Goal: Task Accomplishment & Management: Complete application form

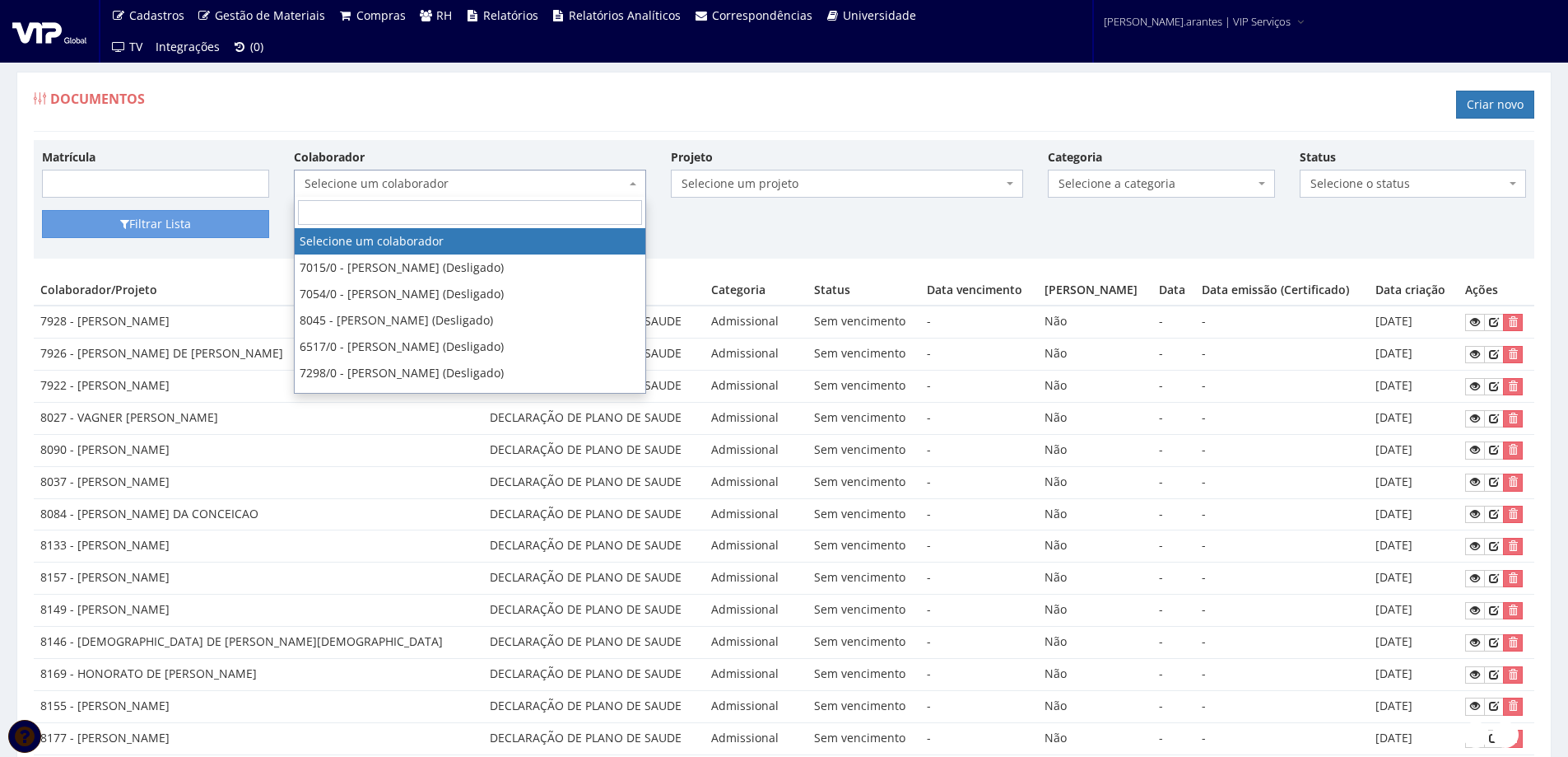
click at [365, 184] on span "Selecione um colaborador" at bounding box center [465, 184] width 321 height 17
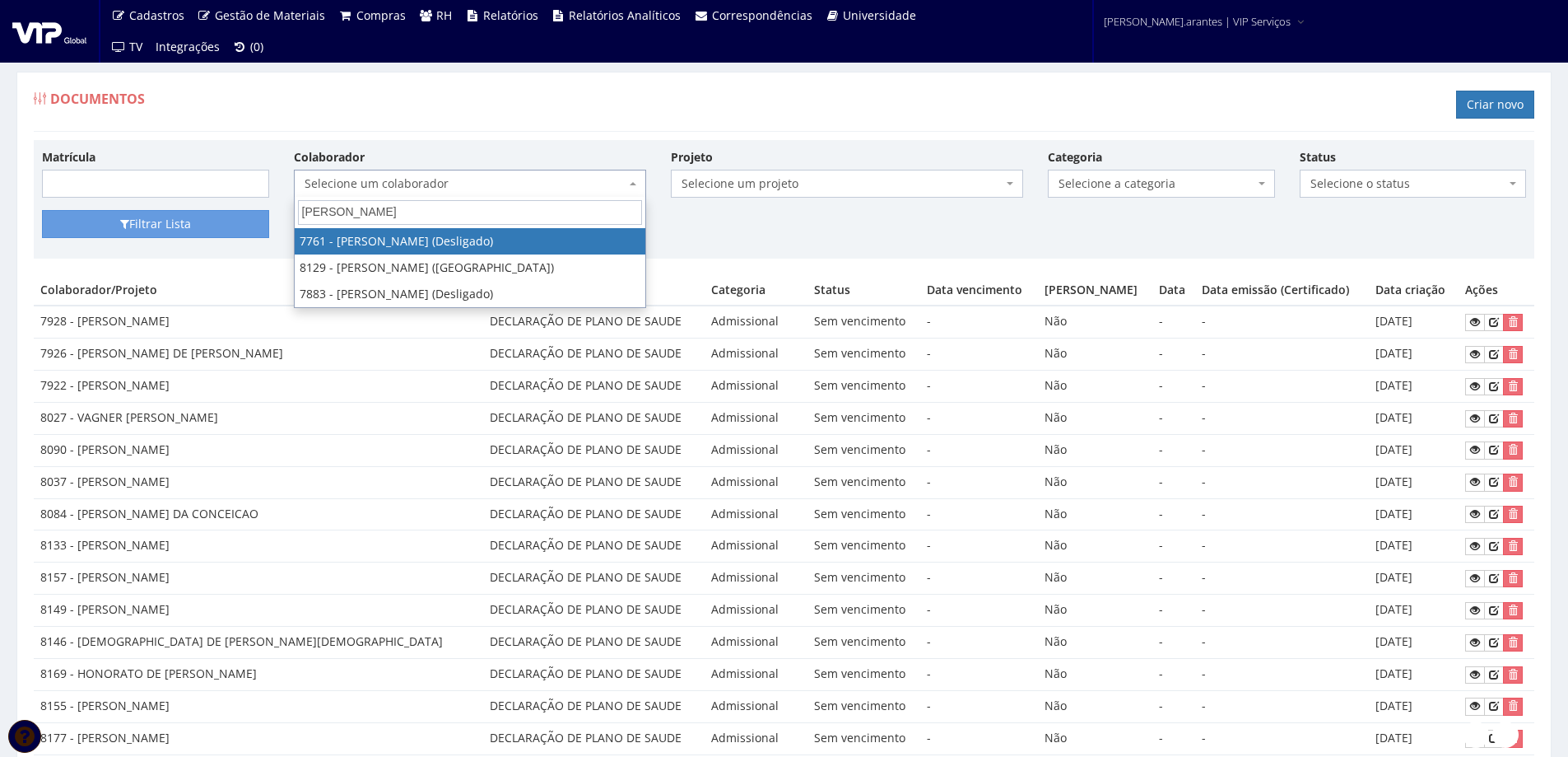
type input "[PERSON_NAME]"
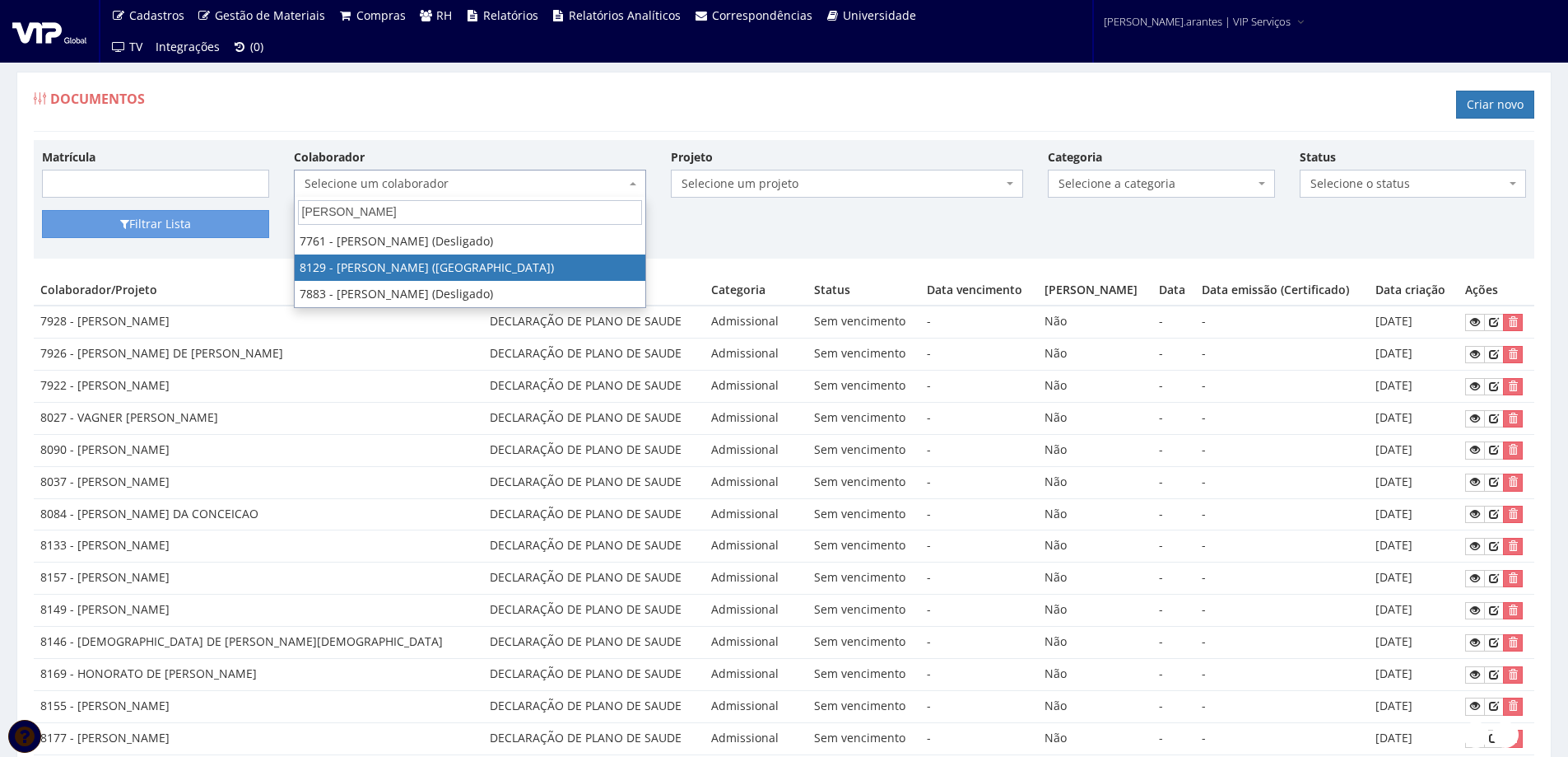
select select "3731"
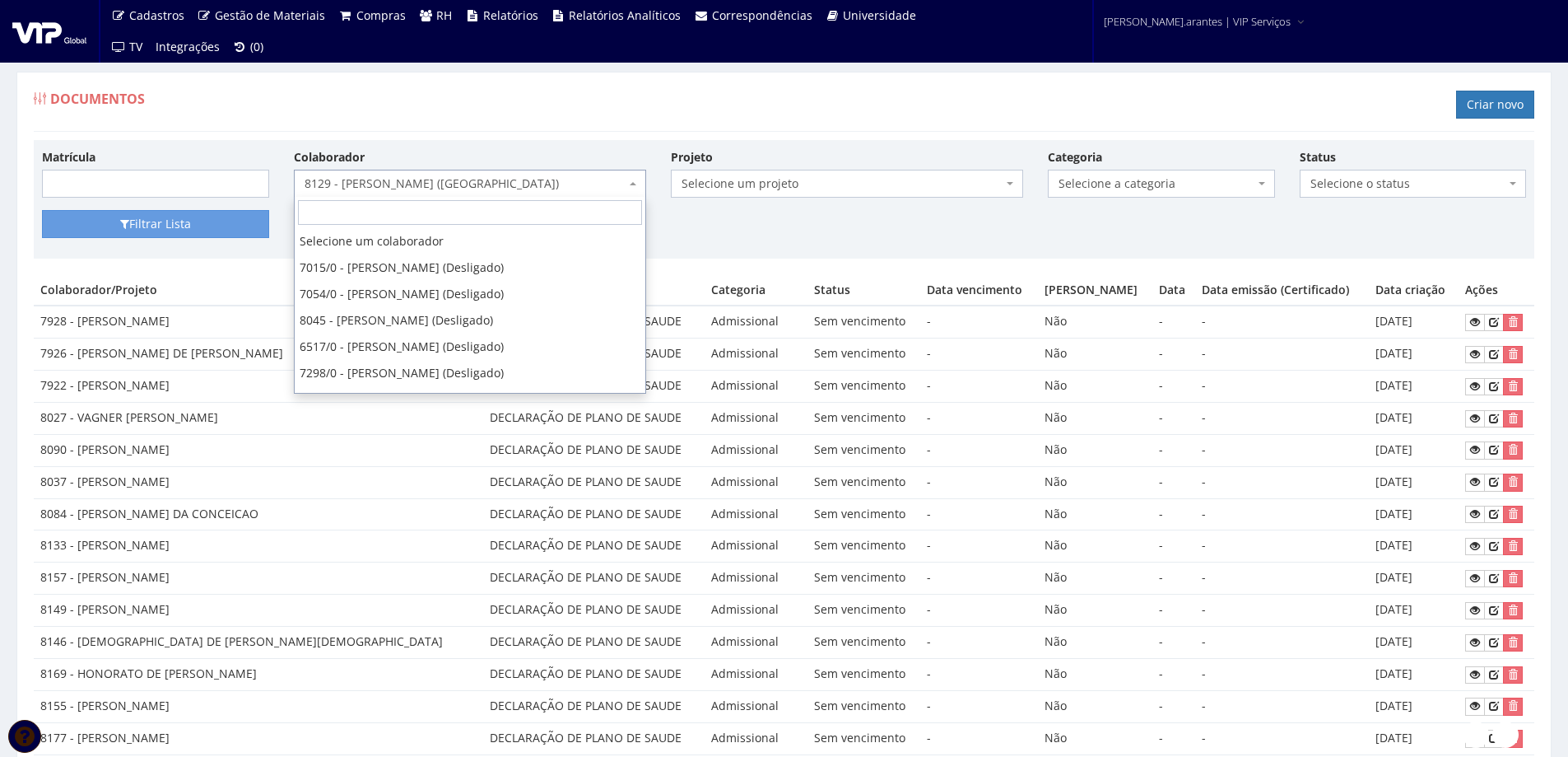
click at [405, 185] on span "8129 - [PERSON_NAME] ([GEOGRAPHIC_DATA])" at bounding box center [465, 184] width 321 height 17
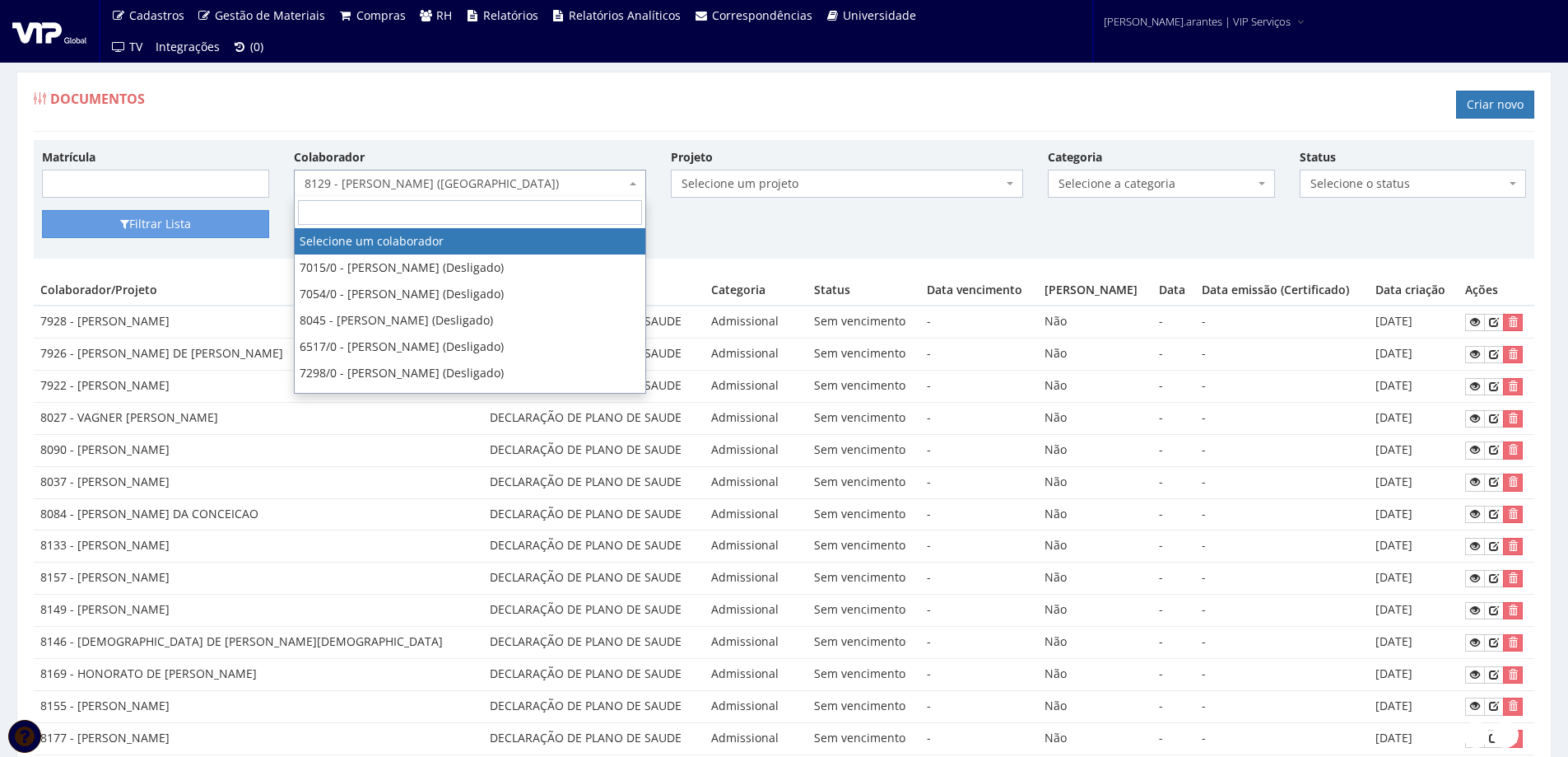
select select
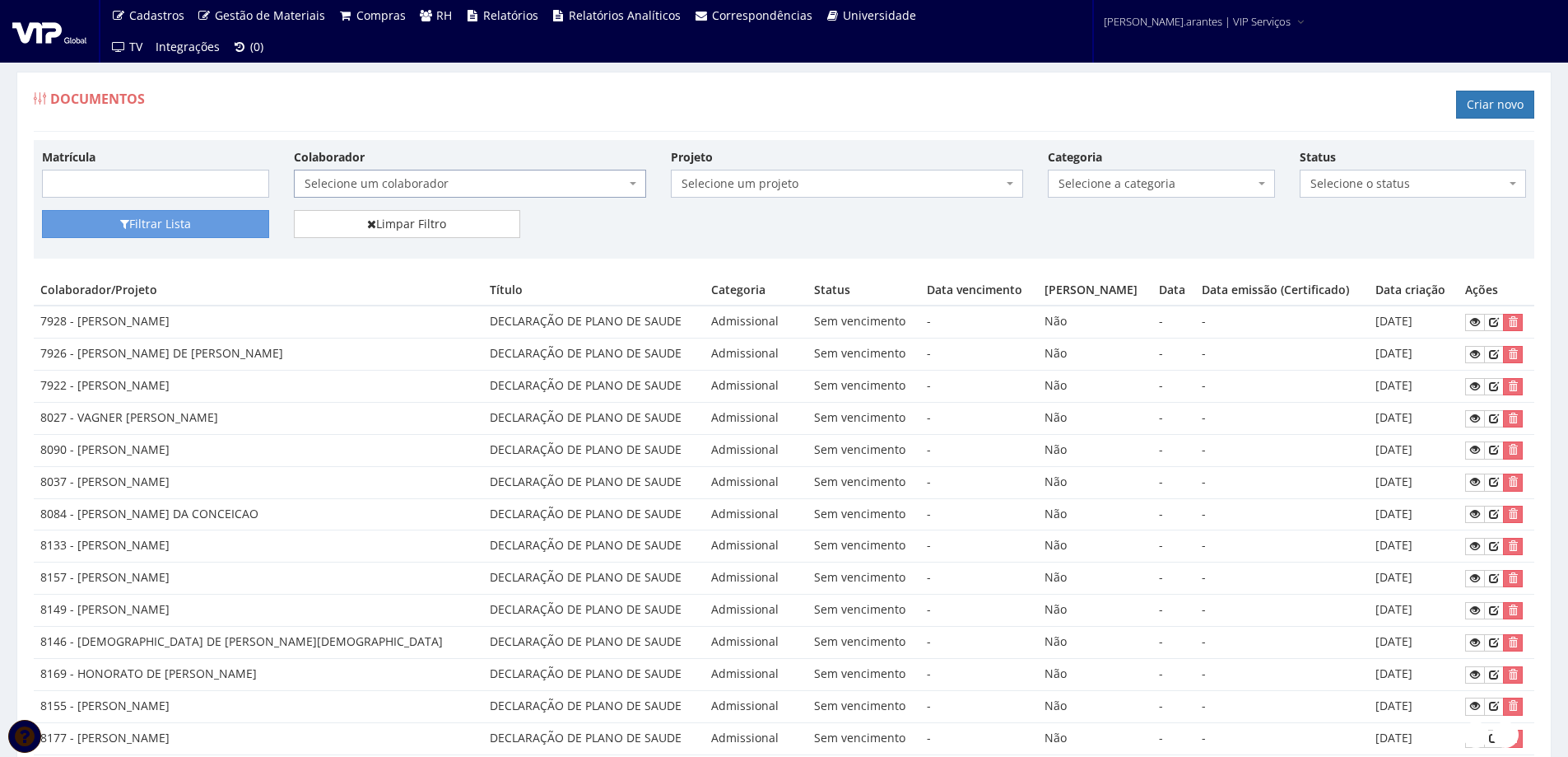
click at [802, 183] on span "Selecione um projeto" at bounding box center [841, 184] width 321 height 17
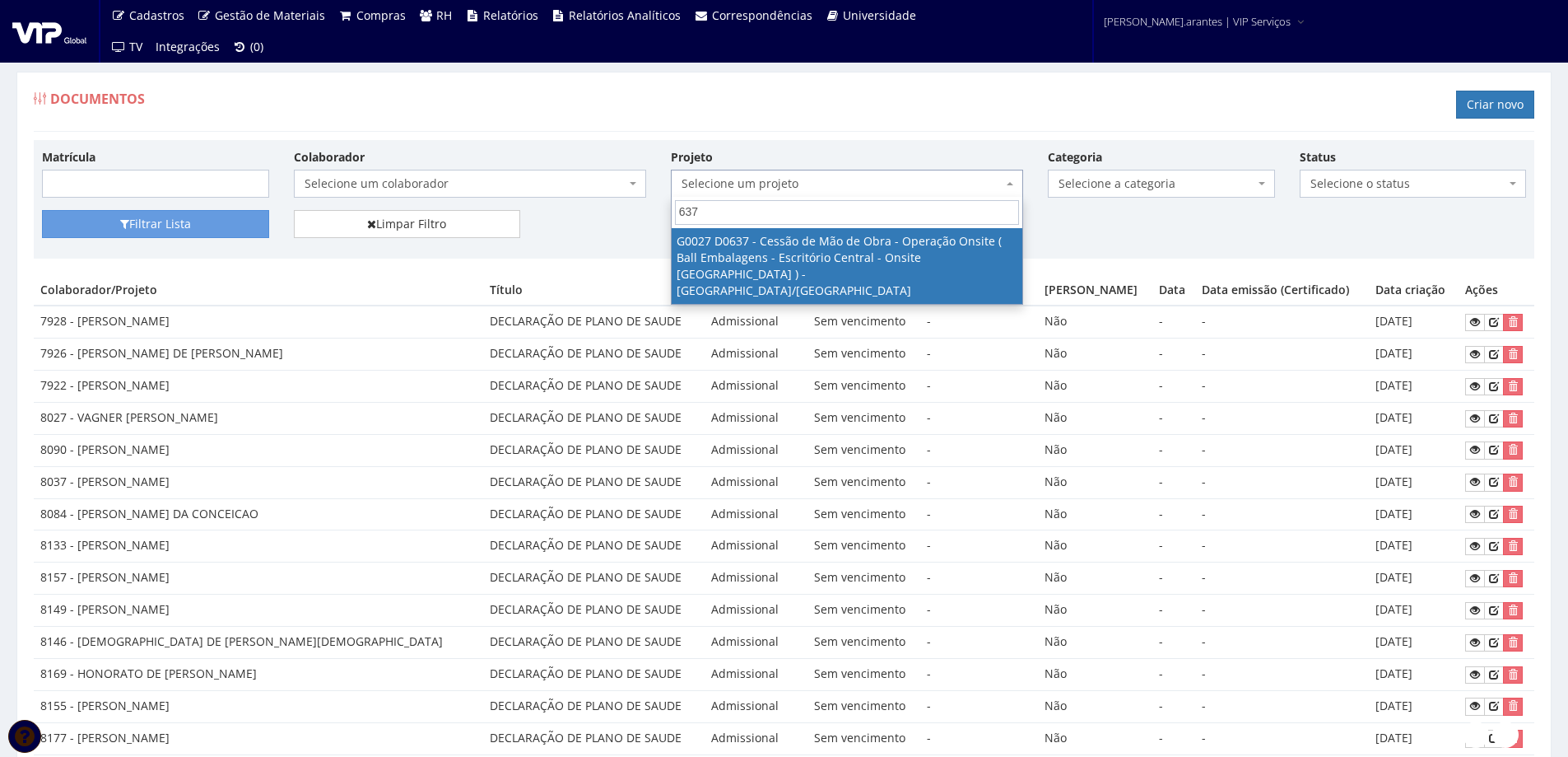
type input "637"
select select "27"
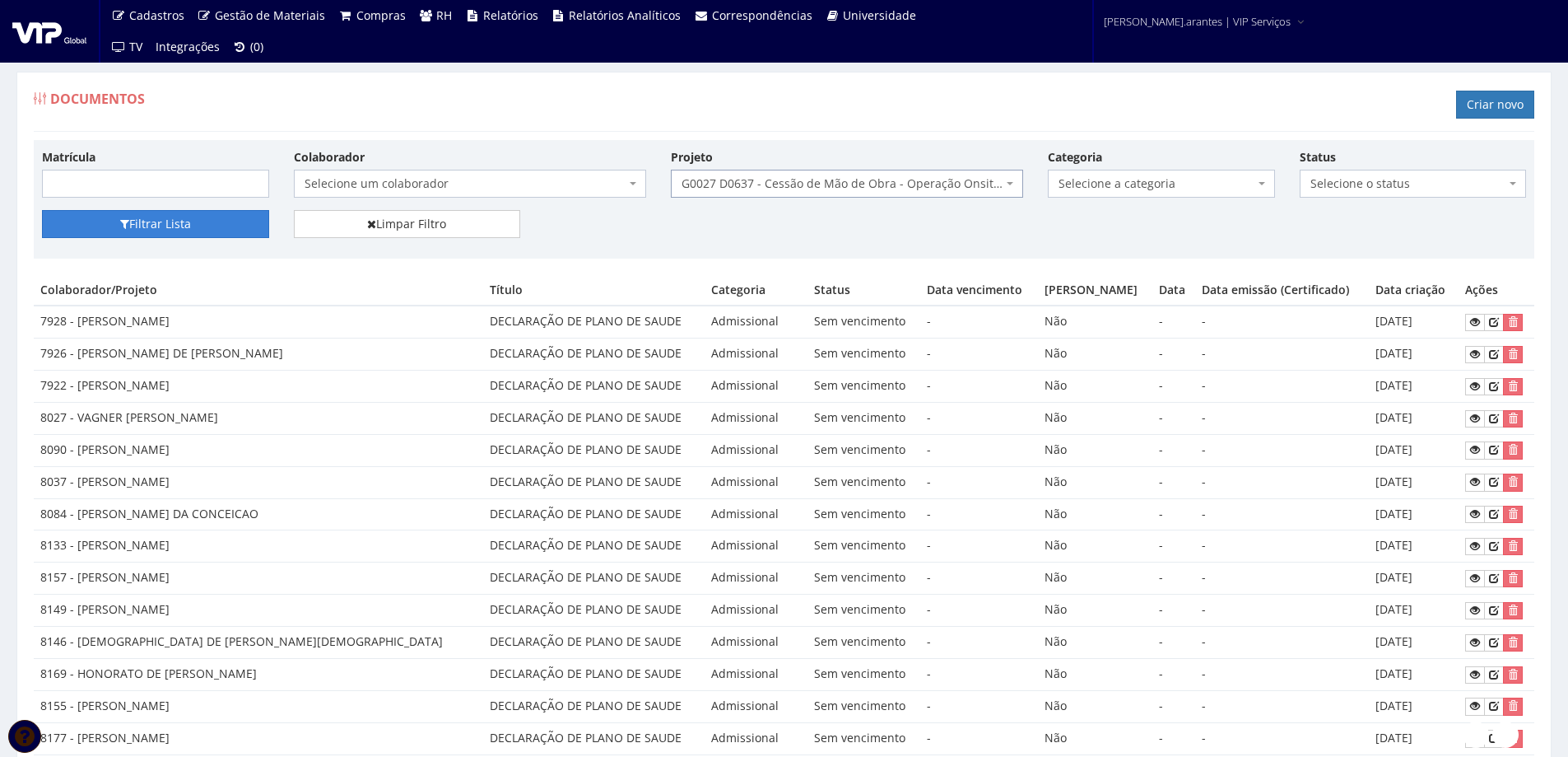
click at [216, 228] on button "Filtrar Lista" at bounding box center [155, 223] width 227 height 28
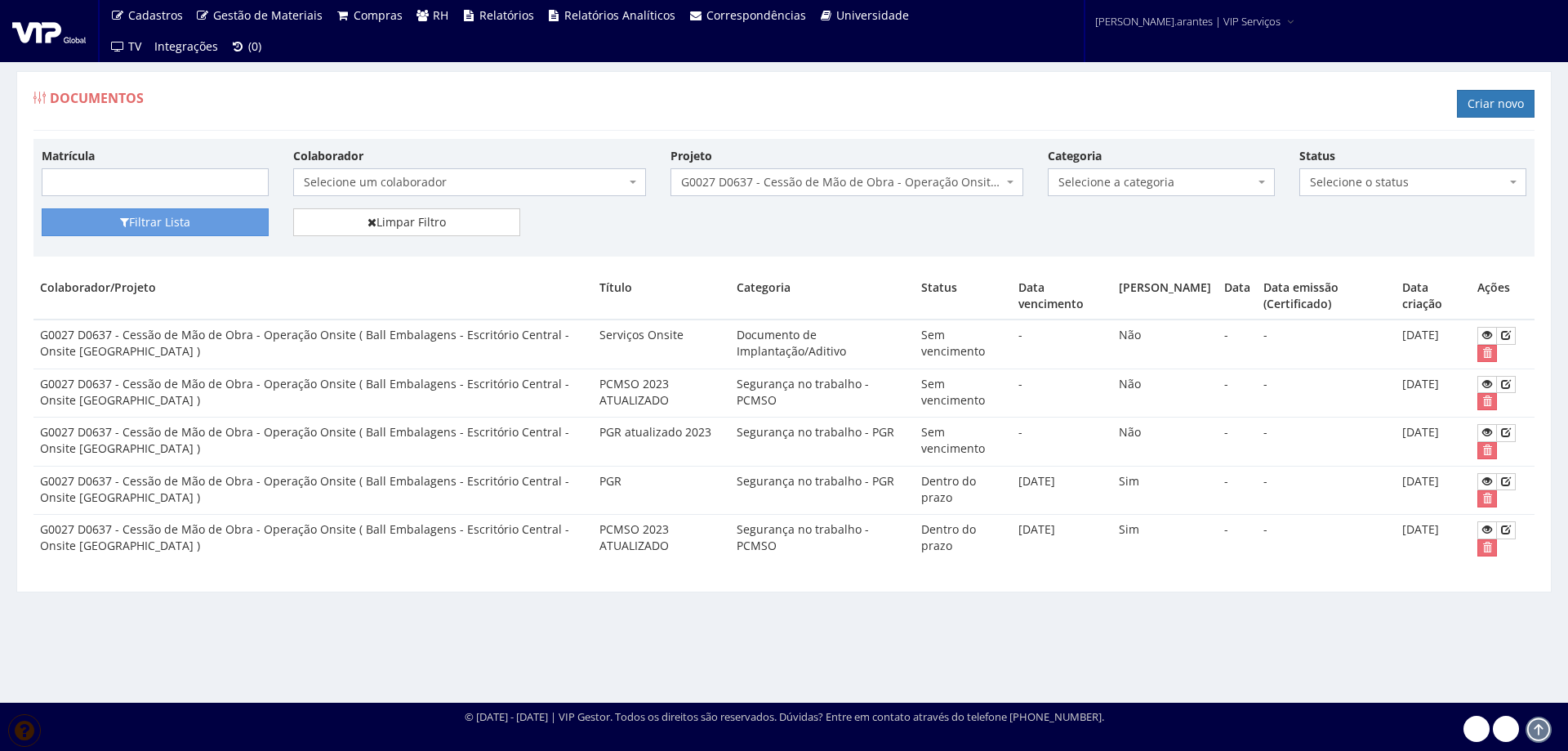
click at [1226, 184] on span "Selecione a categoria" at bounding box center [1157, 182] width 196 height 17
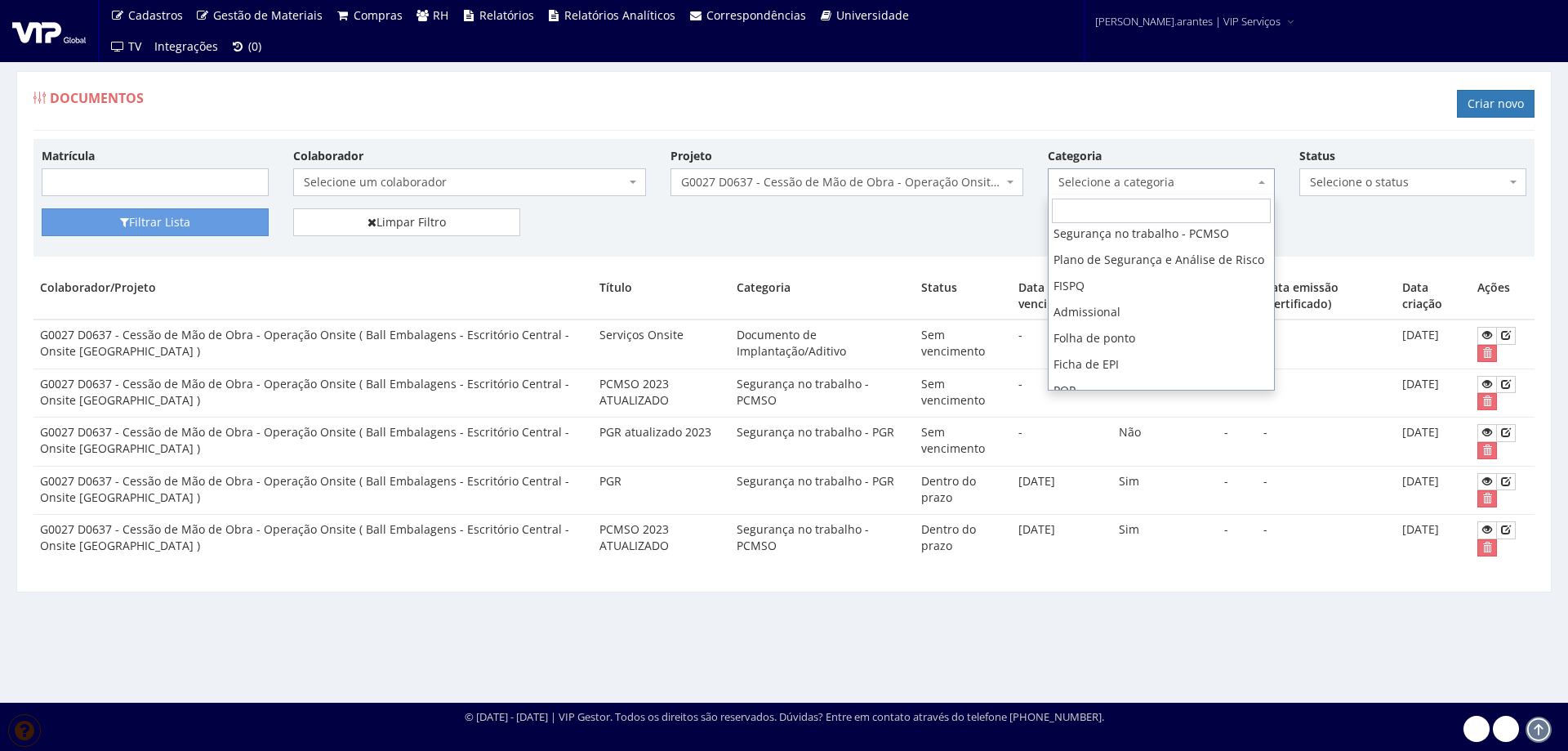
scroll to position [93, 0]
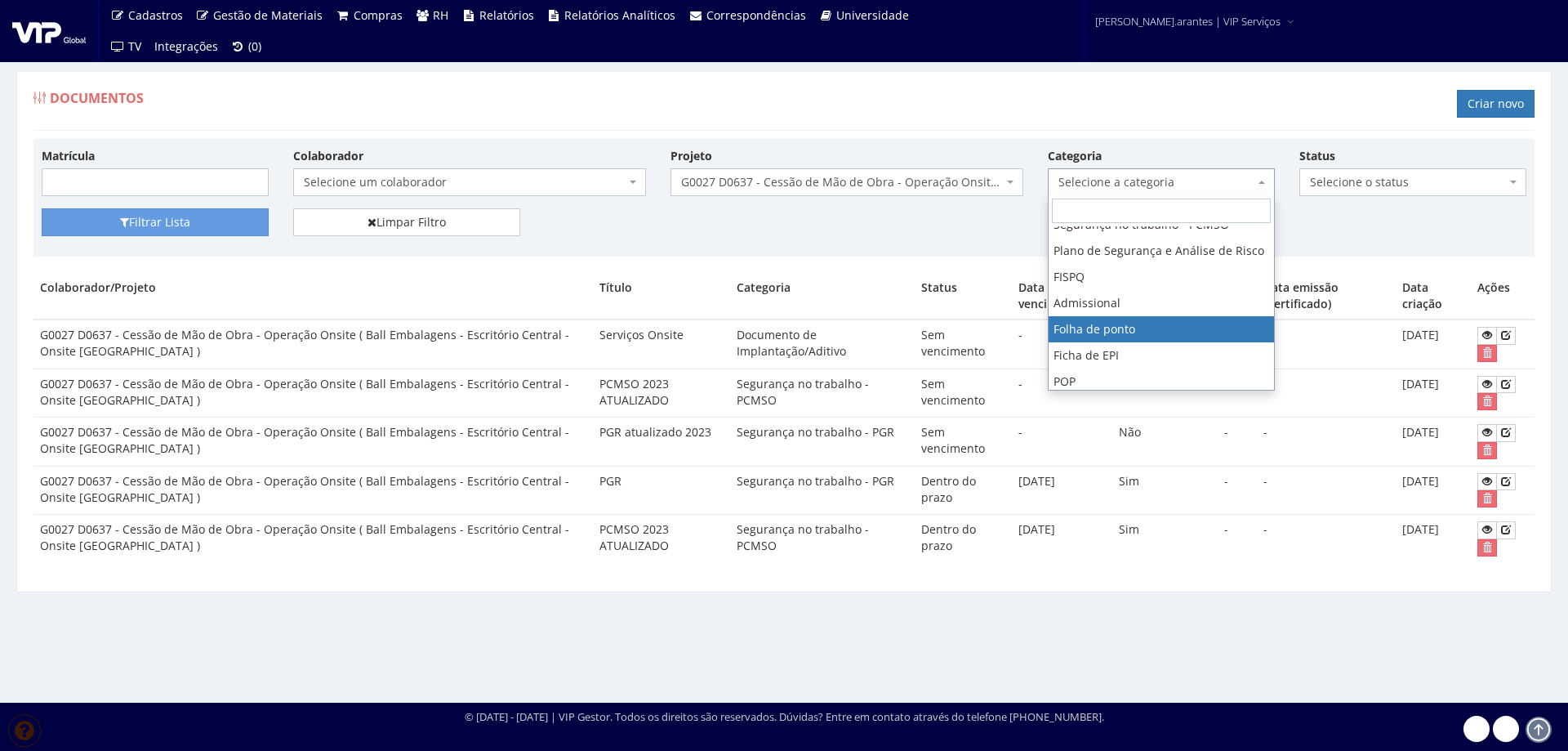
select select "folha_ponto"
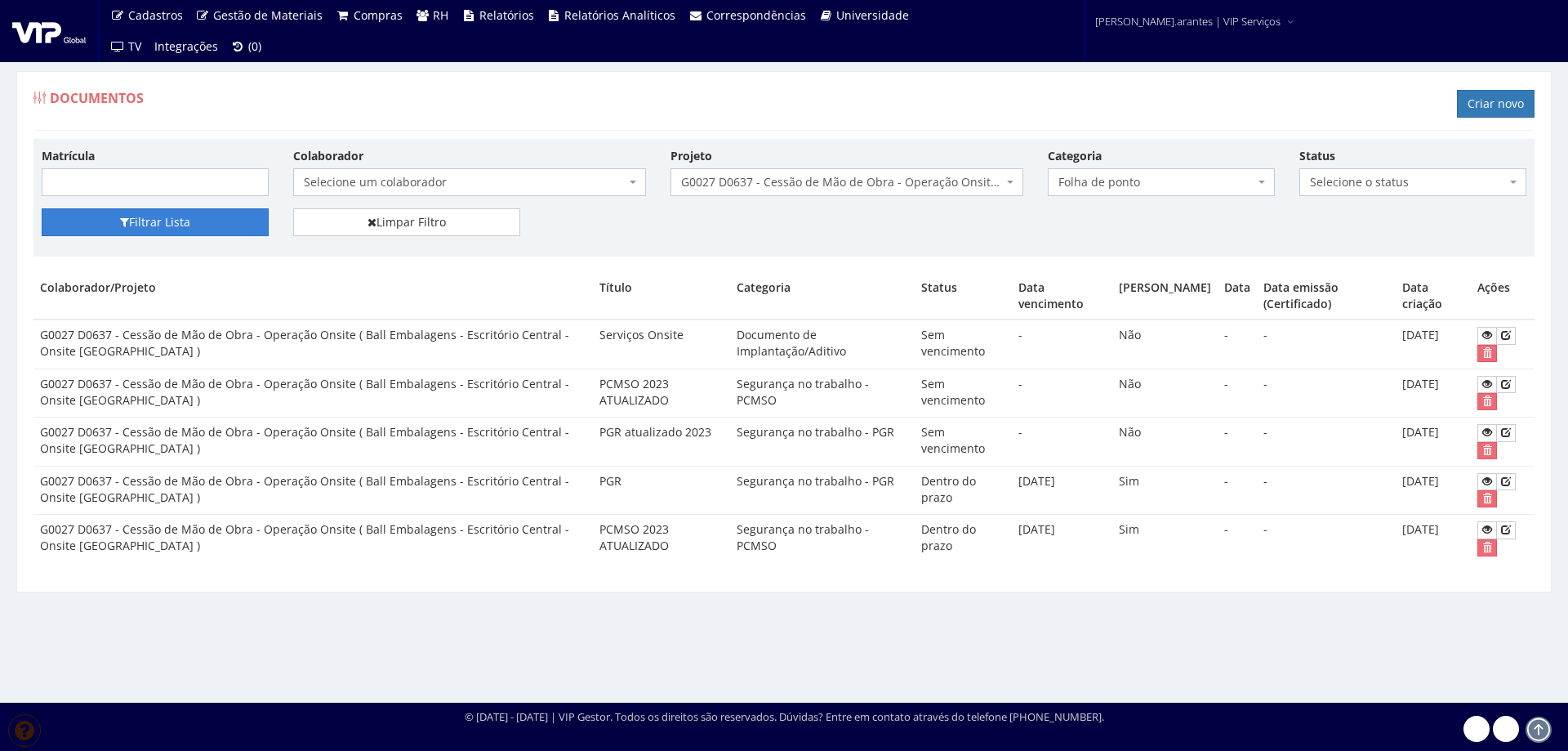
click at [149, 224] on button "Filtrar Lista" at bounding box center [155, 221] width 227 height 27
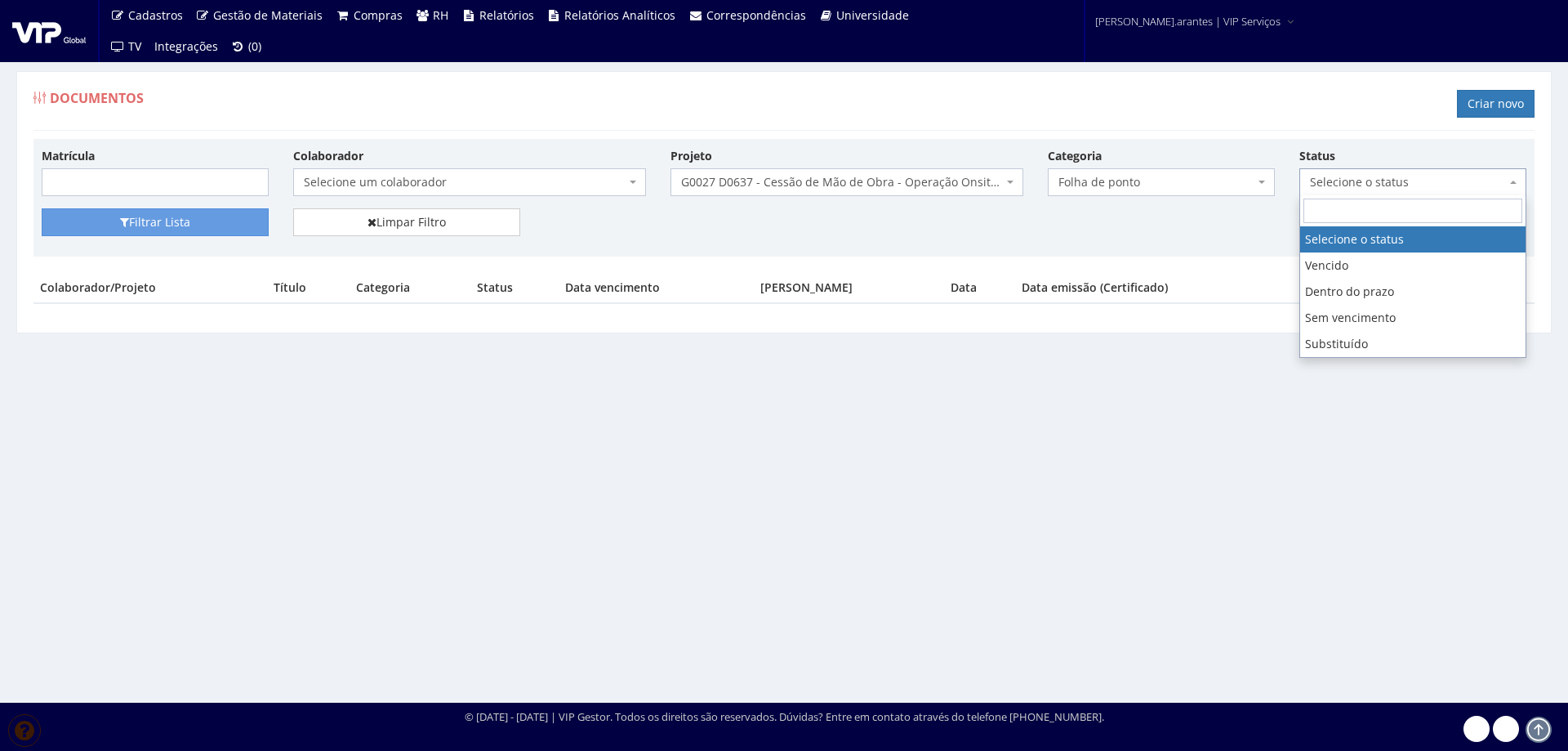
click at [1453, 182] on span "Selecione o status" at bounding box center [1408, 182] width 196 height 17
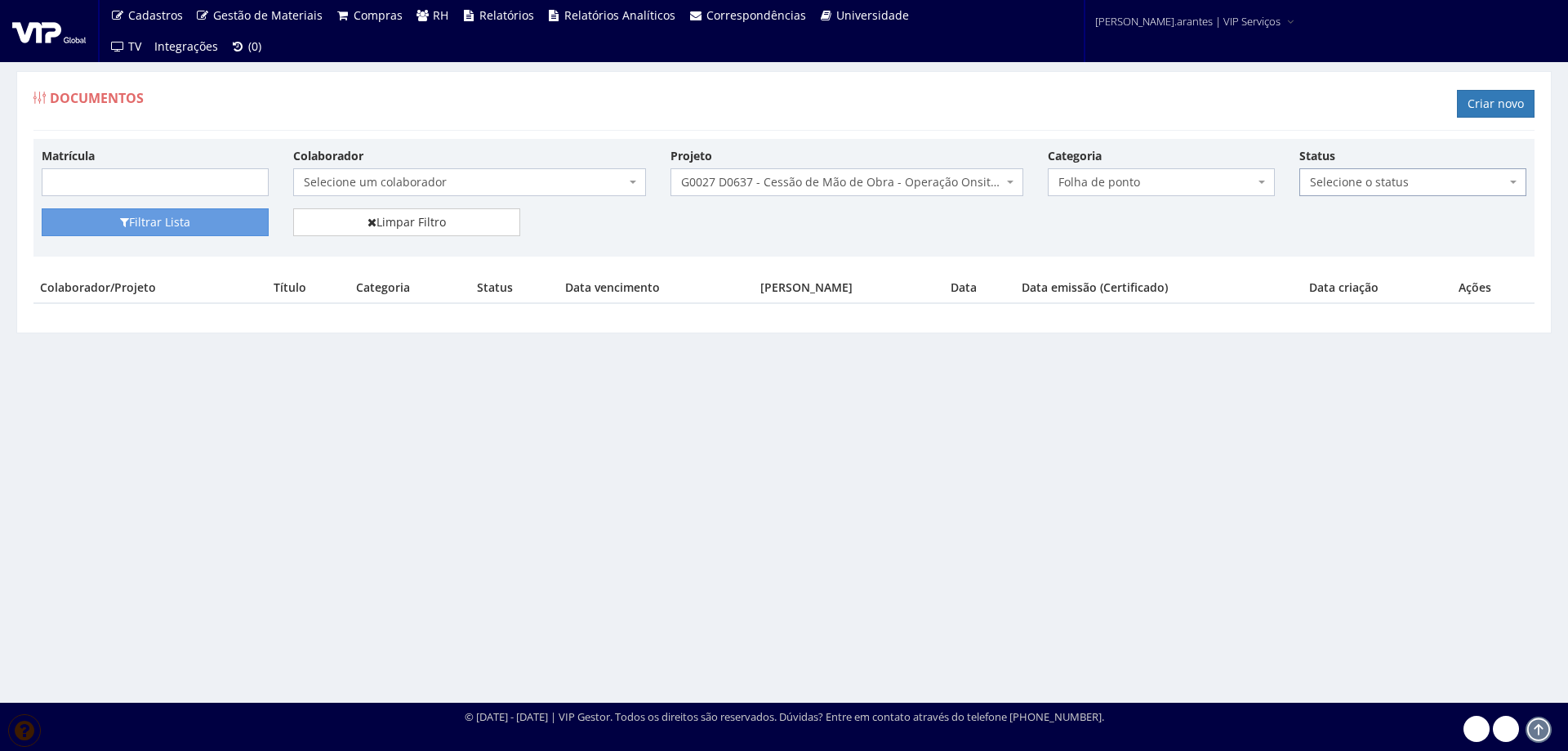
click at [1453, 182] on span "Selecione o status" at bounding box center [1408, 182] width 196 height 17
click at [837, 182] on span "G0027 D0637 - Cessão de Mão de Obra - Operação Onsite ( Ball Embalagens - Escri…" at bounding box center [841, 182] width 322 height 17
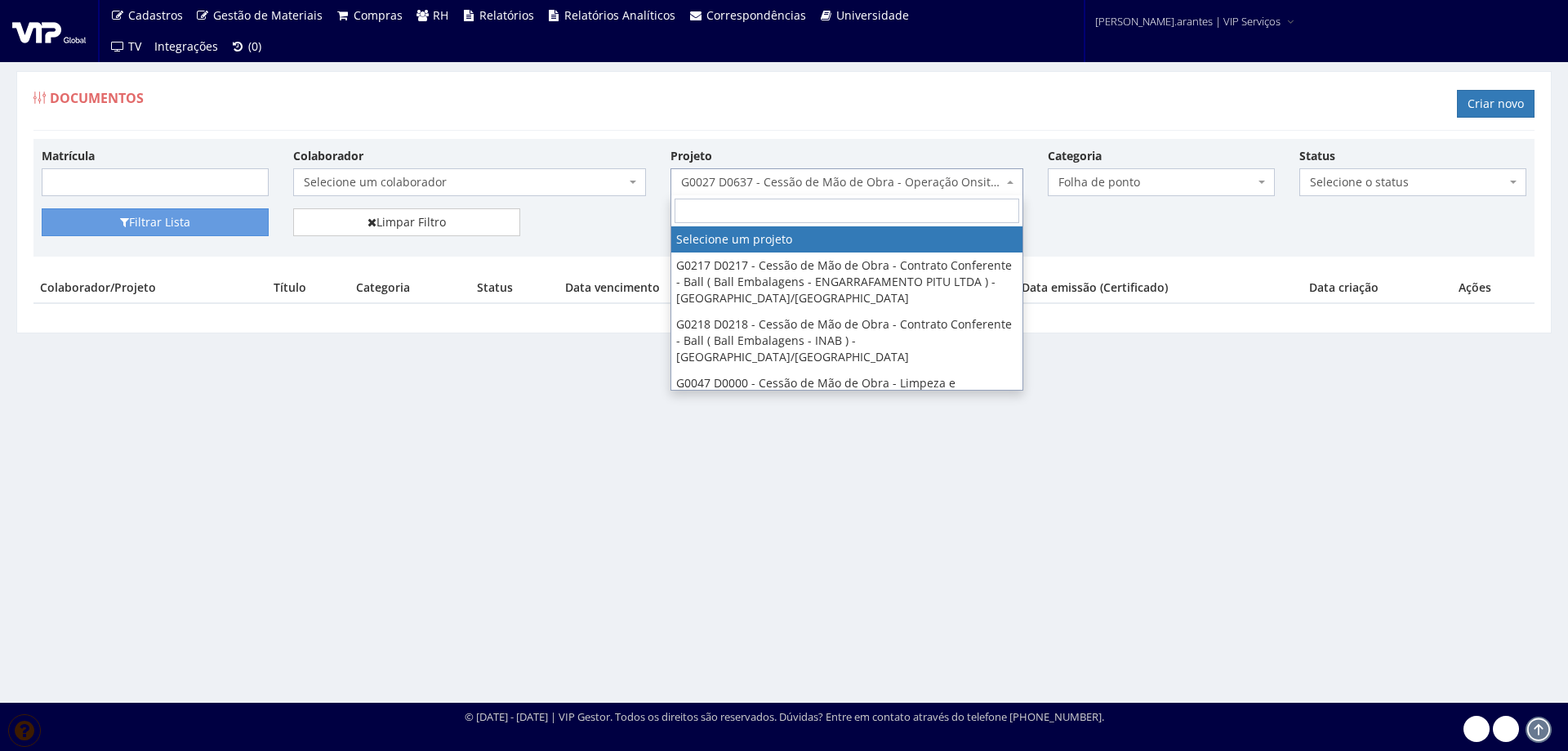
select select
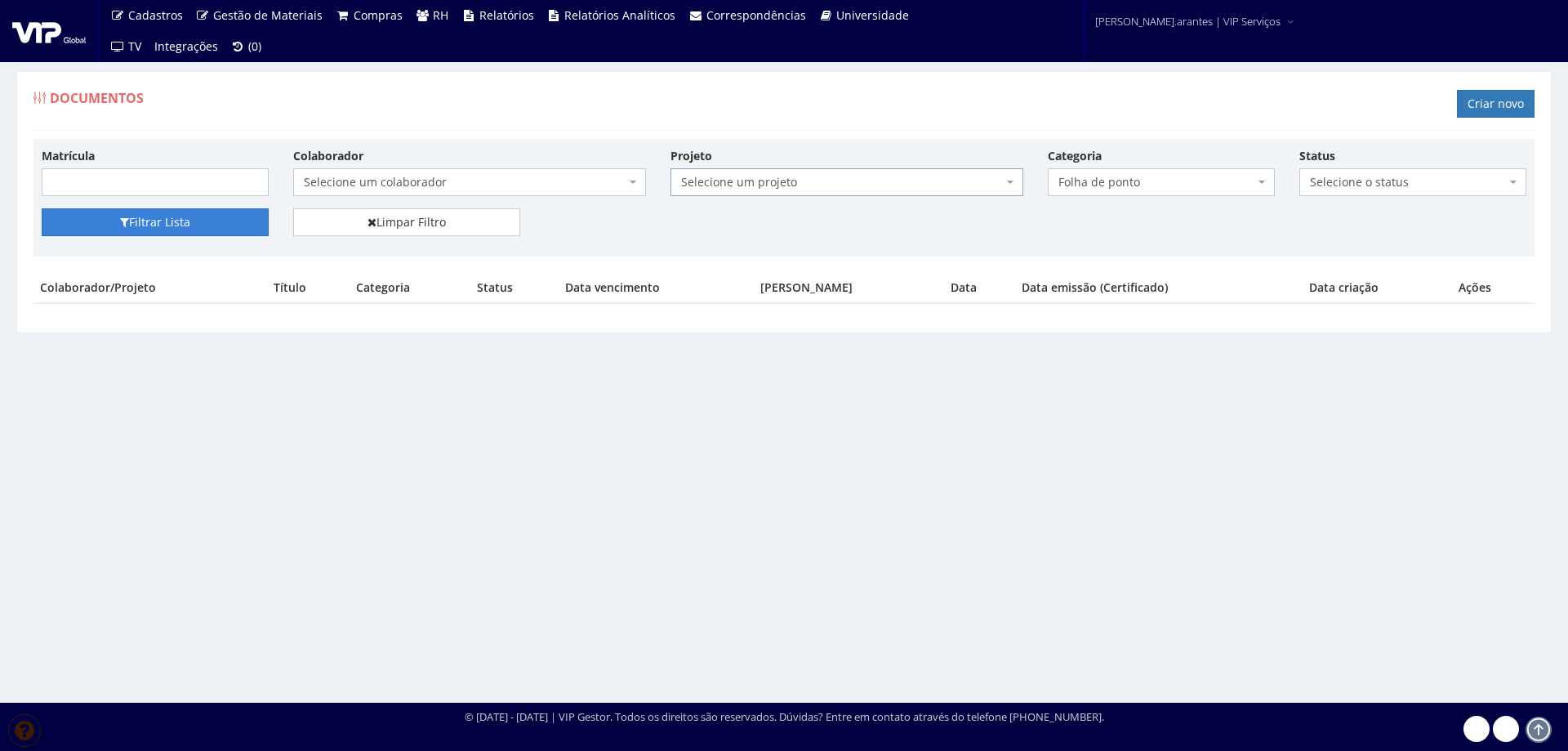
click at [194, 221] on button "Filtrar Lista" at bounding box center [155, 221] width 227 height 27
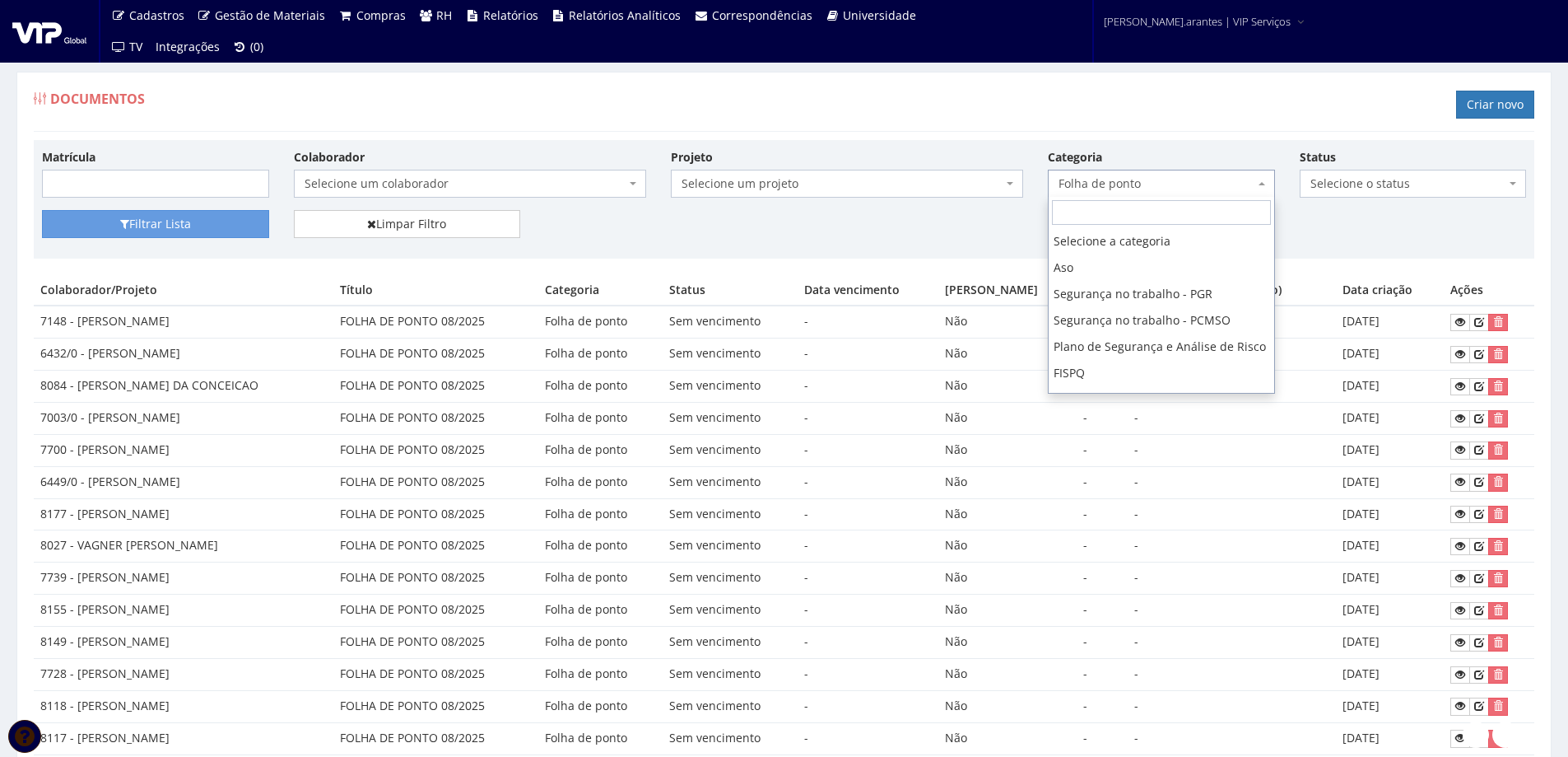
click at [1218, 182] on span "Folha de ponto" at bounding box center [1157, 184] width 196 height 17
drag, startPoint x: 1216, startPoint y: 238, endPoint x: 802, endPoint y: 242, distance: 414.0
select select
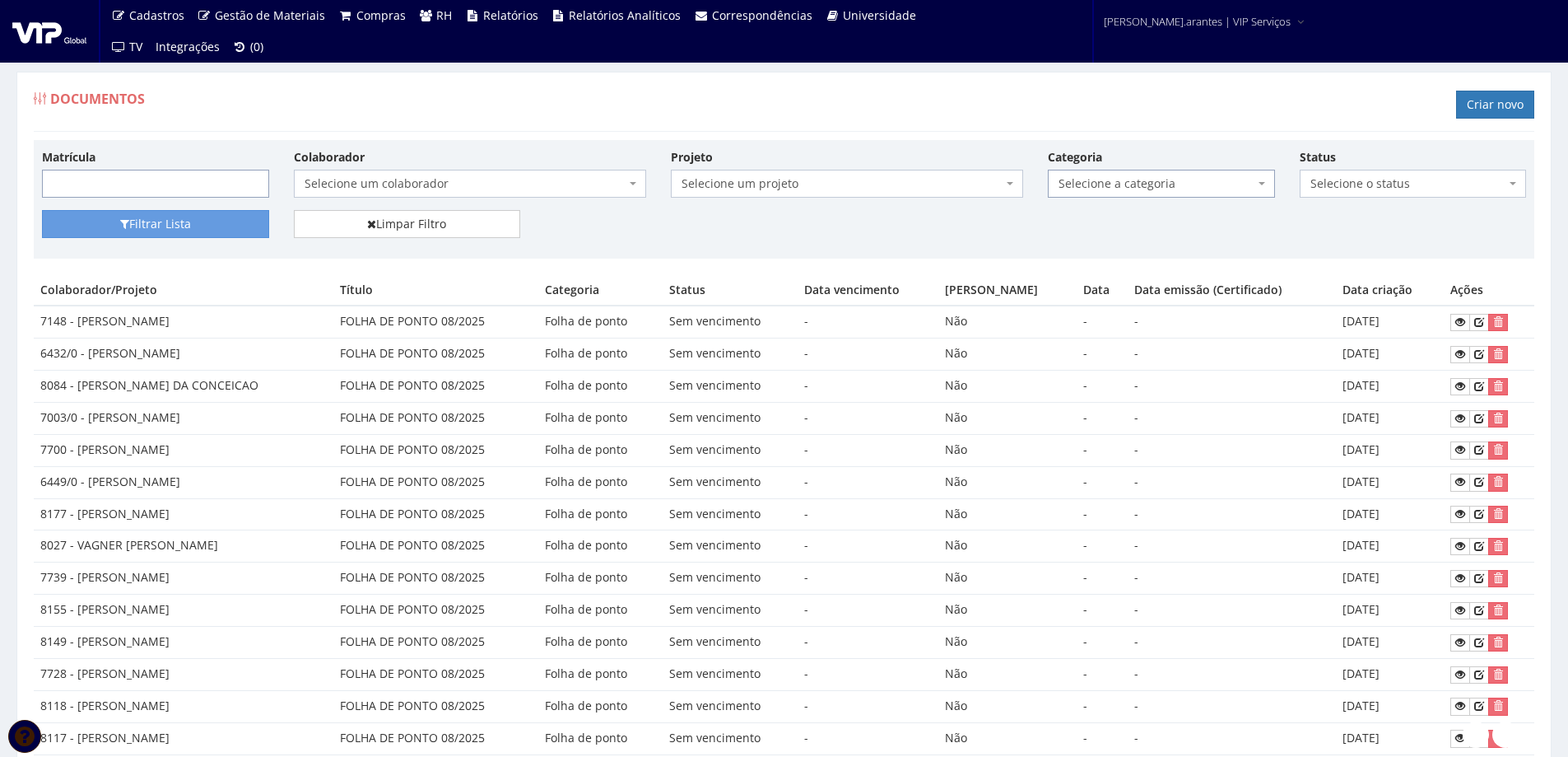
click at [131, 182] on input "Matrícula" at bounding box center [155, 183] width 227 height 28
click at [411, 192] on span "Selecione um colaborador" at bounding box center [465, 184] width 321 height 17
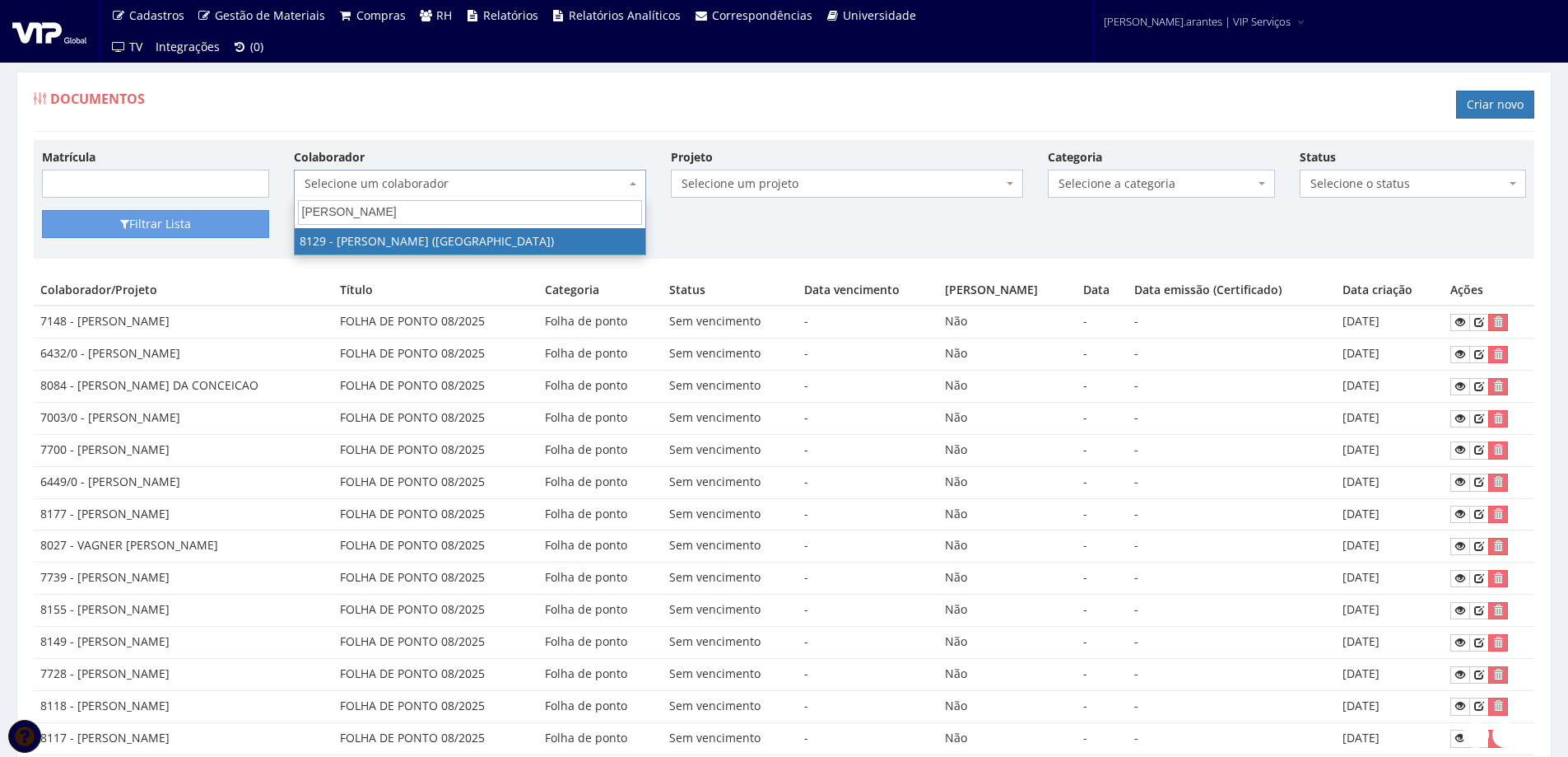
type input "CLAUDIO RO"
select select "3731"
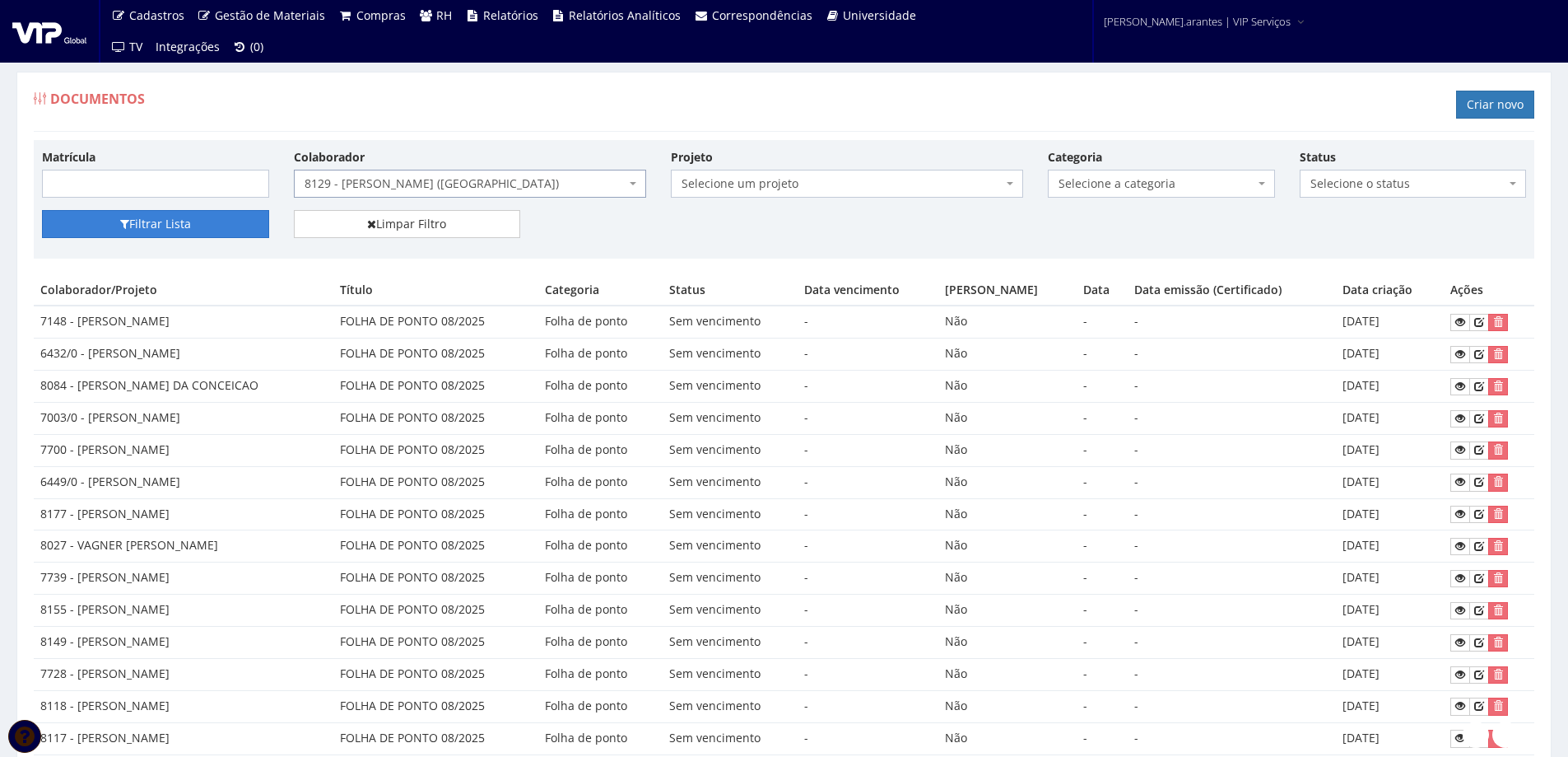
click at [144, 222] on button "Filtrar Lista" at bounding box center [155, 223] width 227 height 28
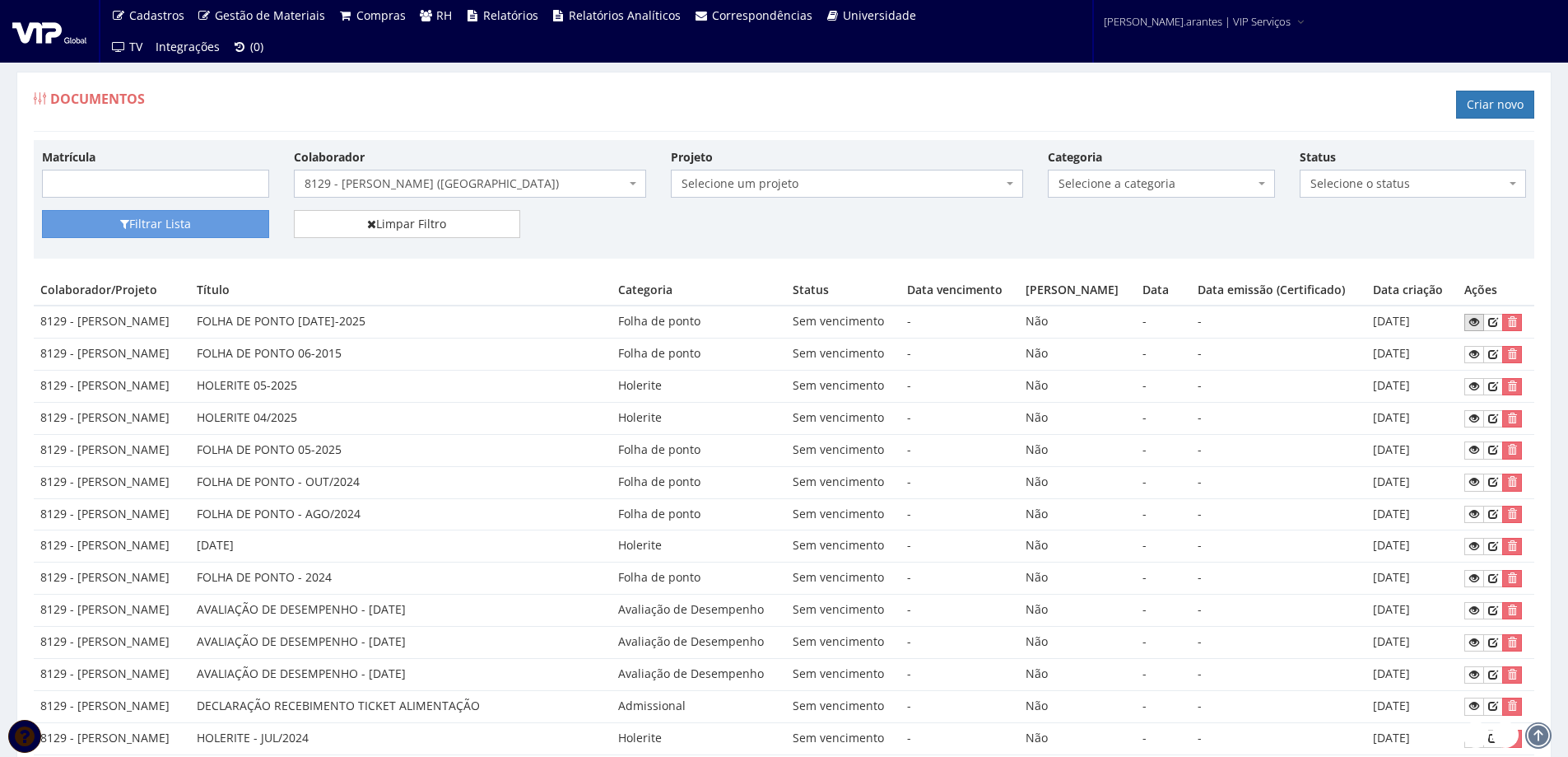
click at [1478, 328] on icon at bounding box center [1475, 322] width 10 height 12
drag, startPoint x: 346, startPoint y: 338, endPoint x: 500, endPoint y: 336, distance: 154.0
click at [503, 334] on td "FOLHA DE PONTO [DATE]-2025" at bounding box center [401, 321] width 422 height 32
copy td "FOLHA DE PONTO [DATE]-2025"
click at [1485, 98] on link "Criar novo" at bounding box center [1495, 104] width 78 height 28
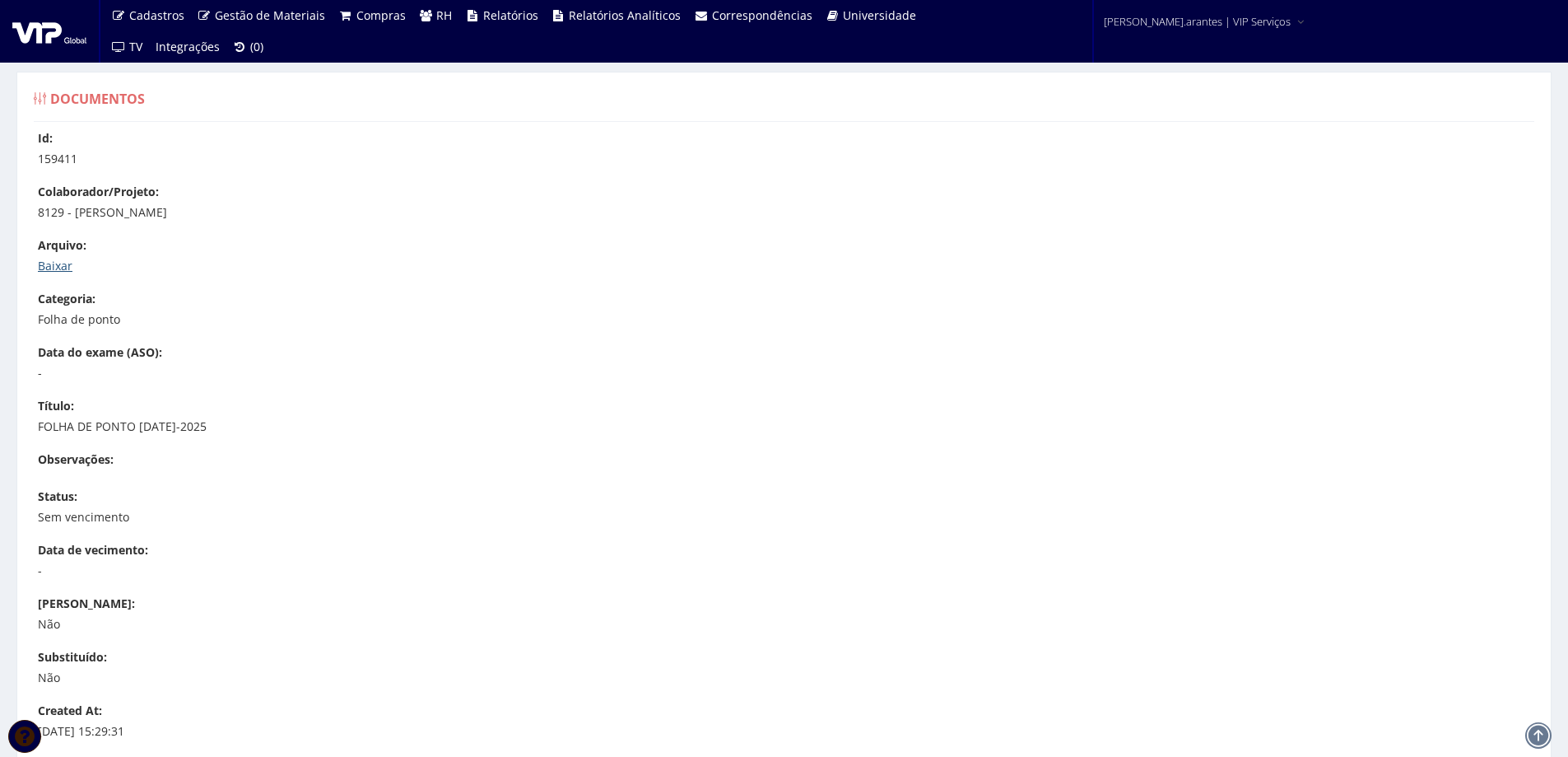
click at [37, 258] on div "Id: 159411 Colaborador/Projeto: 8129 - [PERSON_NAME] [GEOGRAPHIC_DATA]: [GEOGRA…" at bounding box center [784, 502] width 1525 height 744
click at [47, 264] on link "Baixar" at bounding box center [55, 265] width 34 height 16
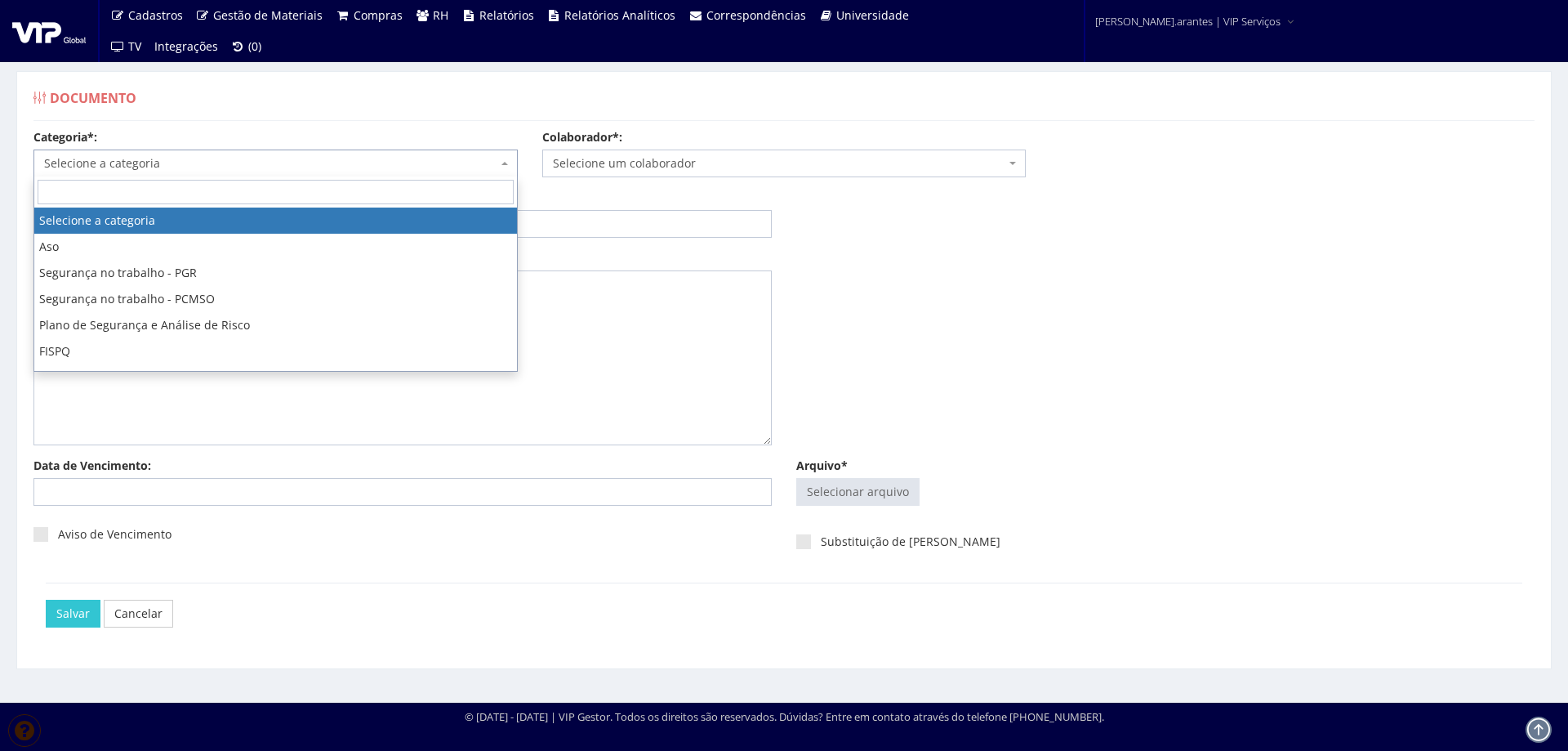
click at [276, 163] on span "Selecione a categoria" at bounding box center [270, 163] width 454 height 17
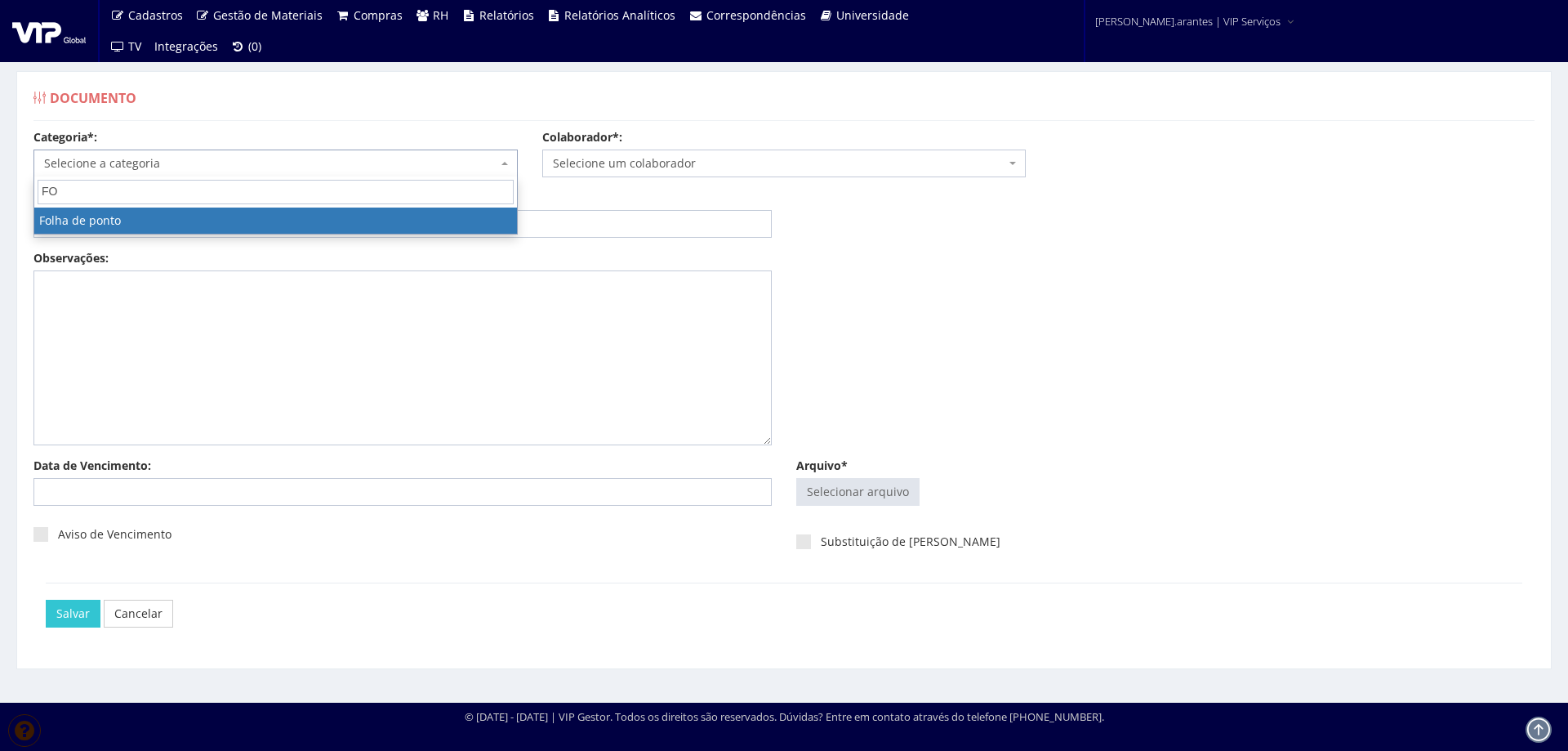
type input "FOL"
select select "folha_ponto"
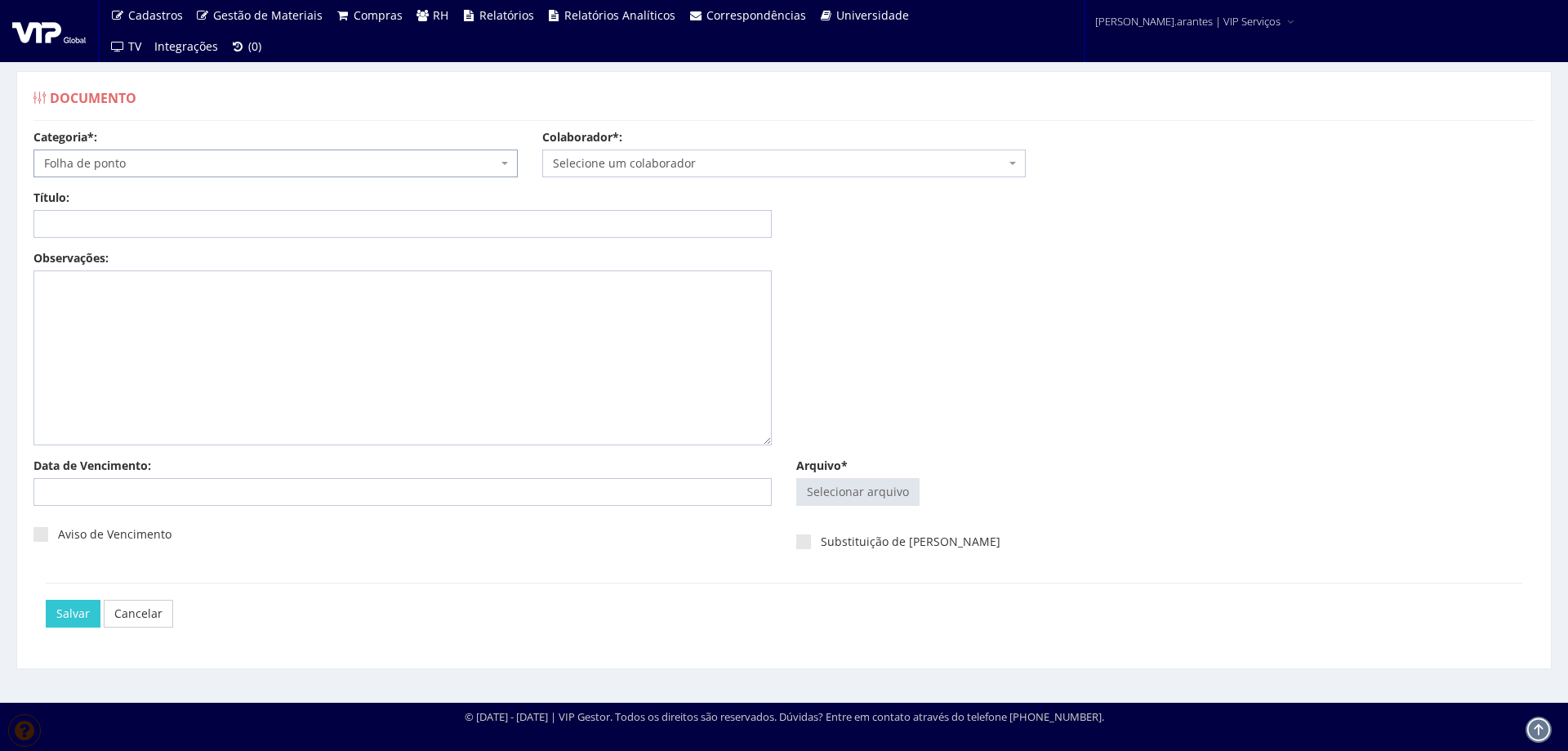
click at [712, 157] on span "Selecione um colaborador" at bounding box center [779, 163] width 454 height 17
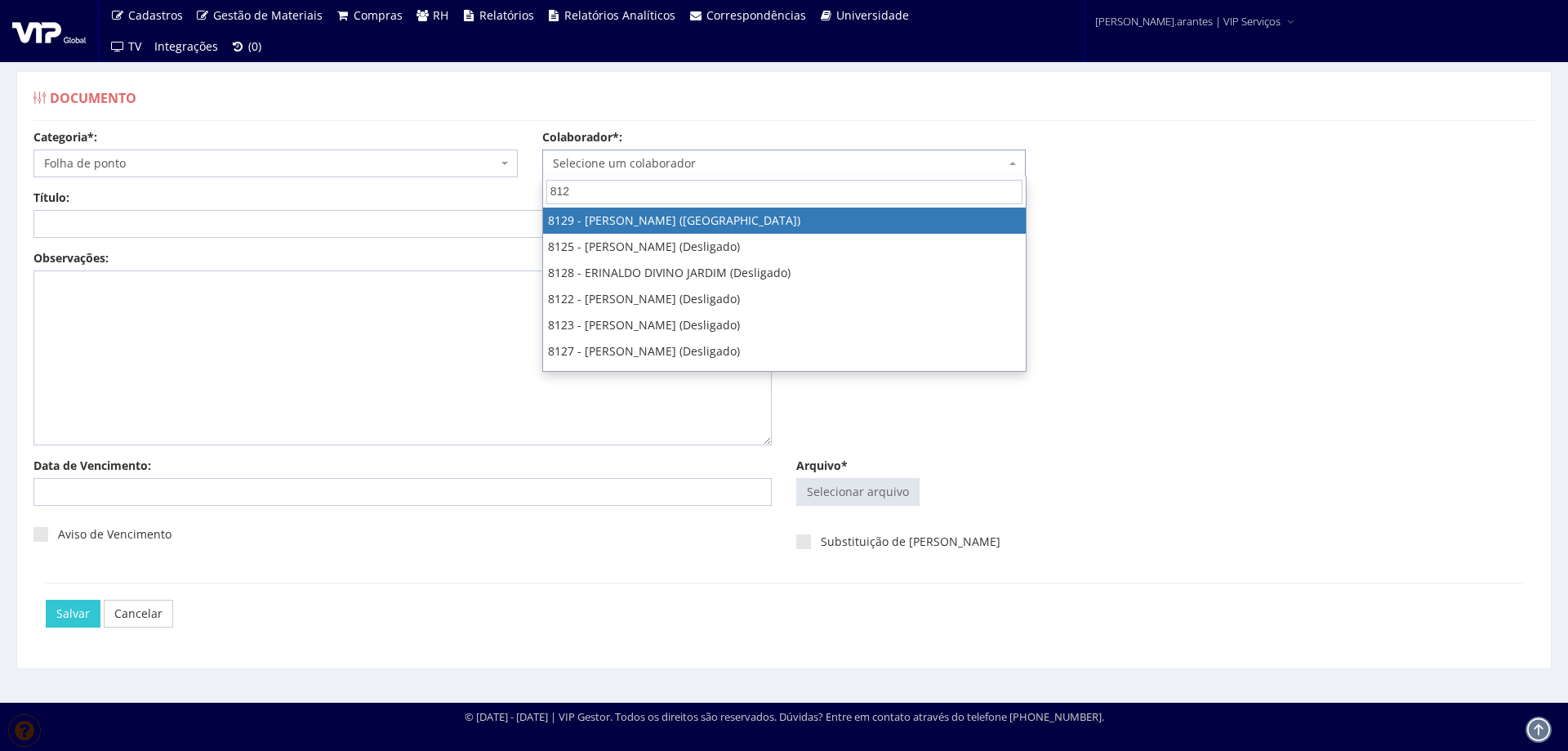
type input "8129"
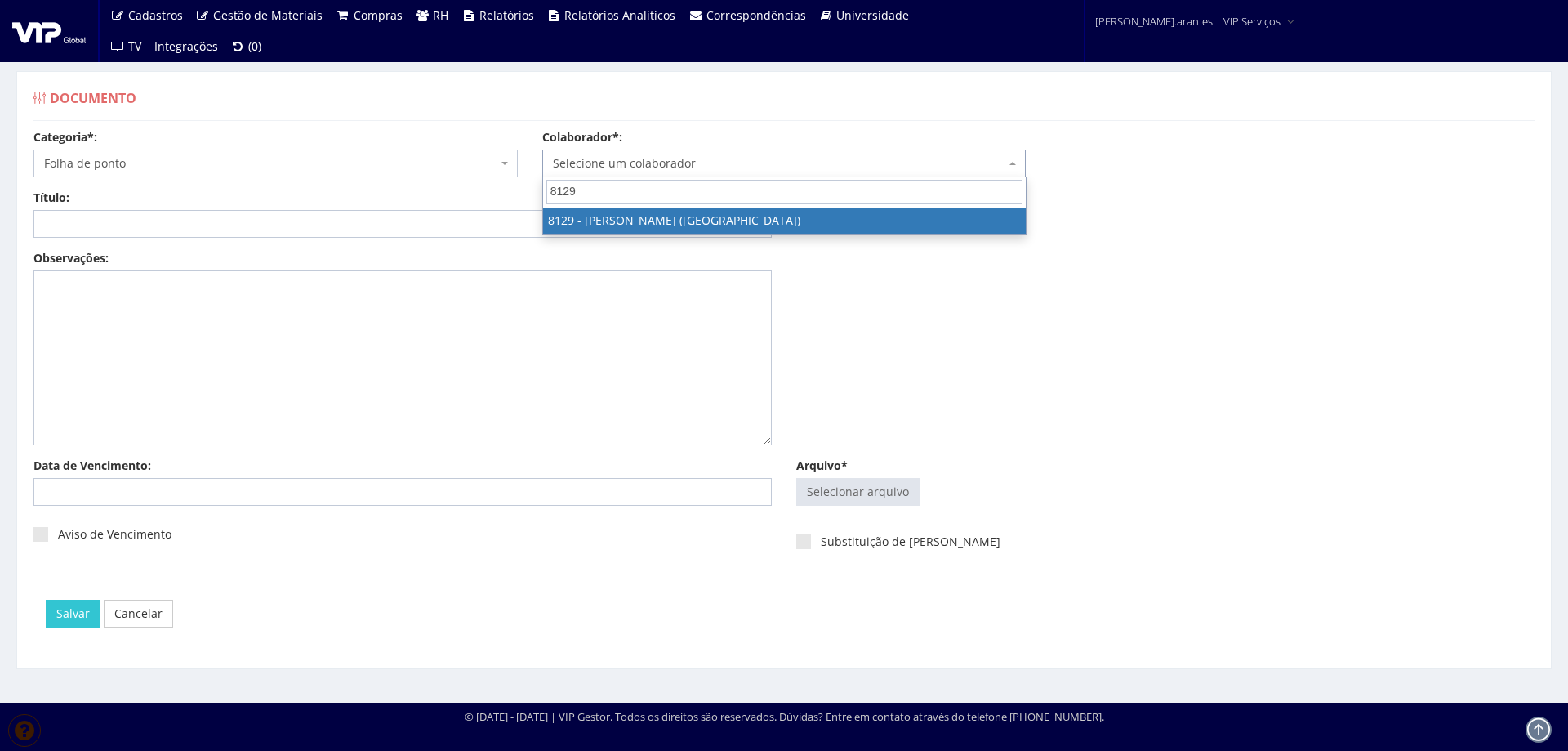
select select "3731"
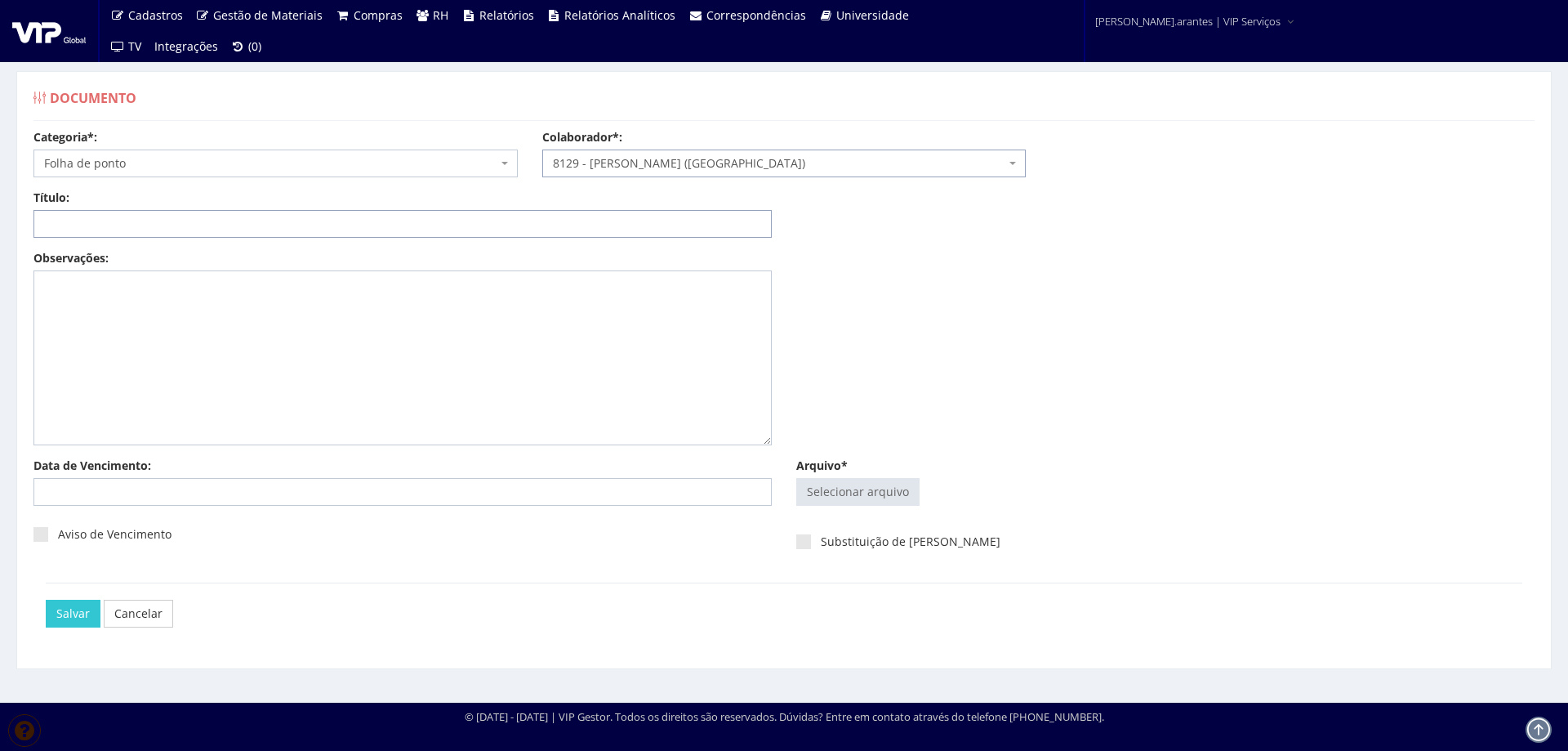
click at [296, 230] on input "Título:" at bounding box center [402, 223] width 738 height 27
paste input "FOLHA DE PONTO [DATE]-2025"
drag, startPoint x: 144, startPoint y: 221, endPoint x: 161, endPoint y: 221, distance: 17.0
click at [161, 221] on input "FOLHA DE PONTO [DATE]-2025" at bounding box center [402, 223] width 738 height 27
drag, startPoint x: 199, startPoint y: 222, endPoint x: 0, endPoint y: 245, distance: 200.3
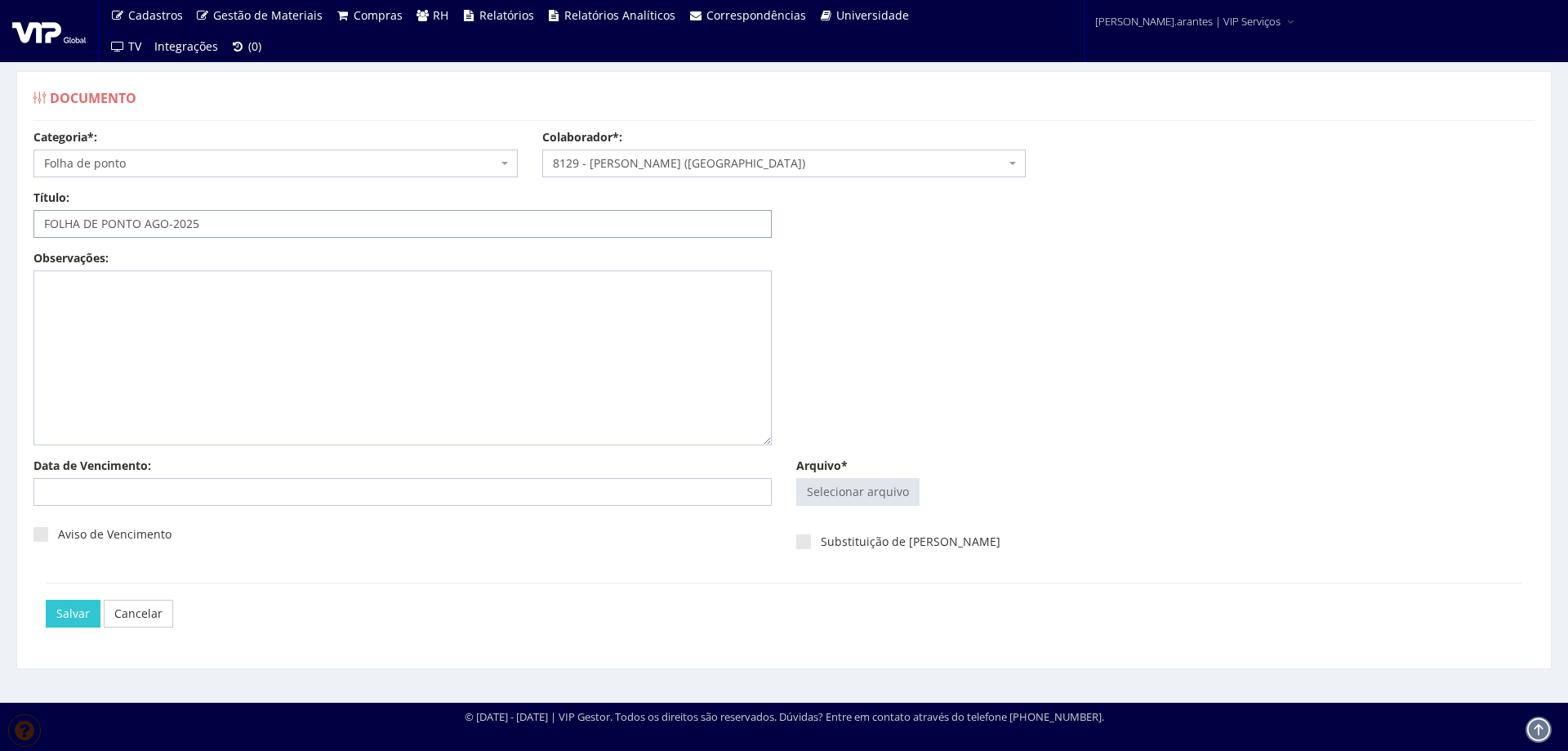
click at [0, 244] on div "Documento Categoria*: Selecione a categoria Aso Segurança no trabalho - PGR Seg…" at bounding box center [784, 371] width 1568 height 662
type input "FOLHA DE PONTO AGO-2025"
type input "C:\fakepath\Folha de ponto - [PERSON_NAME] Julho - Agosto (1)-9.pdf"
click at [677, 371] on textarea "Observações:" at bounding box center [402, 358] width 738 height 175
click at [897, 494] on input "Arquivo*" at bounding box center [858, 491] width 122 height 26
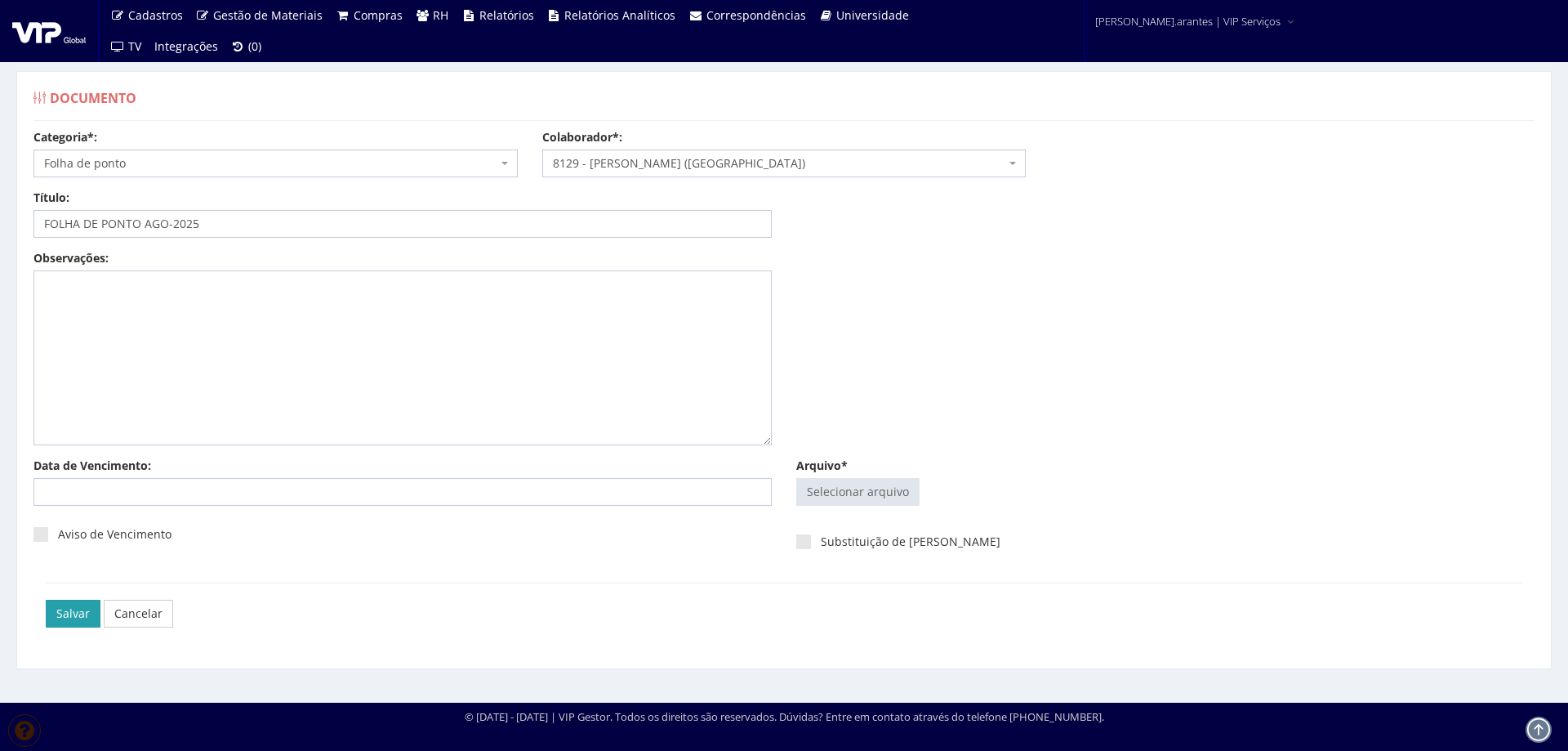
click at [70, 608] on input "Salvar" at bounding box center [73, 613] width 55 height 27
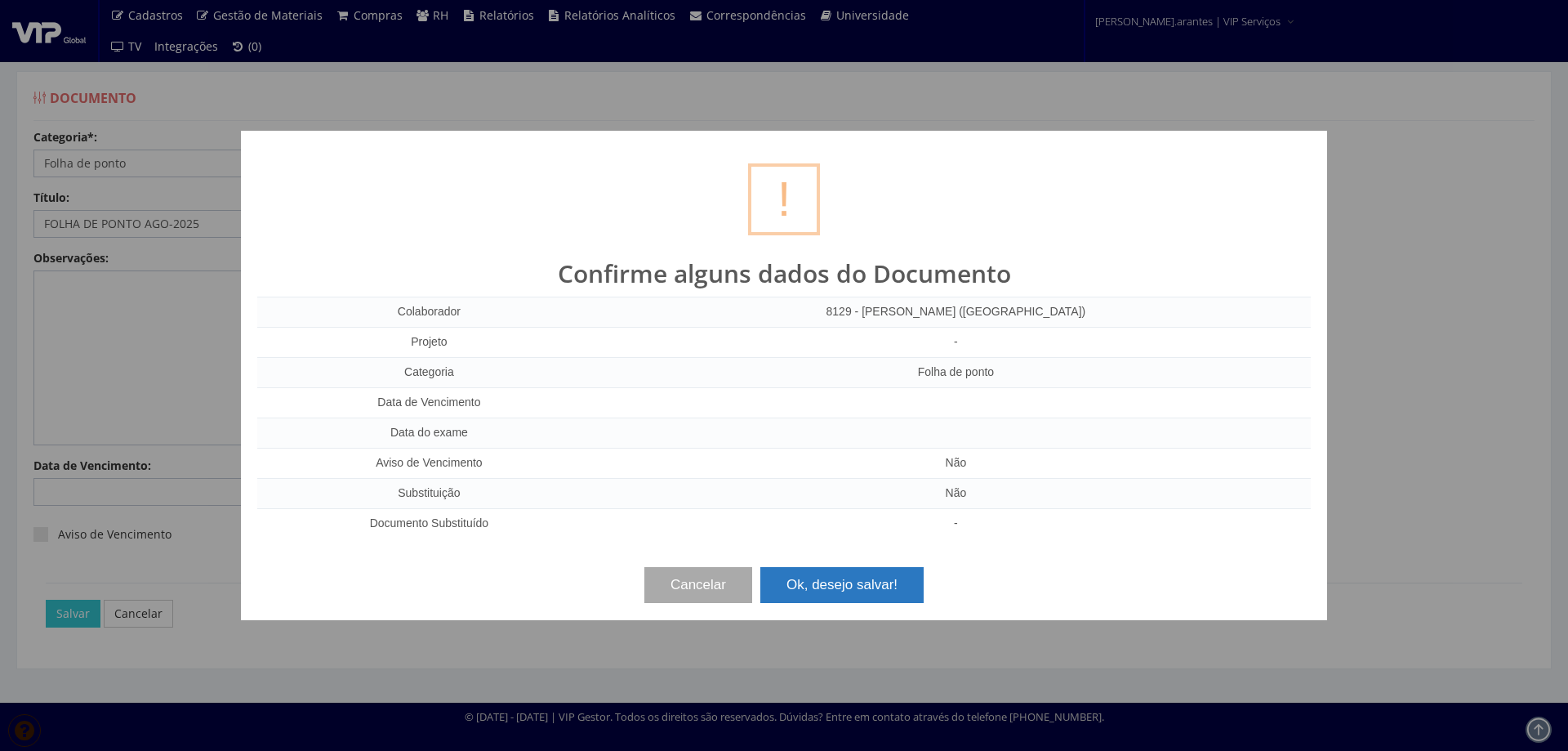
click at [886, 590] on button "Ok, desejo salvar!" at bounding box center [842, 584] width 163 height 36
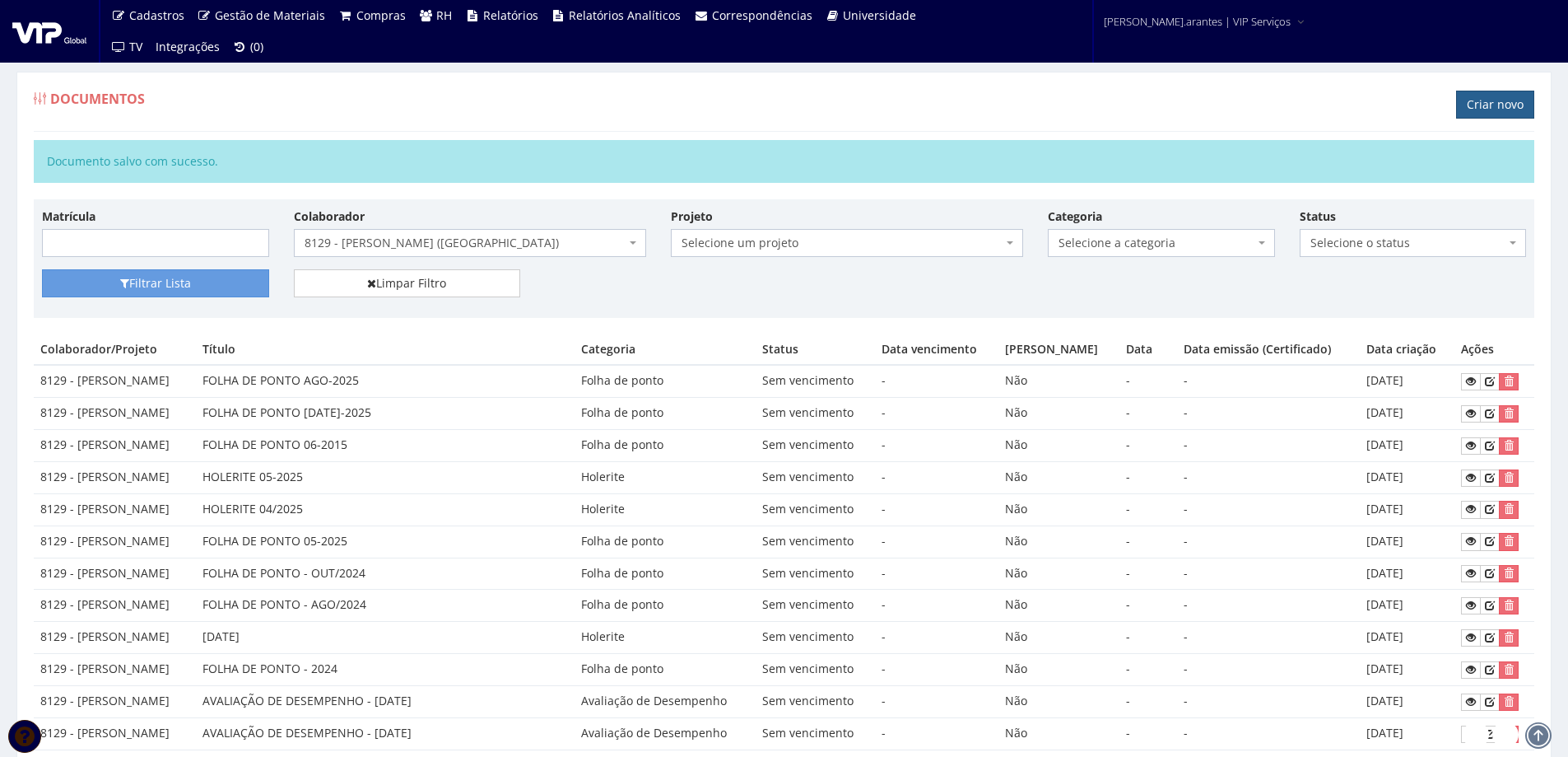
click at [1481, 97] on link "Criar novo" at bounding box center [1495, 104] width 78 height 28
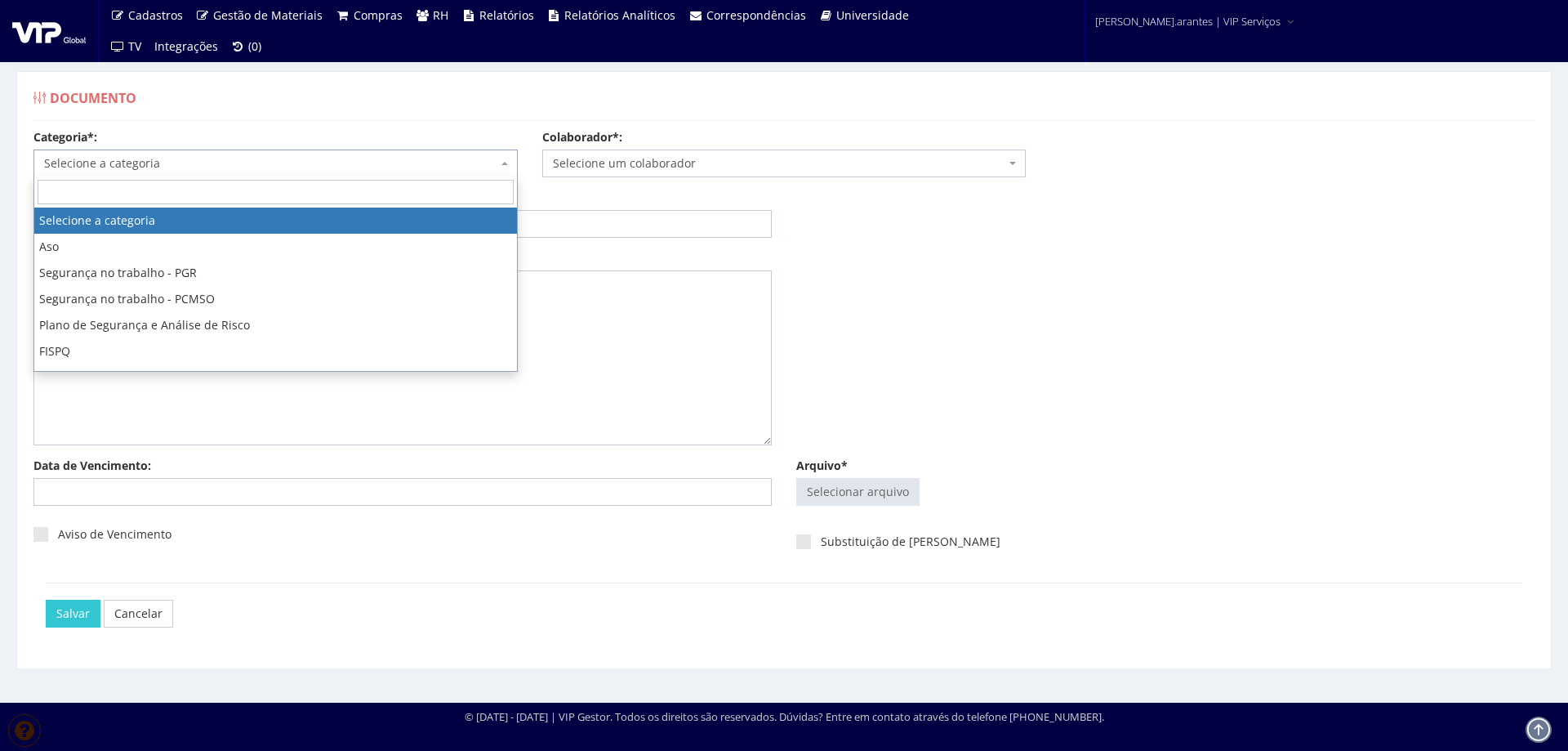
click at [217, 163] on span "Selecione a categoria" at bounding box center [270, 163] width 454 height 17
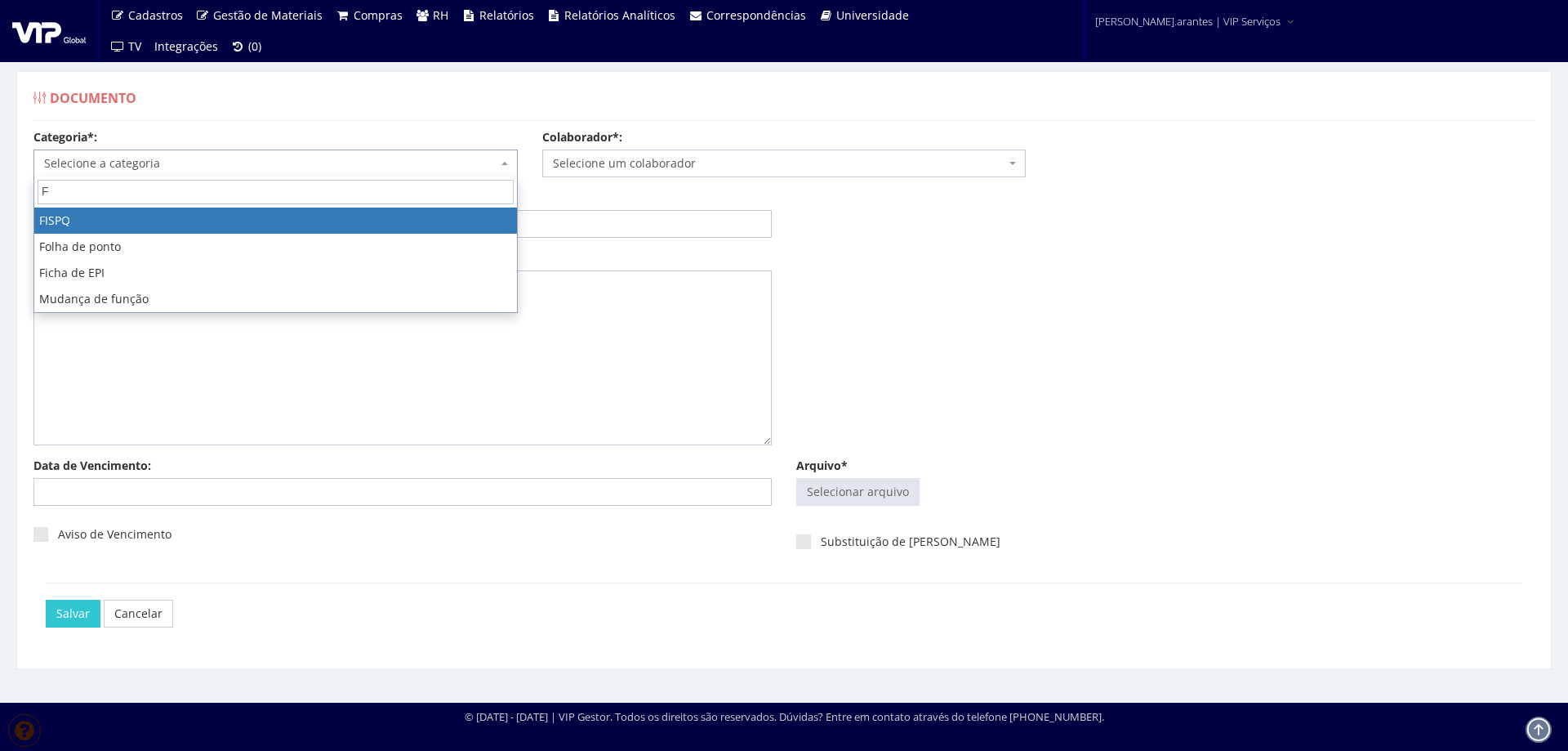
type input "FO"
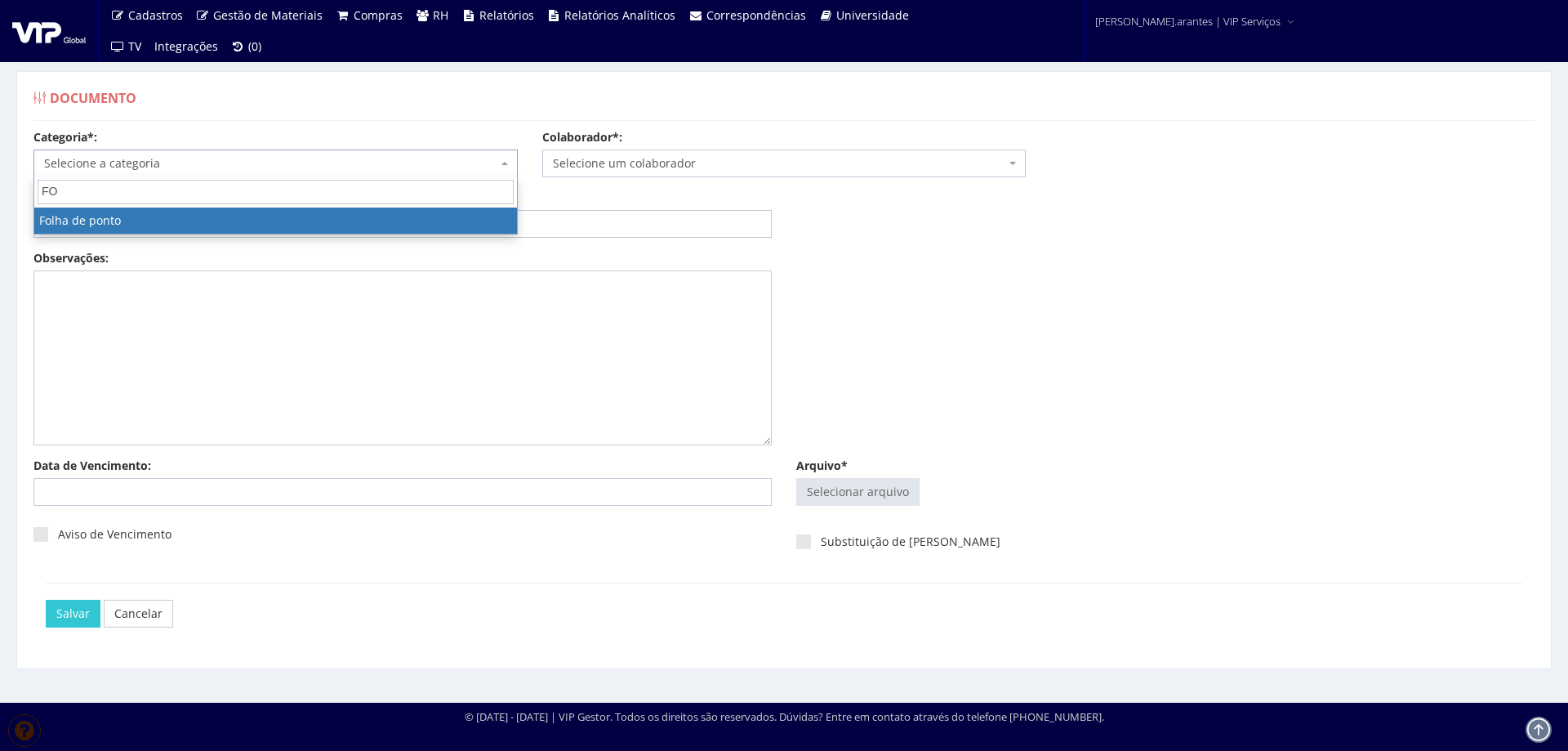
select select "folha_ponto"
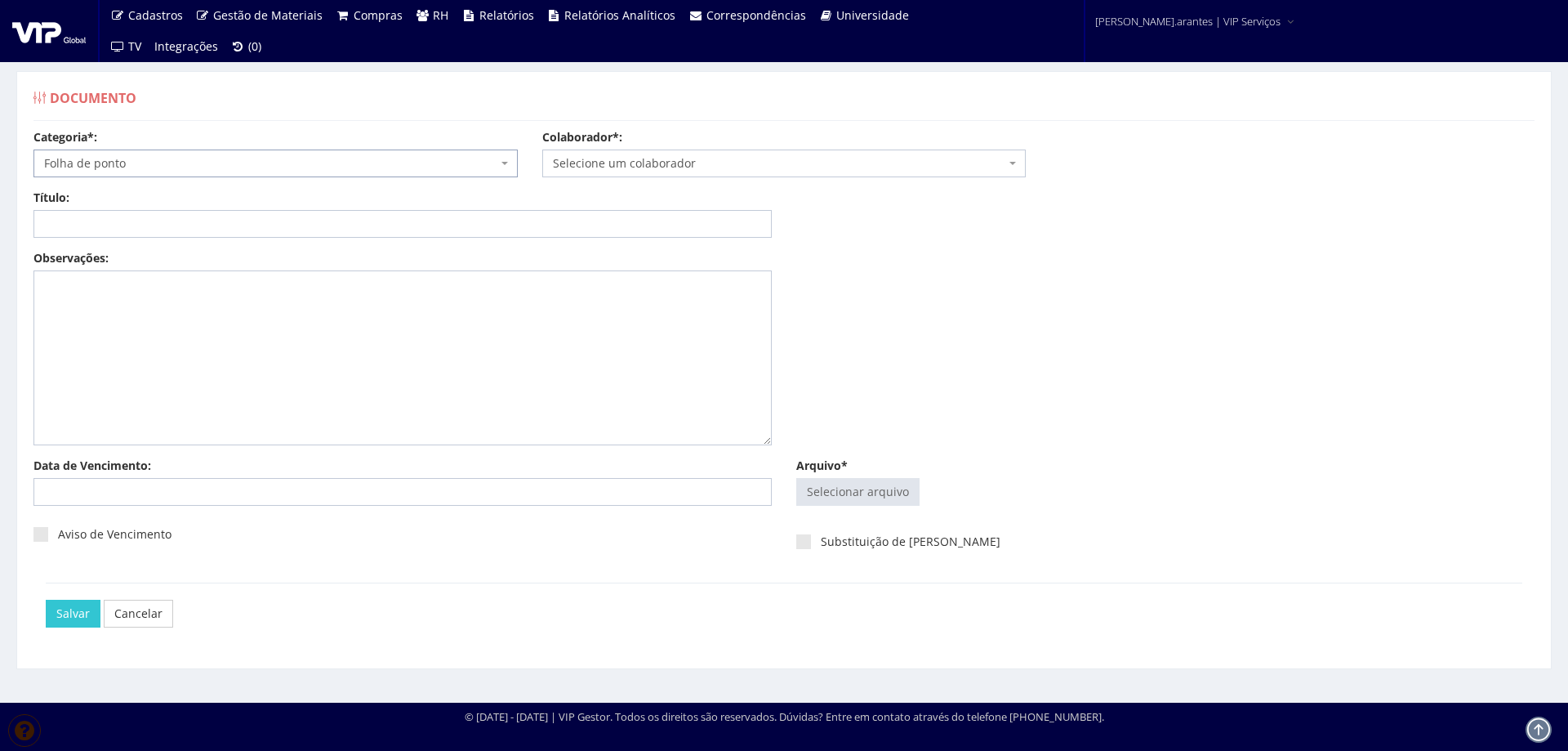
click at [594, 160] on span "Selecione um colaborador" at bounding box center [779, 163] width 454 height 17
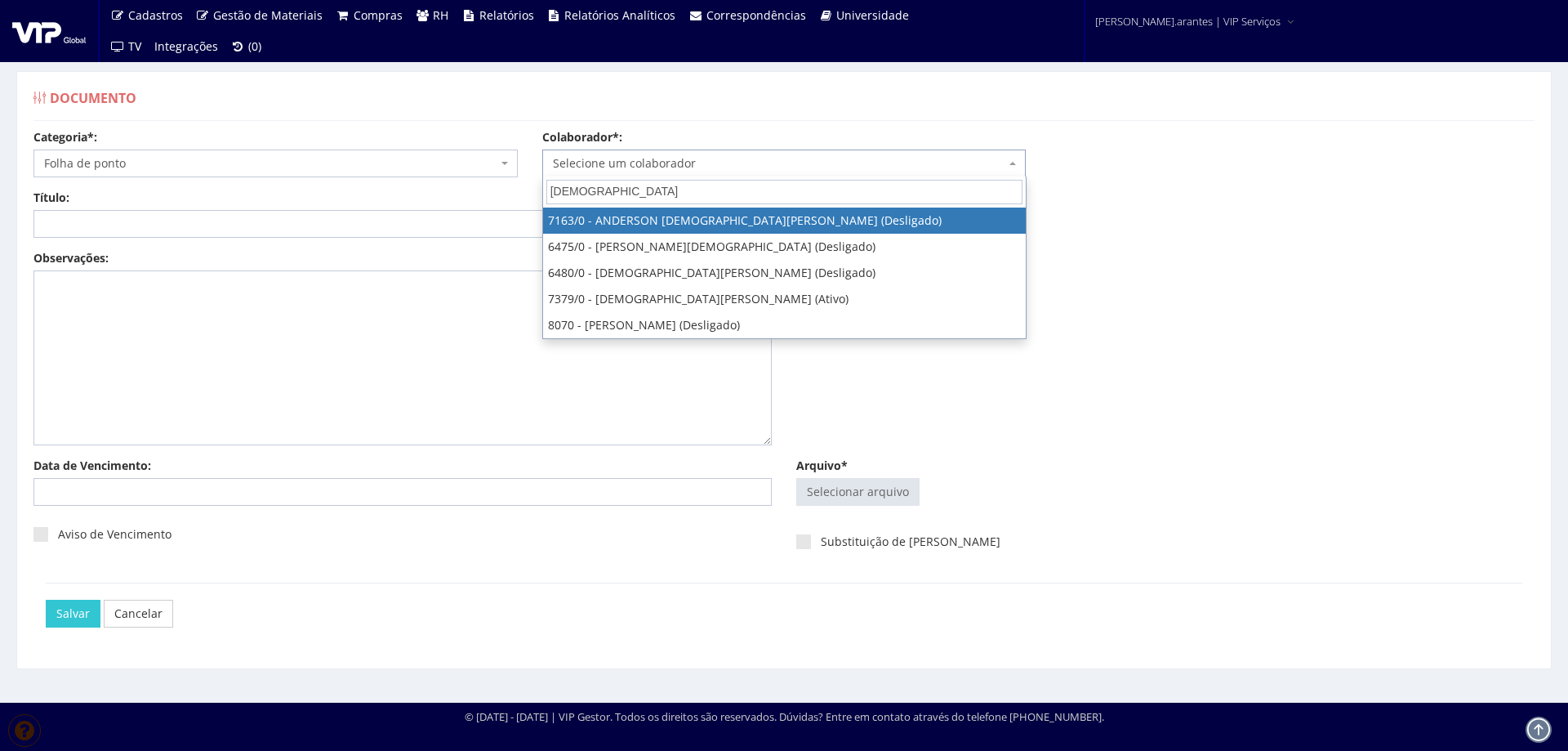
type input "CRISTIANO B"
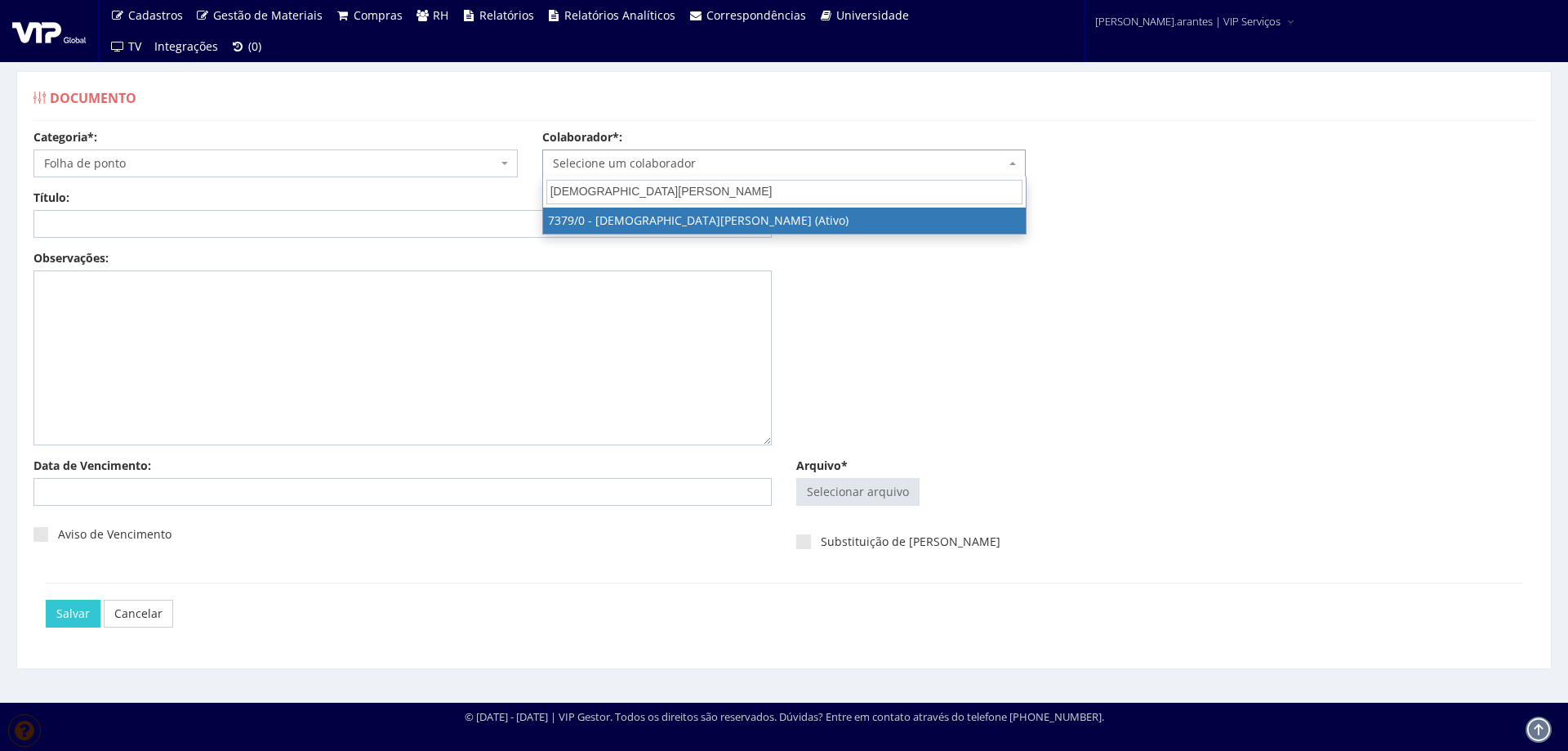
select select "1061"
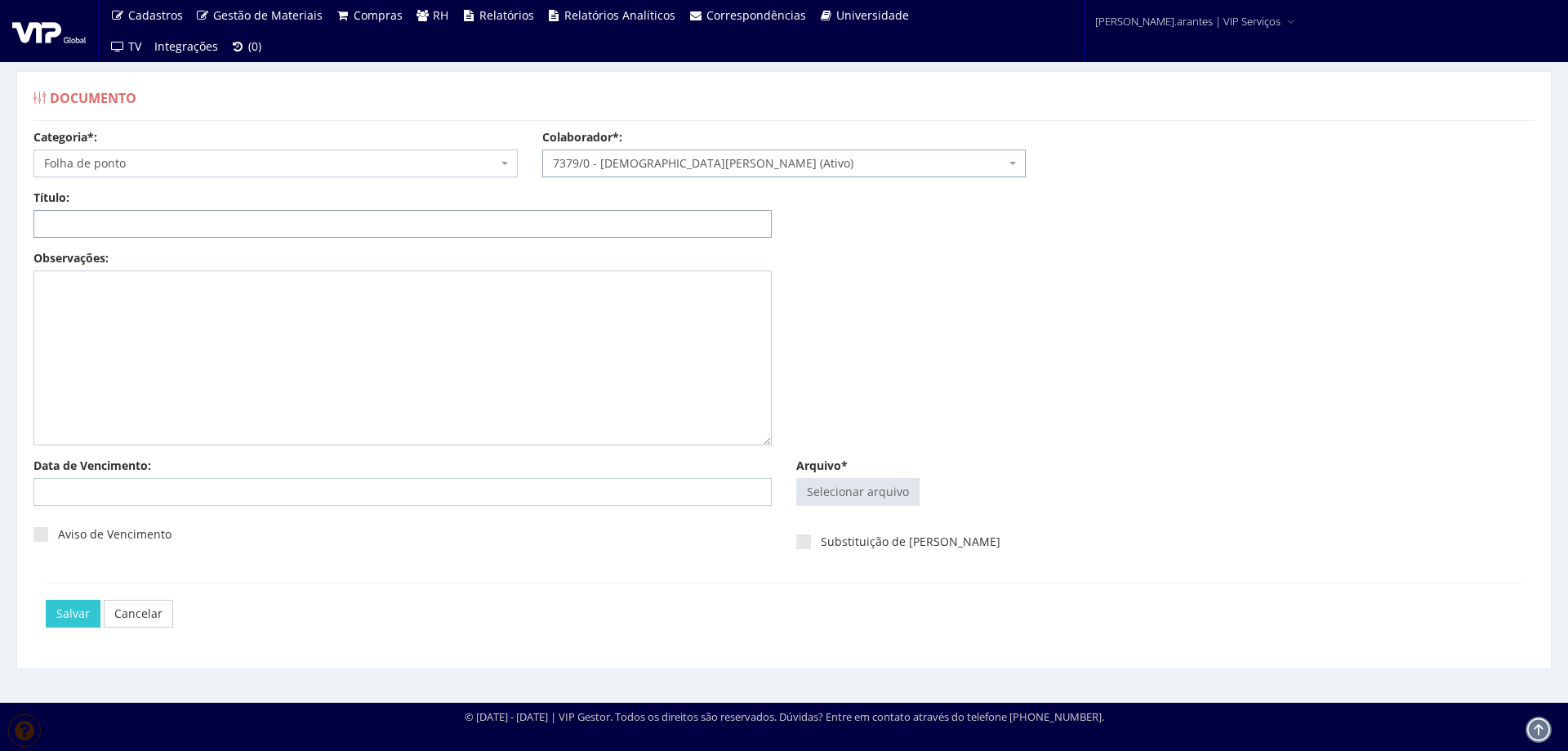
click at [493, 213] on input "Título:" at bounding box center [402, 223] width 738 height 27
paste input "FOLHA DE PONTO AGO-2025"
type input "FOLHA DE PONTO AGO-2025"
click at [841, 490] on input "Arquivo*" at bounding box center [858, 491] width 122 height 26
type input "C:\fakepath\Folha de ponto - CRISTIANO BASILIO SILVA Julho - Agosto (1)-8.pdf"
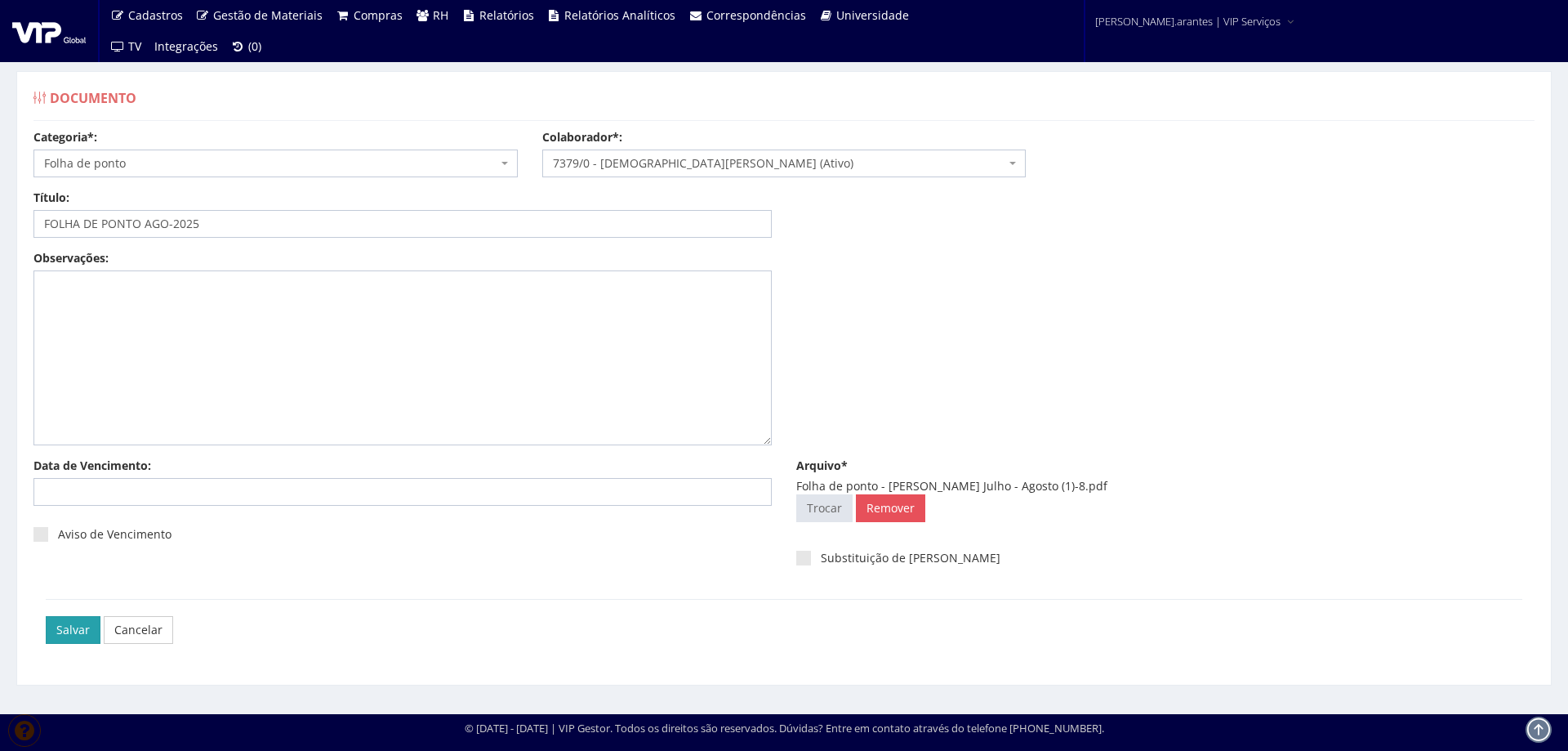
click at [81, 630] on input "Salvar" at bounding box center [73, 629] width 55 height 27
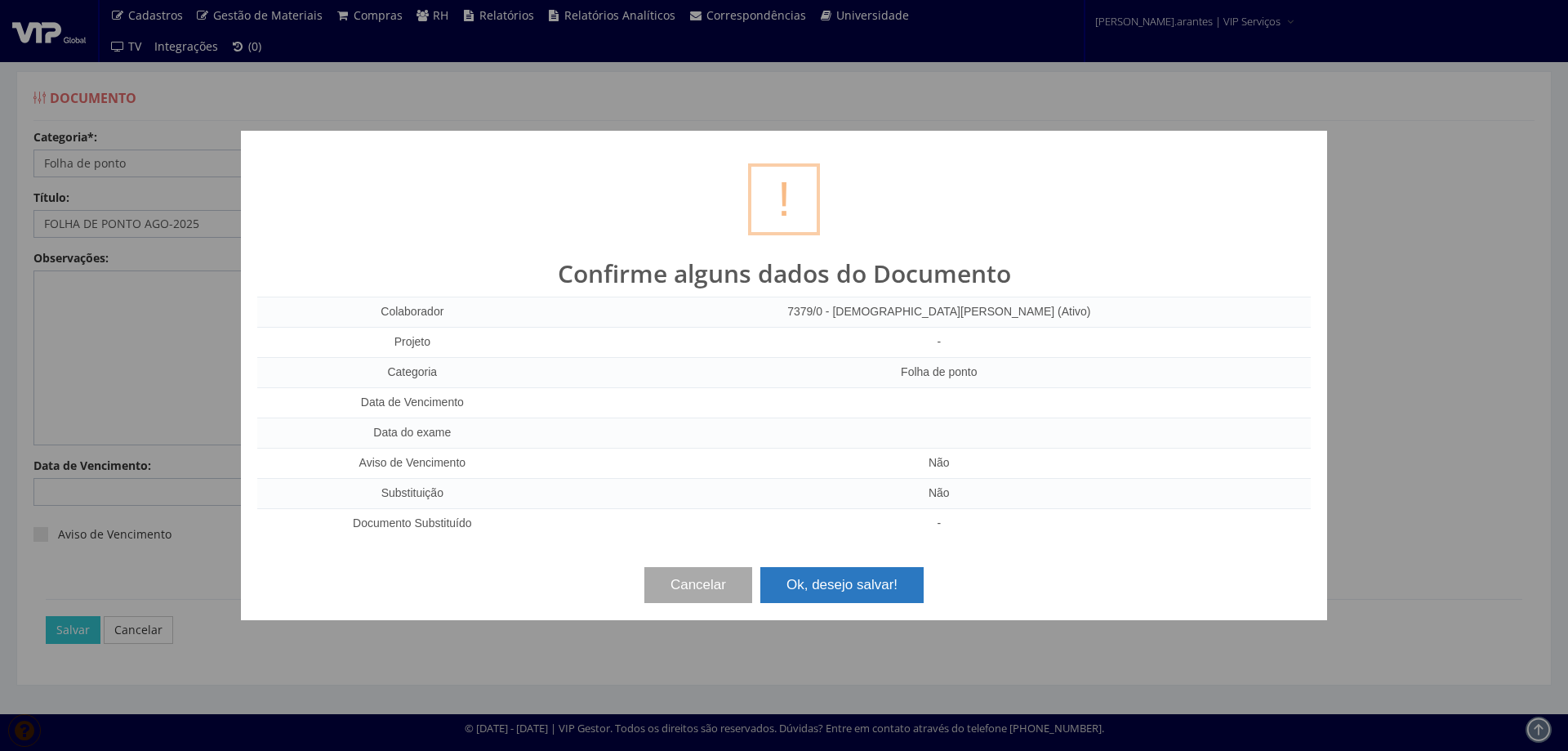
click at [873, 576] on button "Ok, desejo salvar!" at bounding box center [842, 584] width 163 height 36
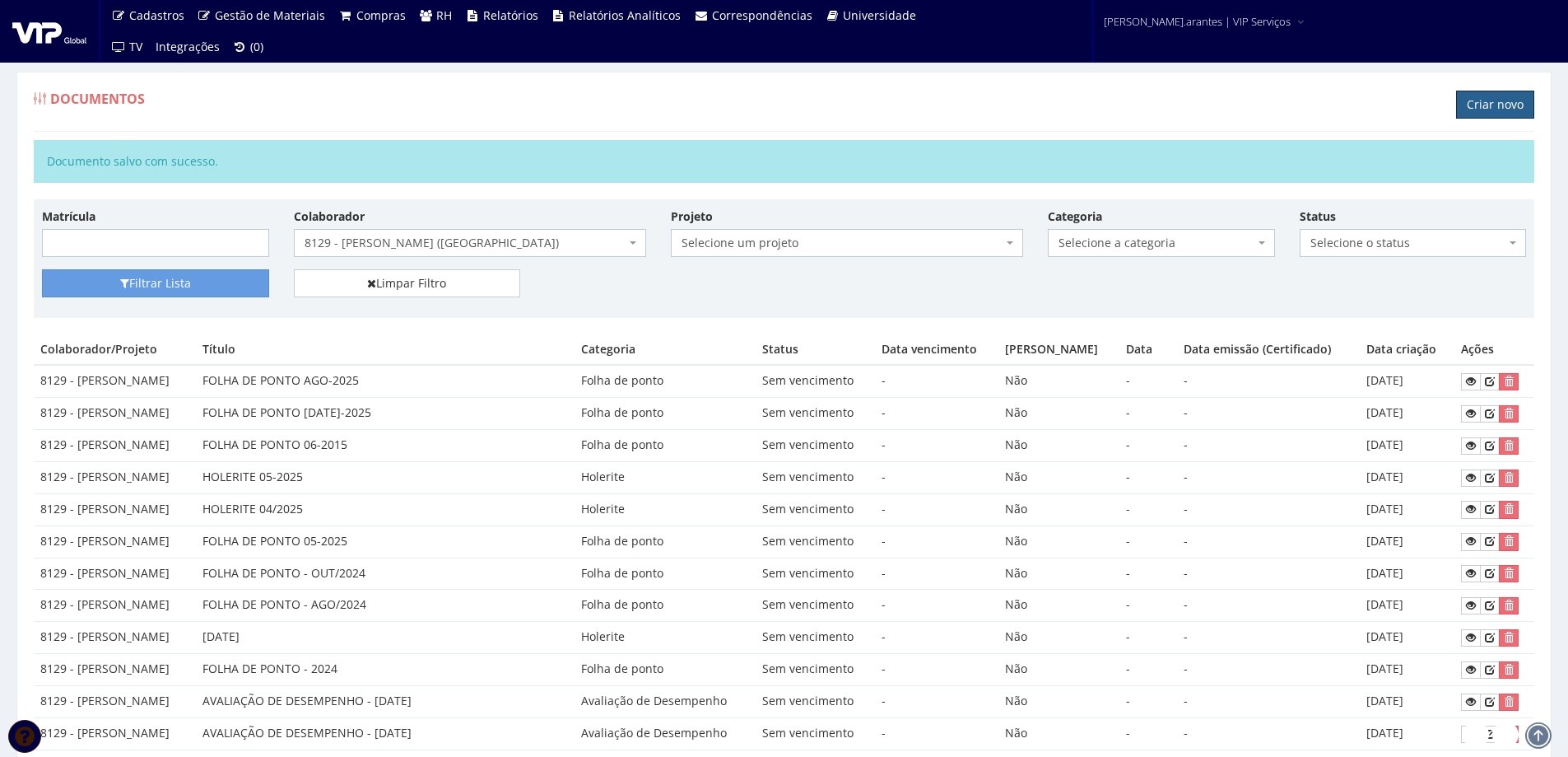
click at [1488, 103] on link "Criar novo" at bounding box center [1495, 104] width 78 height 28
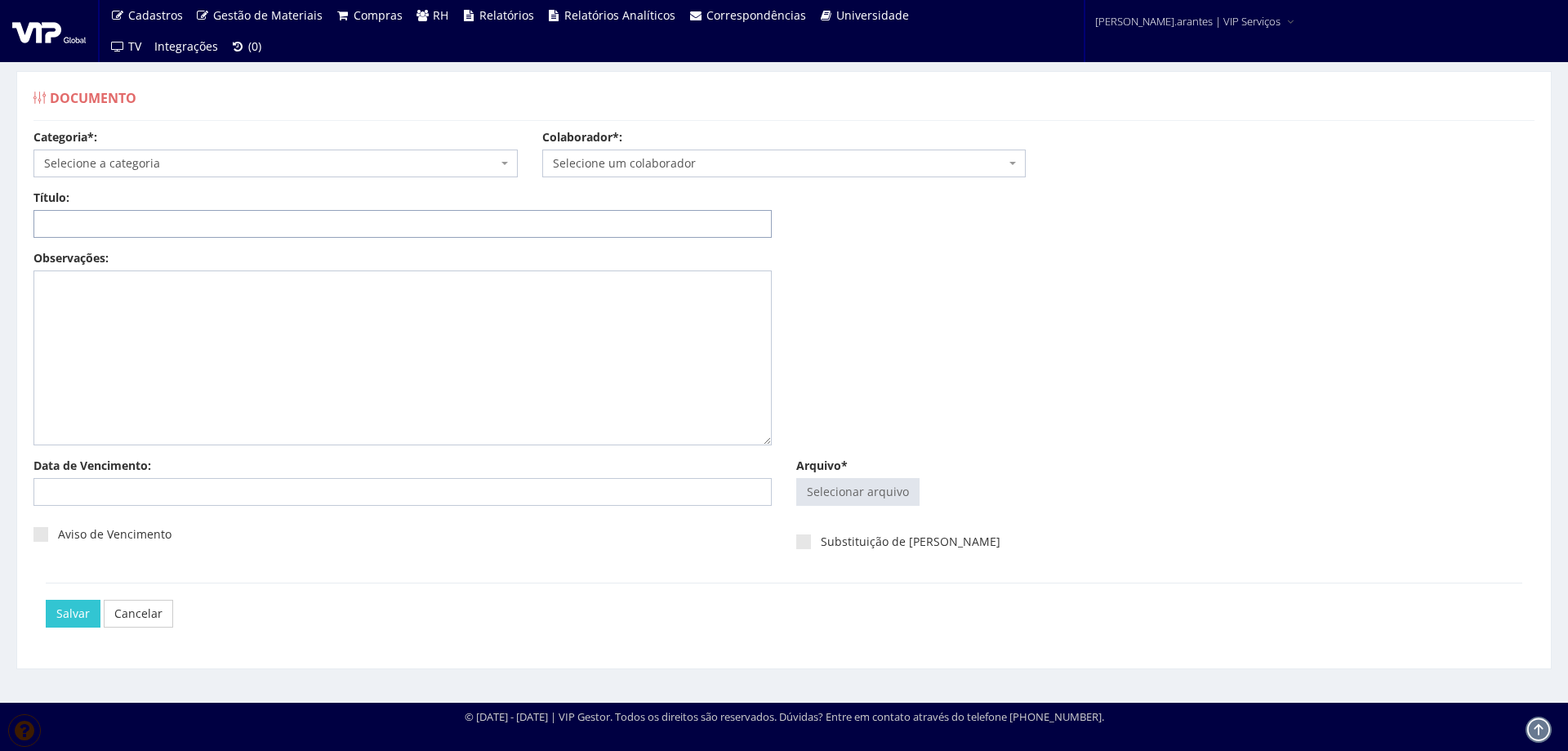
drag, startPoint x: 0, startPoint y: 0, endPoint x: 164, endPoint y: 227, distance: 280.0
click at [164, 227] on input "Título:" at bounding box center [402, 223] width 738 height 27
type input "F"
paste input "FOLHA DE PONTO AGO-2025"
type input "FOLHA DE PONTO AGO-2025"
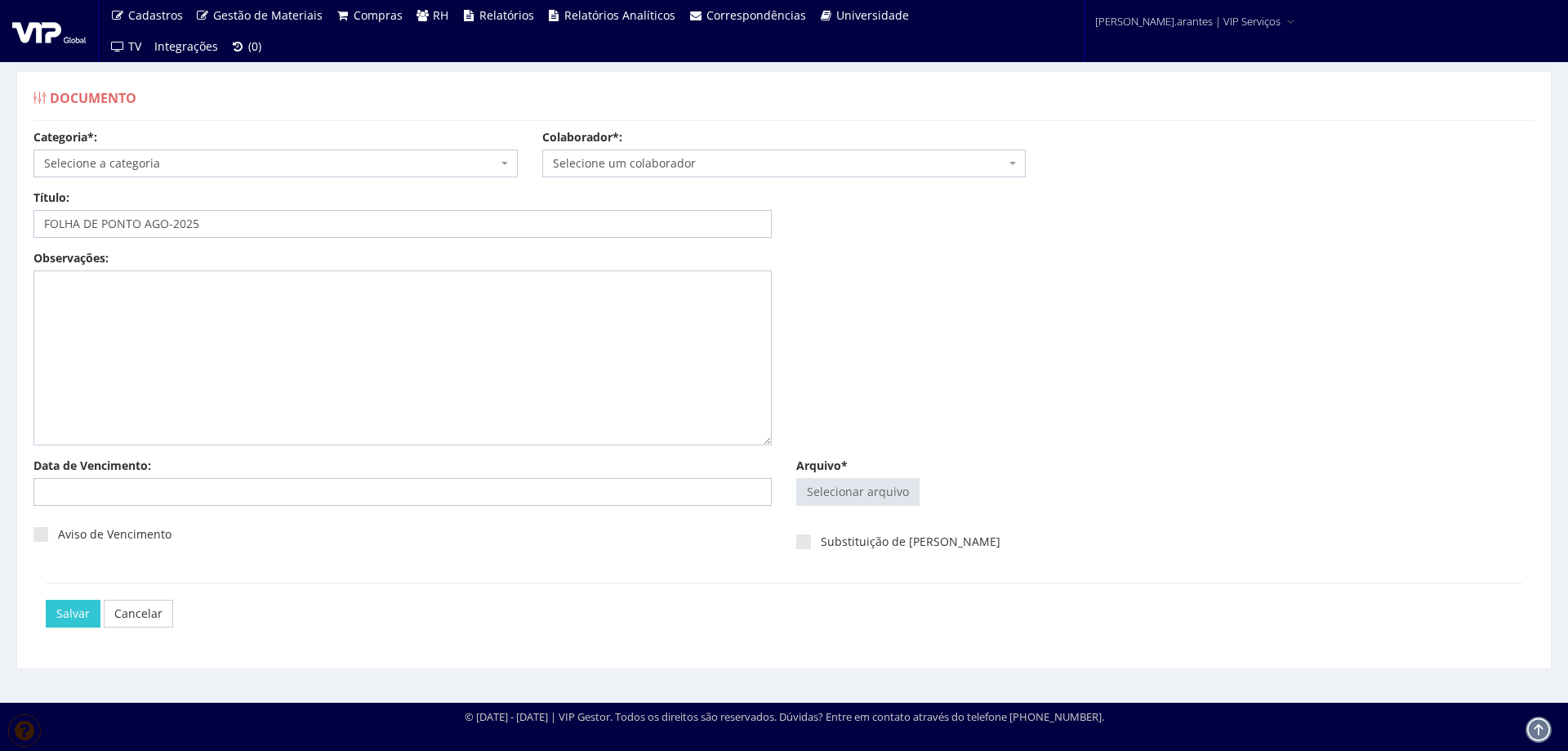
click at [281, 159] on span "Selecione a categoria" at bounding box center [270, 163] width 454 height 17
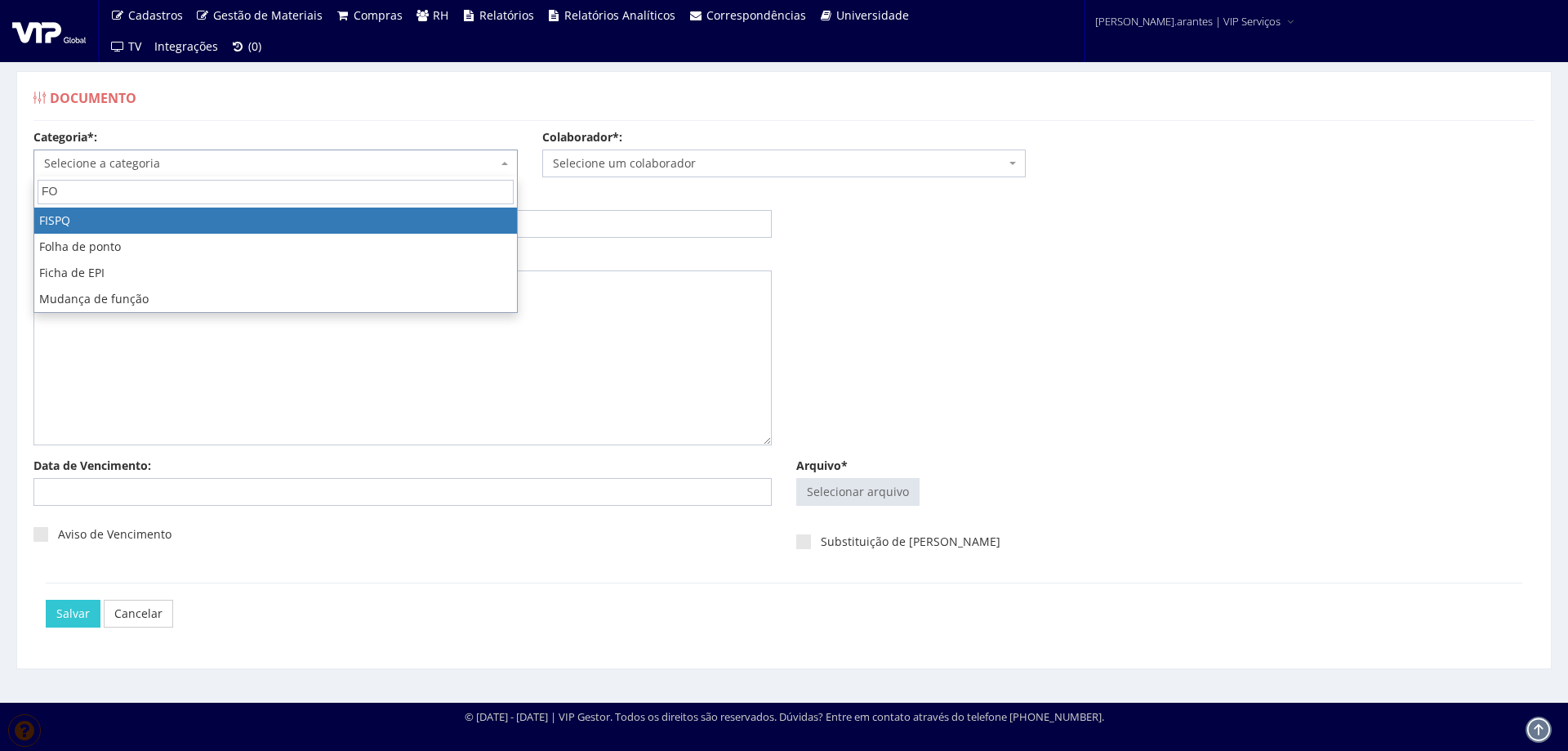
type input "FOL"
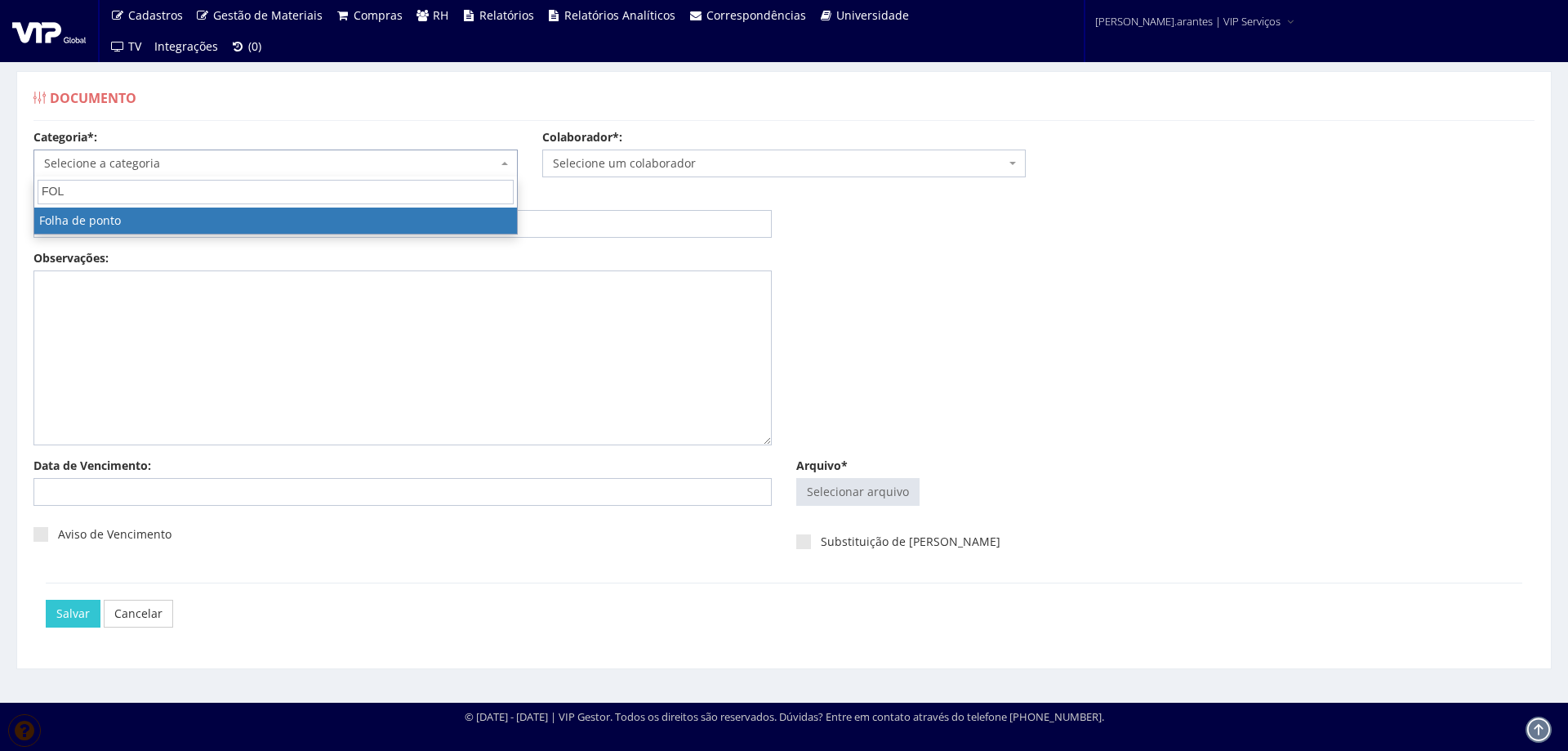
select select "folha_ponto"
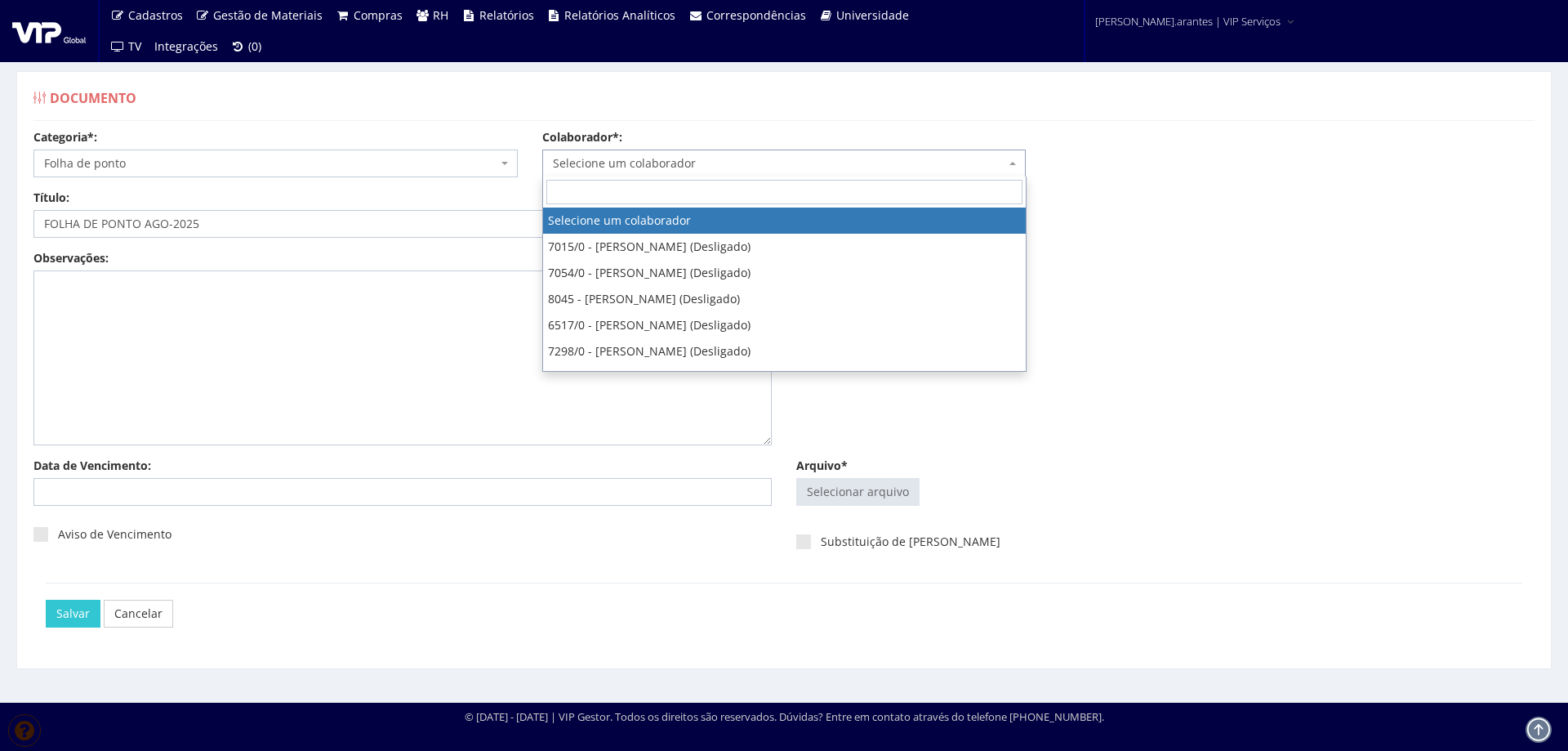
click at [706, 162] on span "Selecione um colaborador" at bounding box center [779, 163] width 454 height 17
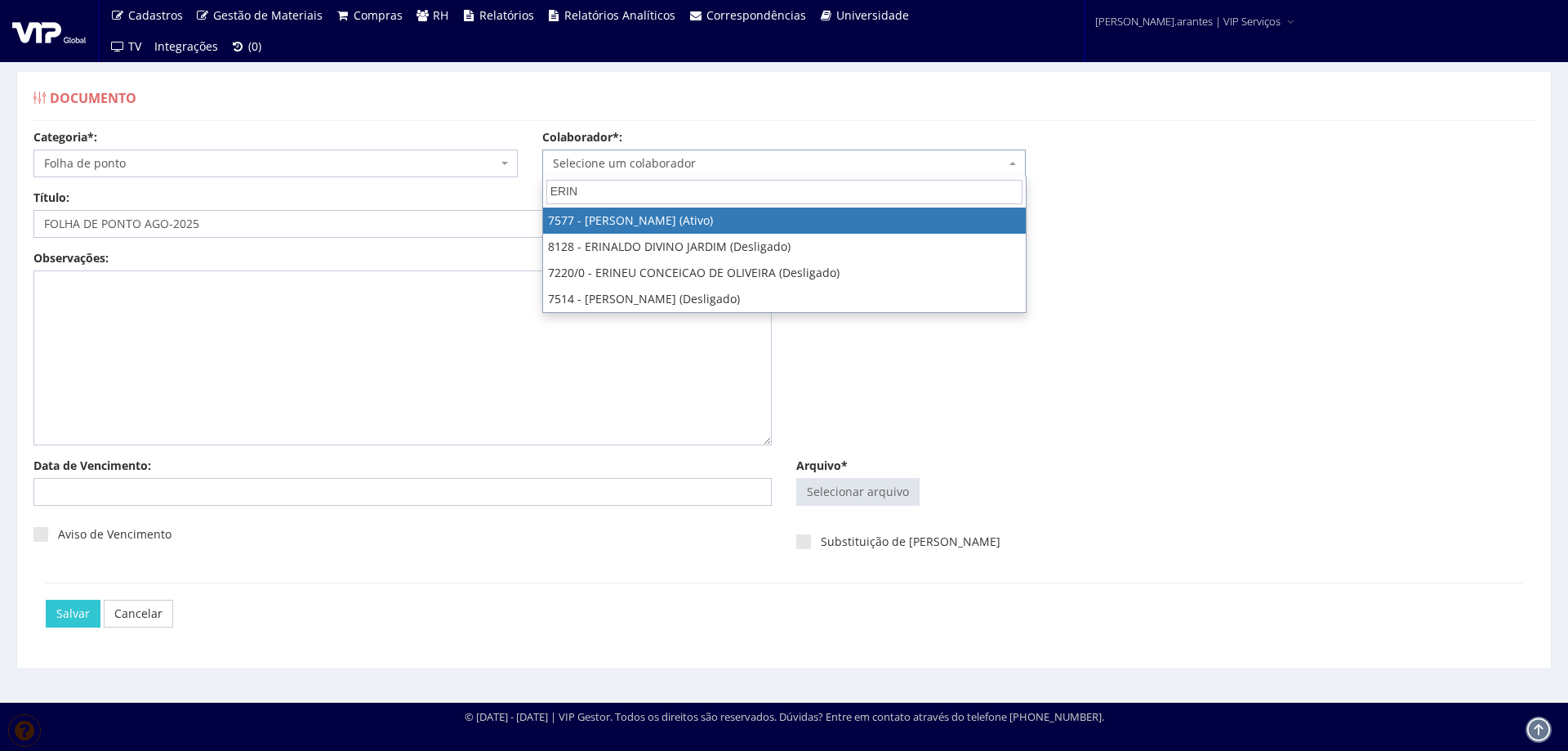
type input "ERINA"
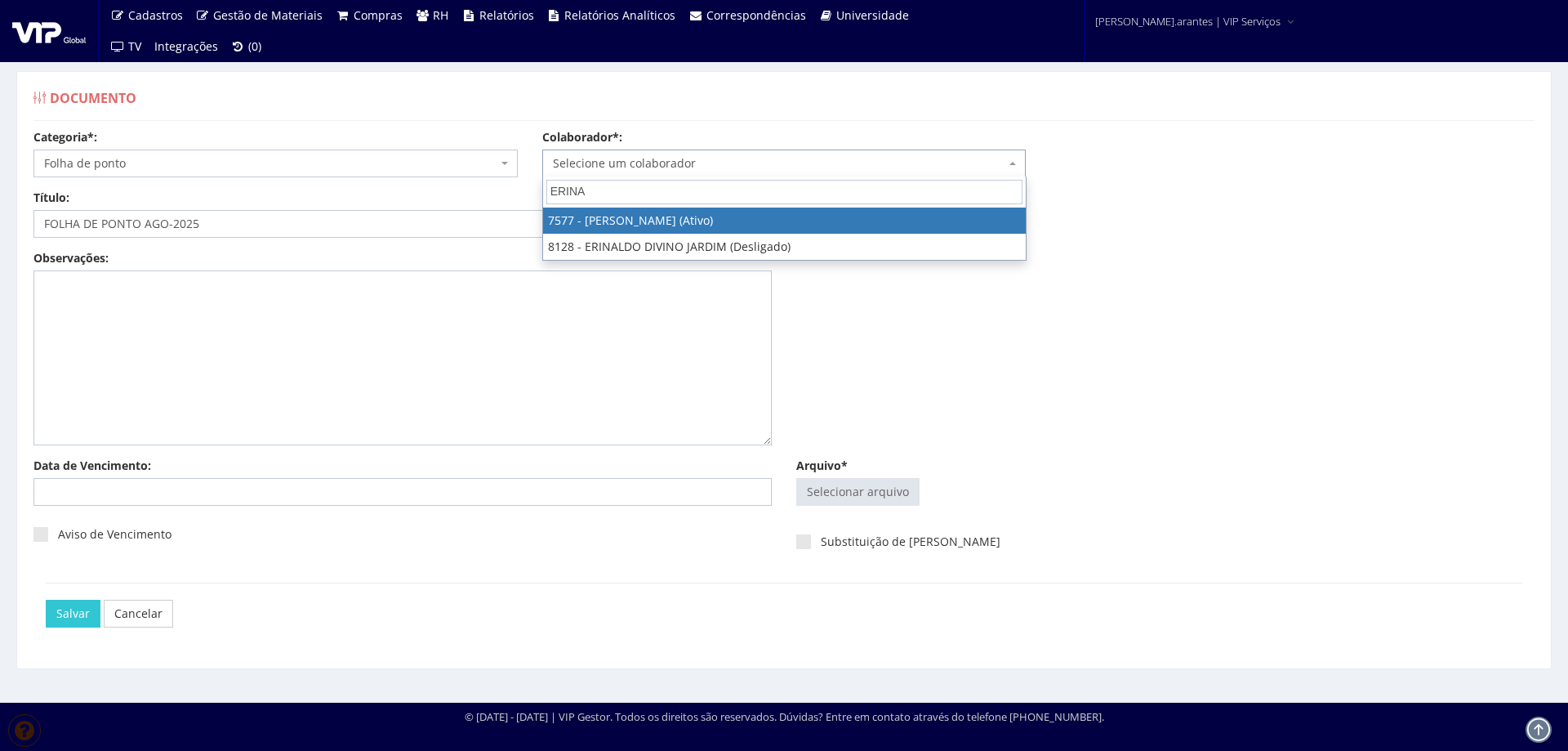
select select "1713"
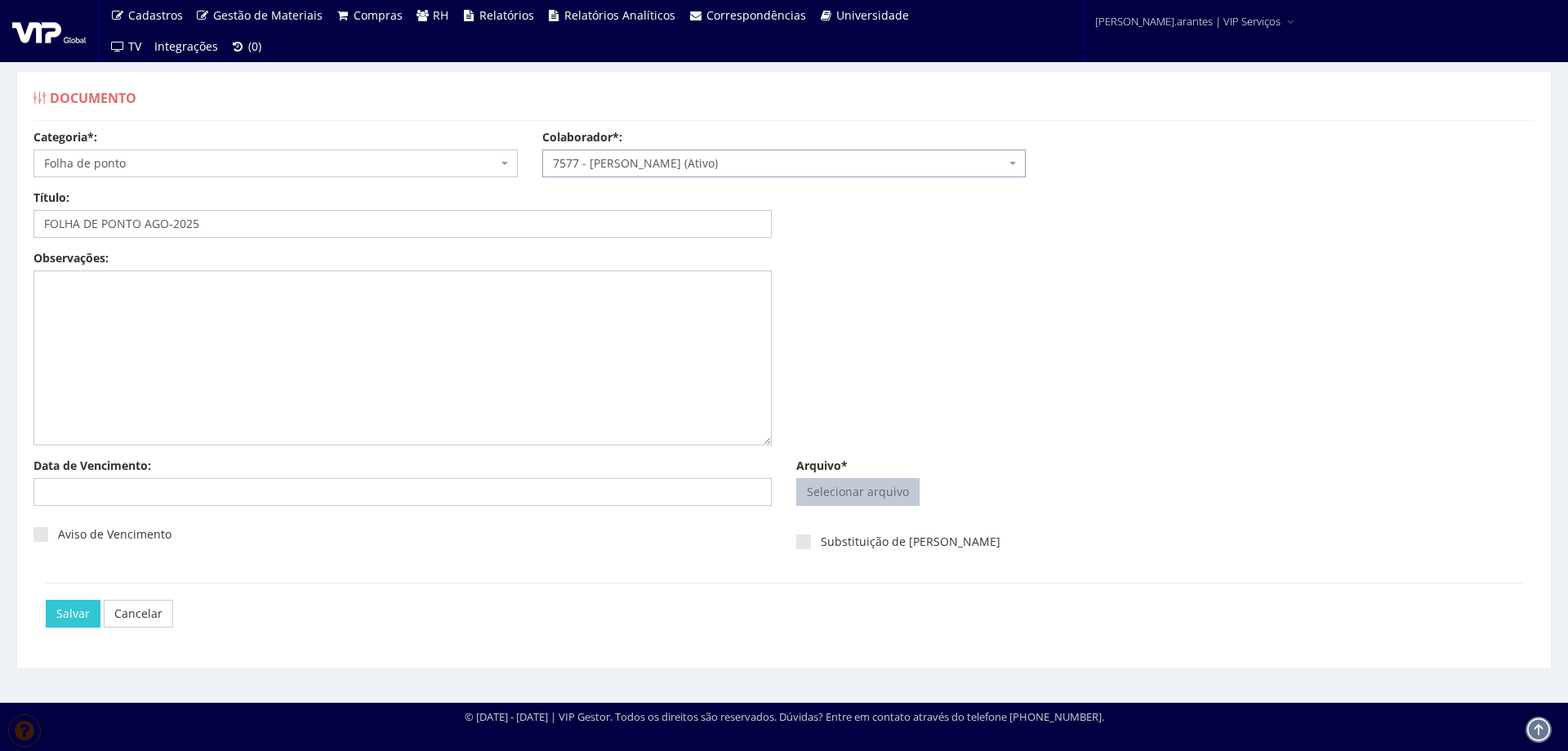
click at [854, 490] on input "Arquivo*" at bounding box center [858, 491] width 122 height 26
type input "C:\fakepath\Folha de ponto - ERINALDO COELHO PEREIRA Julho - Agosto (1)-7.pdf"
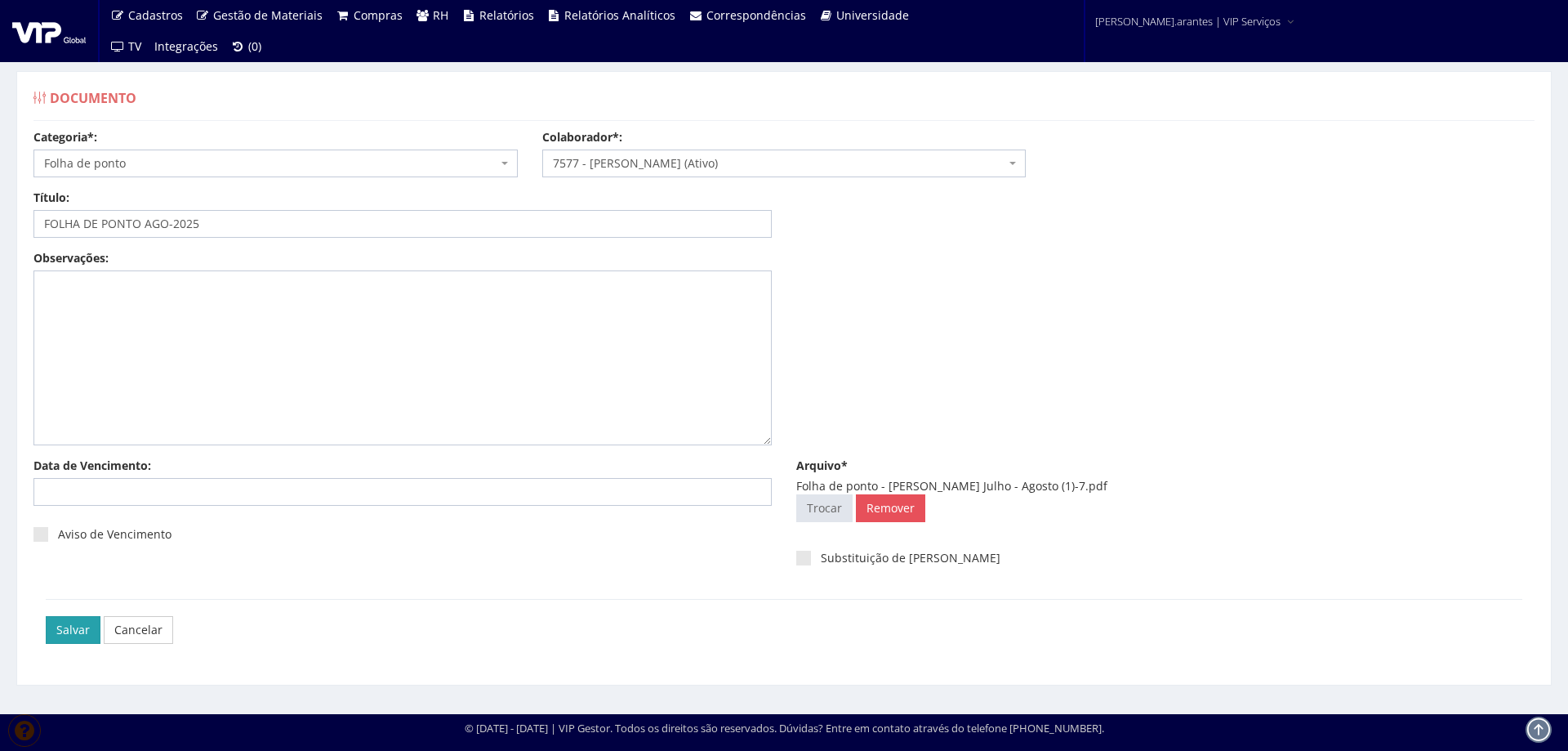
click at [72, 633] on input "Salvar" at bounding box center [73, 629] width 55 height 27
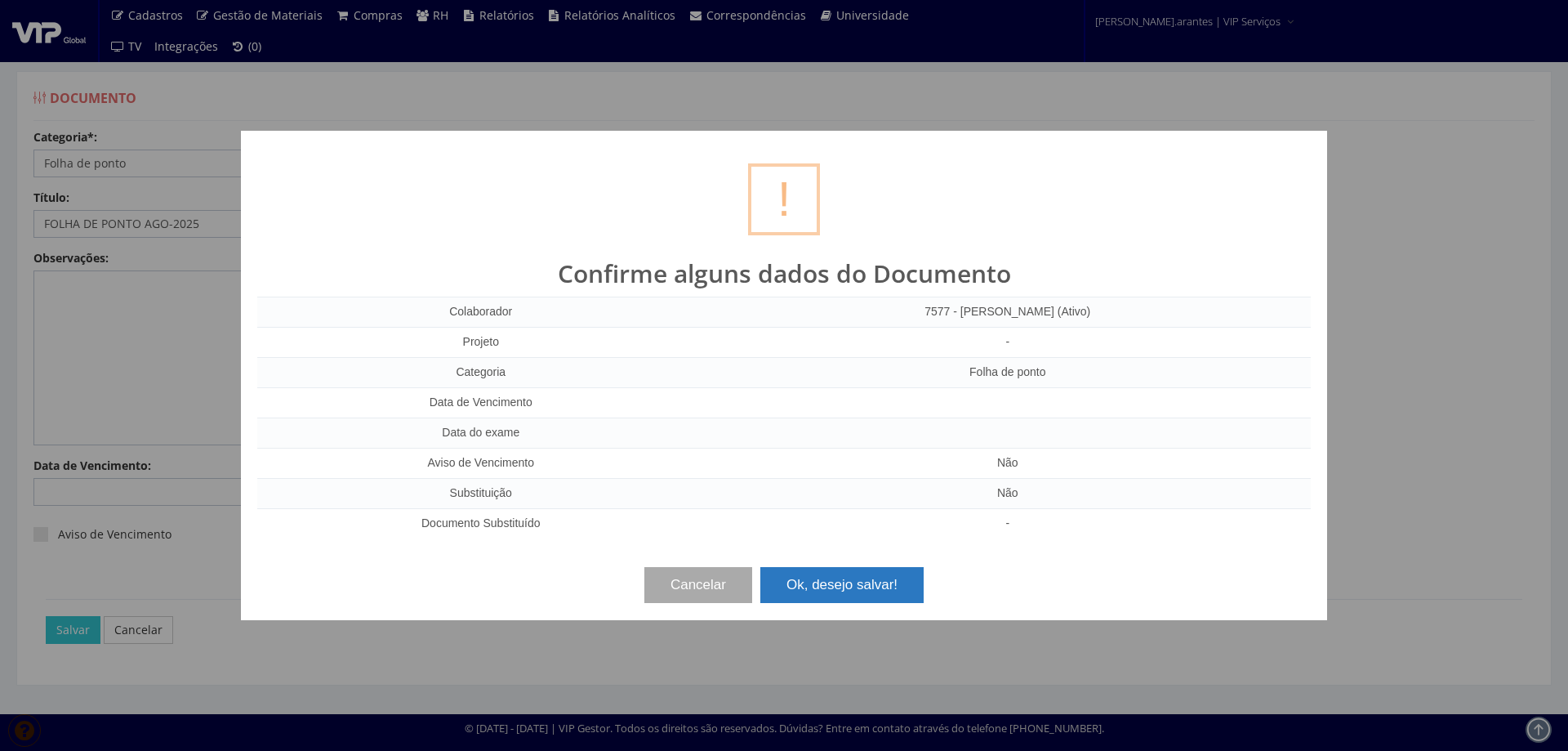
drag, startPoint x: 859, startPoint y: 588, endPoint x: 881, endPoint y: 576, distance: 25.1
click at [860, 588] on button "Ok, desejo salvar!" at bounding box center [842, 584] width 163 height 36
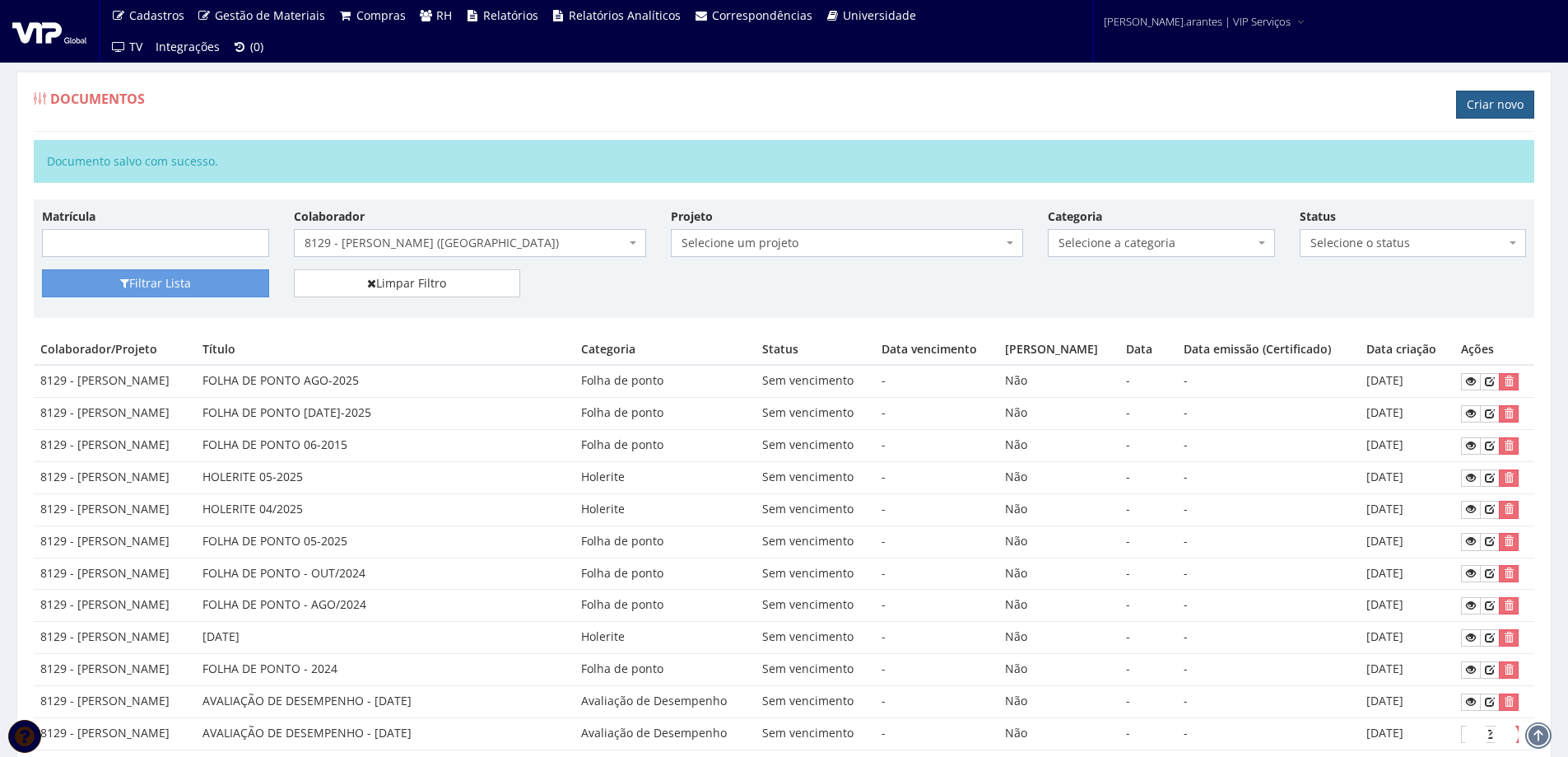
click at [1480, 99] on link "Criar novo" at bounding box center [1495, 104] width 78 height 28
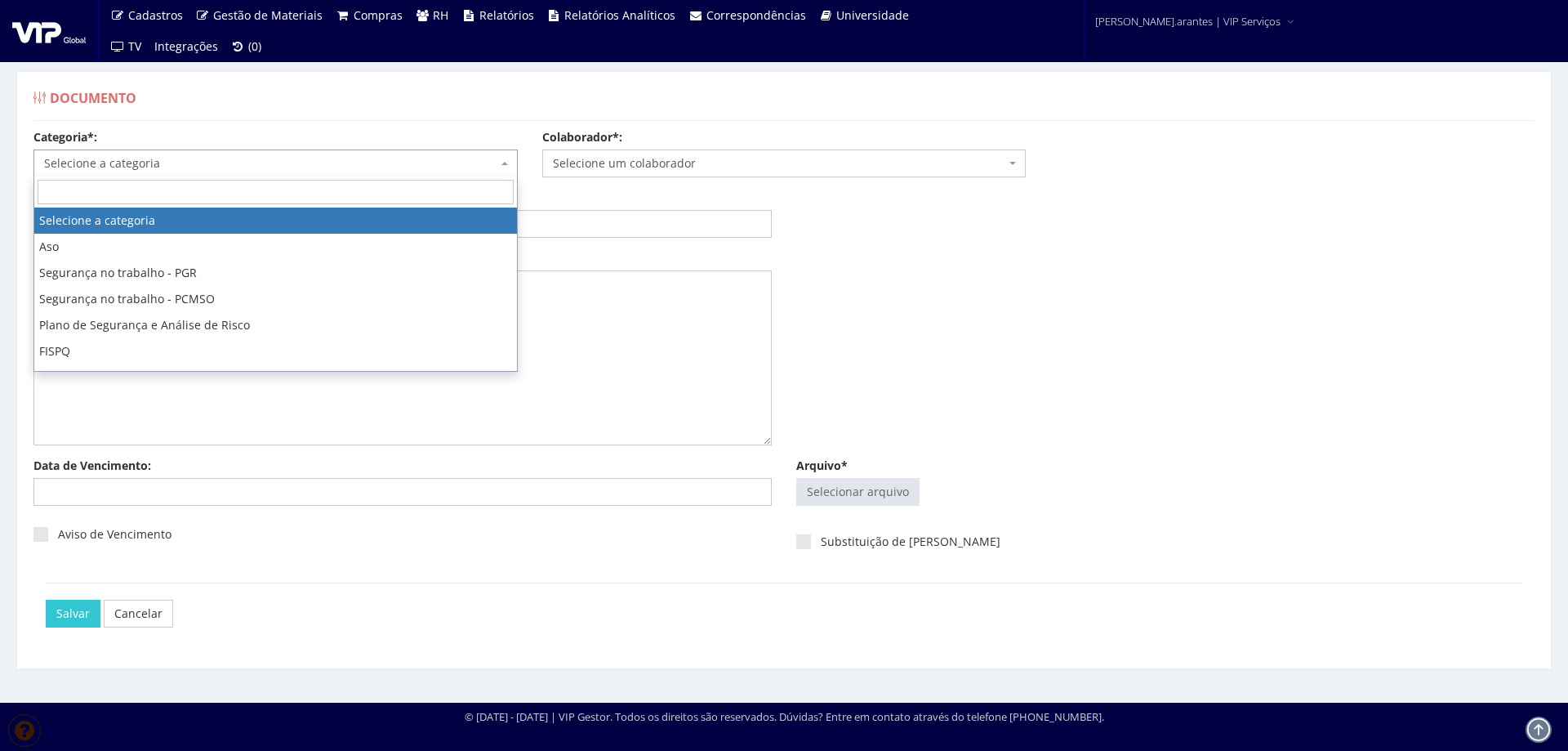
click at [196, 159] on span "Selecione a categoria" at bounding box center [270, 163] width 454 height 17
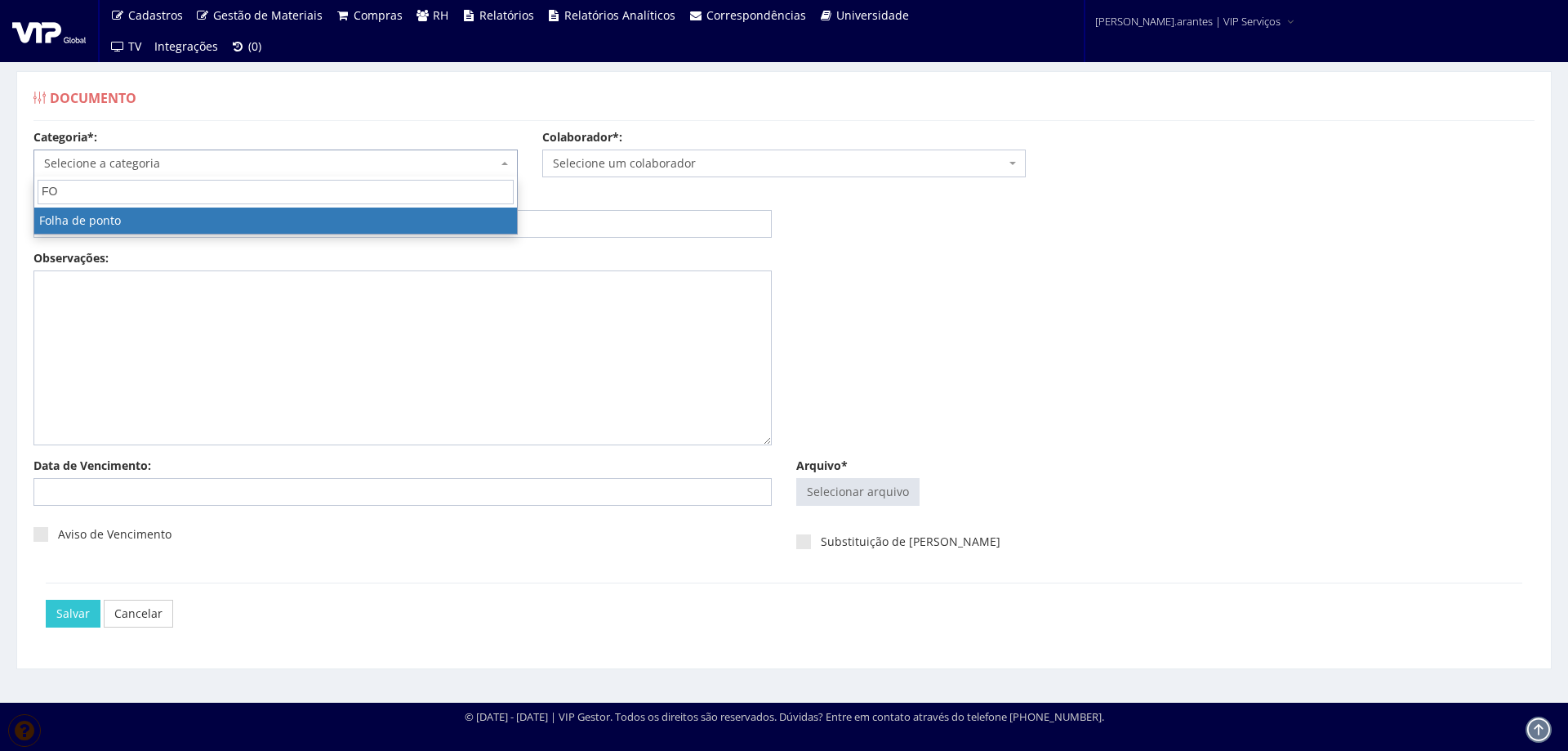
type input "FO"
select select "folha_ponto"
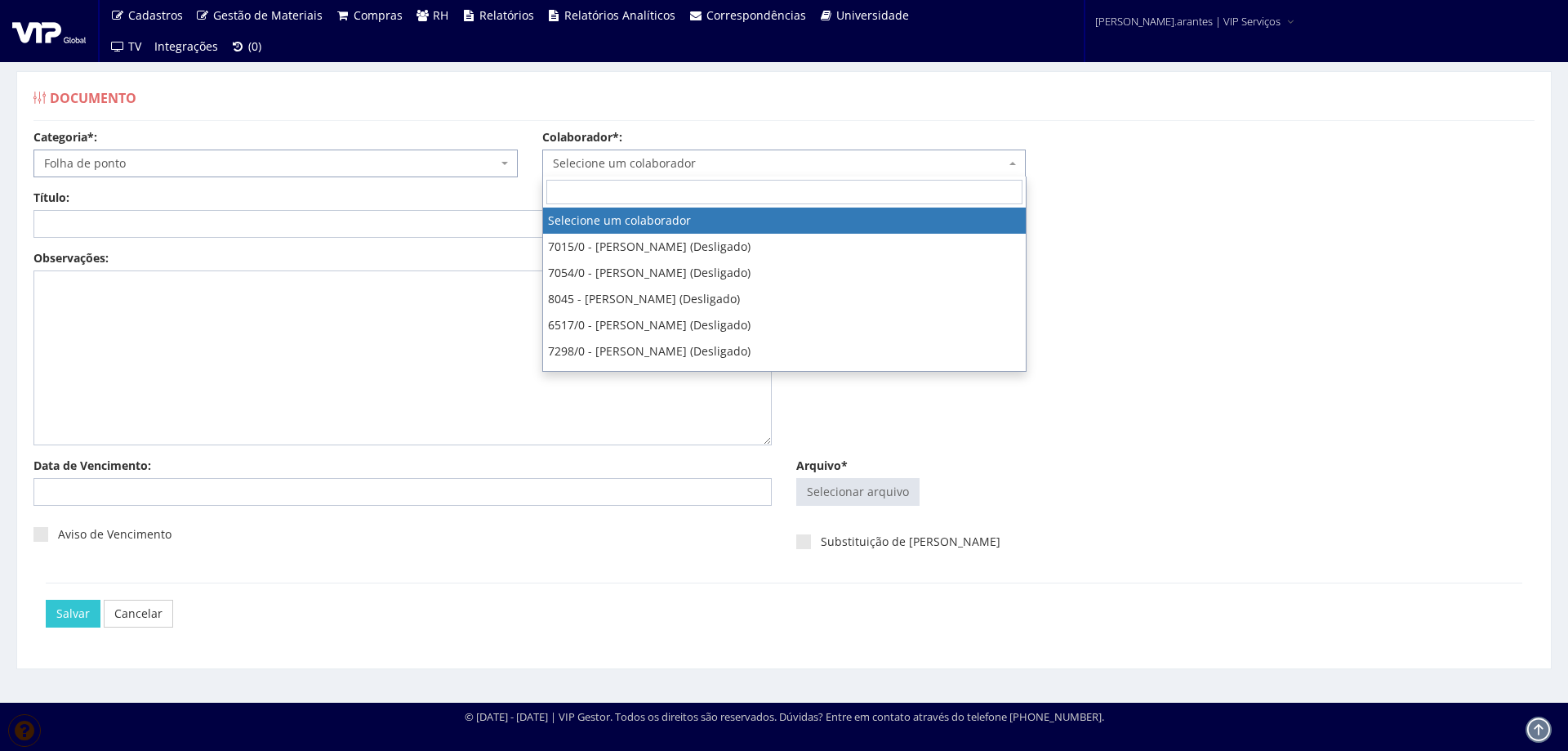
click at [620, 155] on span "Selecione um colaborador" at bounding box center [779, 163] width 454 height 17
type input "HERI"
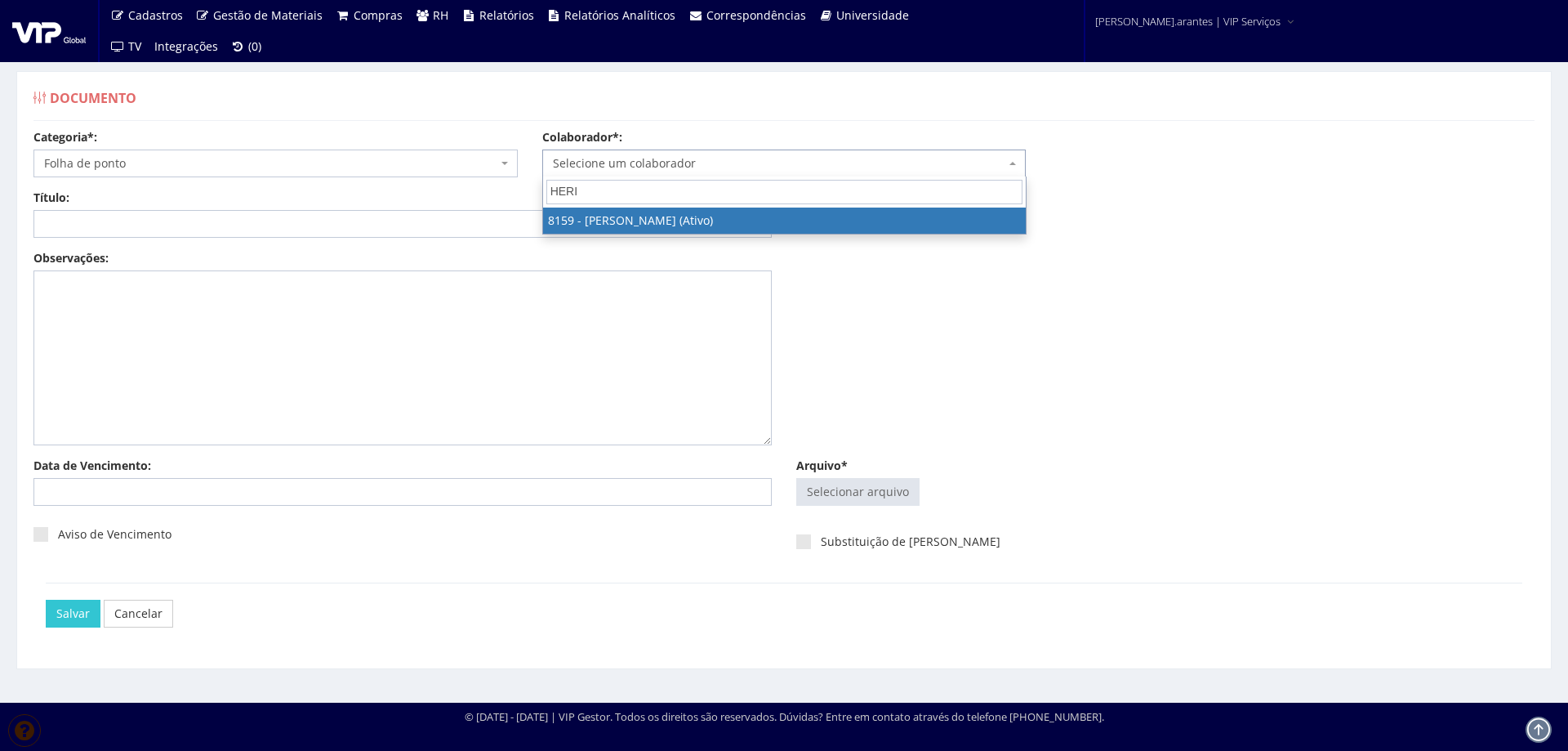
select select "3898"
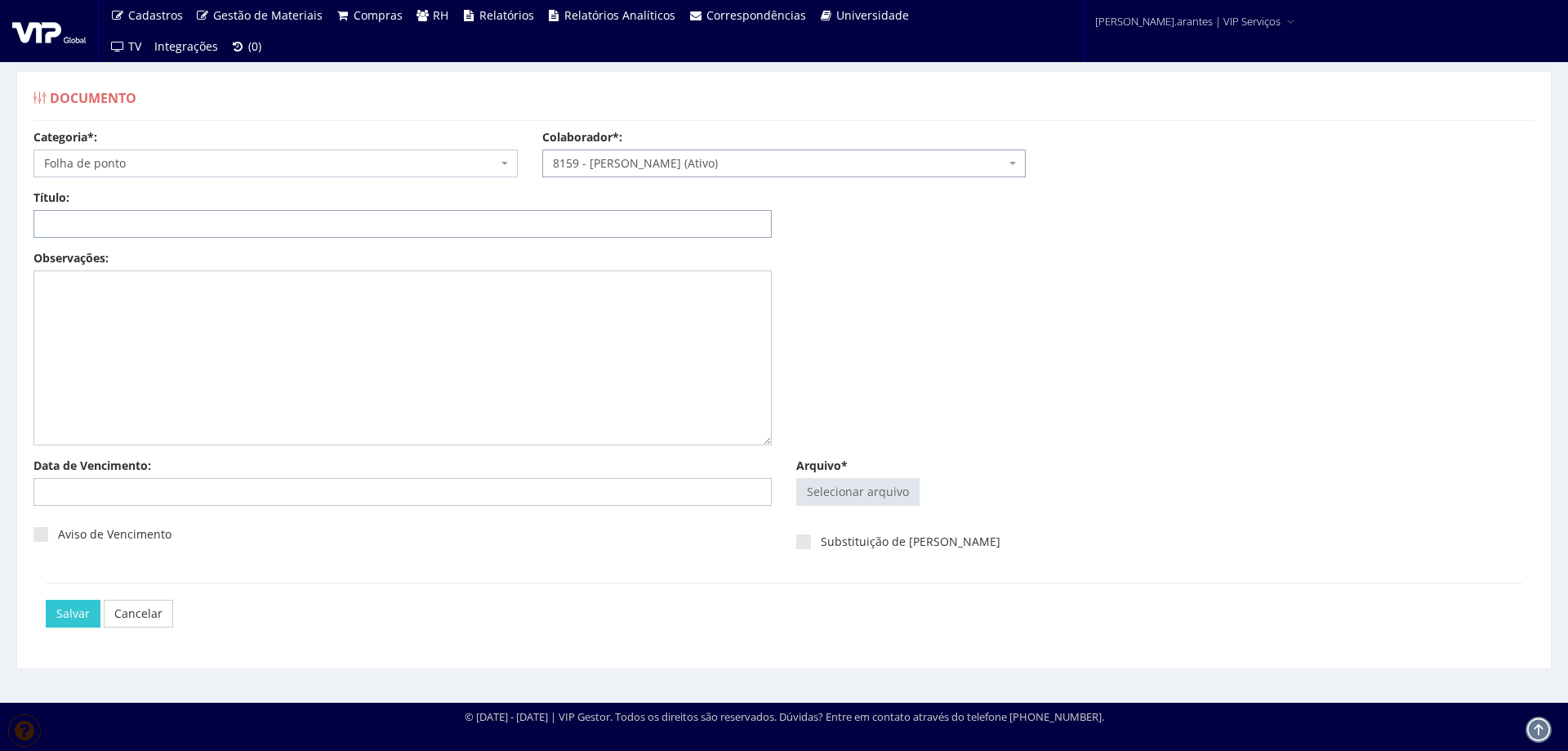
click at [567, 223] on input "Título:" at bounding box center [402, 223] width 738 height 27
paste input "FOLHA DE PONTO AGO-2025"
type input "FOLHA DE PONTO AGO-2025"
click at [901, 498] on input "Arquivo*" at bounding box center [858, 491] width 122 height 26
type input "C:\fakepath\Folha de ponto - HERIK CUNHA MARTINS Julho - Agosto (1)-13.pdf"
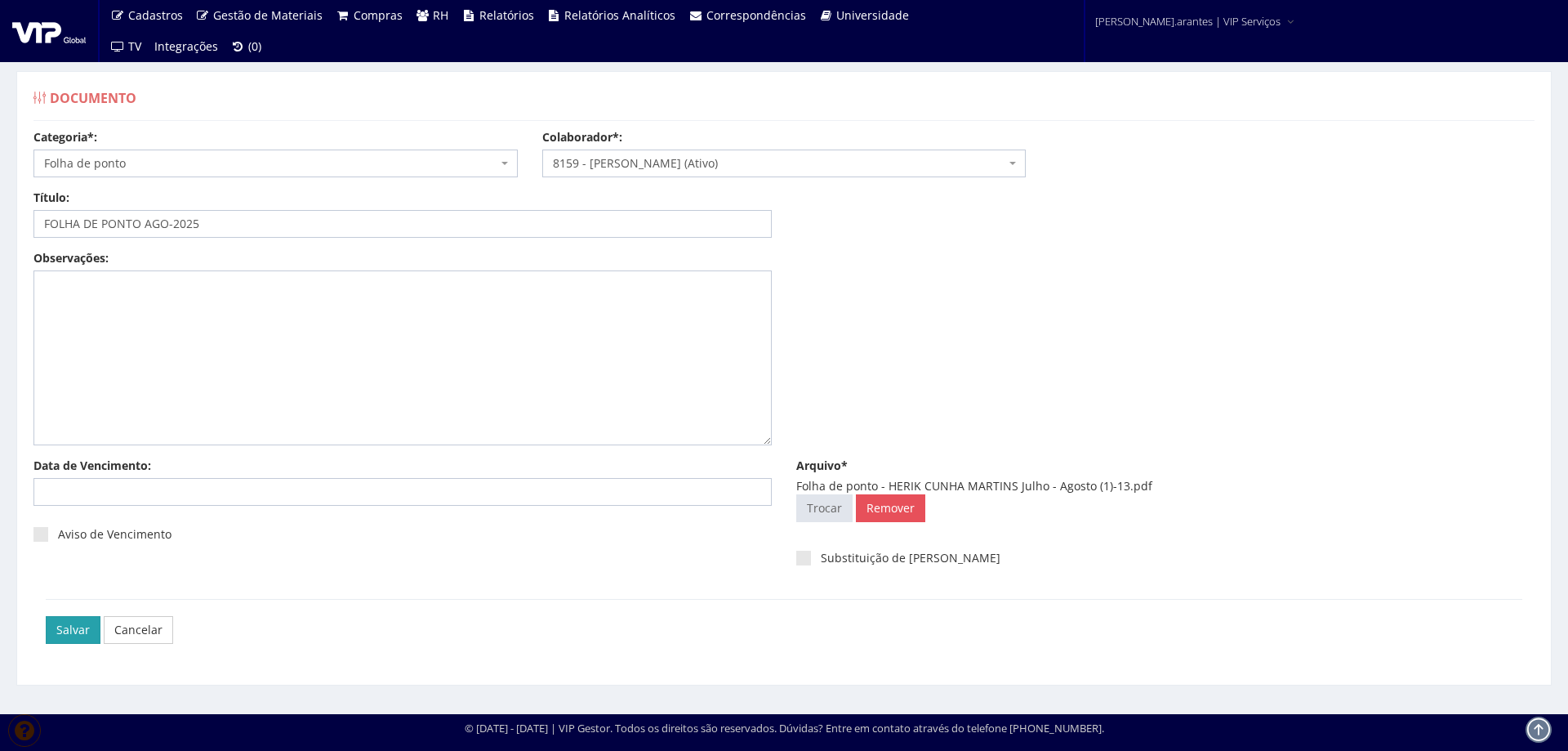
click at [67, 633] on input "Salvar" at bounding box center [73, 629] width 55 height 27
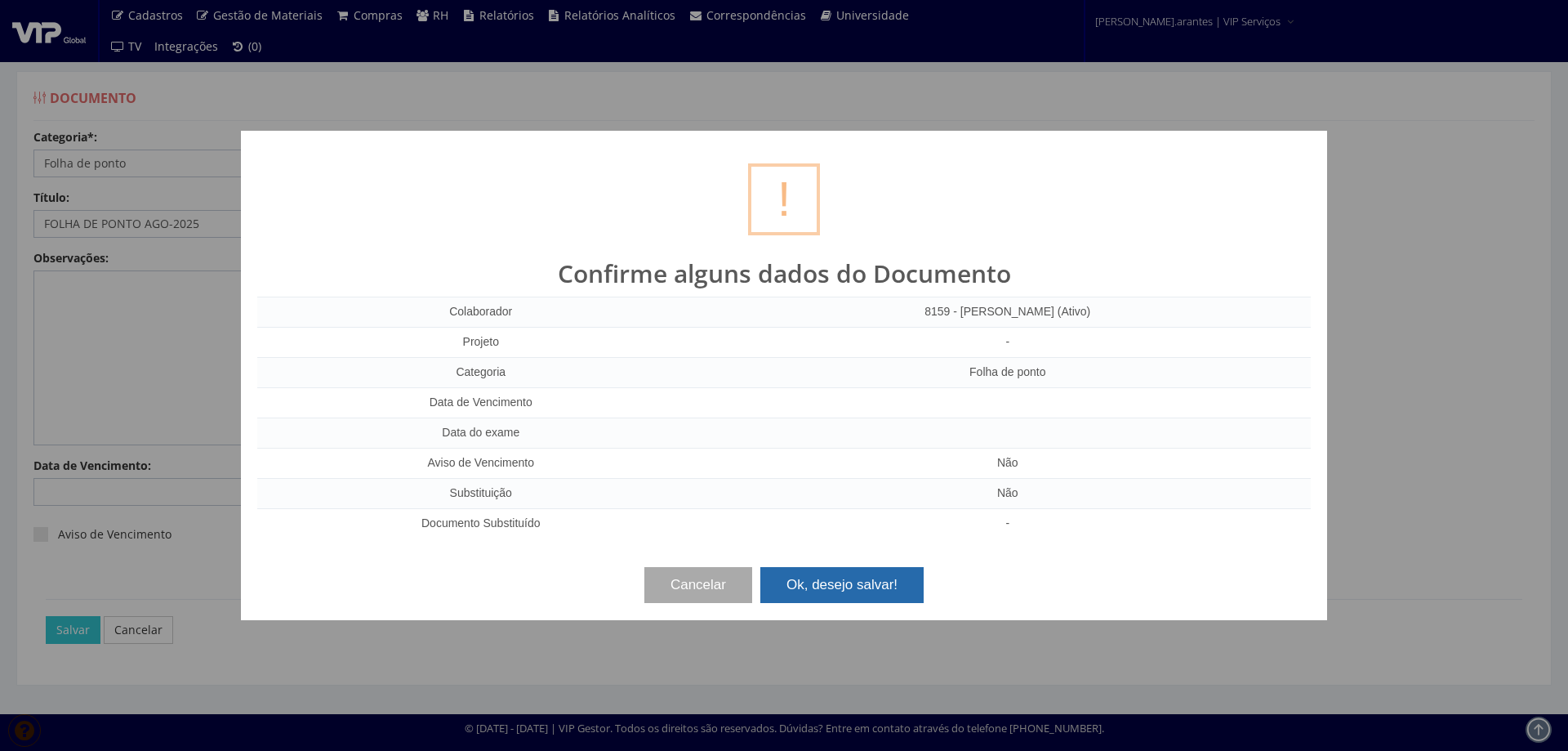
click at [866, 580] on button "Ok, desejo salvar!" at bounding box center [842, 584] width 163 height 36
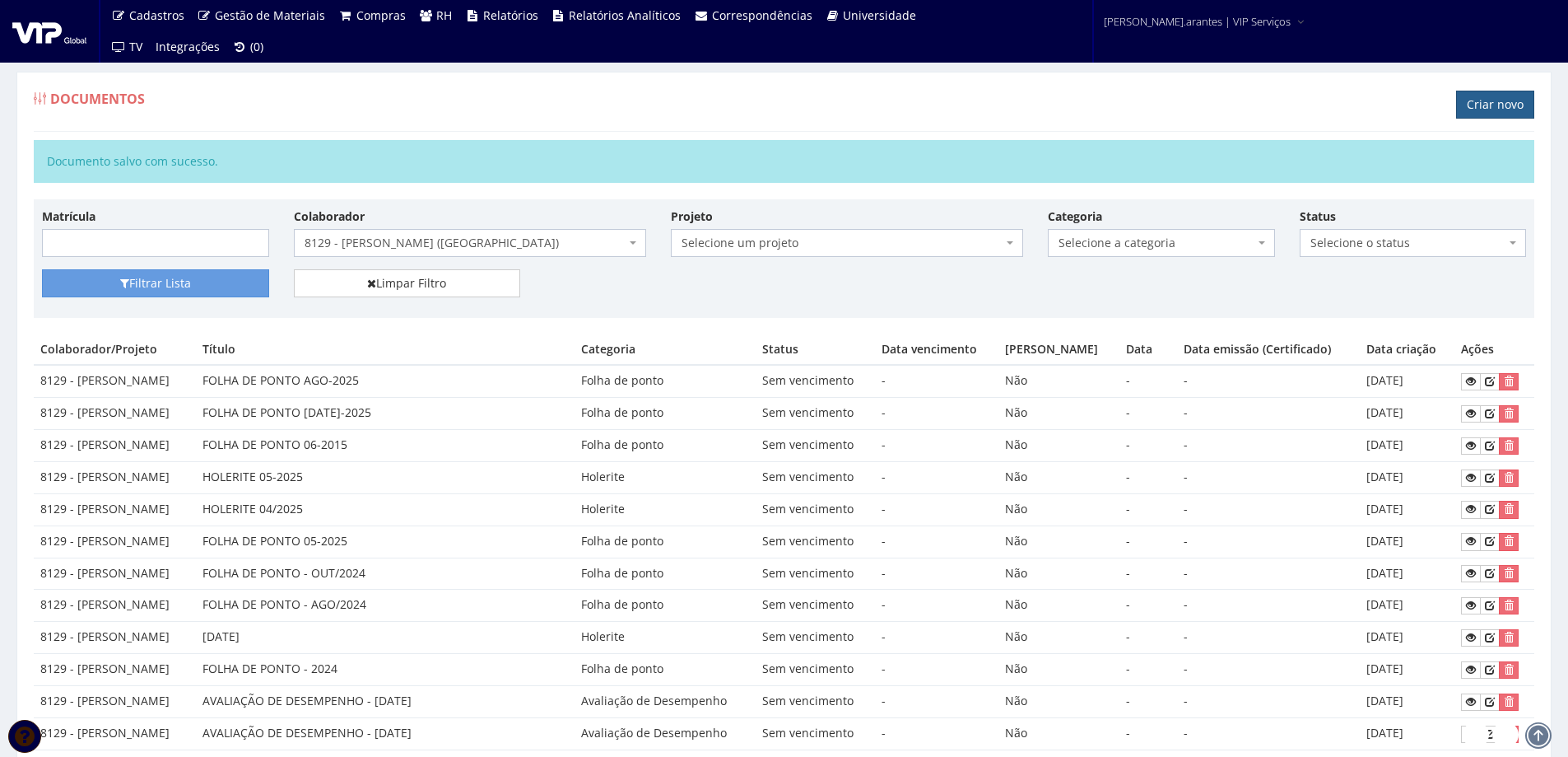
drag, startPoint x: 1498, startPoint y: 103, endPoint x: 1462, endPoint y: 110, distance: 36.7
click at [1497, 103] on link "Criar novo" at bounding box center [1495, 104] width 78 height 28
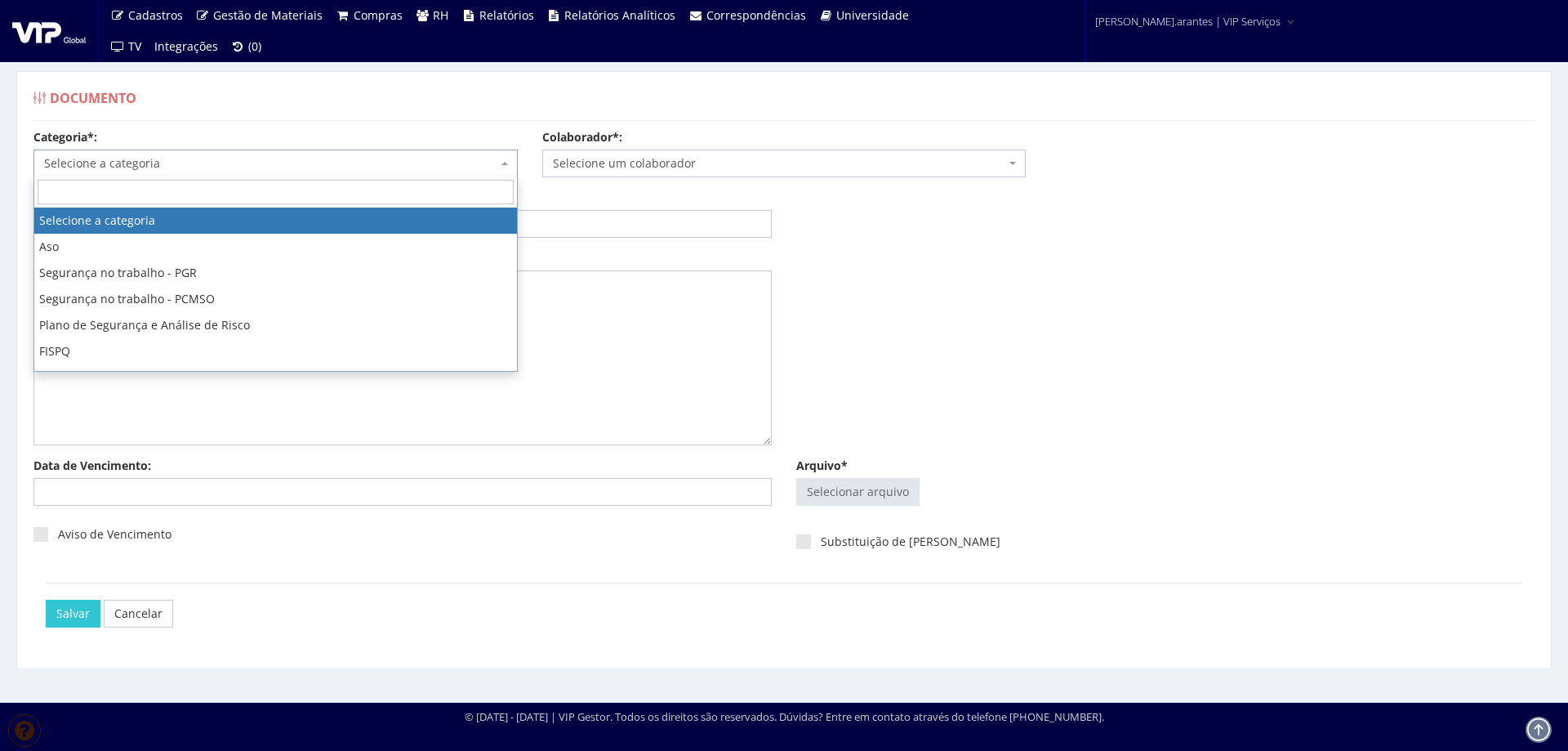
click at [97, 161] on span "Selecione a categoria" at bounding box center [270, 163] width 454 height 17
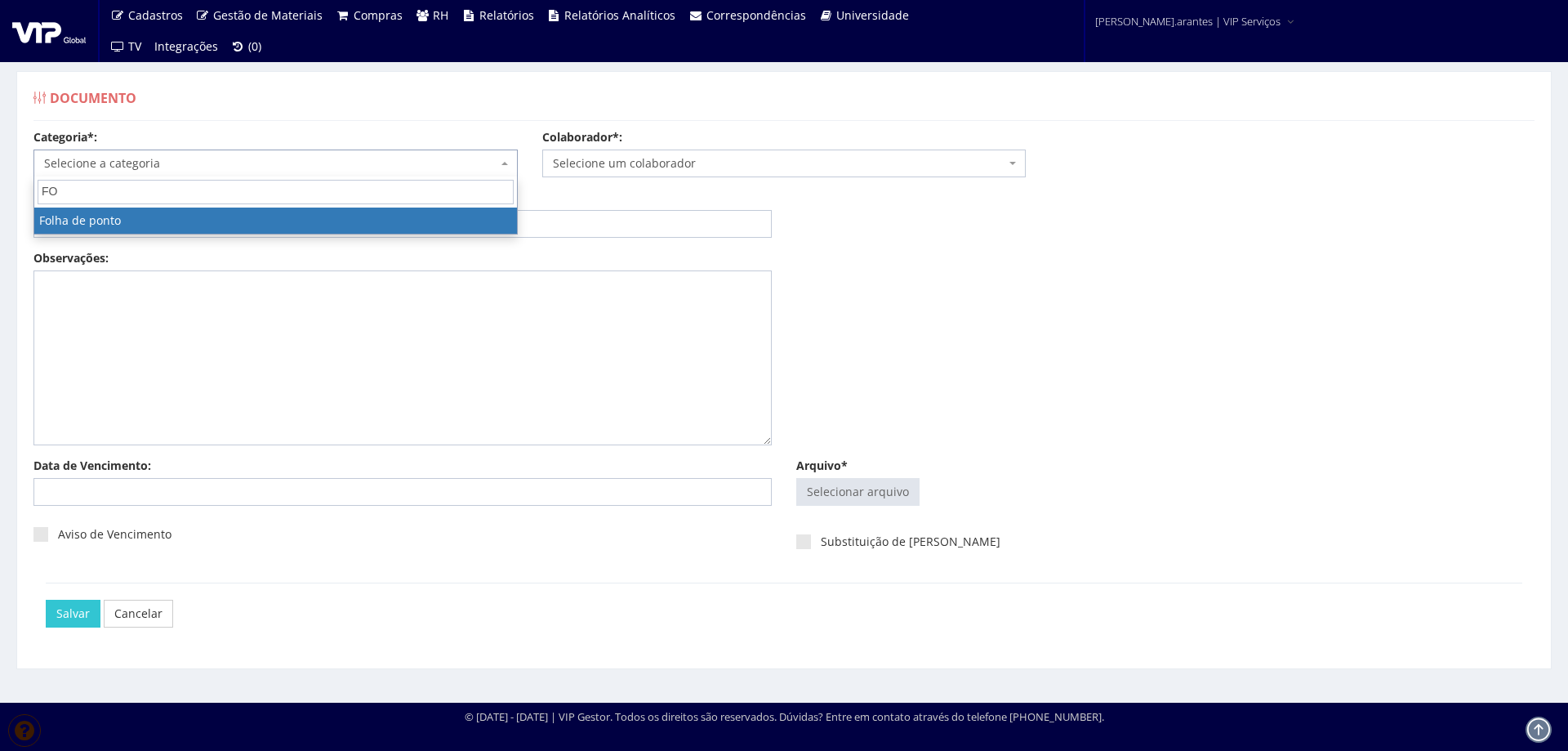
type input "FO"
select select "folha_ponto"
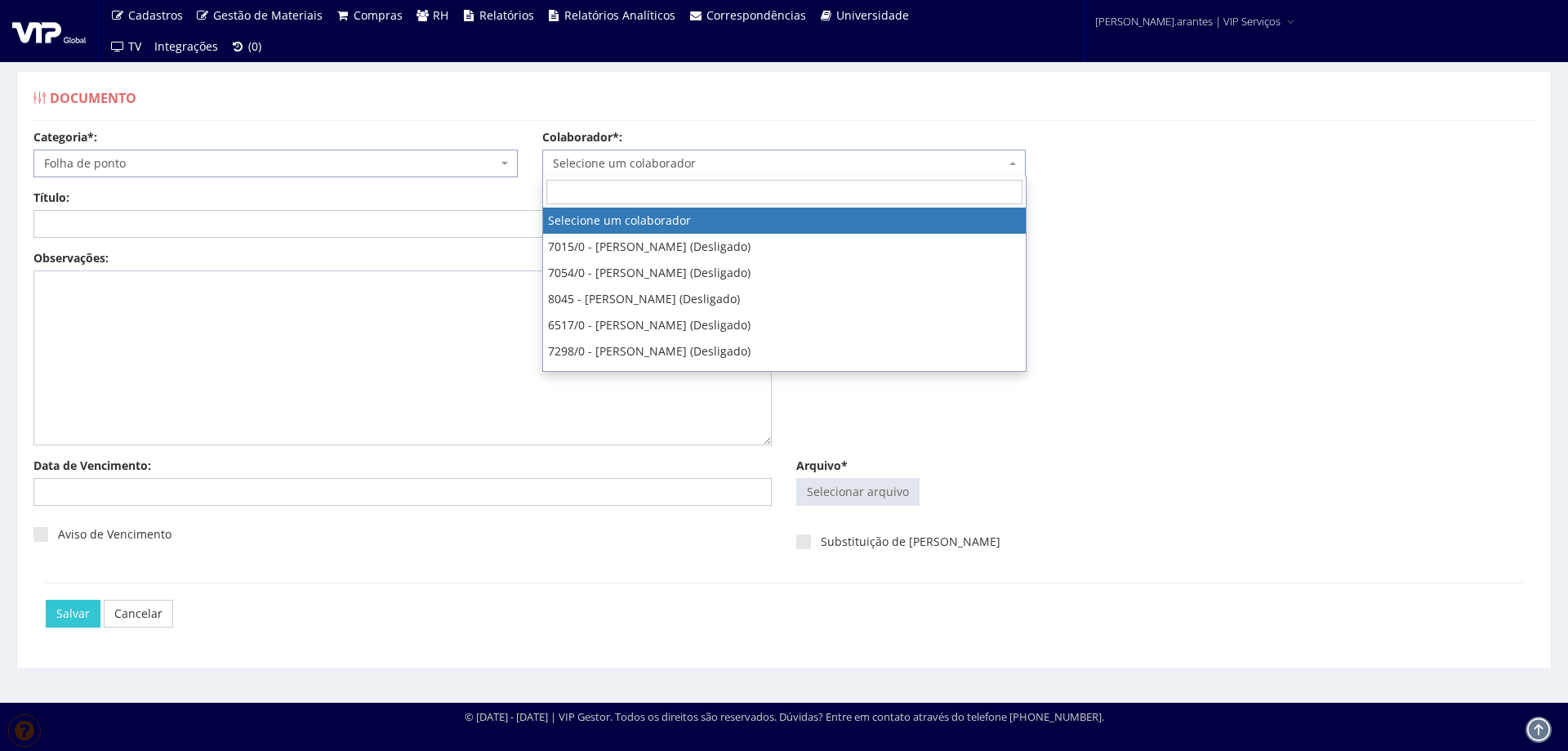
click at [671, 153] on span "Selecione um colaborador" at bounding box center [785, 163] width 484 height 27
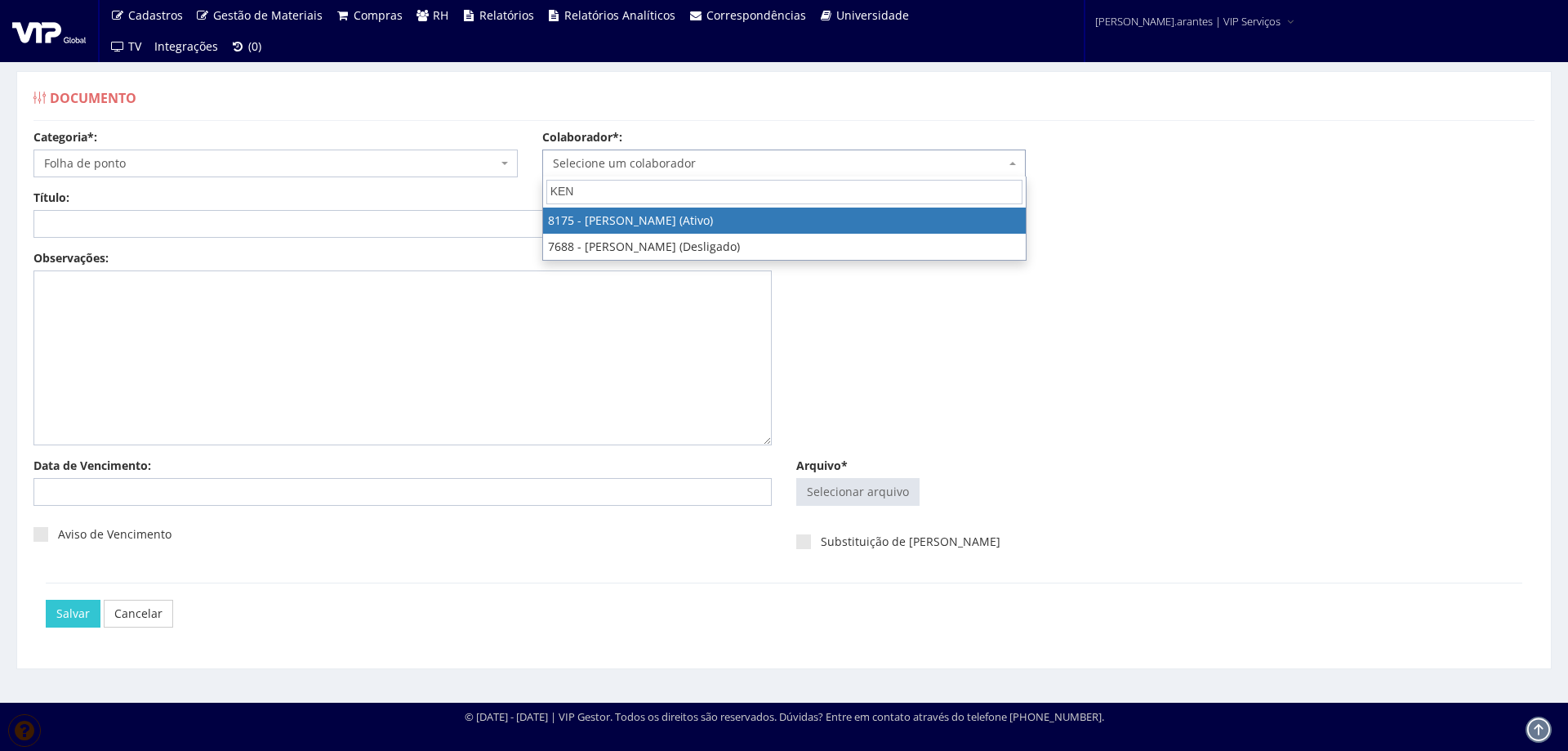
type input "KENN"
select select "4012"
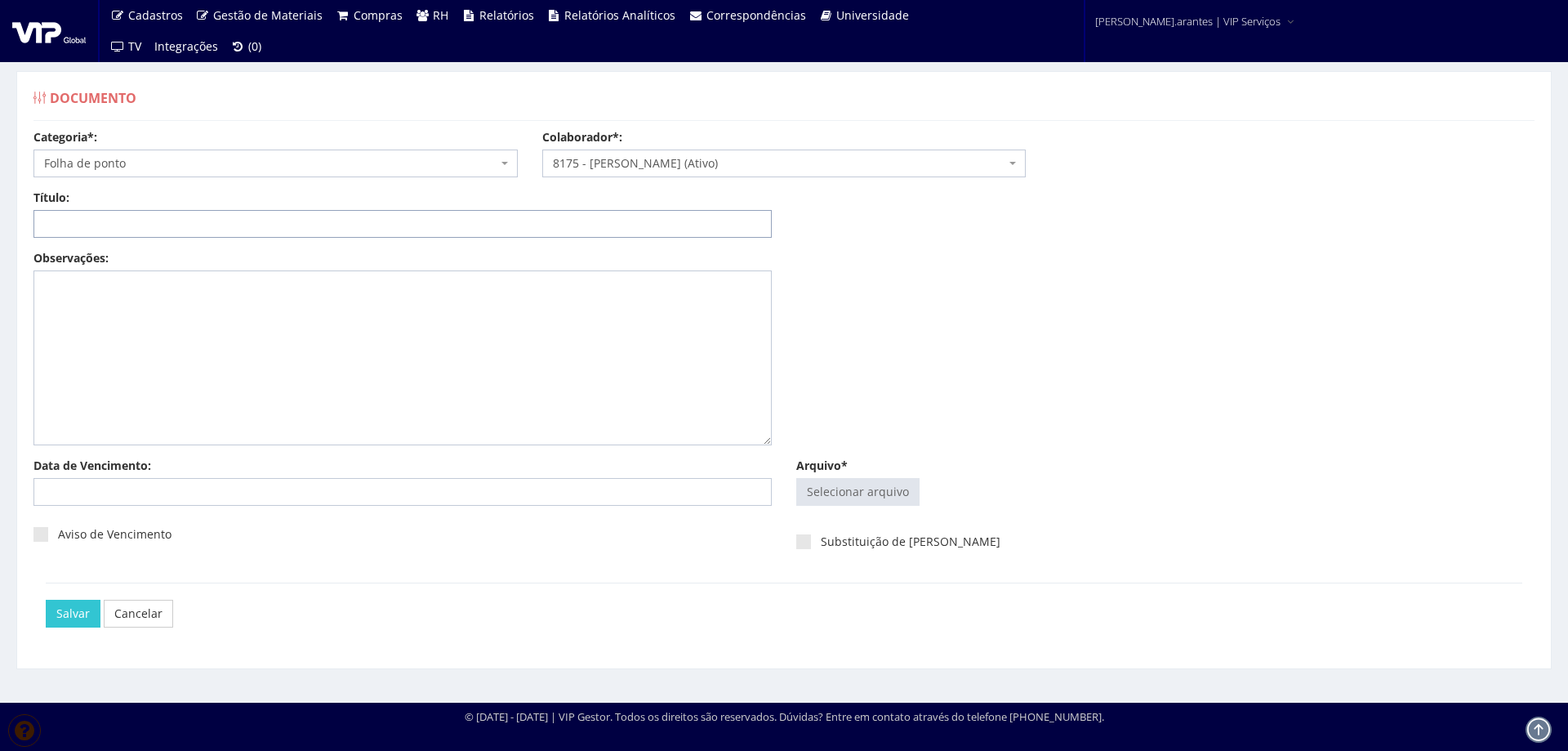
click at [459, 231] on input "Título:" at bounding box center [402, 223] width 738 height 27
paste input "FOLHA DE PONTO AGO-2025"
type input "FOLHA DE PONTO AGO-2025"
click at [898, 501] on input "Arquivo*" at bounding box center [858, 491] width 122 height 26
type input "C:\fakepath\Folha de ponto - KENNERSON FERREIRA SANTSO Julho - Agosto (1)-5.pdf"
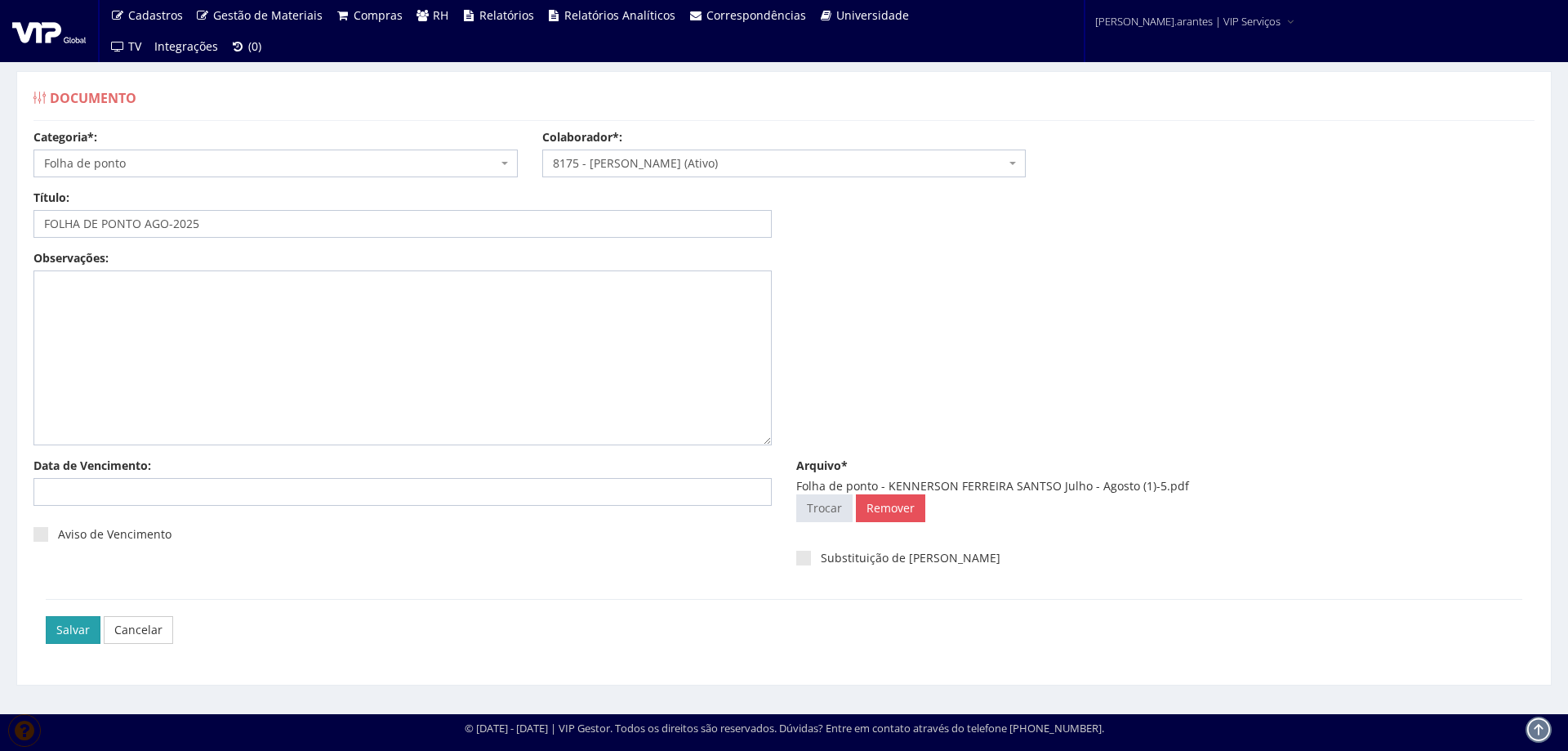
click at [73, 629] on input "Salvar" at bounding box center [73, 629] width 55 height 27
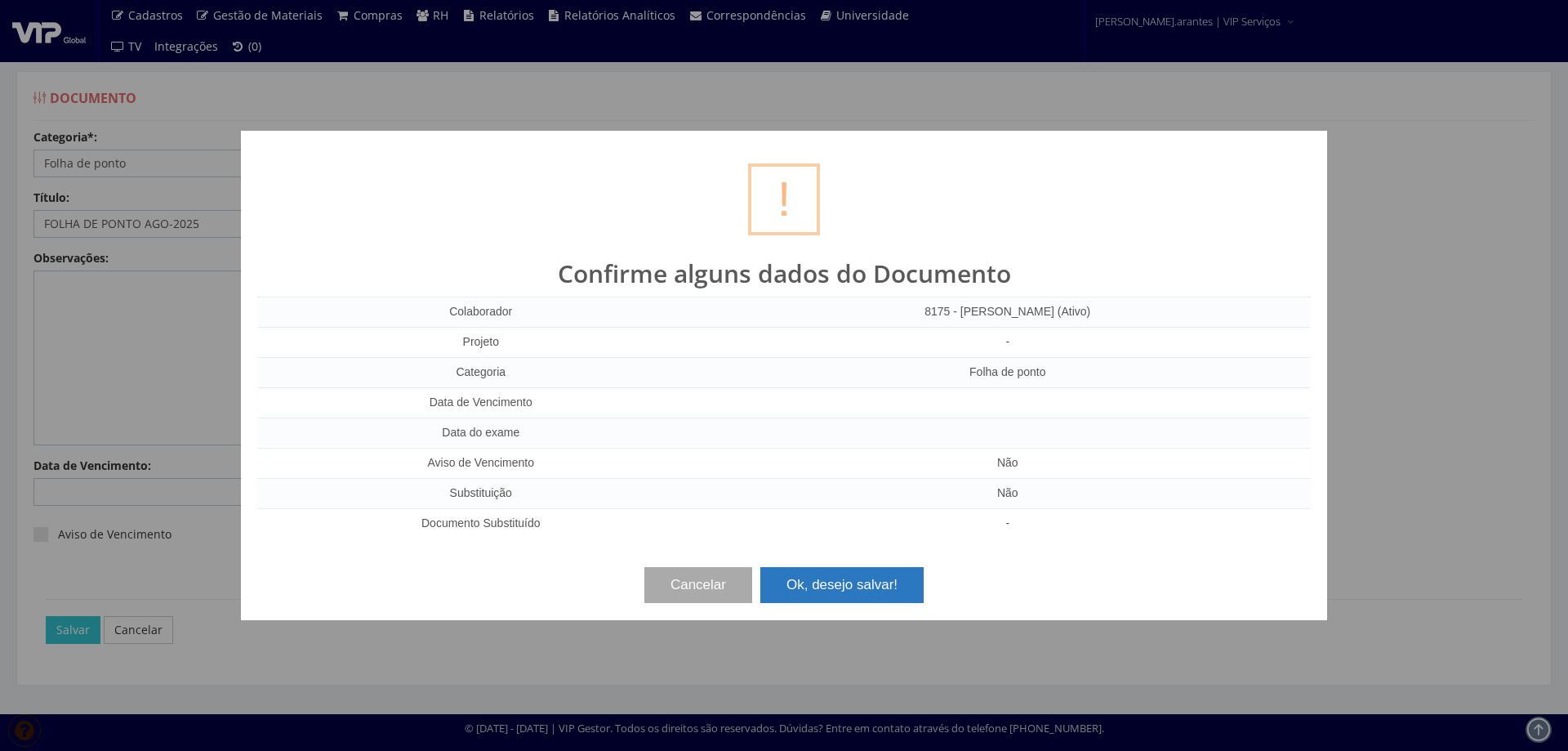
click at [897, 588] on button "Ok, desejo salvar!" at bounding box center [842, 584] width 163 height 36
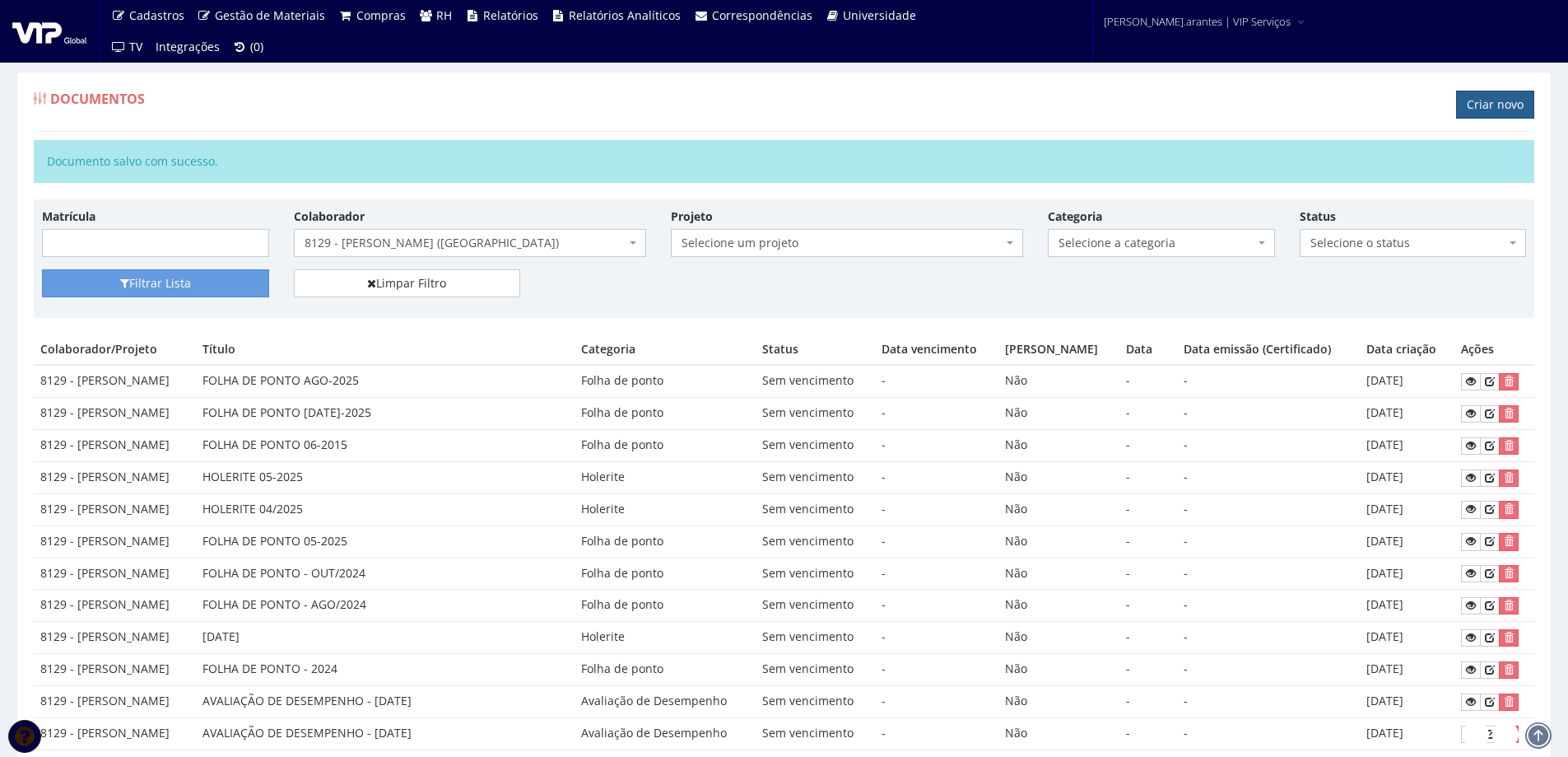
click at [1482, 102] on link "Criar novo" at bounding box center [1495, 104] width 78 height 28
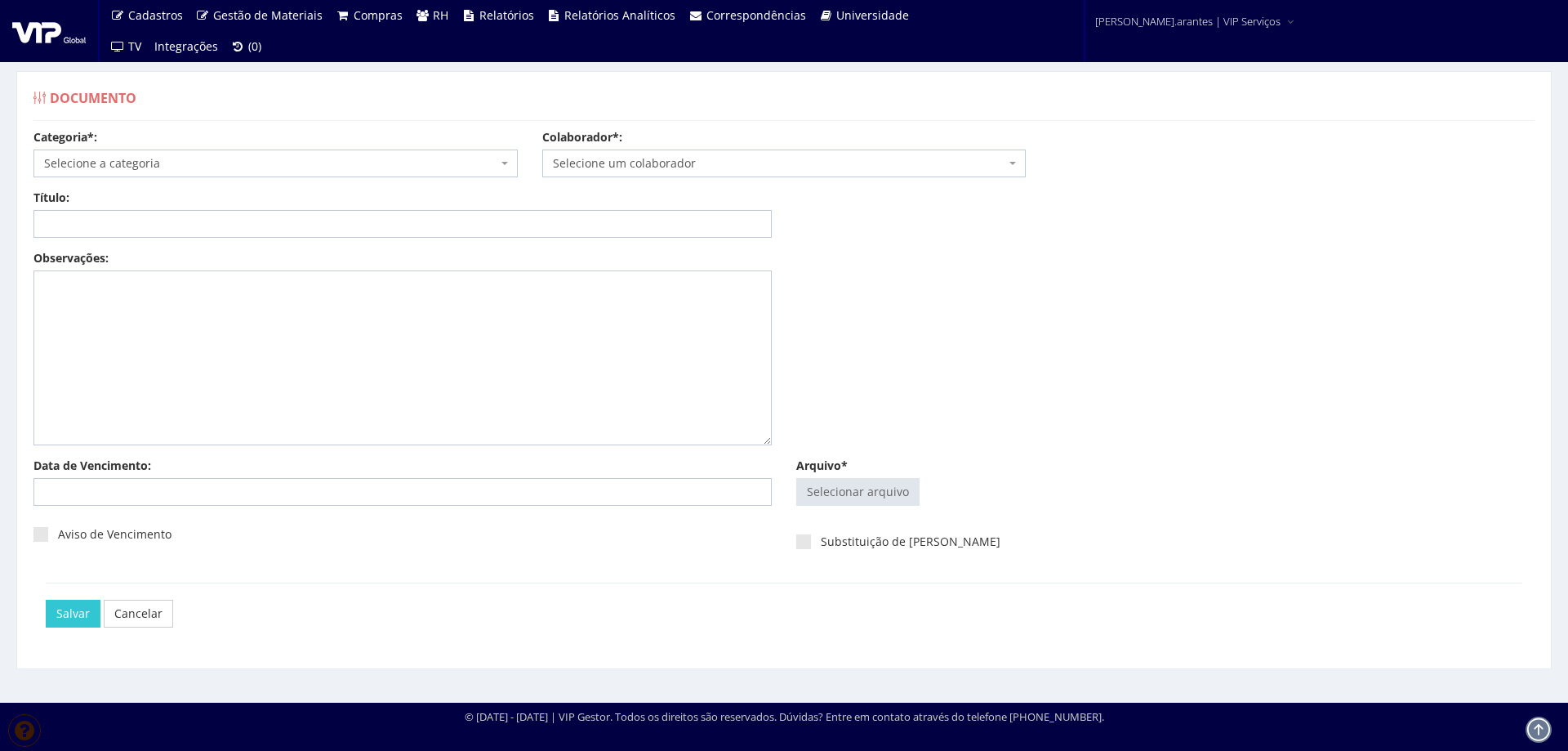
click at [105, 167] on span "Selecione a categoria" at bounding box center [270, 163] width 454 height 17
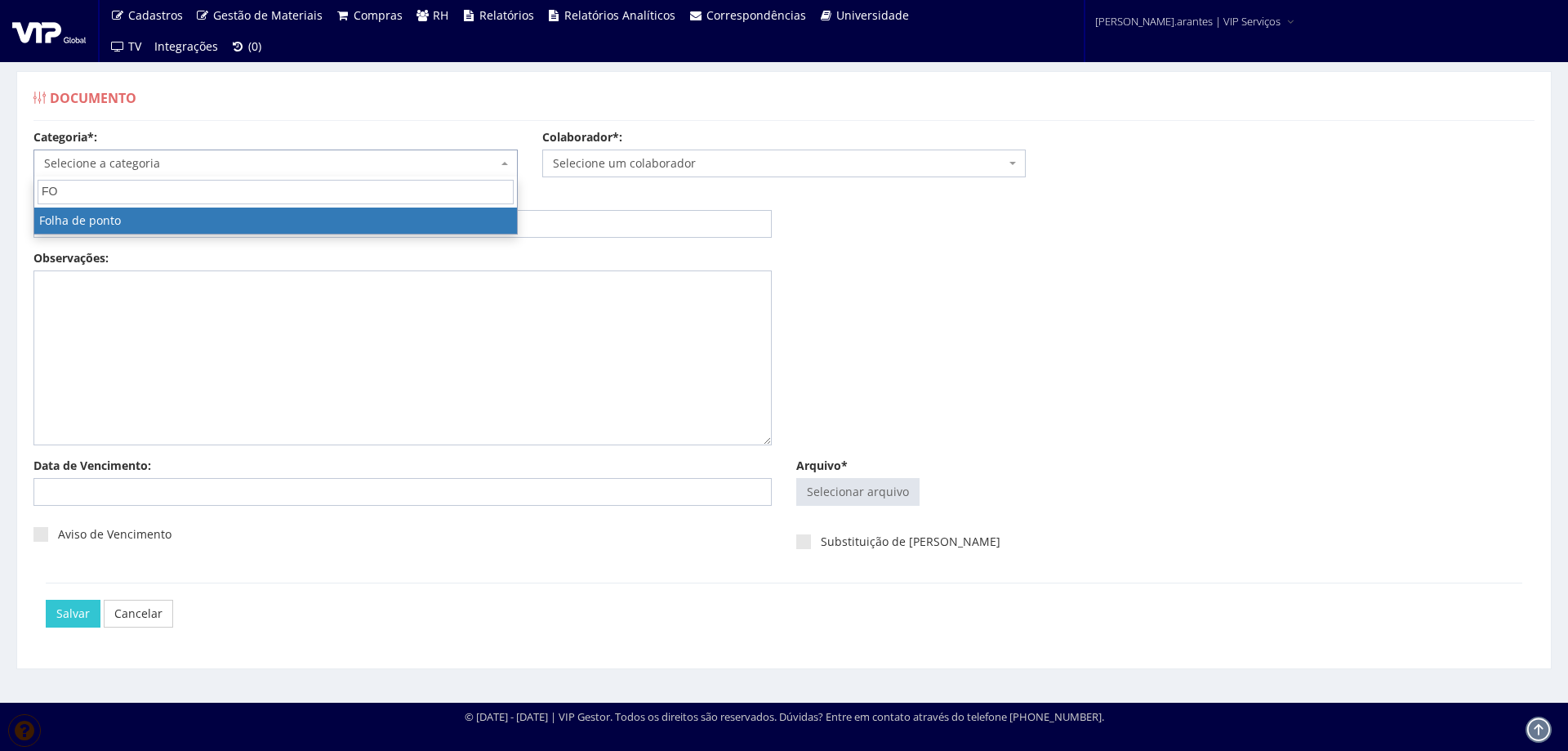
type input "FO"
select select "folha_ponto"
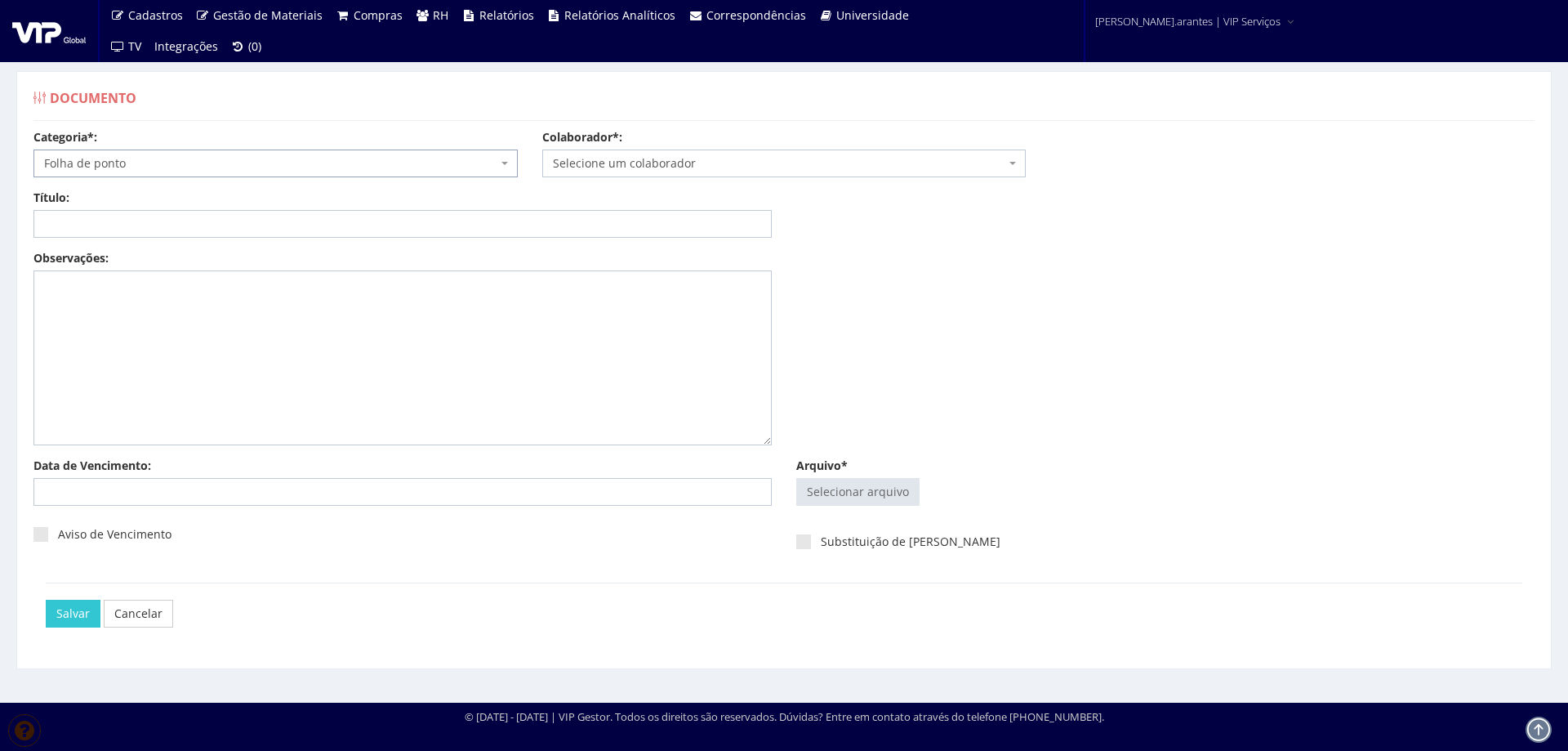
click at [633, 168] on span "Selecione um colaborador" at bounding box center [779, 163] width 454 height 17
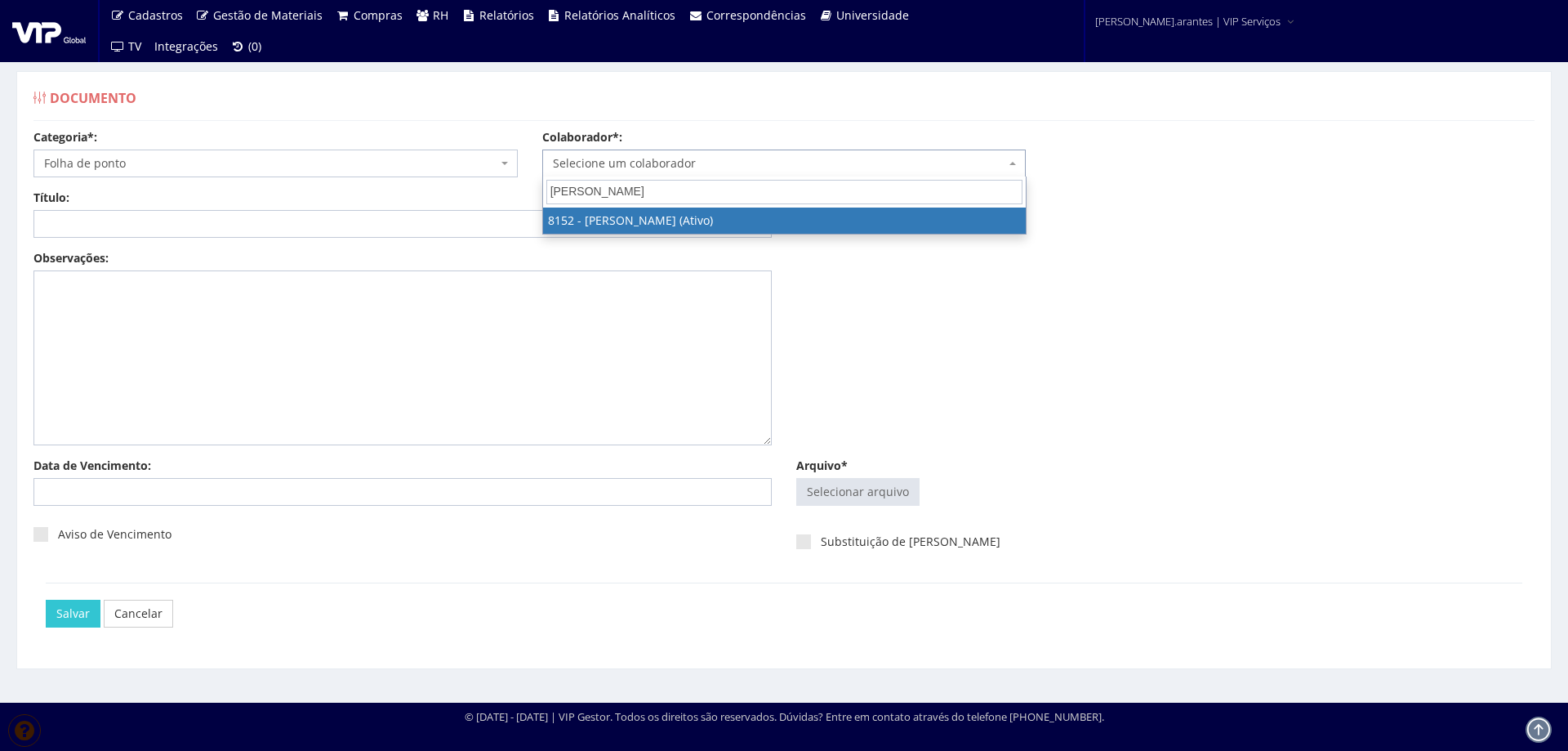
type input "PATRICIA PE"
select select "3872"
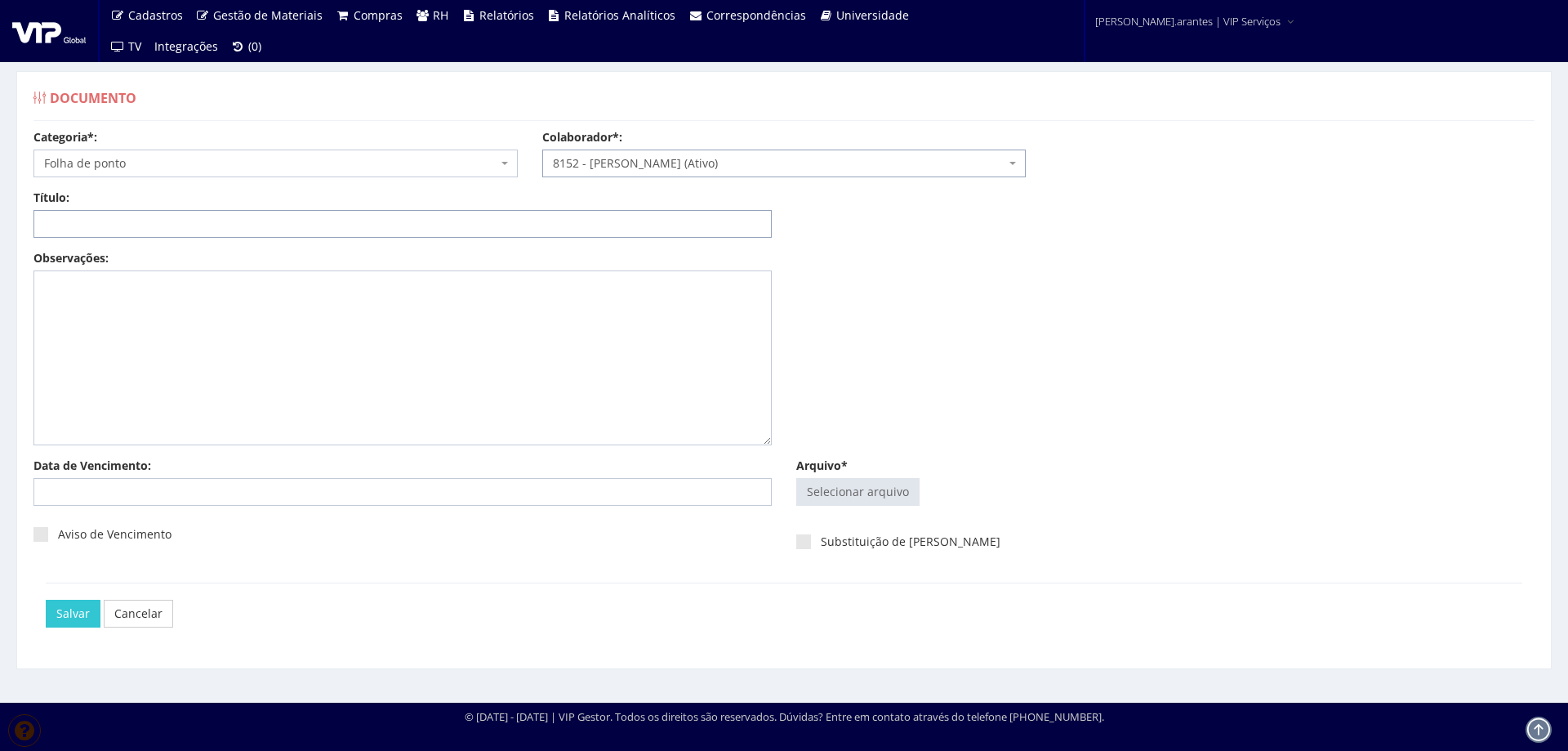
click at [559, 228] on input "Título:" at bounding box center [402, 223] width 738 height 27
paste input "FOLHA DE PONTO AGO-2025"
type input "FOLHA DE PONTO AGO-2025"
click at [881, 482] on input "Arquivo*" at bounding box center [858, 491] width 122 height 26
type input "C:\fakepath\Folha de ponto - PATRICIA PEREIRA DE LIMA Julho - Agosto (1)-10.pdf"
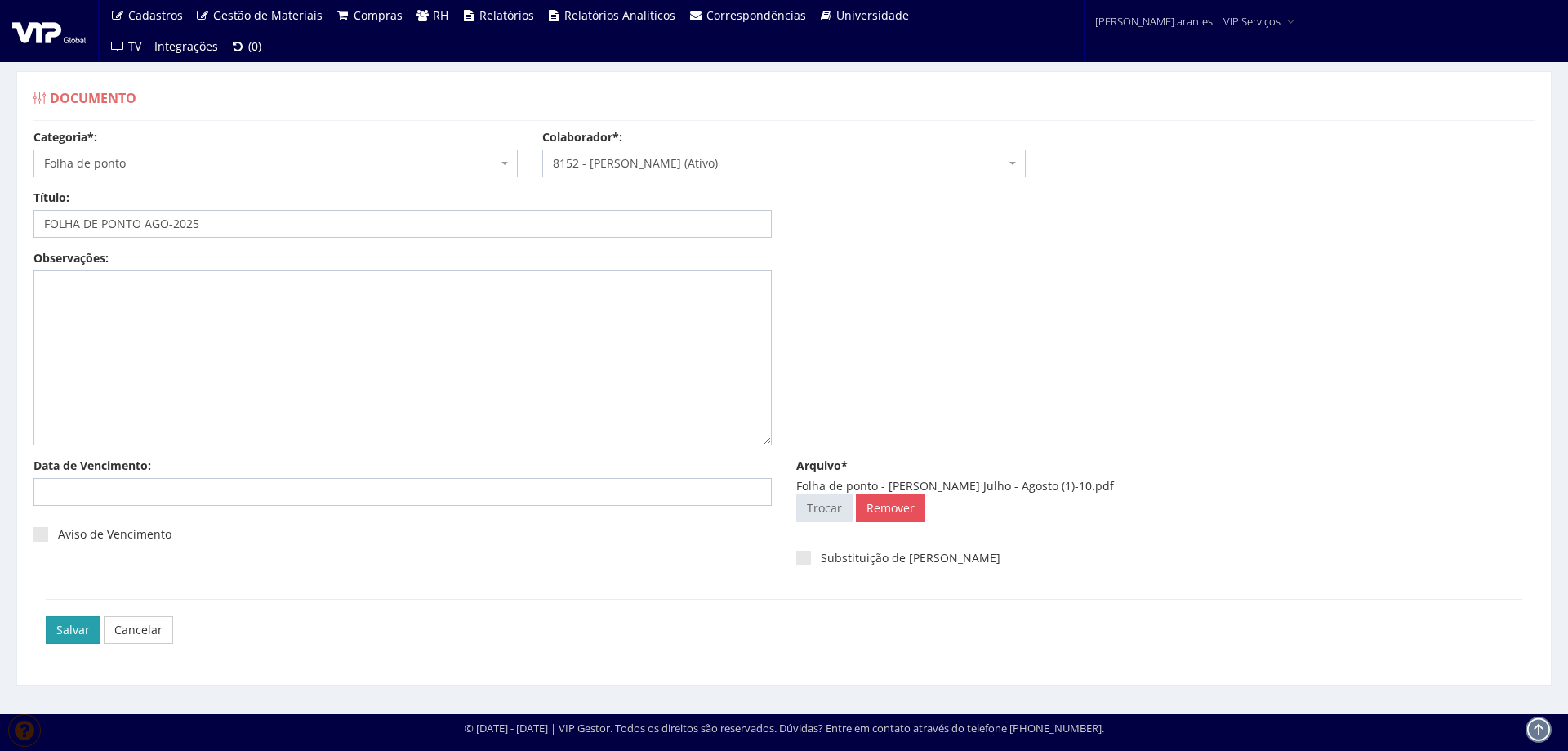
click at [67, 642] on input "Salvar" at bounding box center [73, 629] width 55 height 27
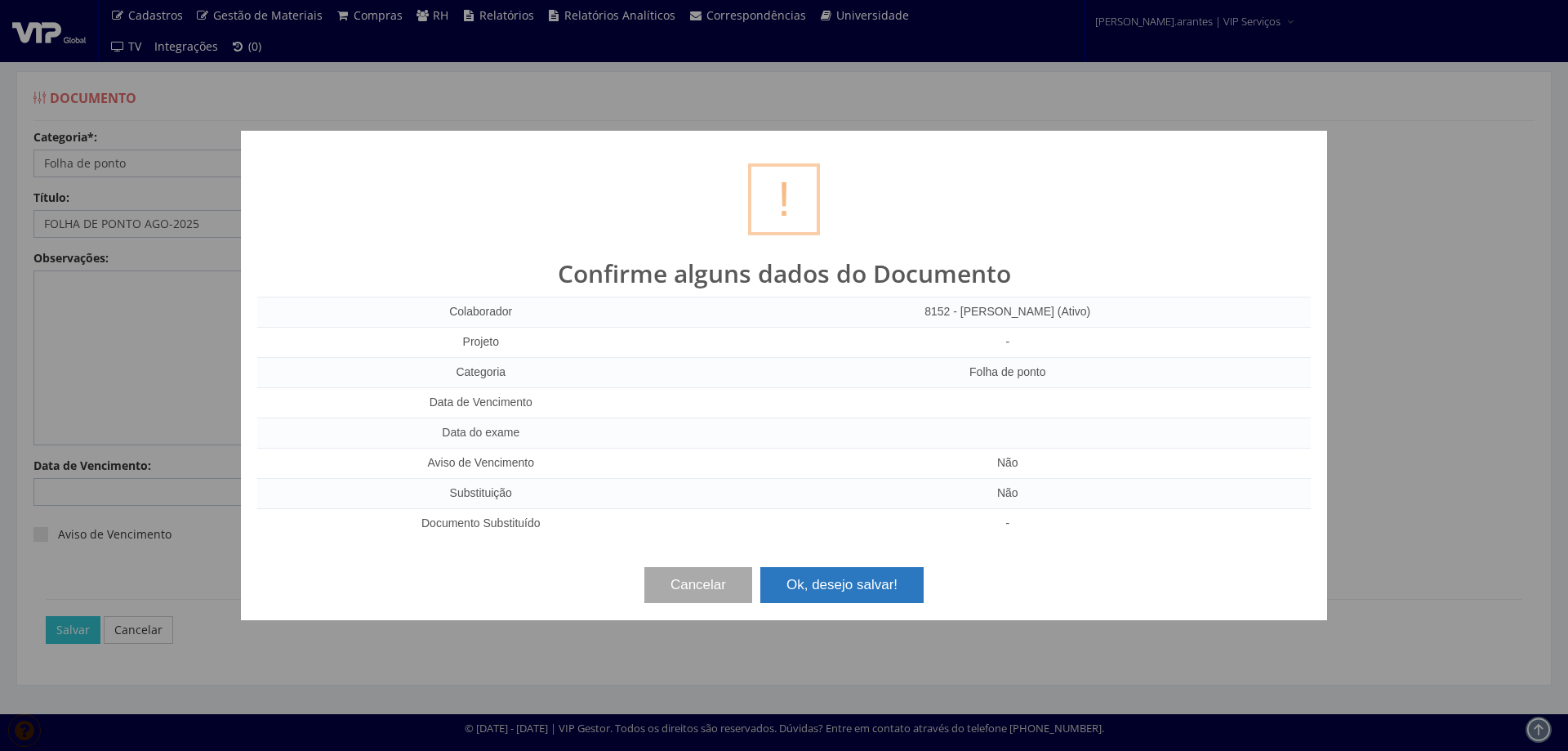
drag, startPoint x: 804, startPoint y: 591, endPoint x: 813, endPoint y: 589, distance: 9.2
click at [811, 589] on button "Ok, desejo salvar!" at bounding box center [842, 584] width 163 height 36
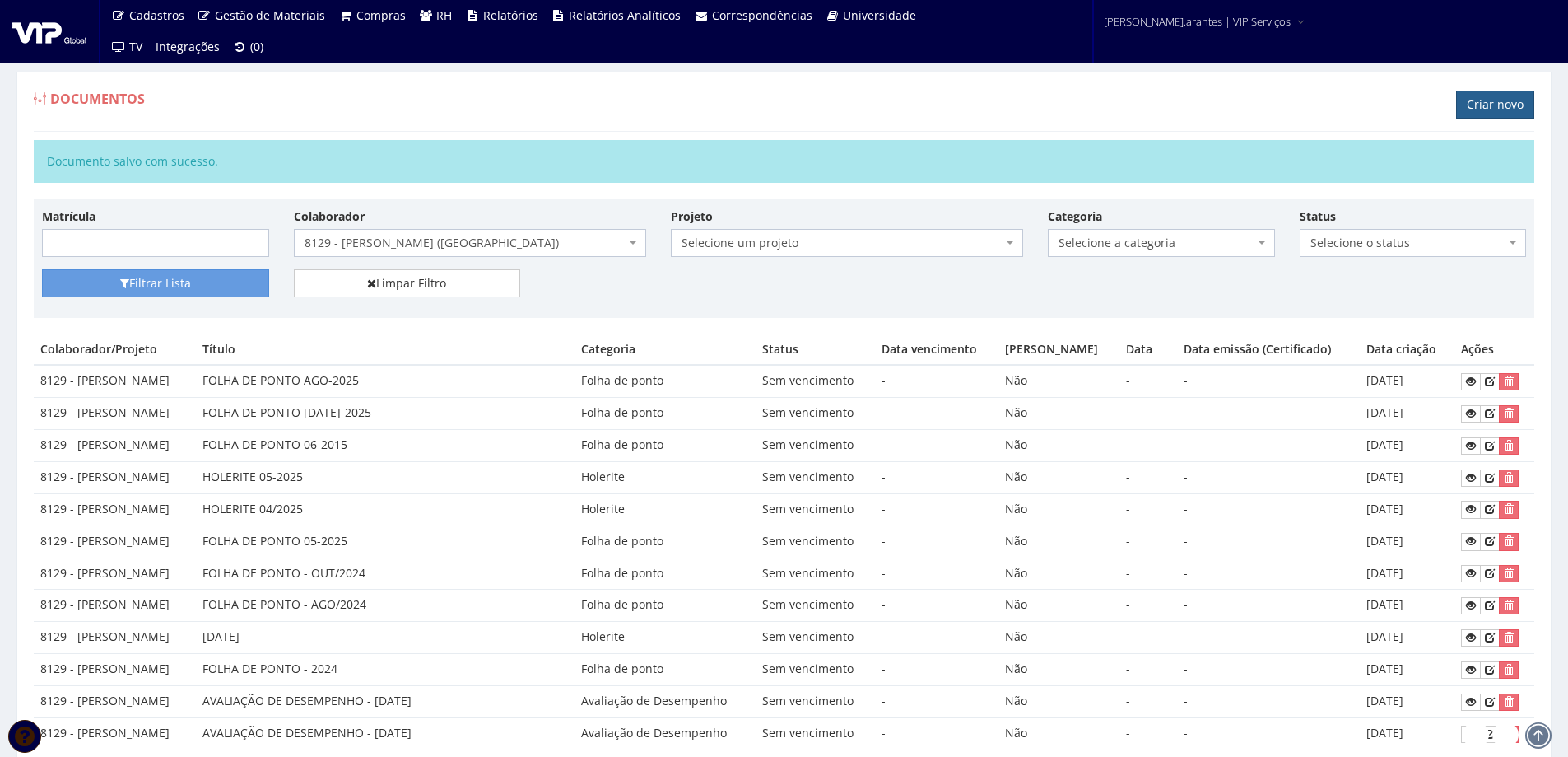
click at [1513, 104] on link "Criar novo" at bounding box center [1495, 104] width 78 height 28
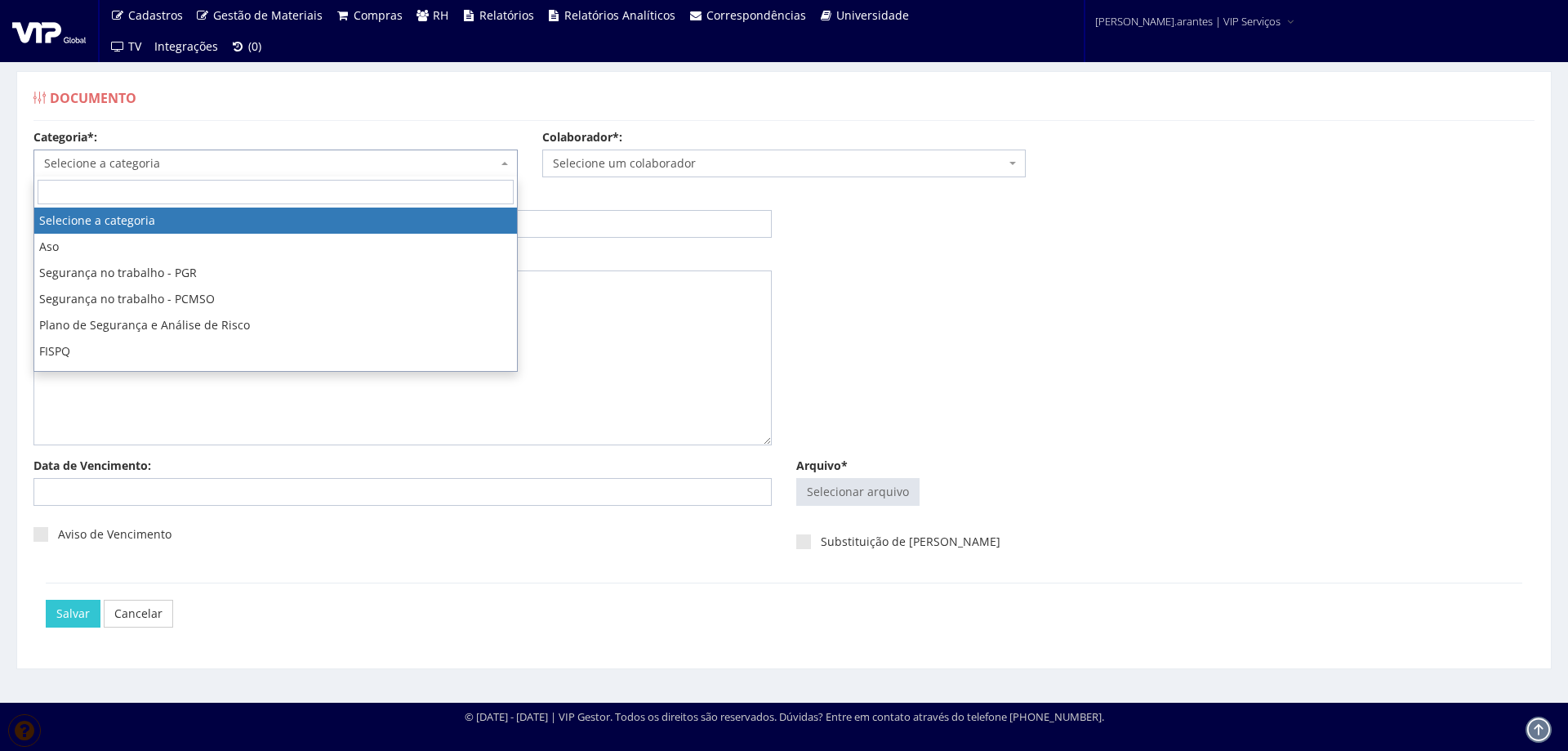
click at [145, 169] on span "Selecione a categoria" at bounding box center [270, 163] width 454 height 17
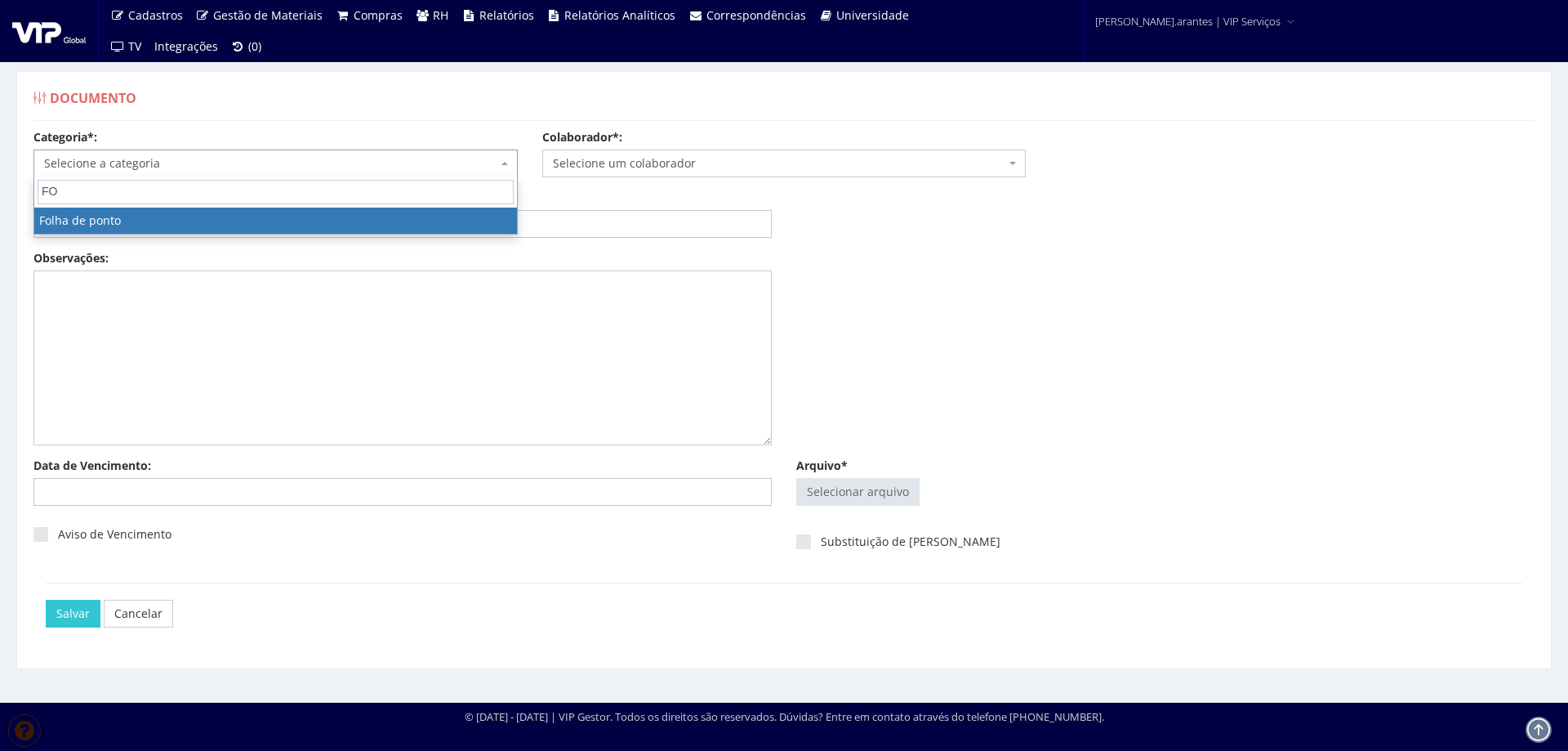
type input "FOL"
select select "folha_ponto"
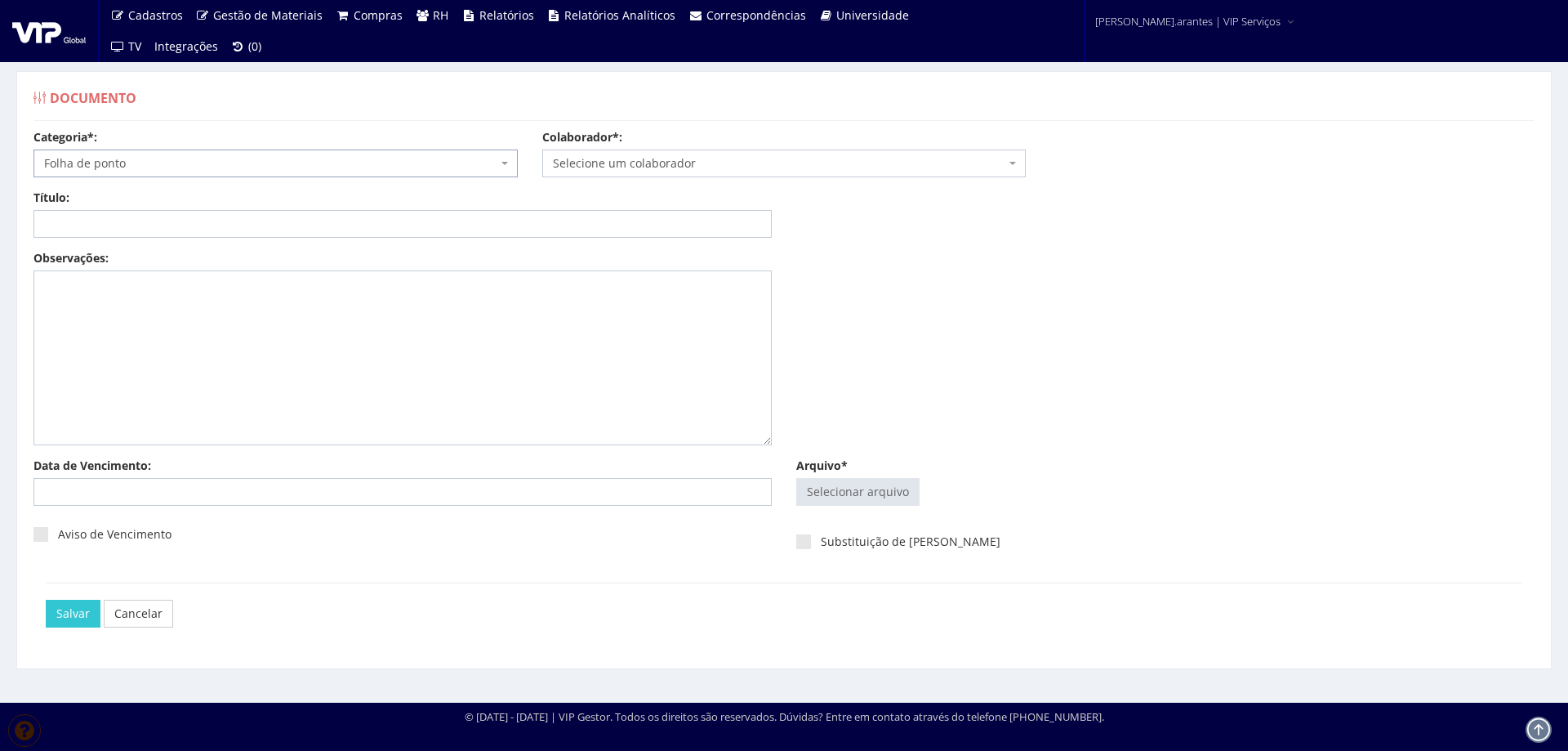
click at [651, 160] on span "Selecione um colaborador" at bounding box center [779, 163] width 454 height 17
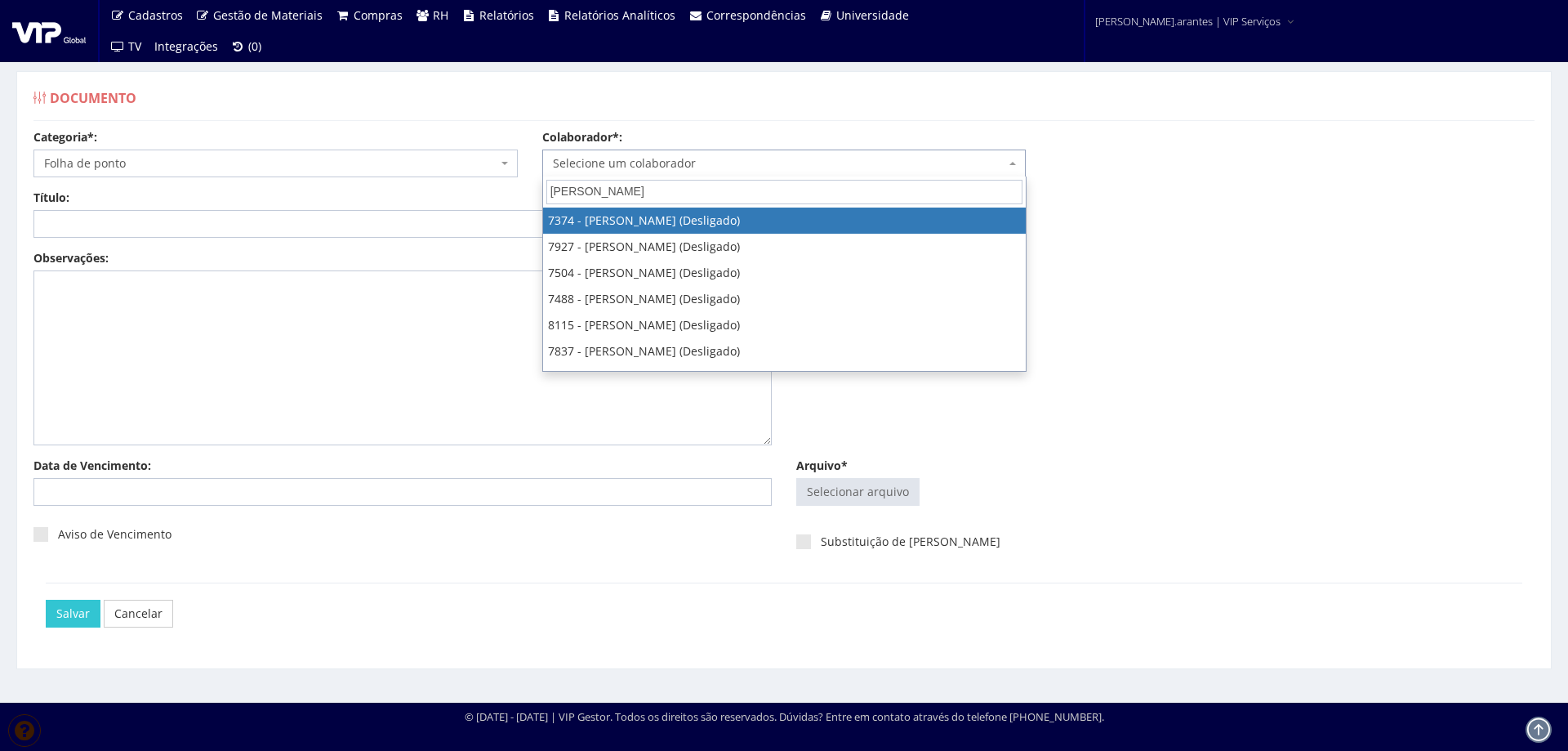
type input "[PERSON_NAME]"
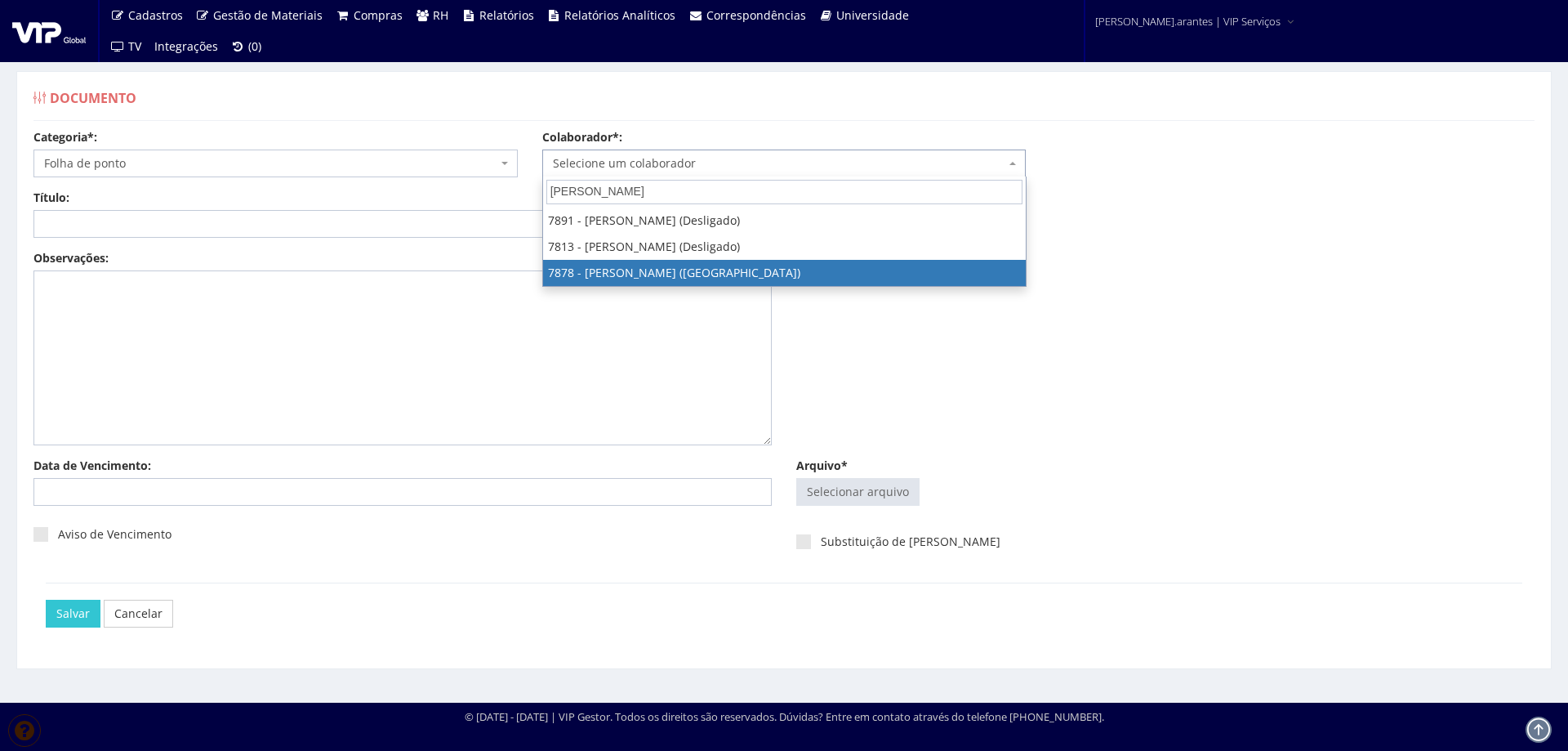
select select "2791"
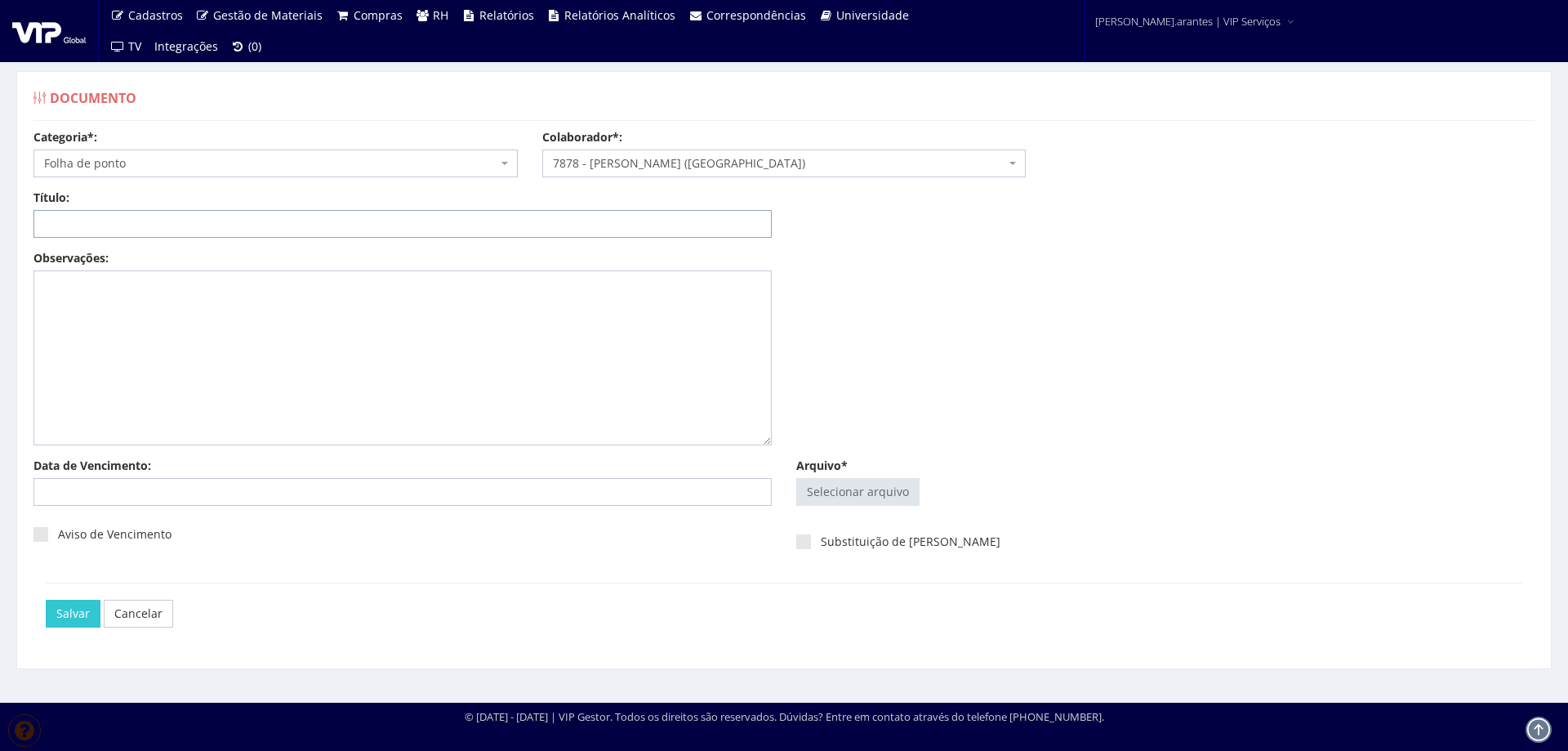
click at [499, 222] on input "Título:" at bounding box center [402, 223] width 738 height 27
paste input "FOLHA DE PONTO AGO-2025"
type input "FOLHA DE PONTO AGO-2025"
click at [896, 486] on input "Arquivo*" at bounding box center [858, 491] width 122 height 26
type input "C:\fakepath\Folha de ponto - PEDRO HENRIQUE SOUSA Julho - Agosto (1)-14.pdf"
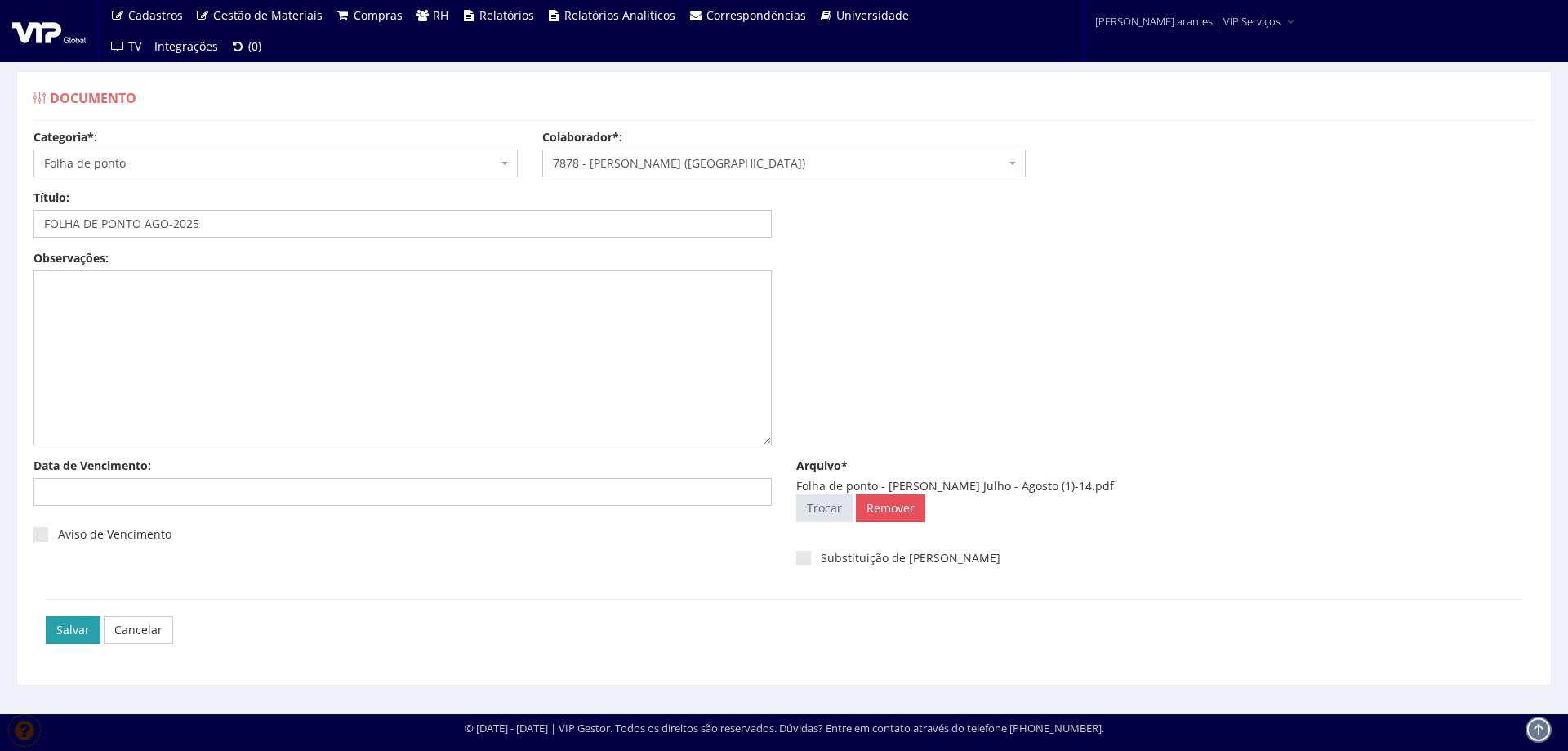
click at [85, 629] on input "Salvar" at bounding box center [73, 629] width 55 height 27
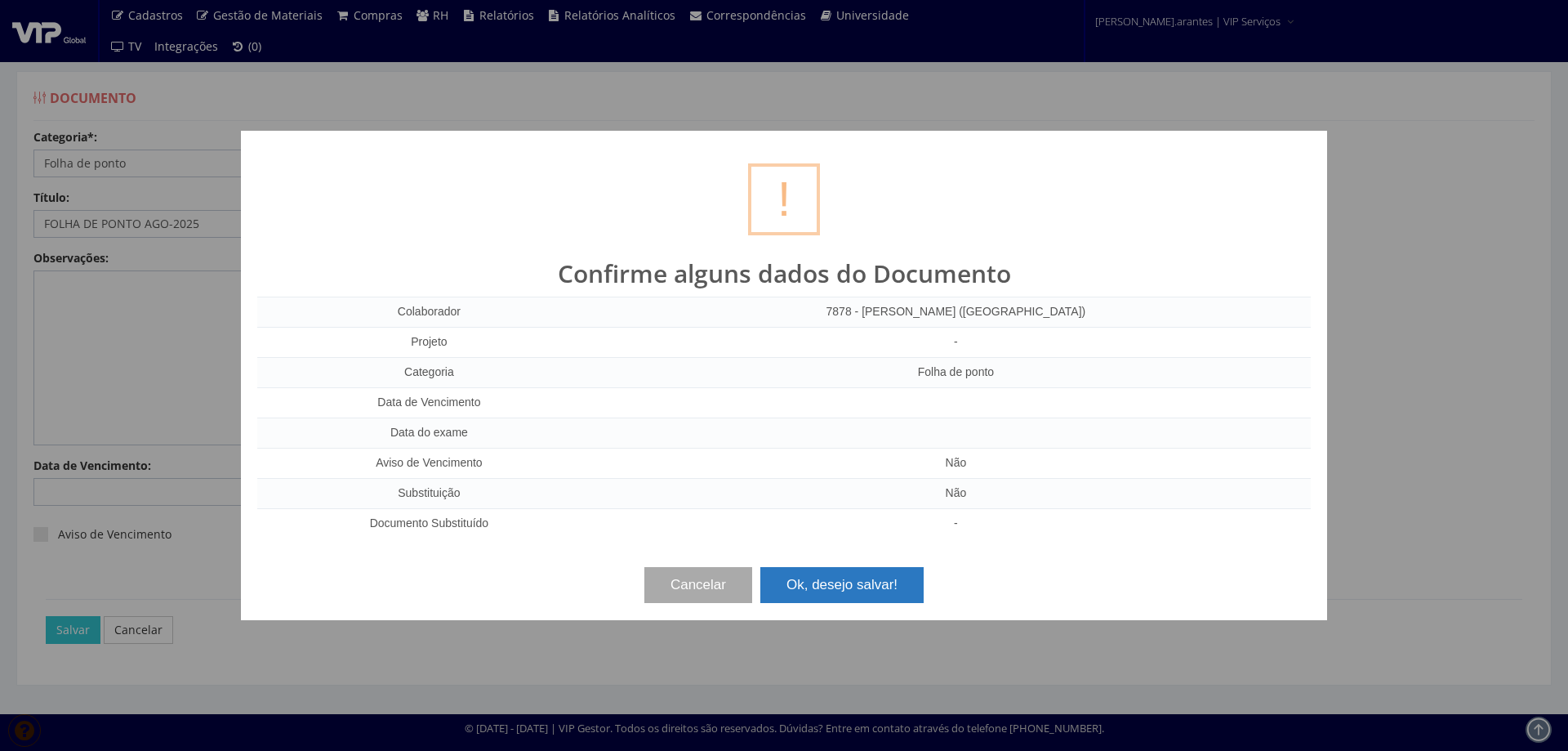
click at [892, 579] on button "Ok, desejo salvar!" at bounding box center [842, 584] width 163 height 36
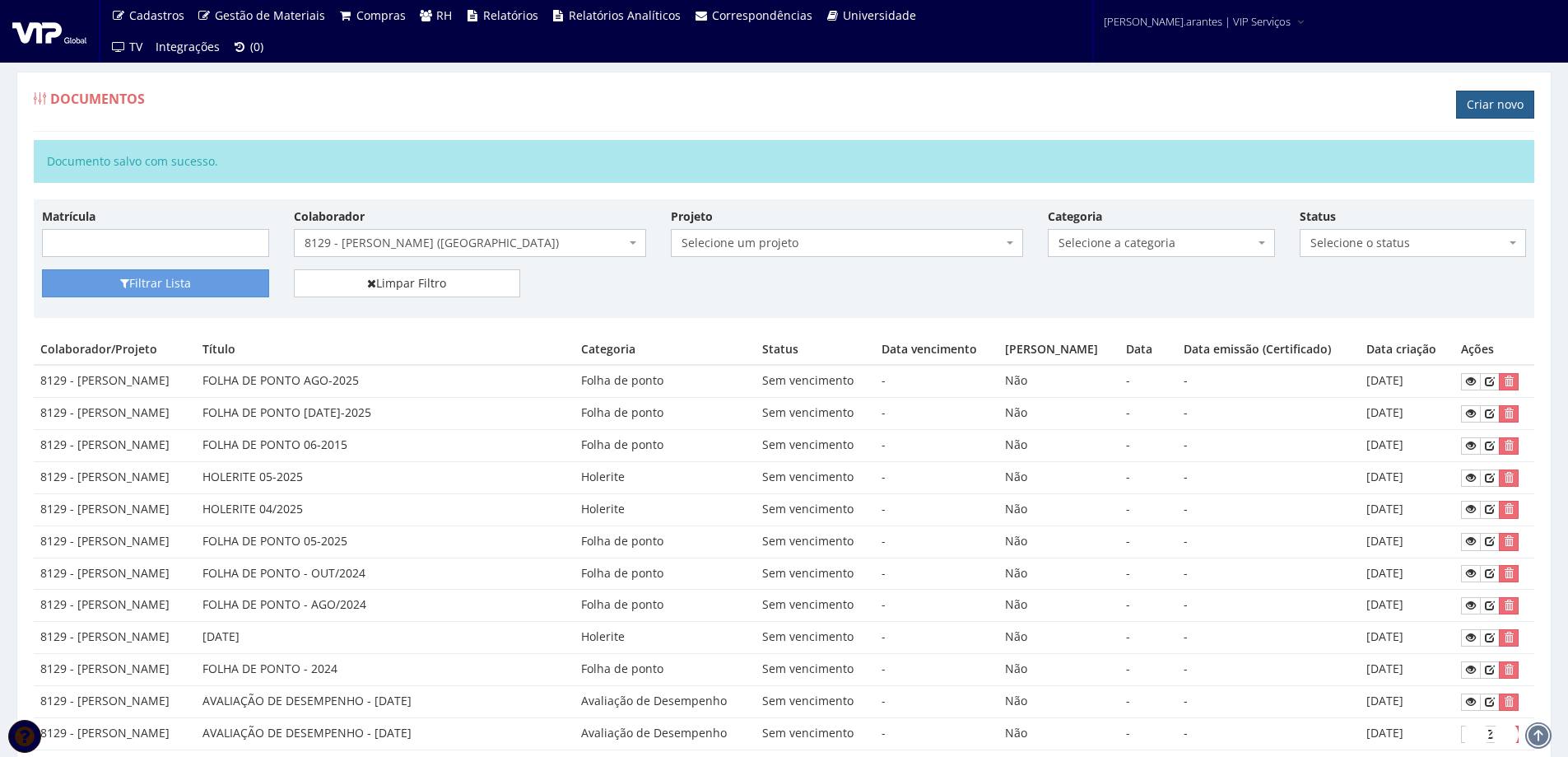
click at [1490, 98] on link "Criar novo" at bounding box center [1495, 104] width 78 height 28
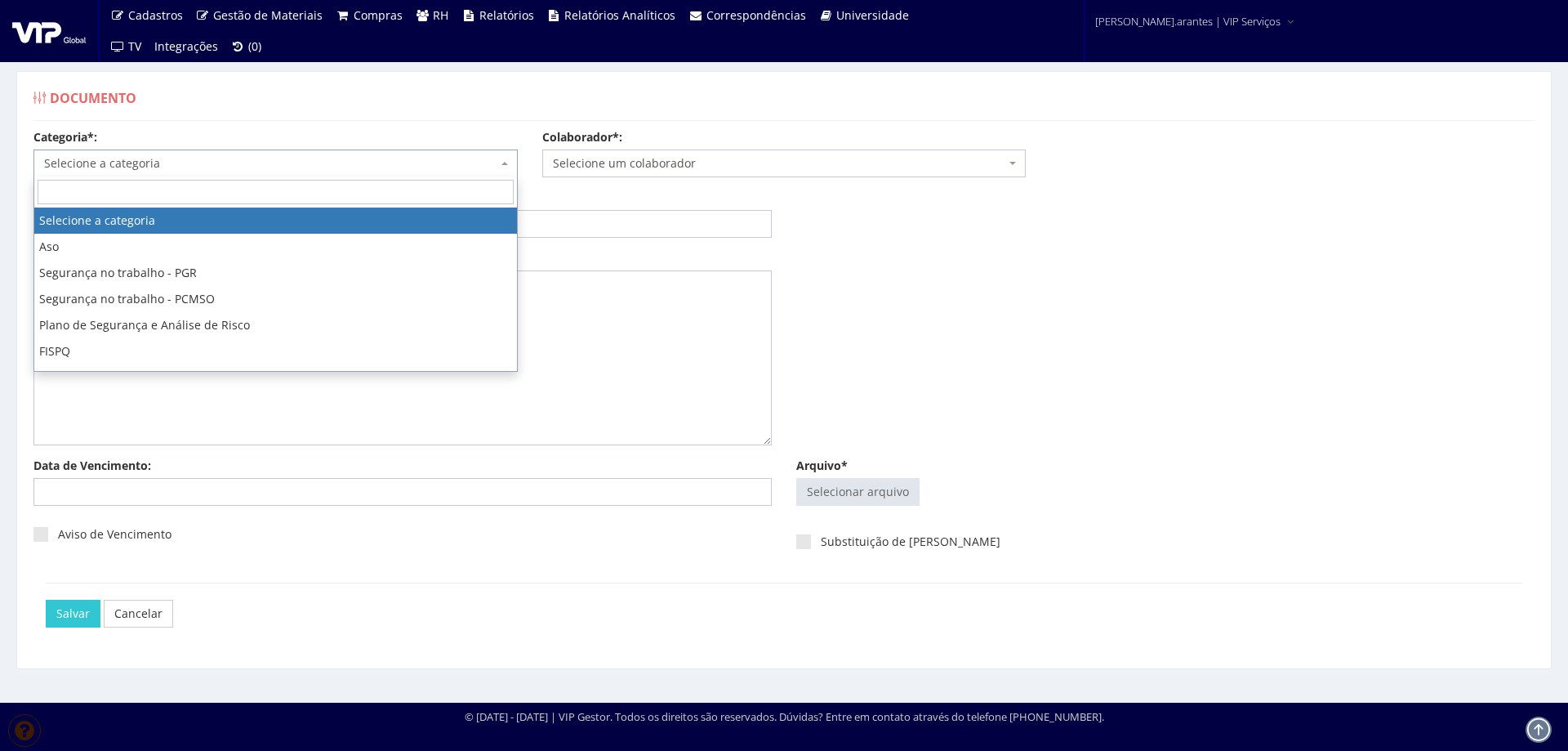
click at [139, 167] on span "Selecione a categoria" at bounding box center [270, 163] width 454 height 17
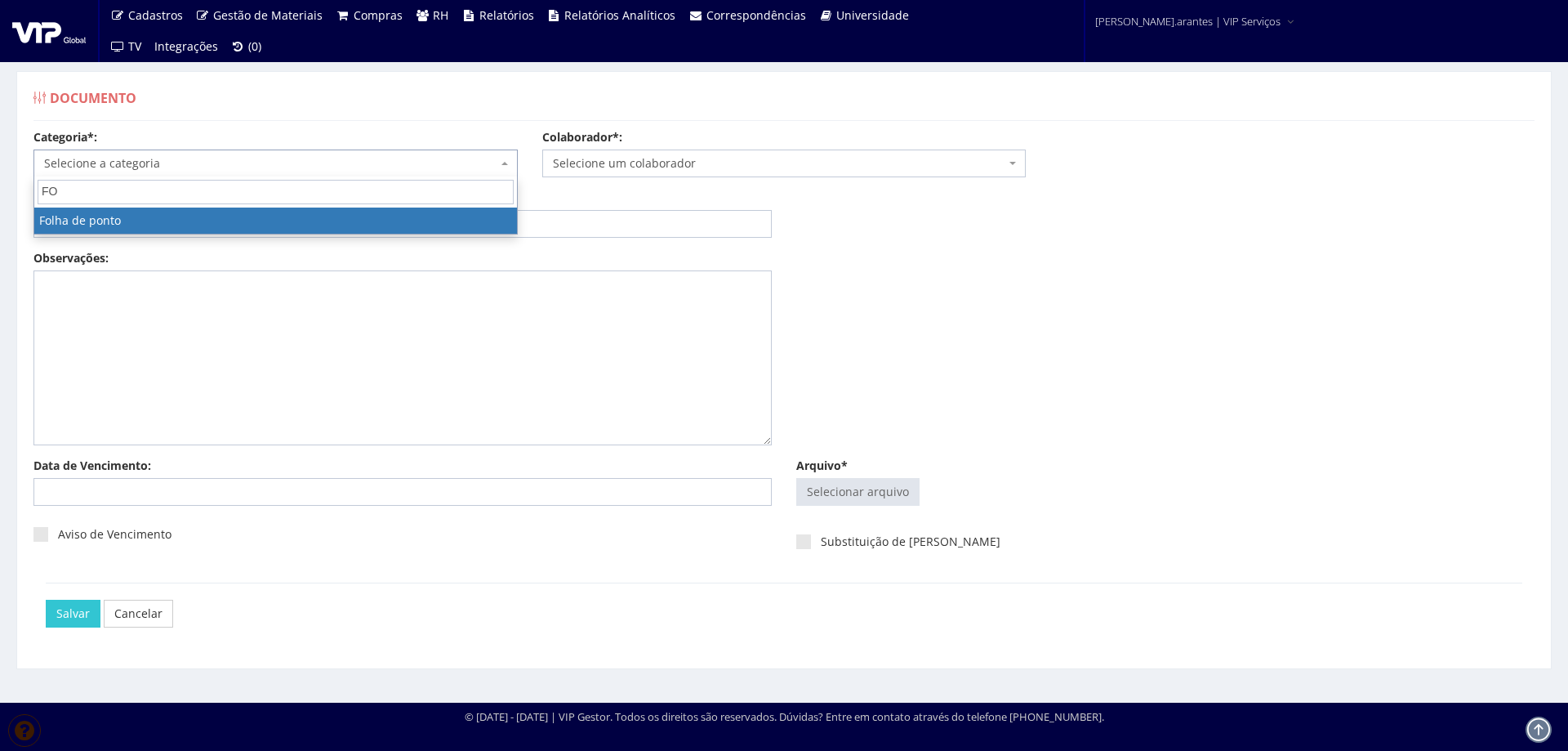
type input "FO"
select select "folha_ponto"
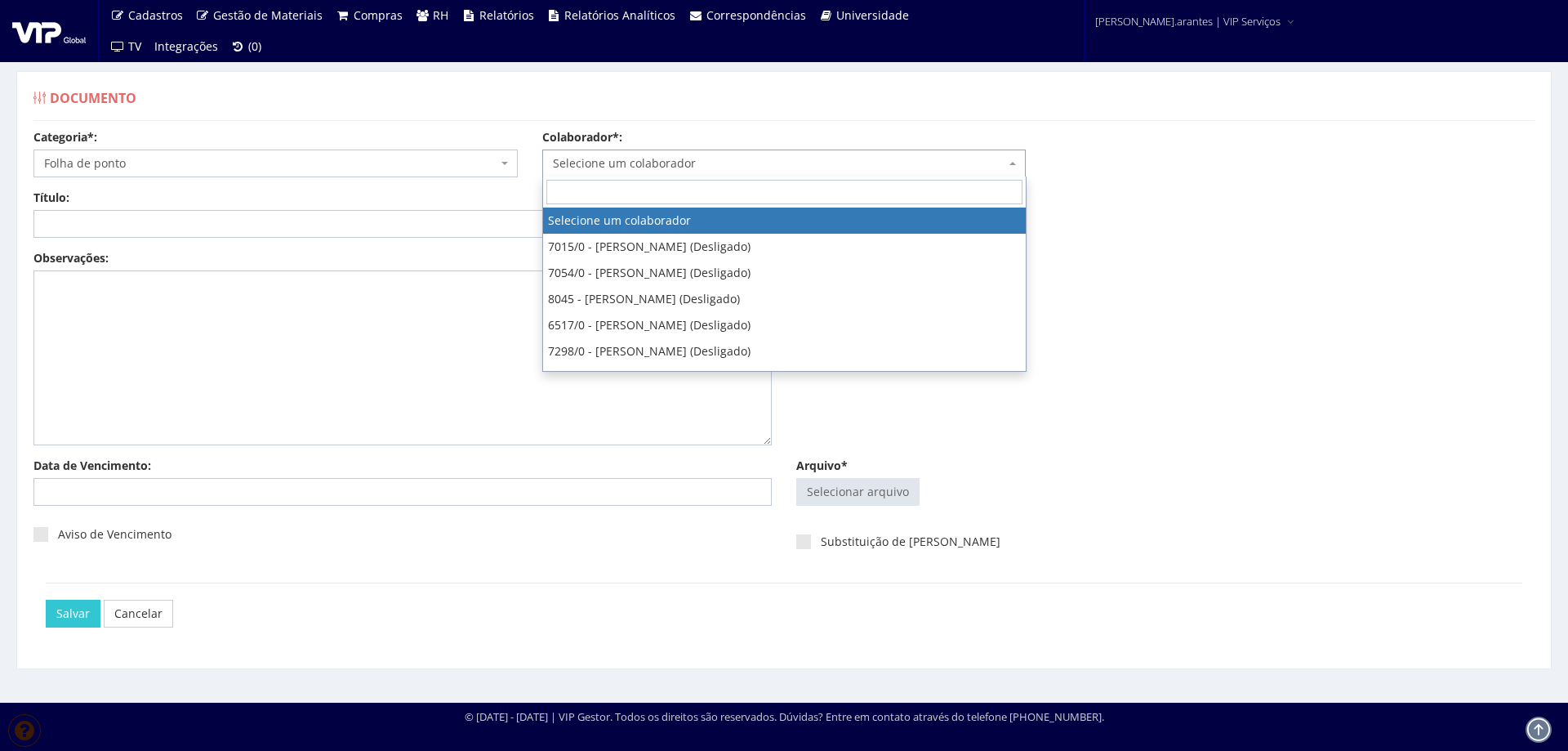
click at [614, 166] on span "Selecione um colaborador" at bounding box center [779, 163] width 454 height 17
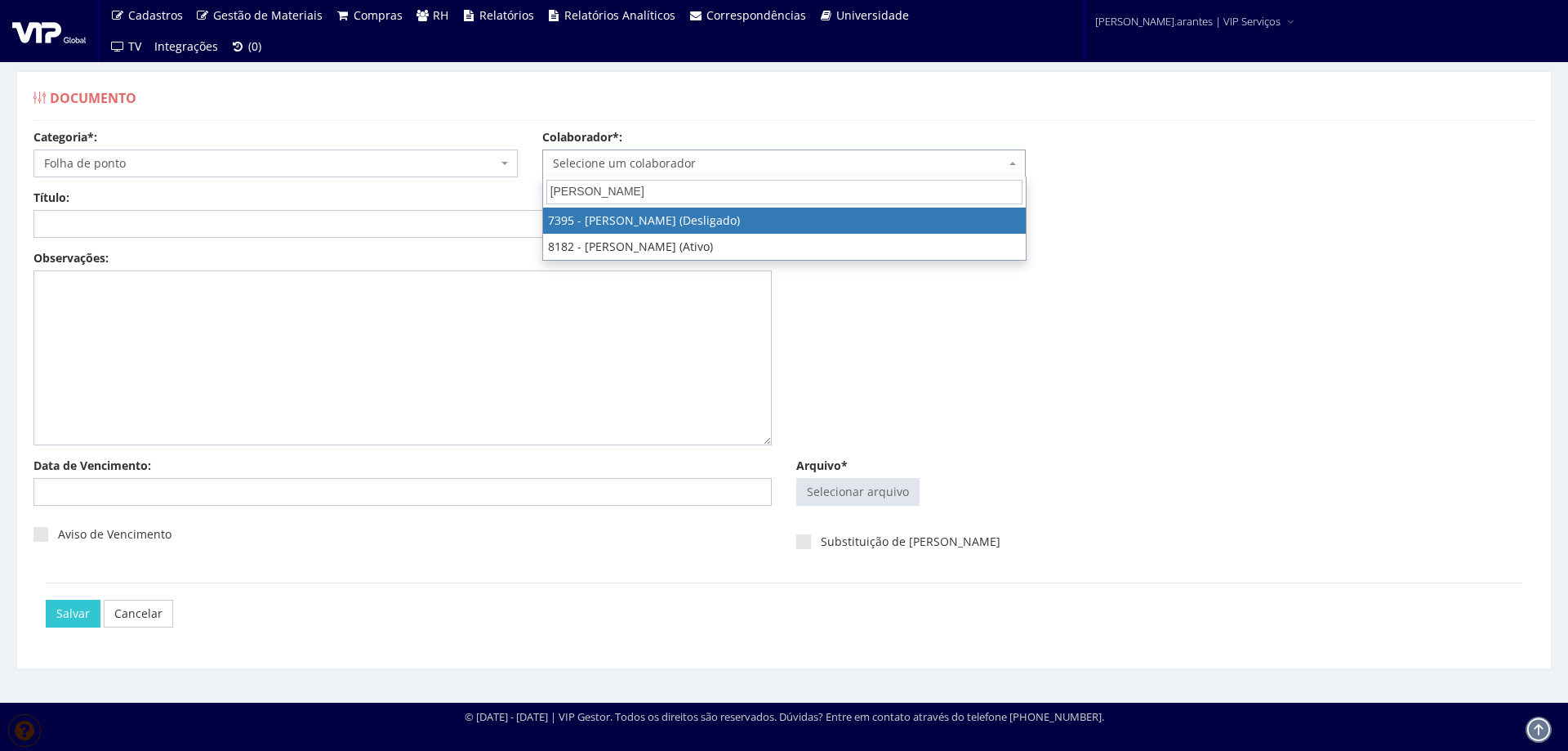
type input "VITOR JO"
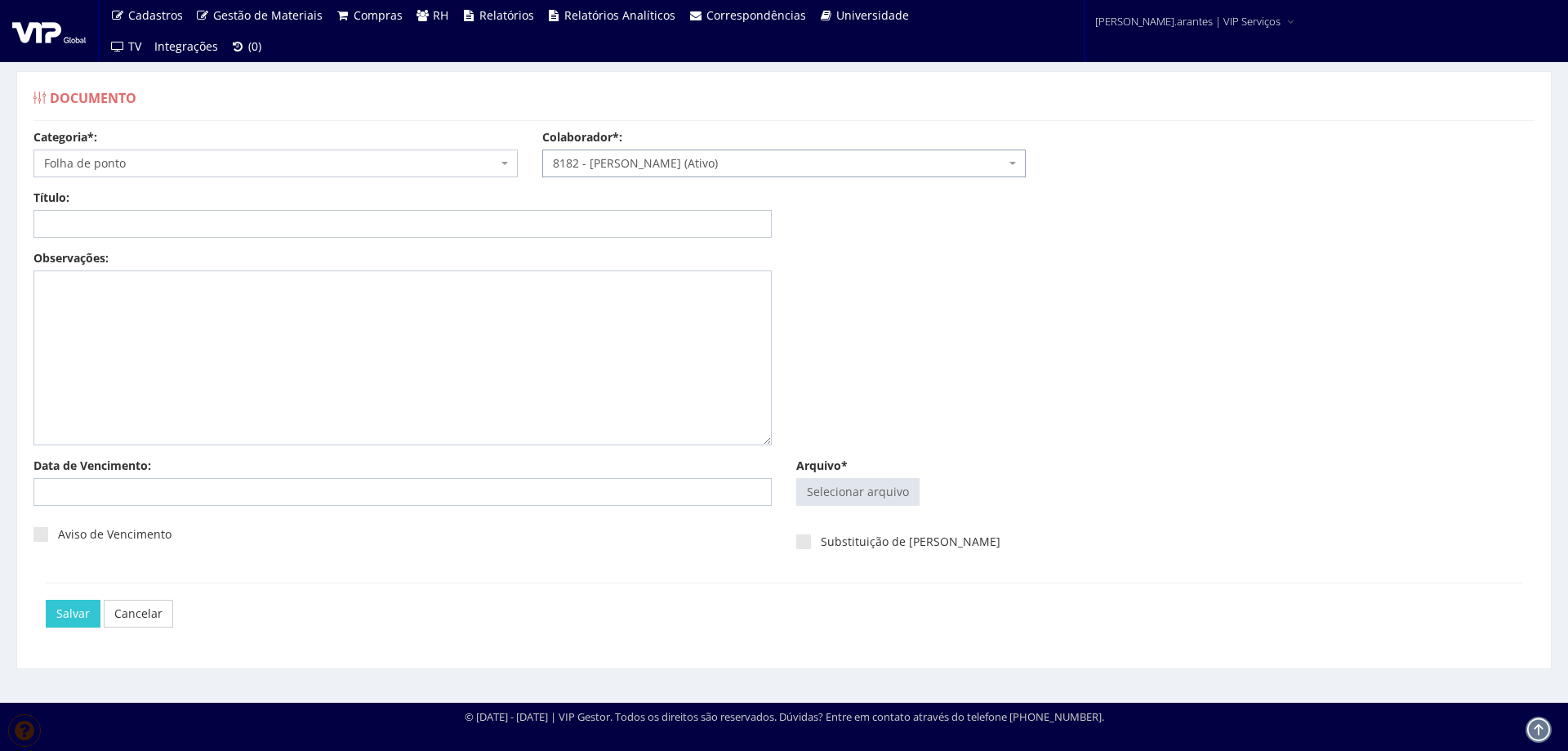
select select "4075"
click at [509, 217] on input "Título:" at bounding box center [402, 223] width 738 height 27
paste input "FOLHA DE PONTO AGO-2025"
type input "FOLHA DE PONTO AGO-2025"
click at [864, 498] on input "Arquivo*" at bounding box center [858, 491] width 122 height 26
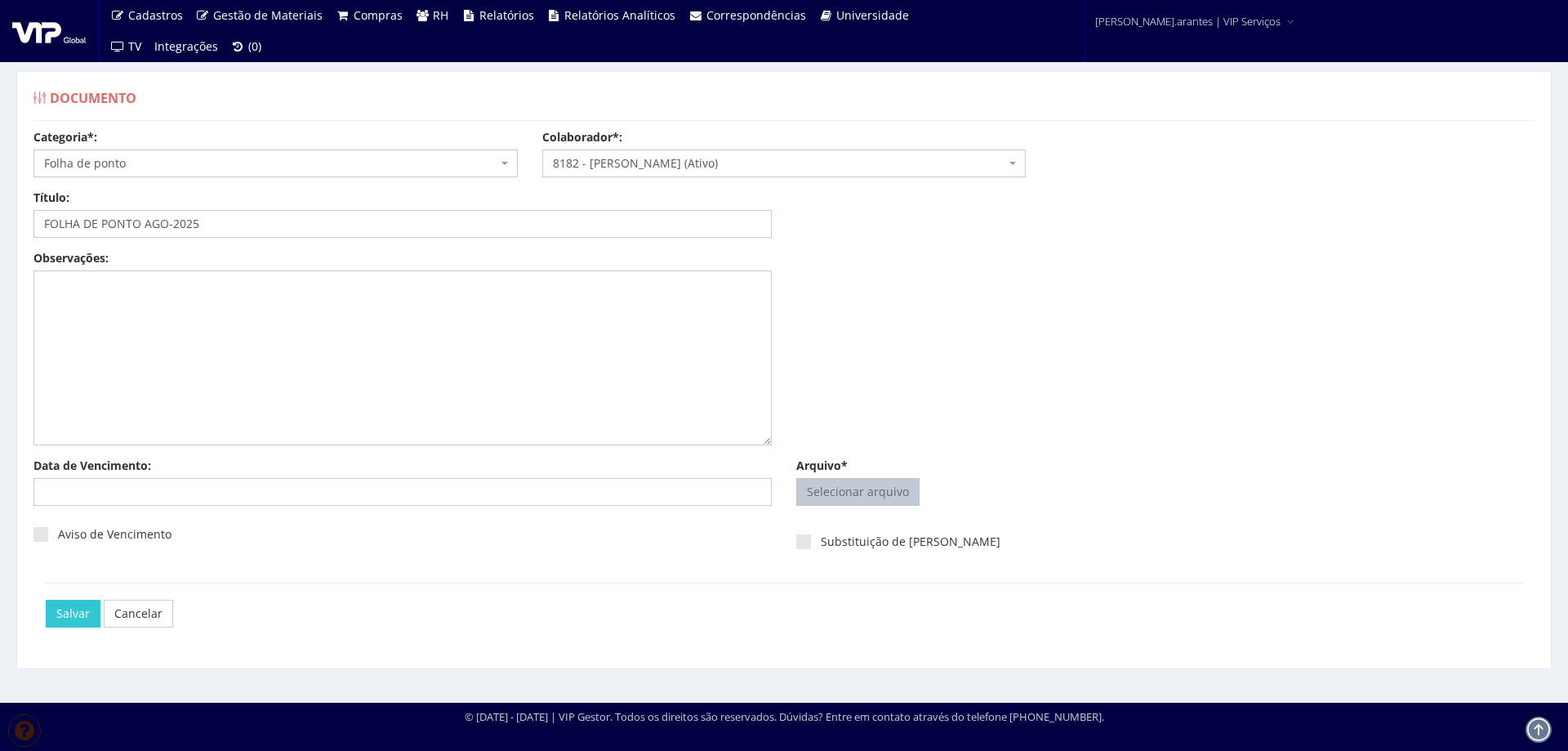
type input "C:\fakepath\Folha de ponto - VITOR JOSE DA SILVA Julho - Agosto (1)-1.pdf"
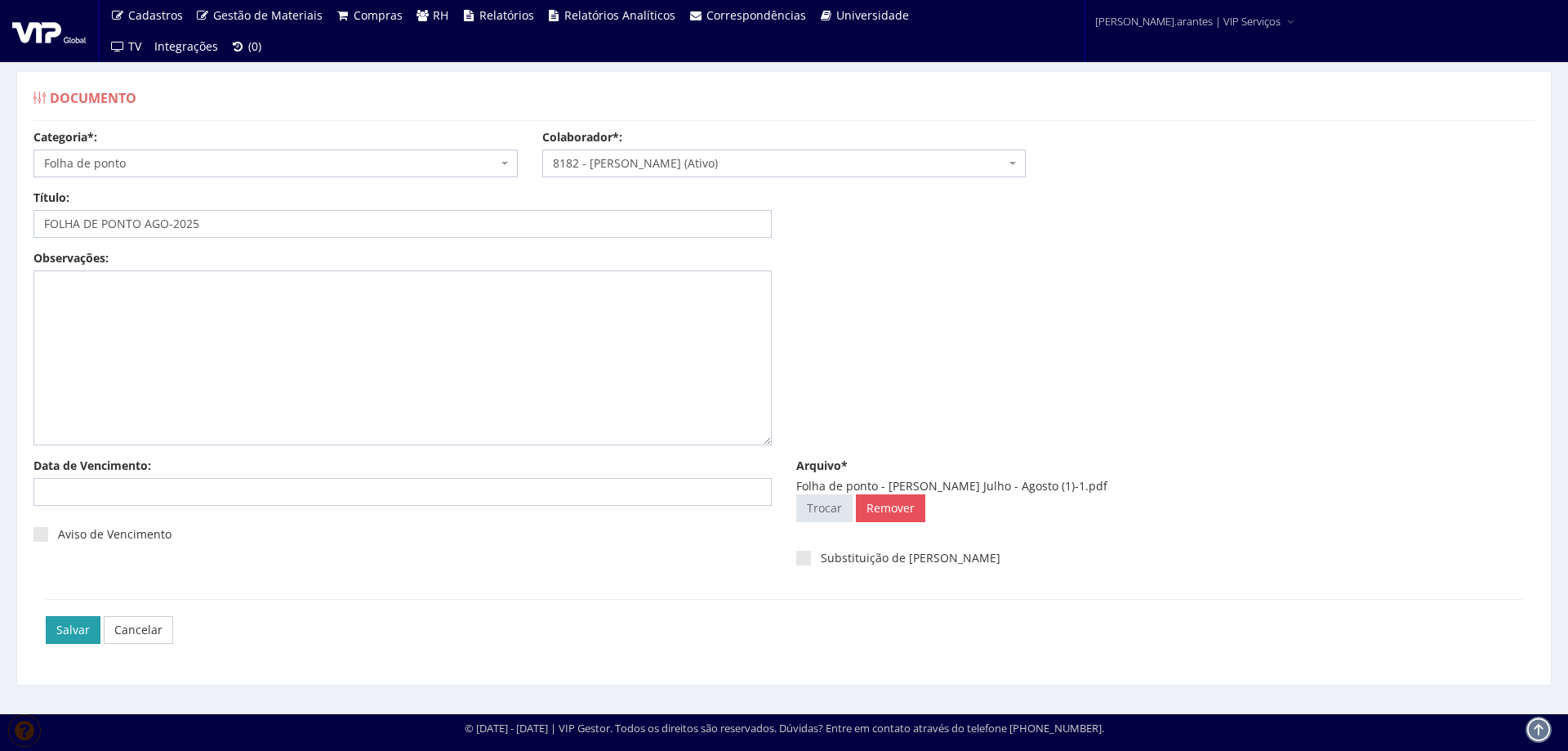
click at [62, 630] on input "Salvar" at bounding box center [73, 629] width 55 height 27
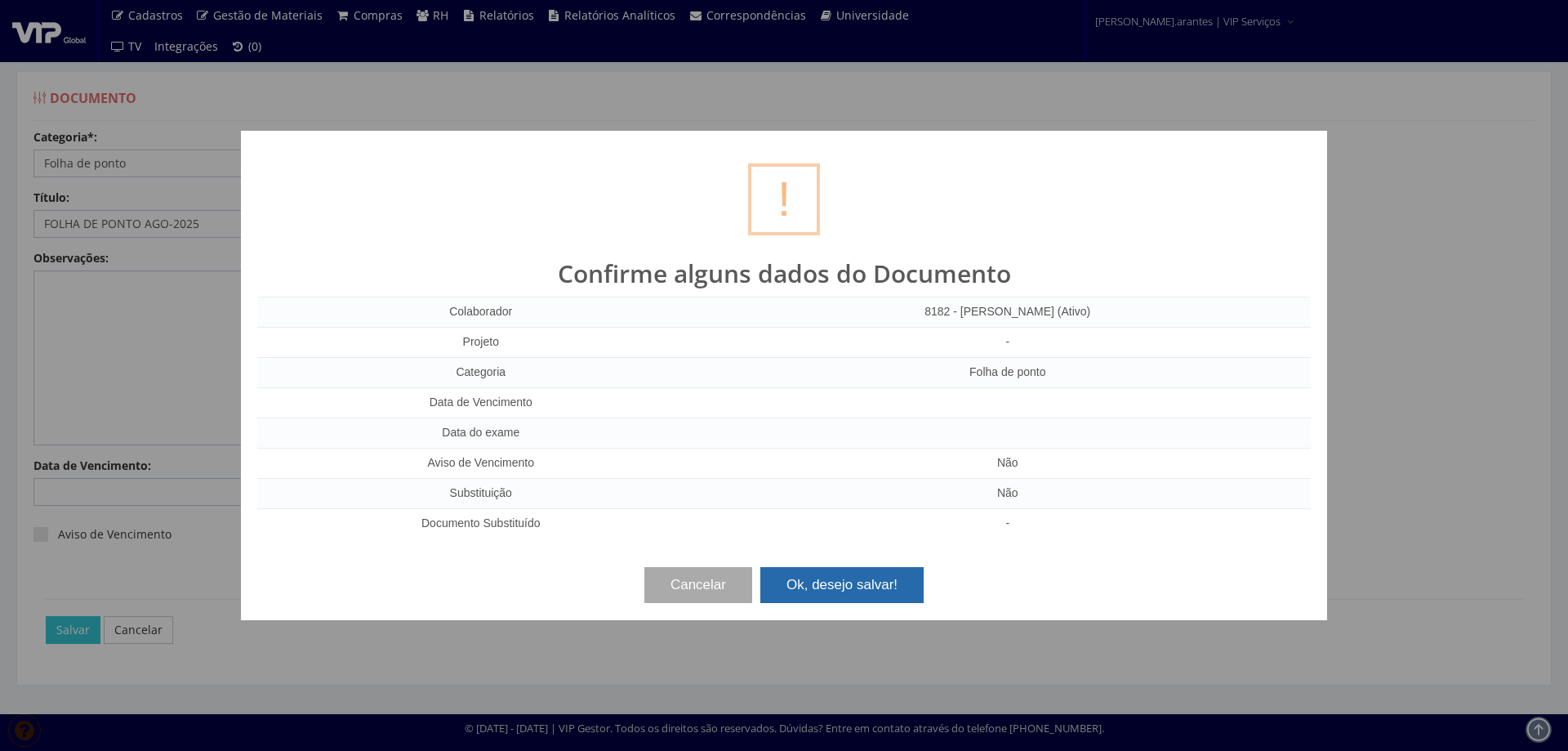
click at [883, 597] on button "Ok, desejo salvar!" at bounding box center [842, 584] width 163 height 36
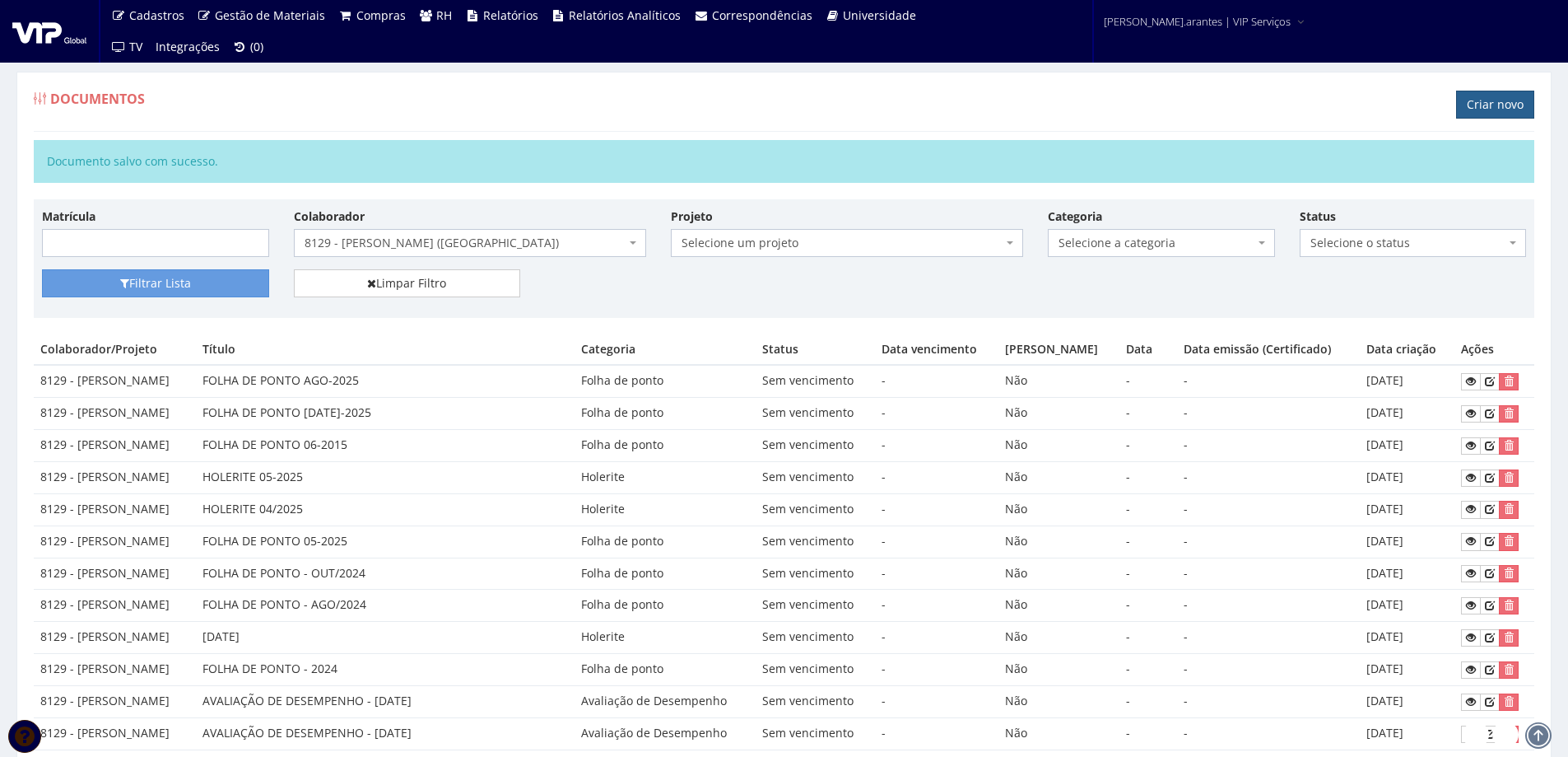
click at [1469, 113] on link "Criar novo" at bounding box center [1495, 104] width 78 height 28
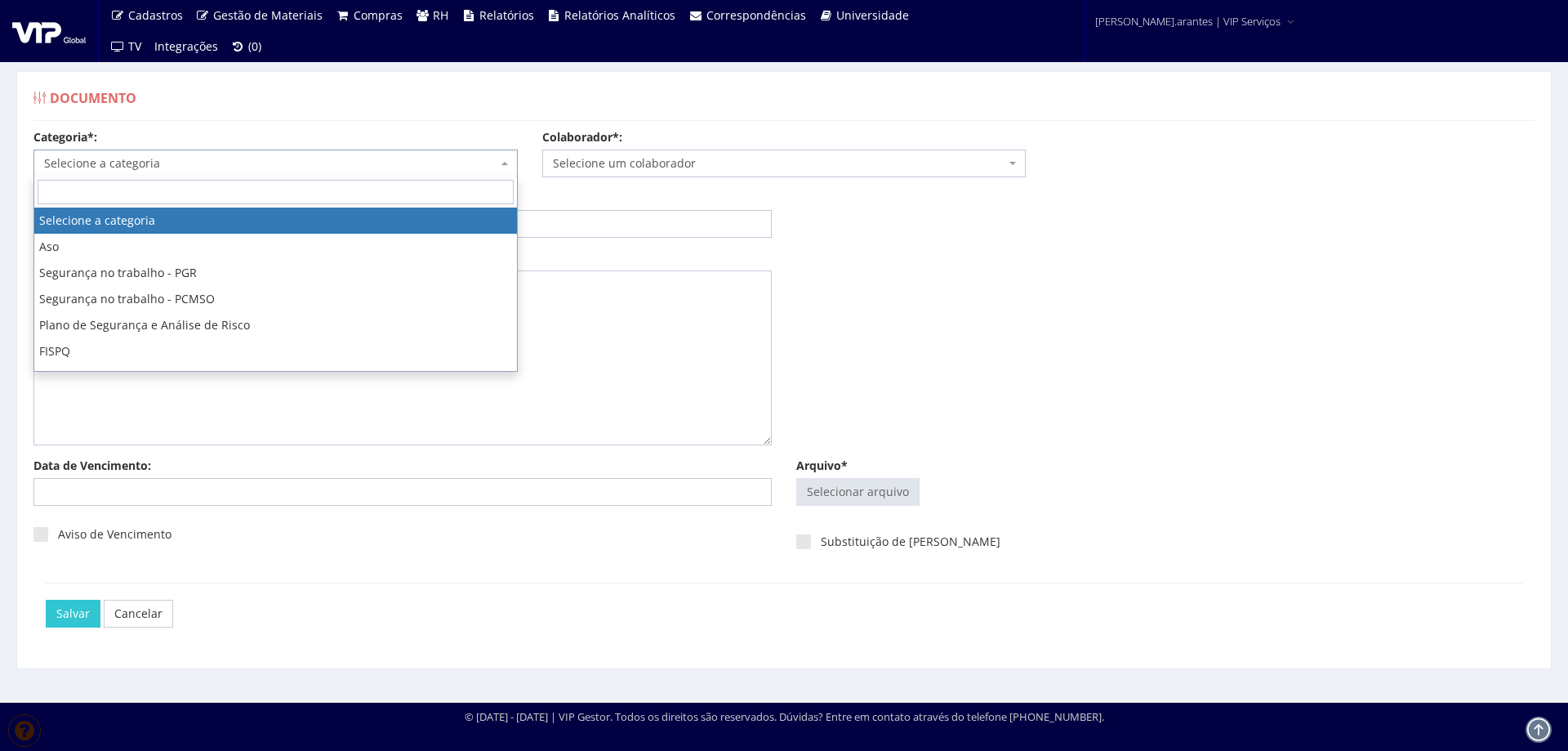
click at [187, 160] on span "Selecione a categoria" at bounding box center [270, 163] width 454 height 17
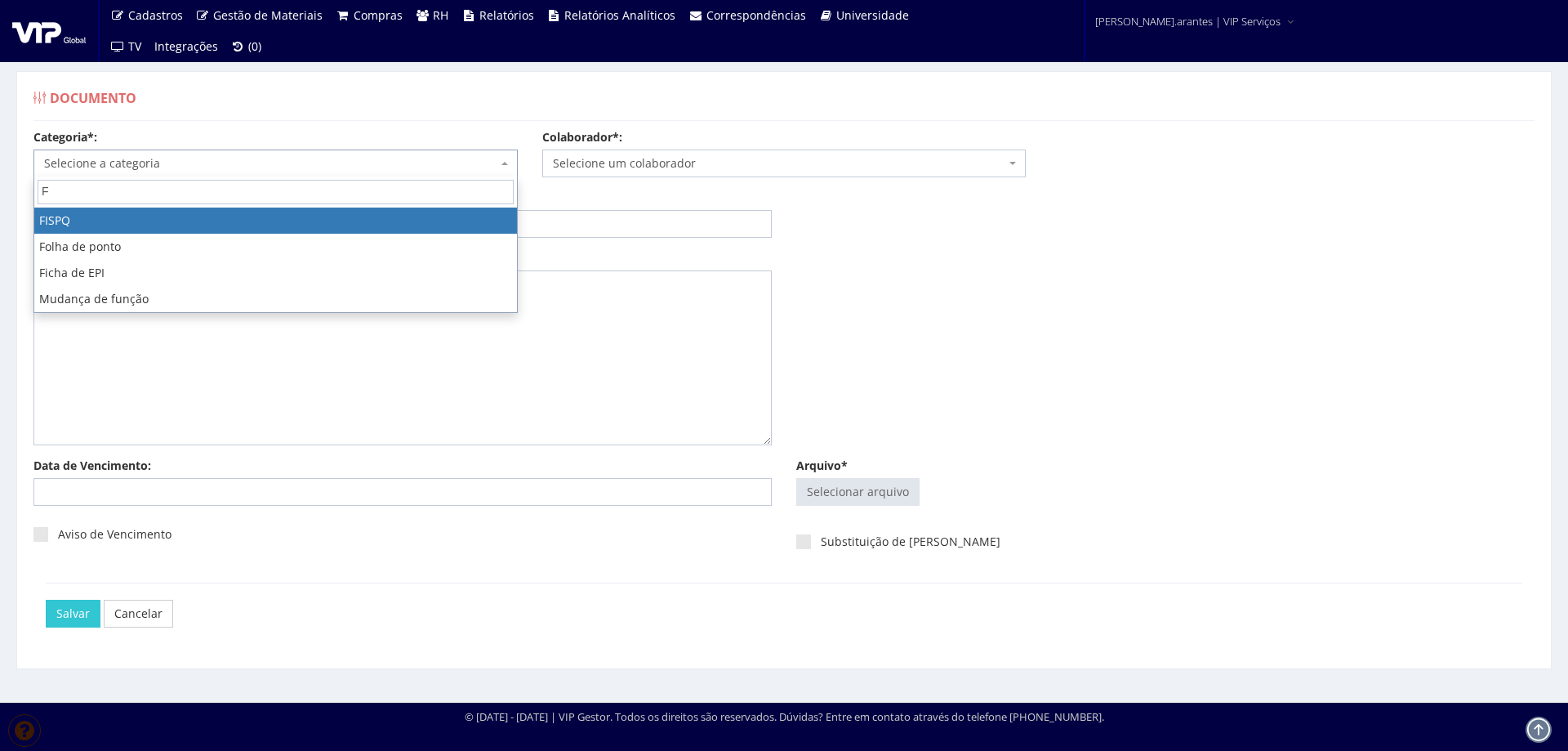
type input "FO"
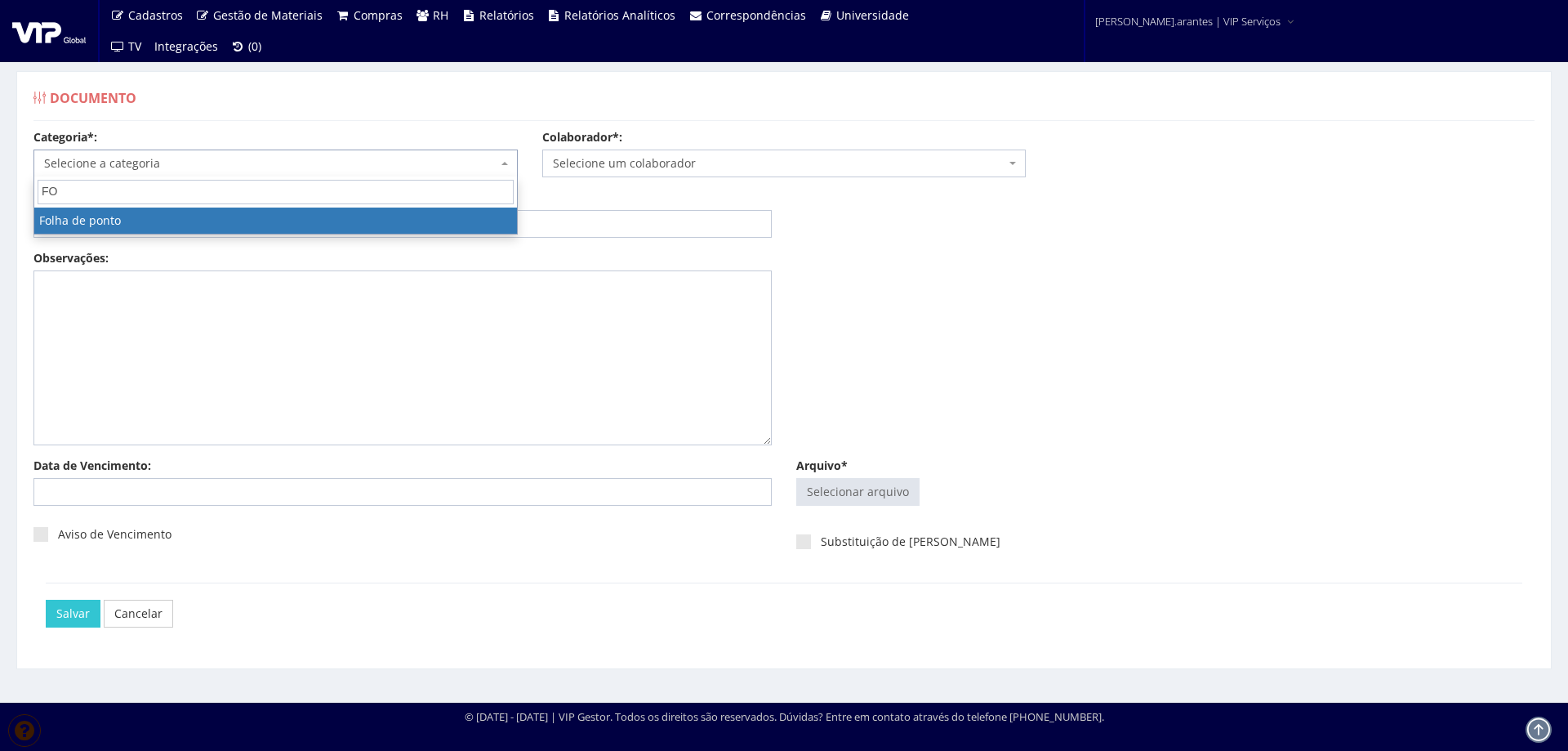
select select "folha_ponto"
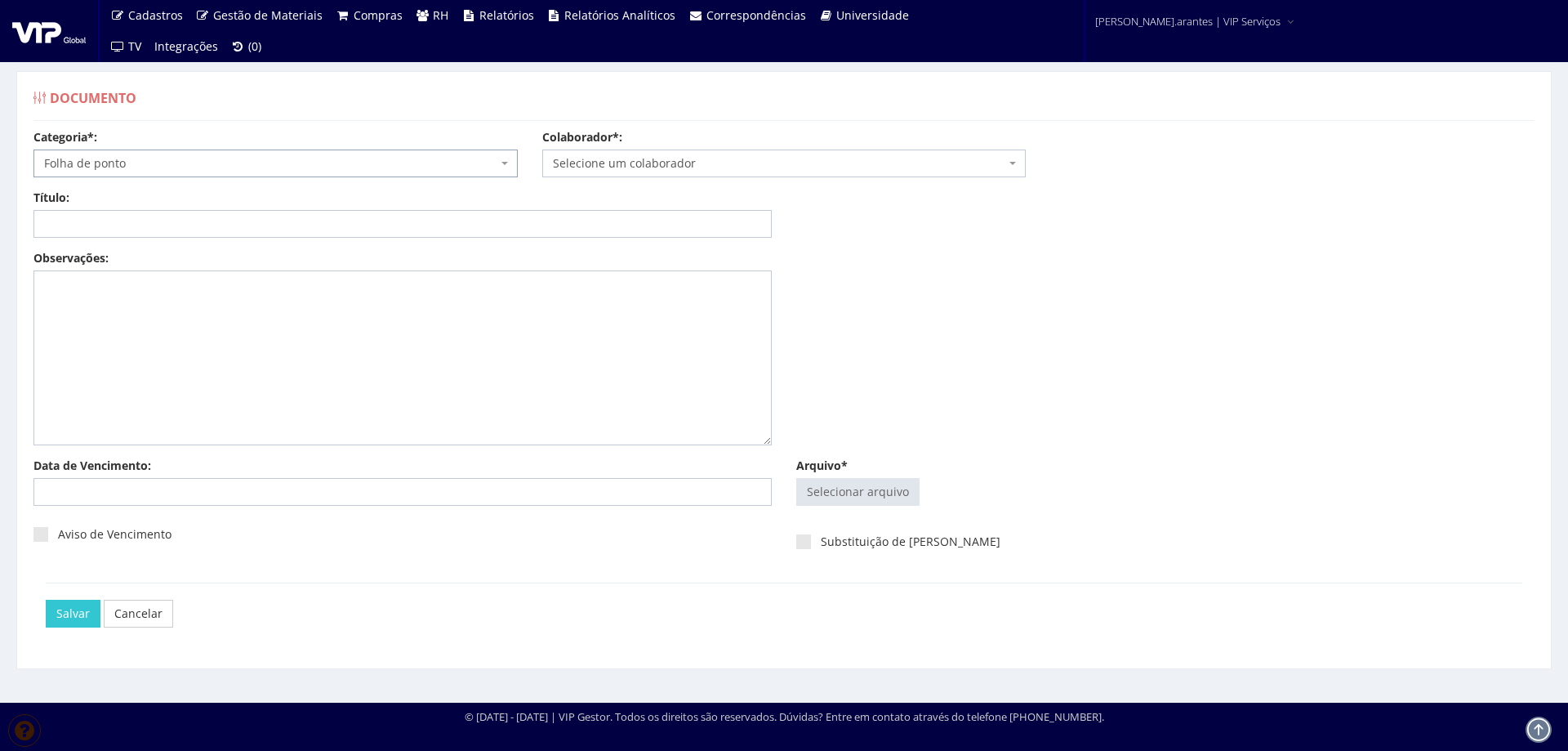
click at [618, 158] on span "Selecione um colaborador" at bounding box center [779, 163] width 454 height 17
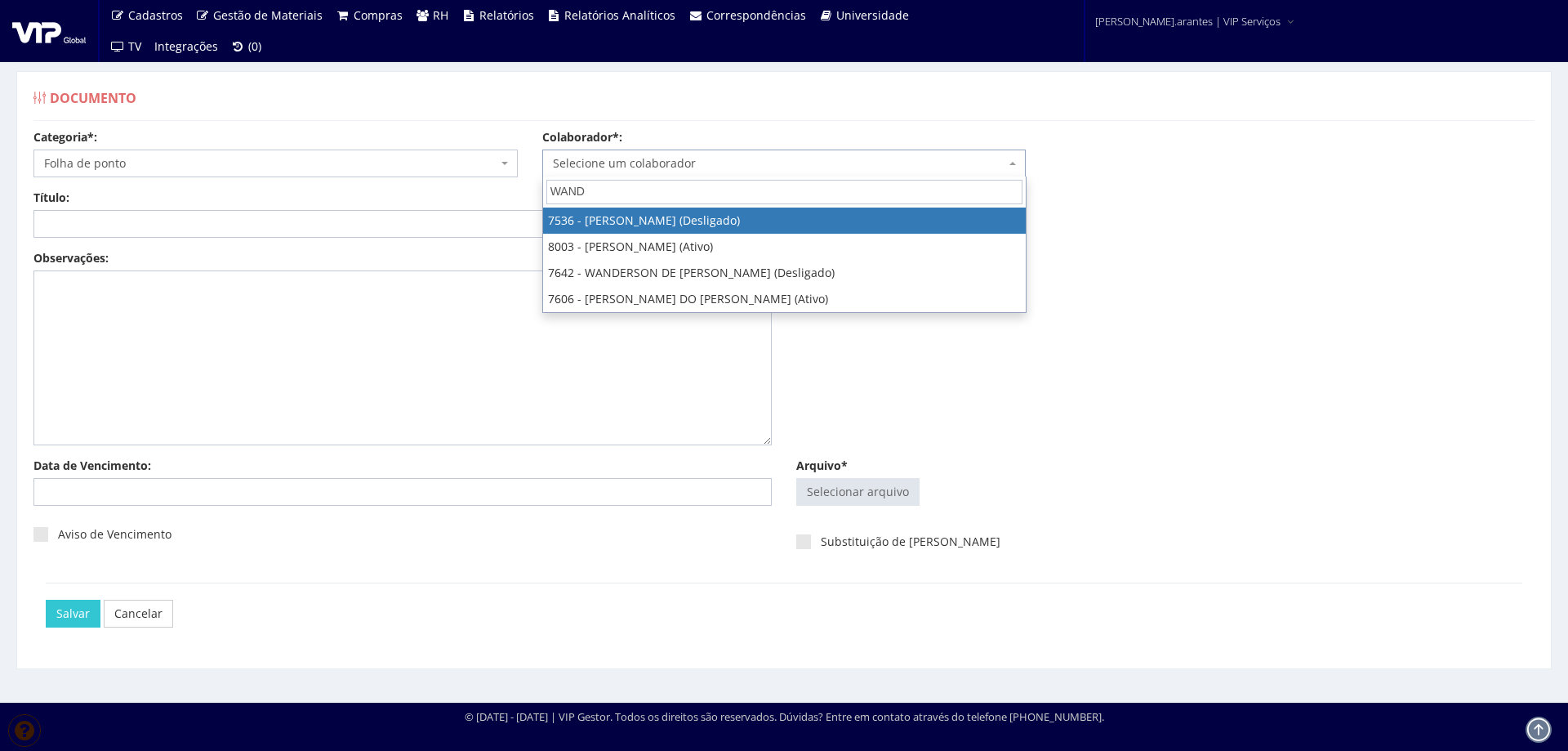
type input "WANDE"
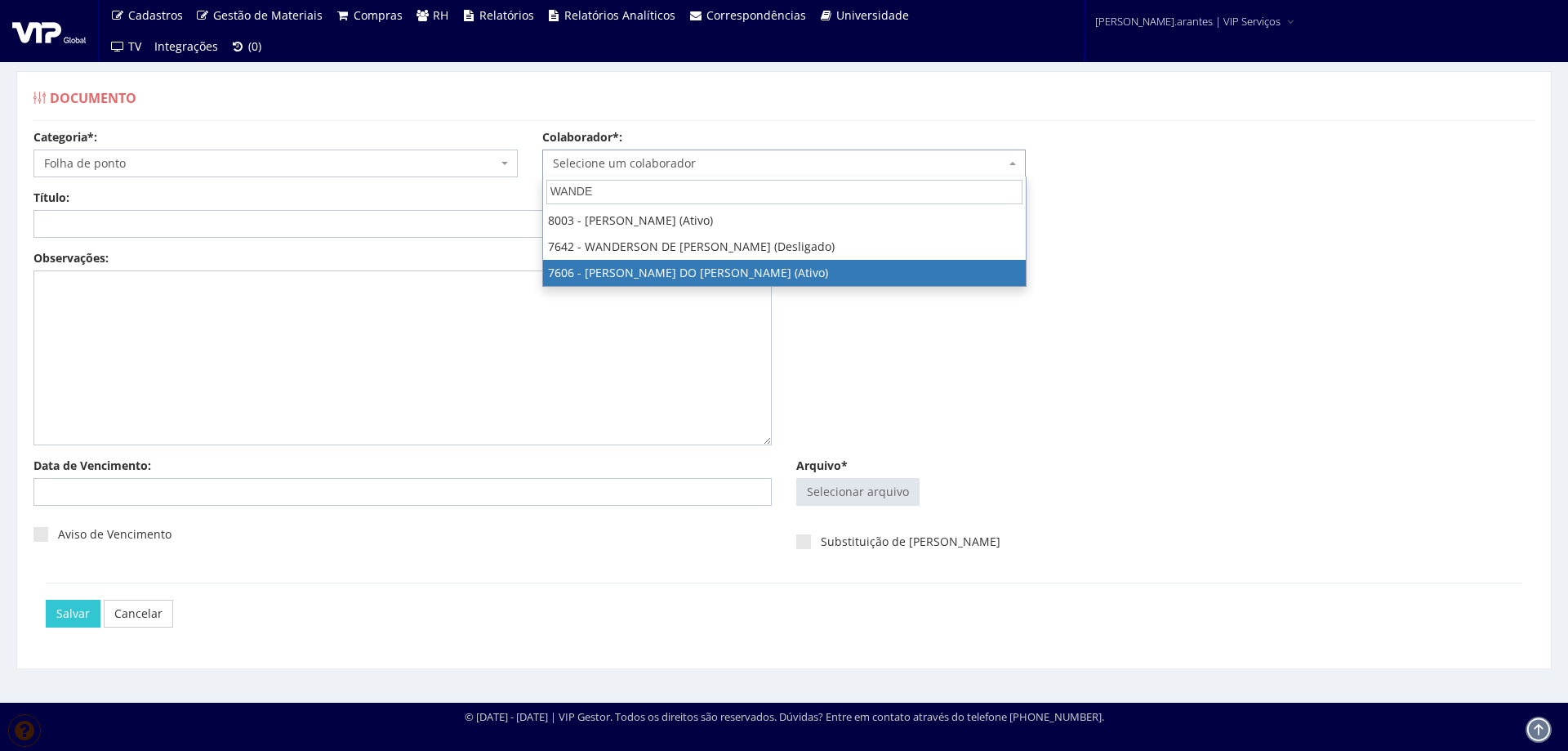
select select "1838"
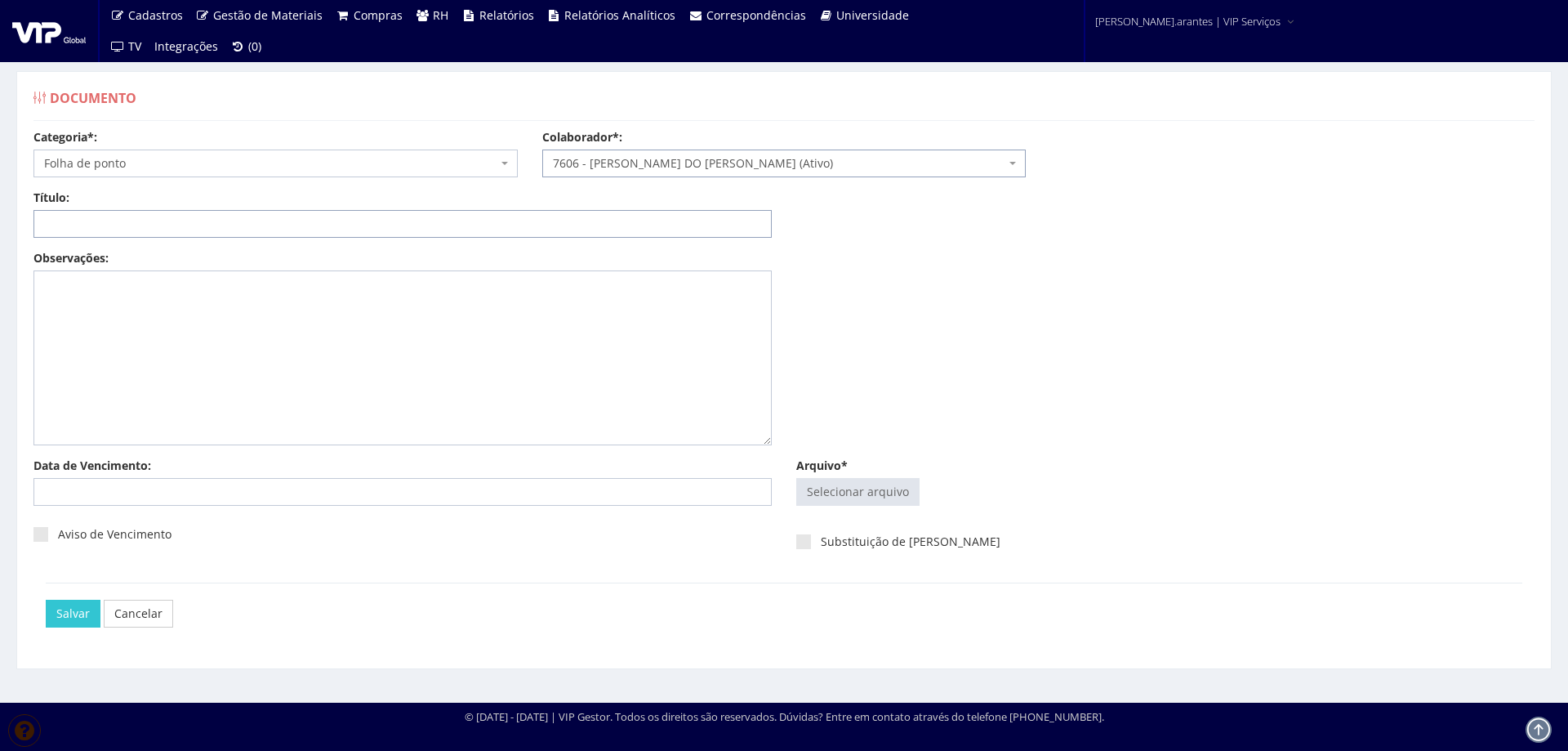
click at [330, 222] on input "Título:" at bounding box center [402, 223] width 738 height 27
paste input "FOLHA DE PONTO AGO-2025"
type input "FOLHA DE PONTO AGO-2025"
click at [877, 490] on input "Arquivo*" at bounding box center [858, 491] width 122 height 26
type input "C:\fakepath\Folha de ponto - WANDERSON DO CARMO GOMES Julho - Agosto (1)-15.pdf"
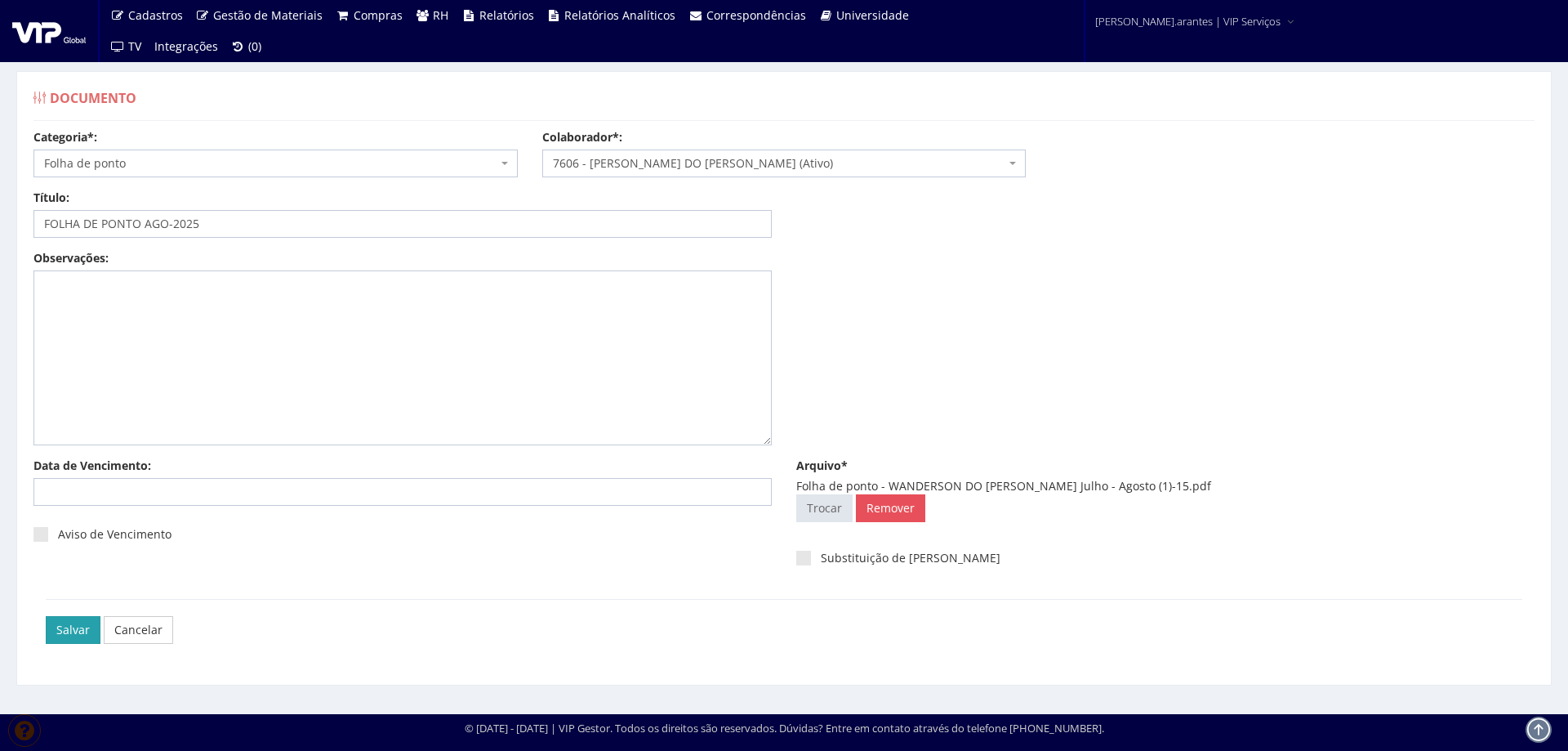
click at [67, 632] on input "Salvar" at bounding box center [73, 629] width 55 height 27
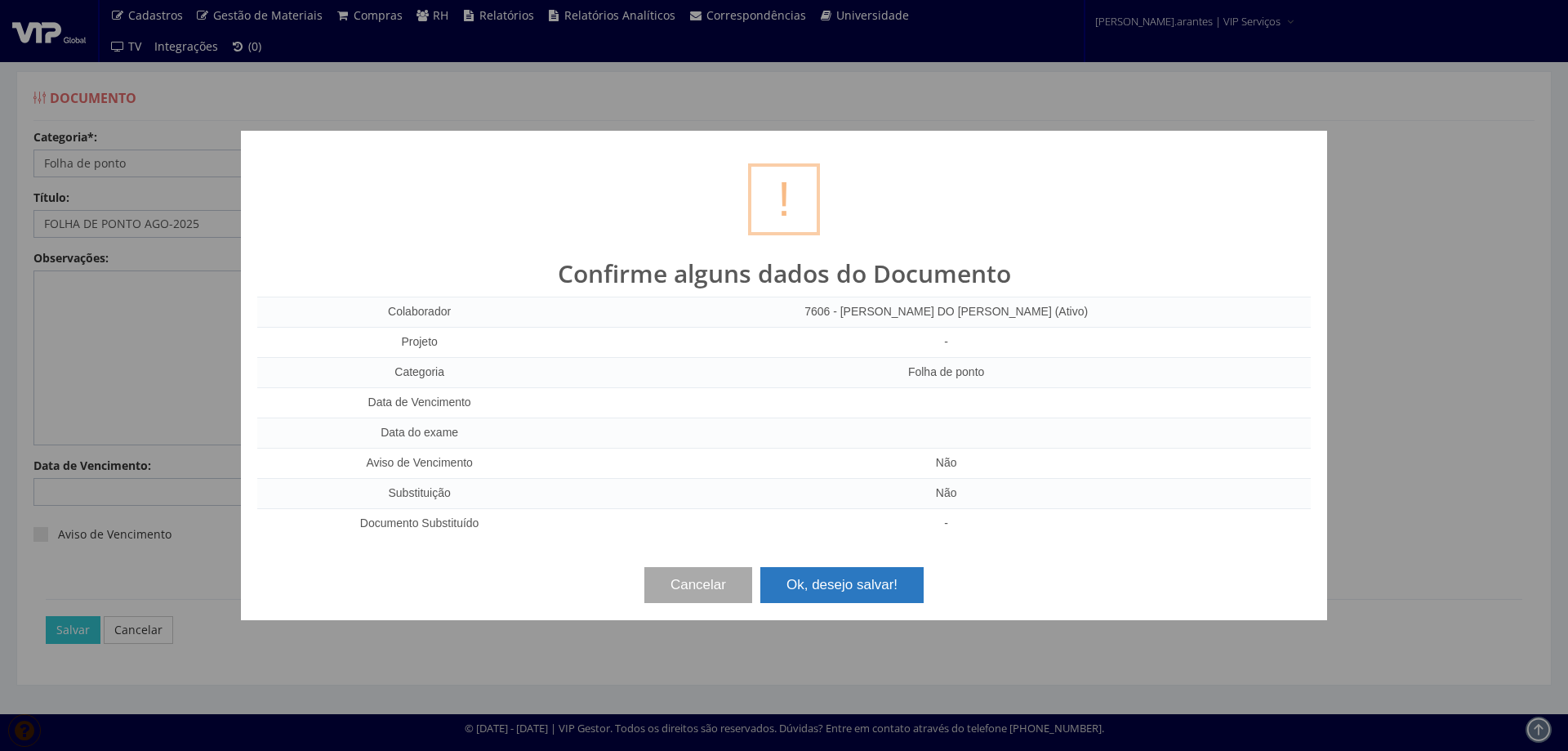
click at [876, 589] on button "Ok, desejo salvar!" at bounding box center [842, 584] width 163 height 36
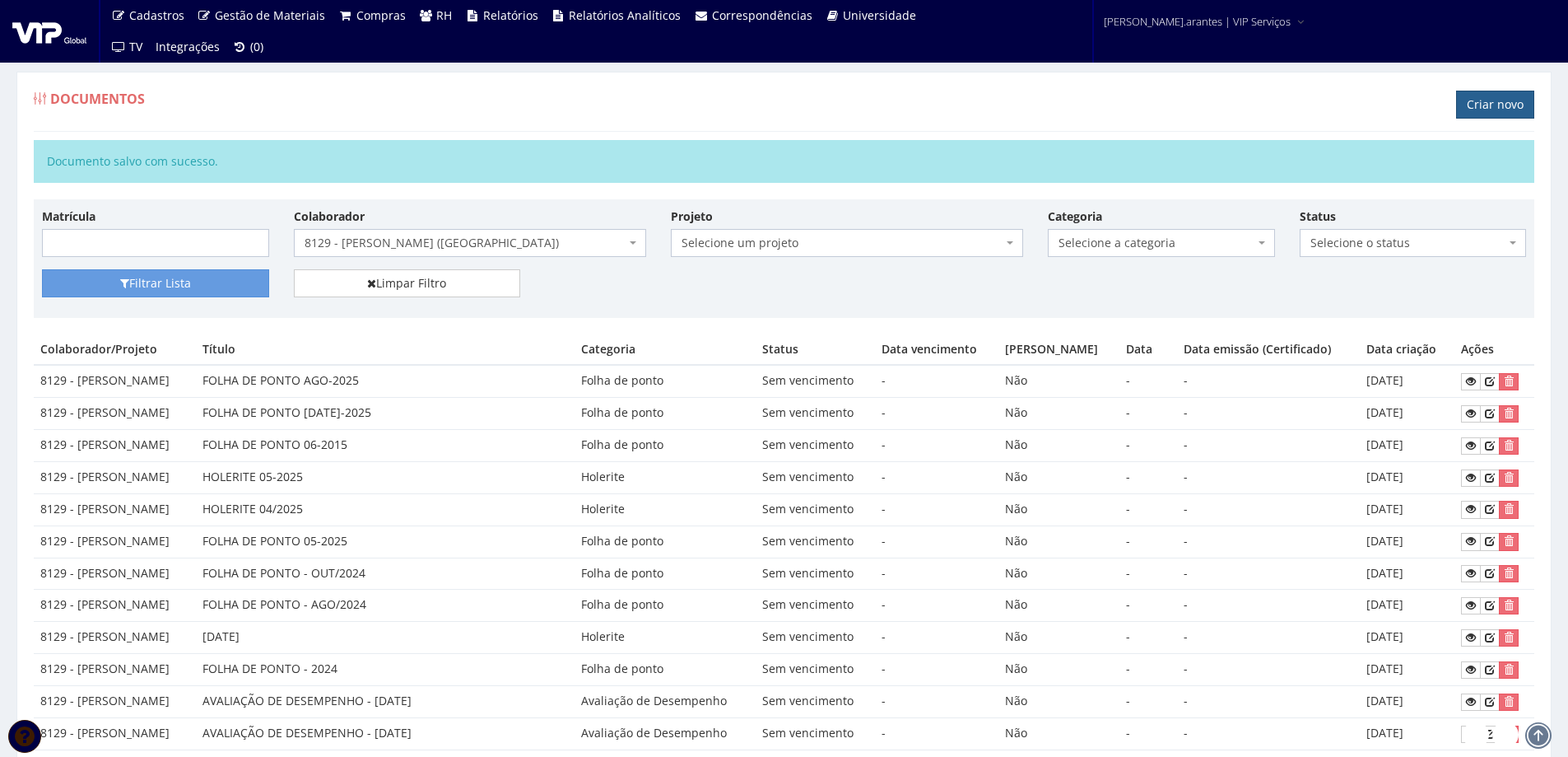
click at [1496, 106] on link "Criar novo" at bounding box center [1495, 104] width 78 height 28
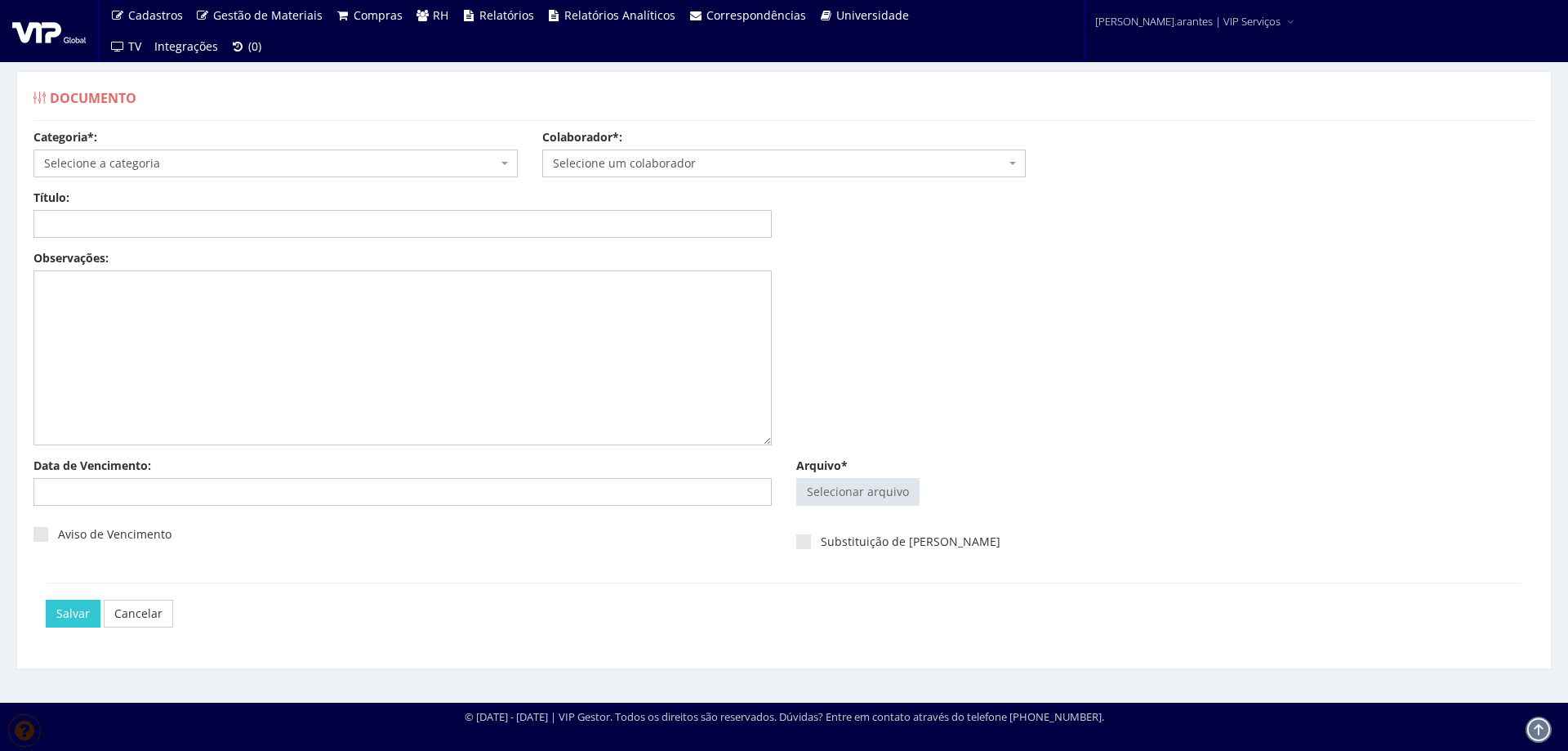
click at [124, 165] on span "Selecione a categoria" at bounding box center [270, 163] width 454 height 17
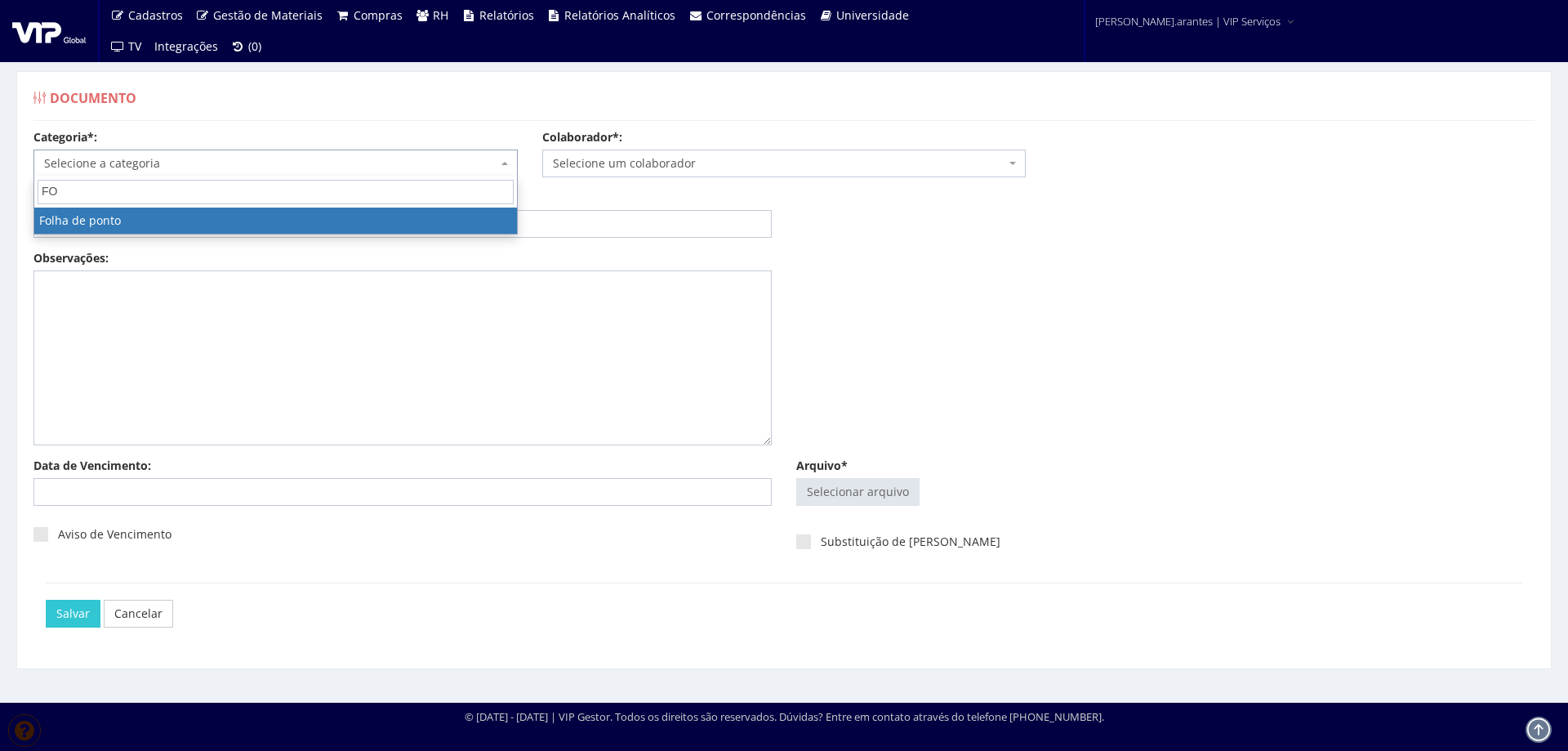
type input "FOL"
select select "folha_ponto"
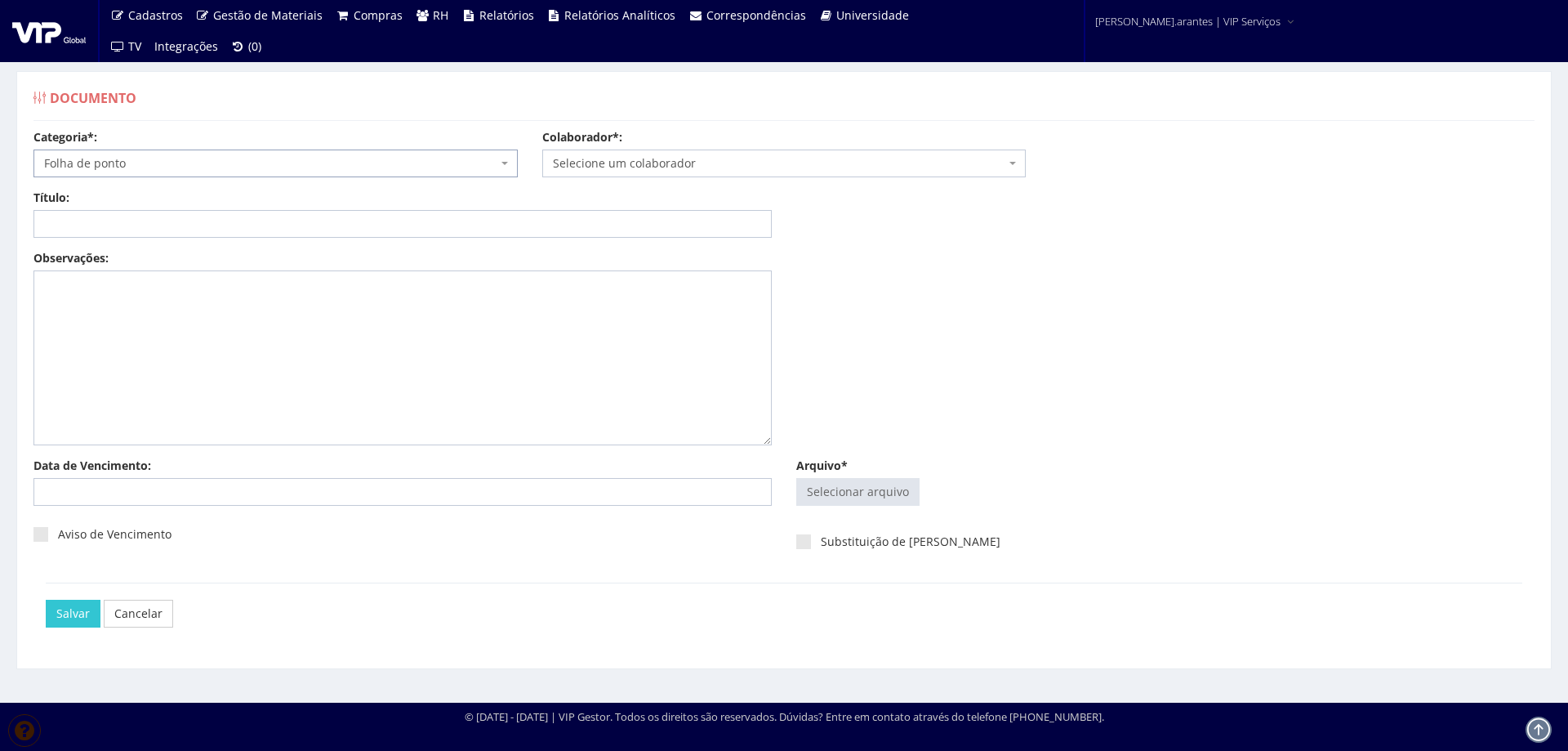
click at [633, 167] on span "Selecione um colaborador" at bounding box center [779, 163] width 454 height 17
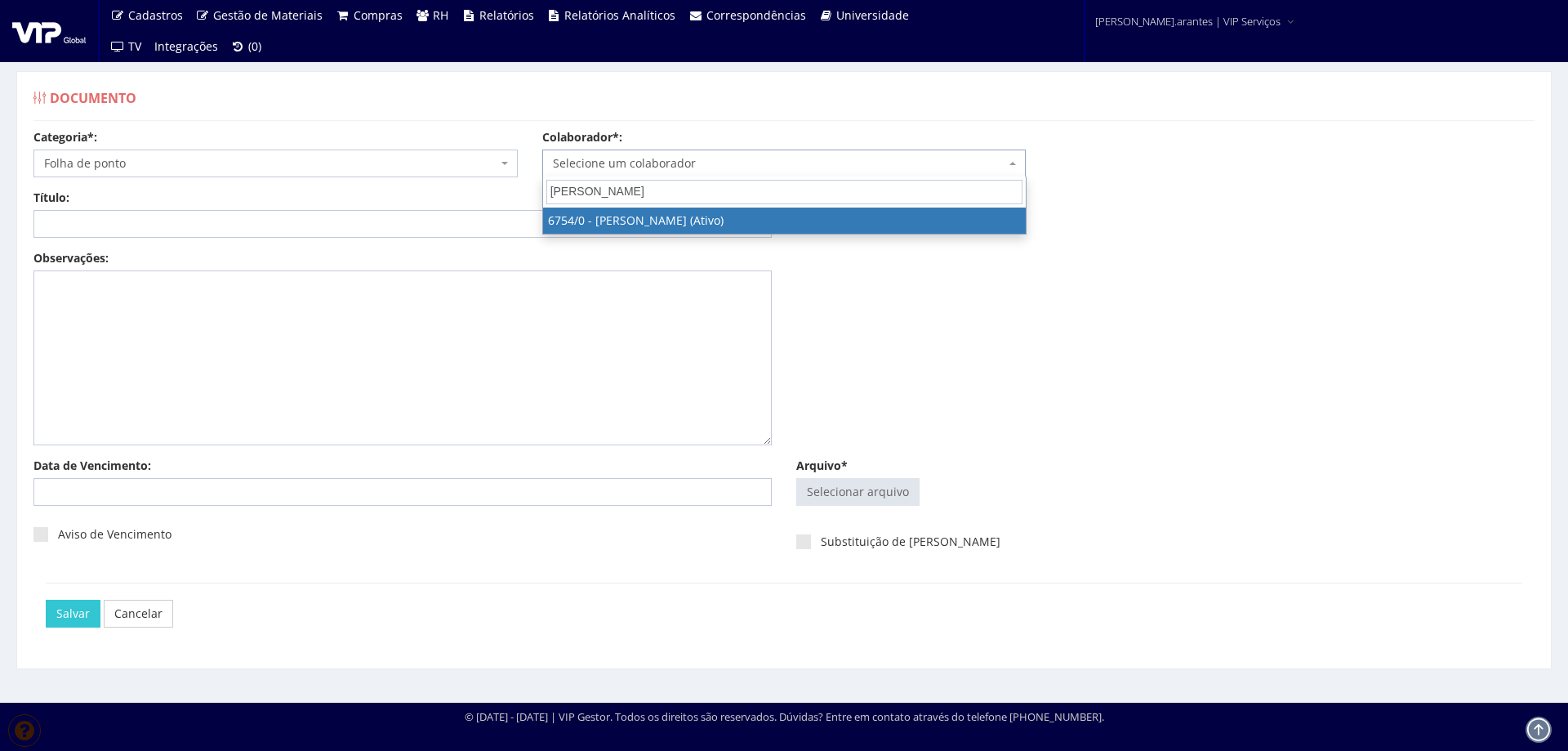
type input "DANIEL NOGUE"
select select "166"
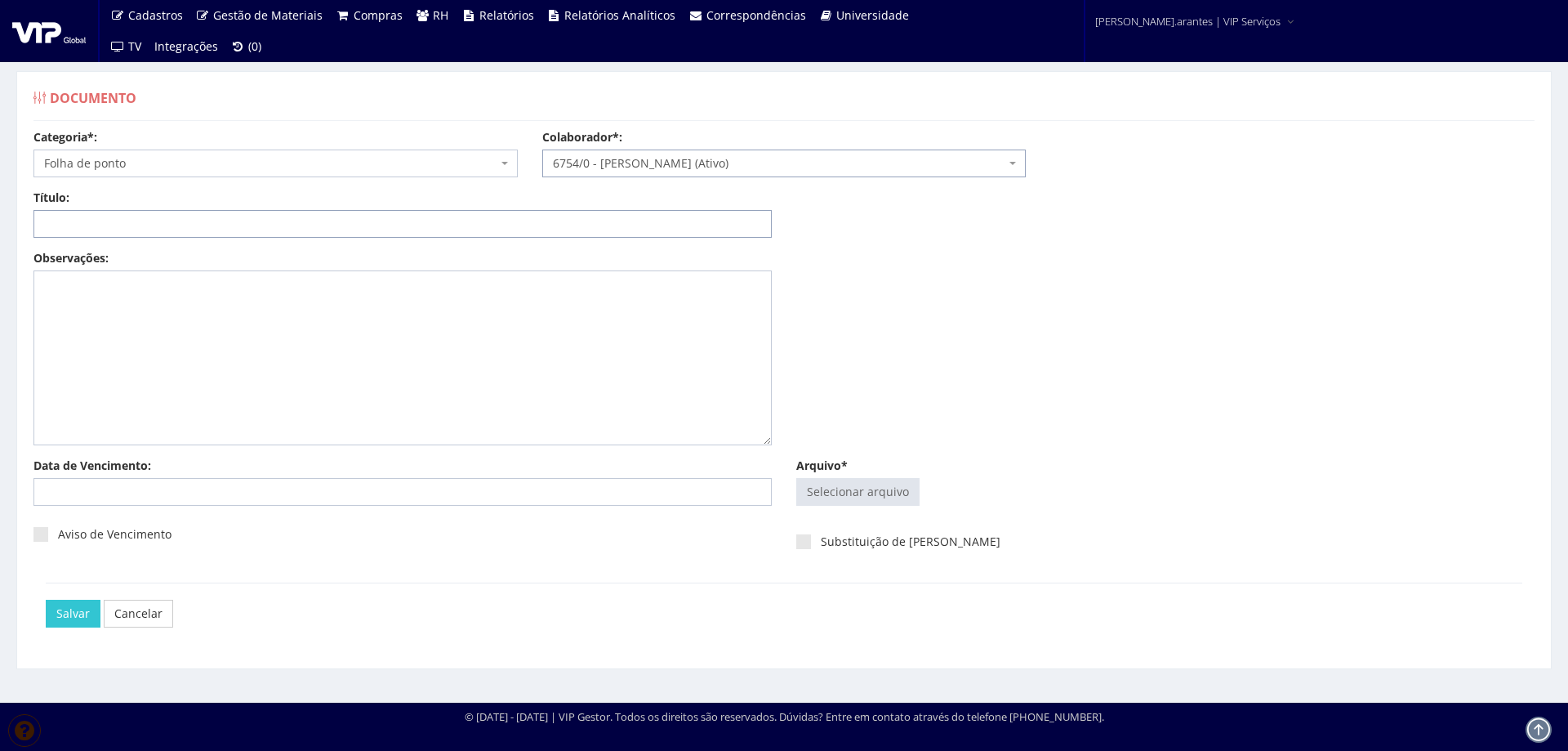
click at [551, 221] on input "Título:" at bounding box center [402, 223] width 738 height 27
paste input "FOLHA DE PONTO AGO-2025"
type input "FOLHA DE PONTO AGO-2025"
click at [858, 495] on input "Arquivo*" at bounding box center [858, 491] width 122 height 26
type input "C:\fakepath\Folha de ponto DANIEL NOGUEIRA DOS SANTOS - Julho - Agosto (1)-11.p…"
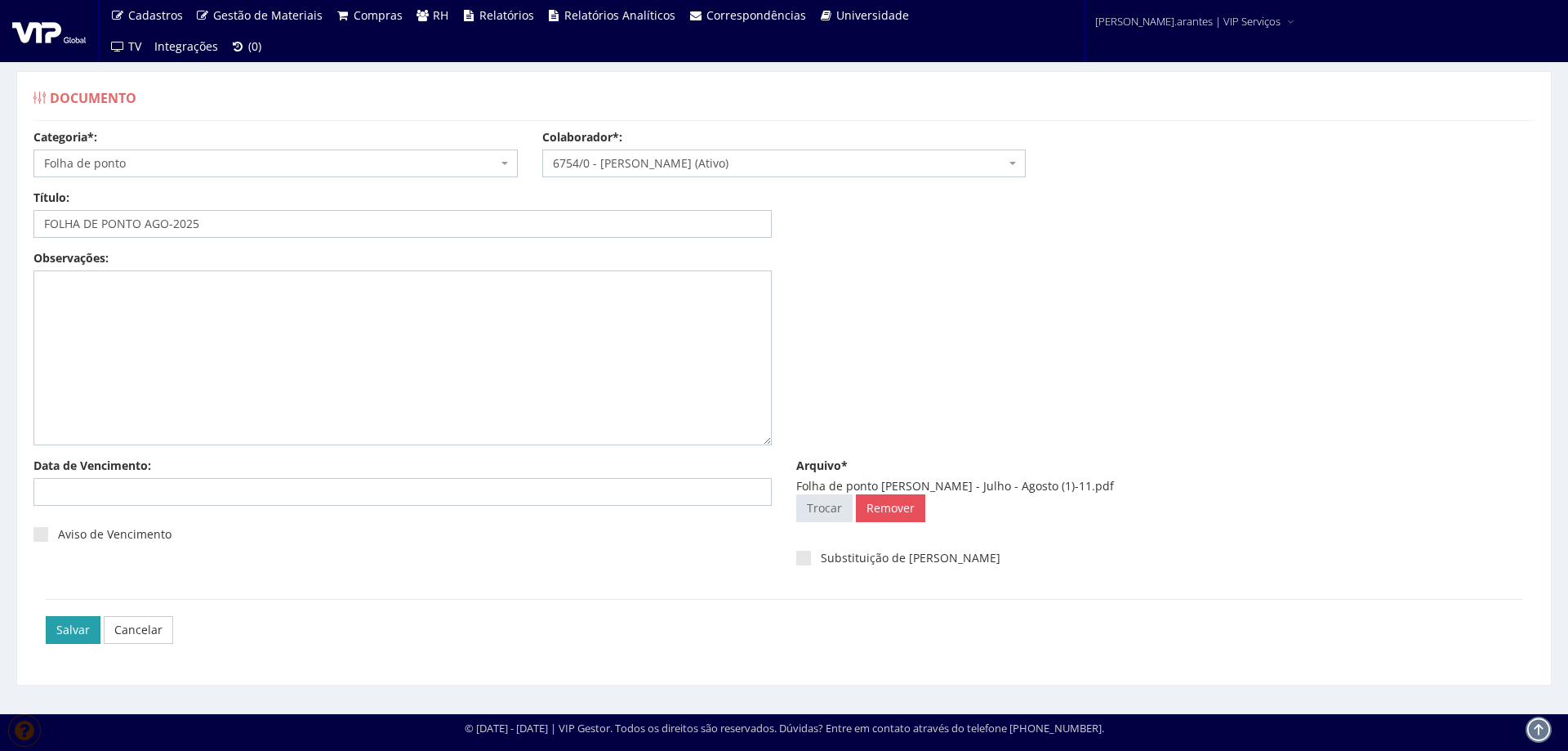
click at [73, 629] on input "Salvar" at bounding box center [73, 629] width 55 height 27
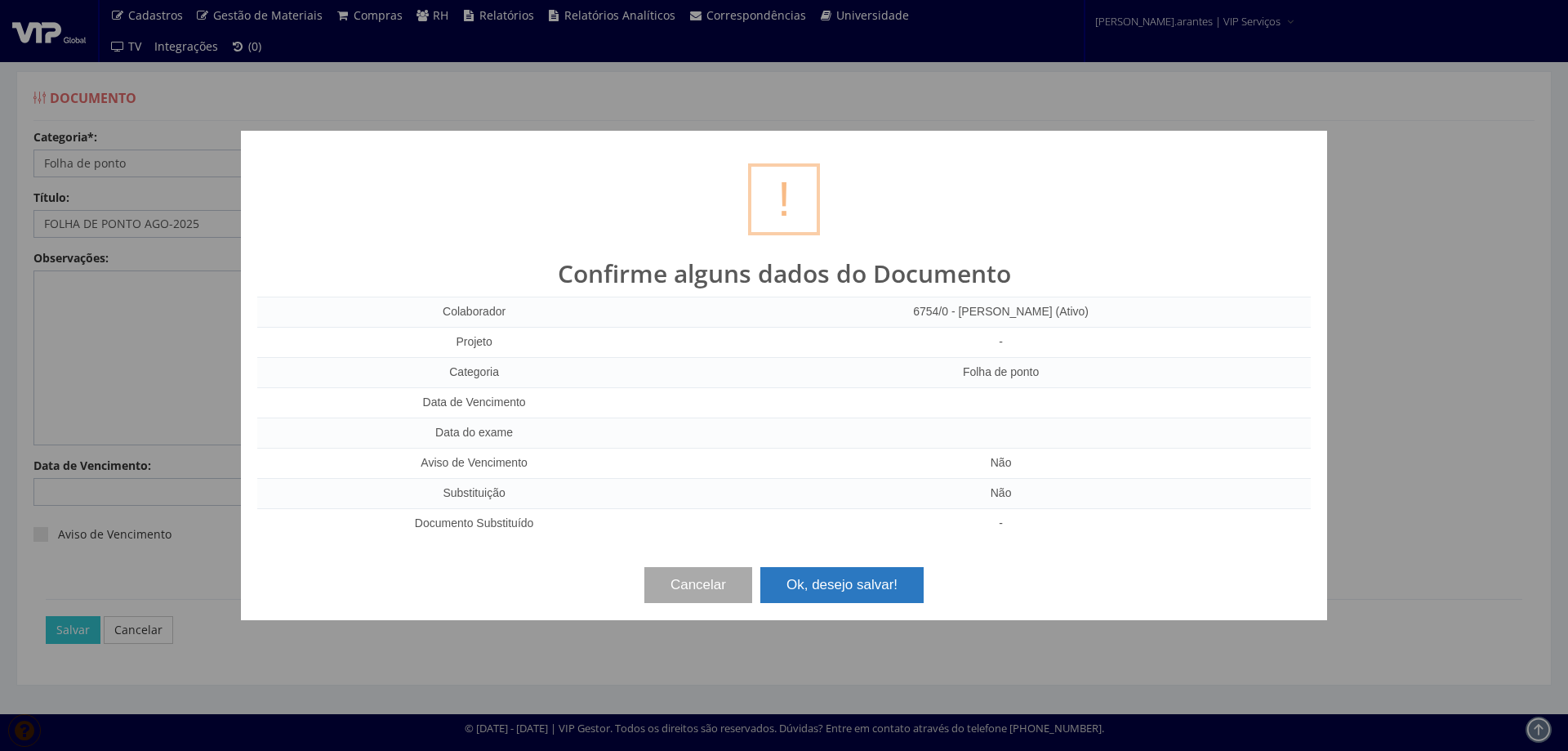
click at [832, 600] on button "Ok, desejo salvar!" at bounding box center [842, 584] width 163 height 36
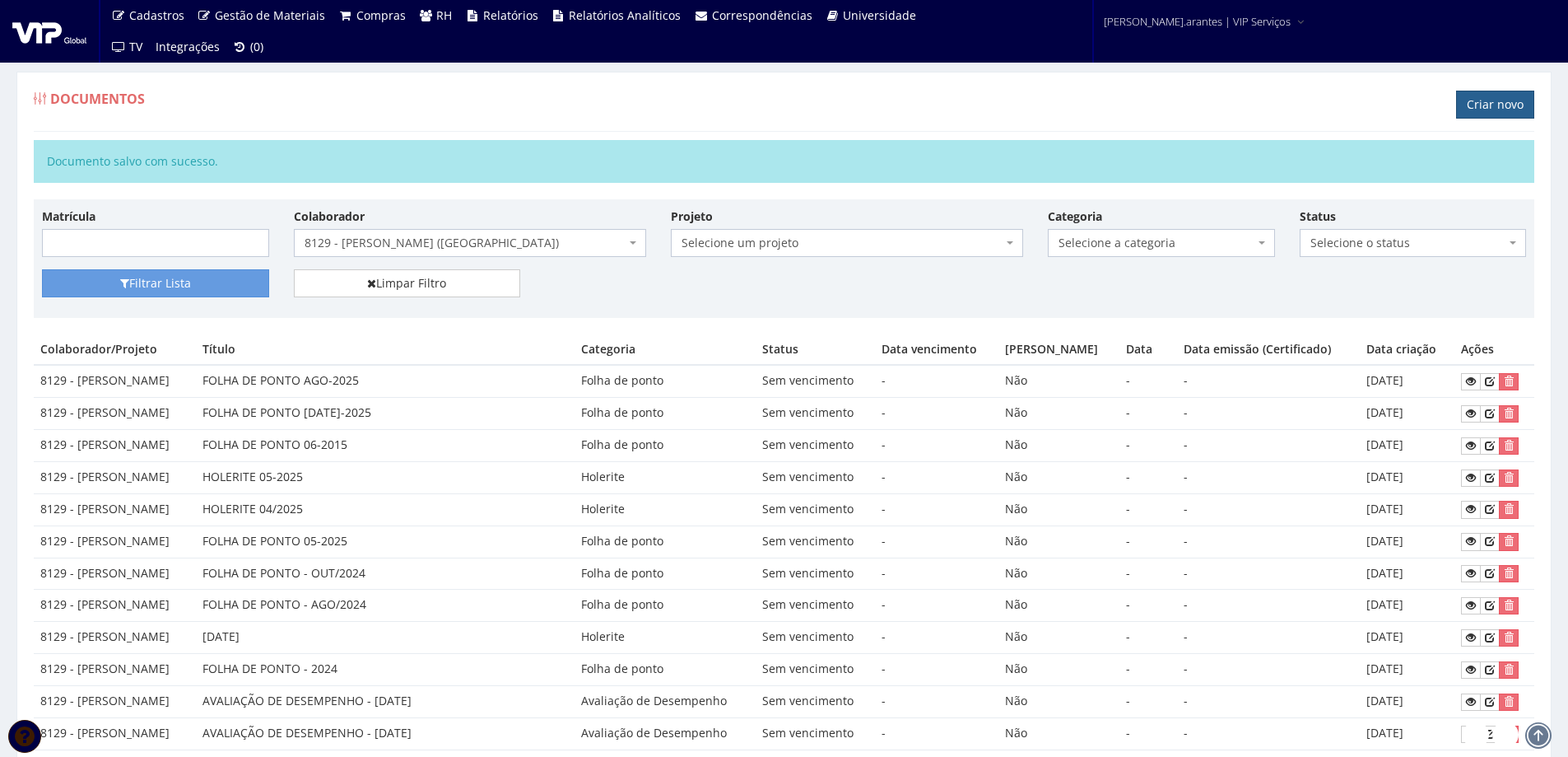
click at [1479, 109] on link "Criar novo" at bounding box center [1495, 104] width 78 height 28
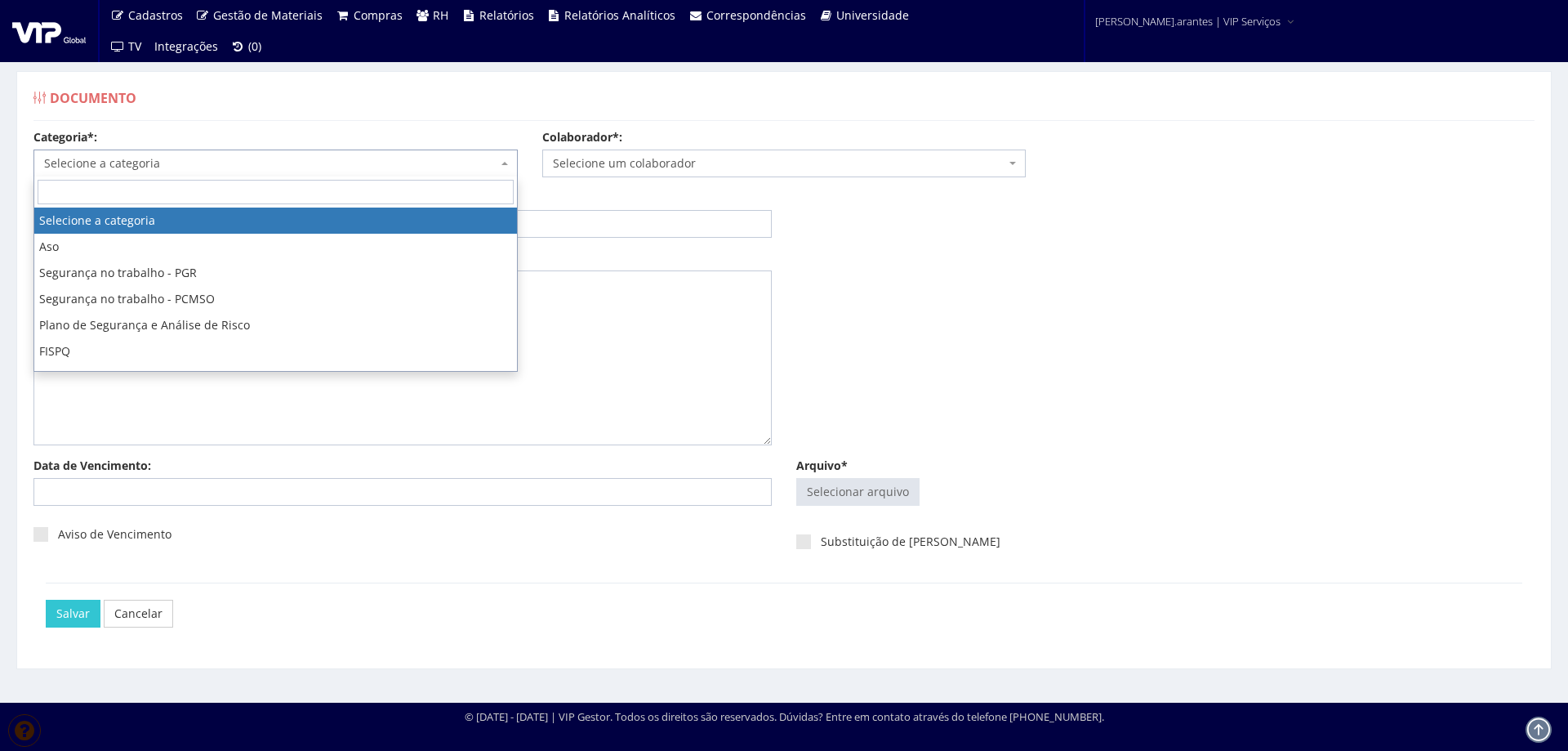
click at [164, 162] on span "Selecione a categoria" at bounding box center [270, 163] width 454 height 17
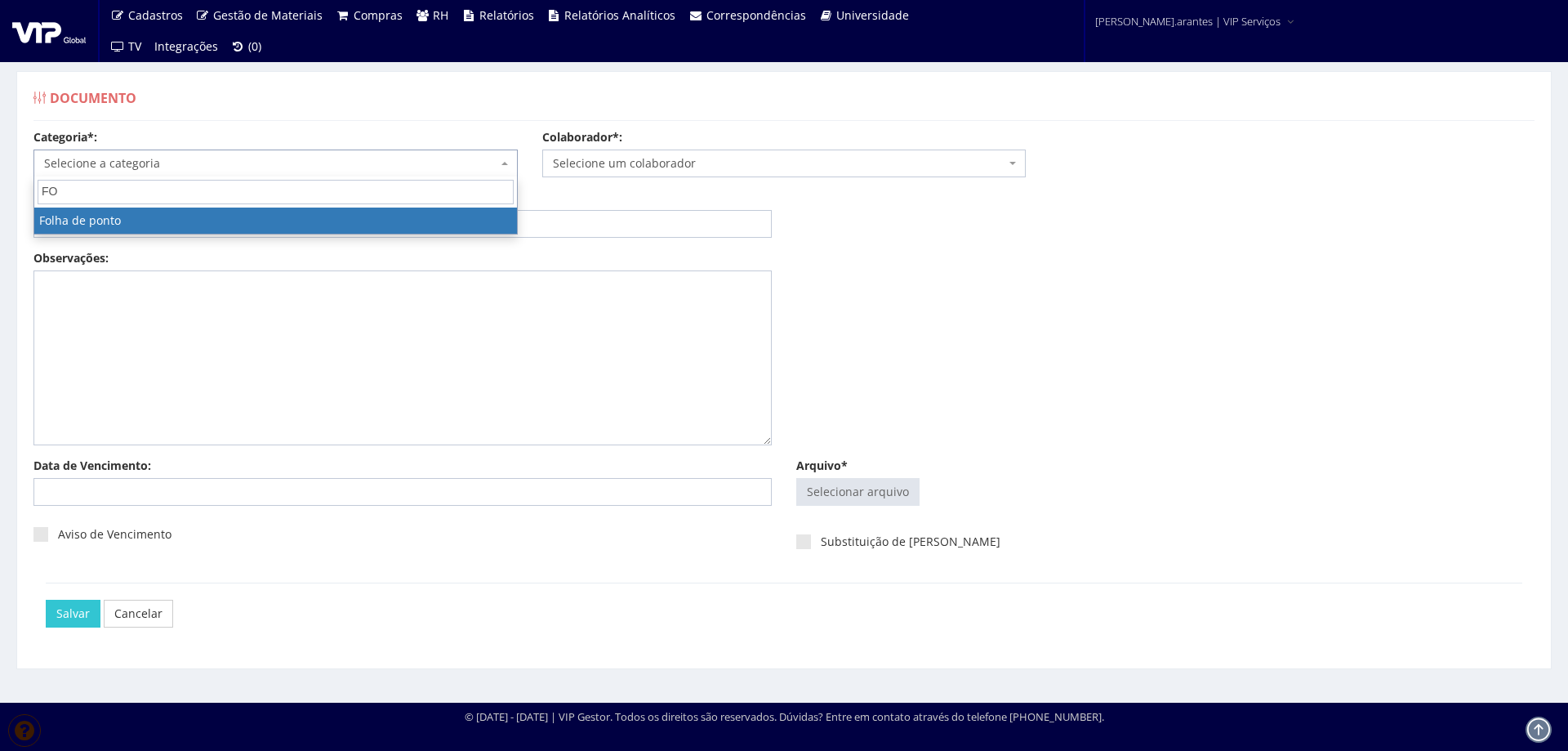
type input "FOL"
select select "folha_ponto"
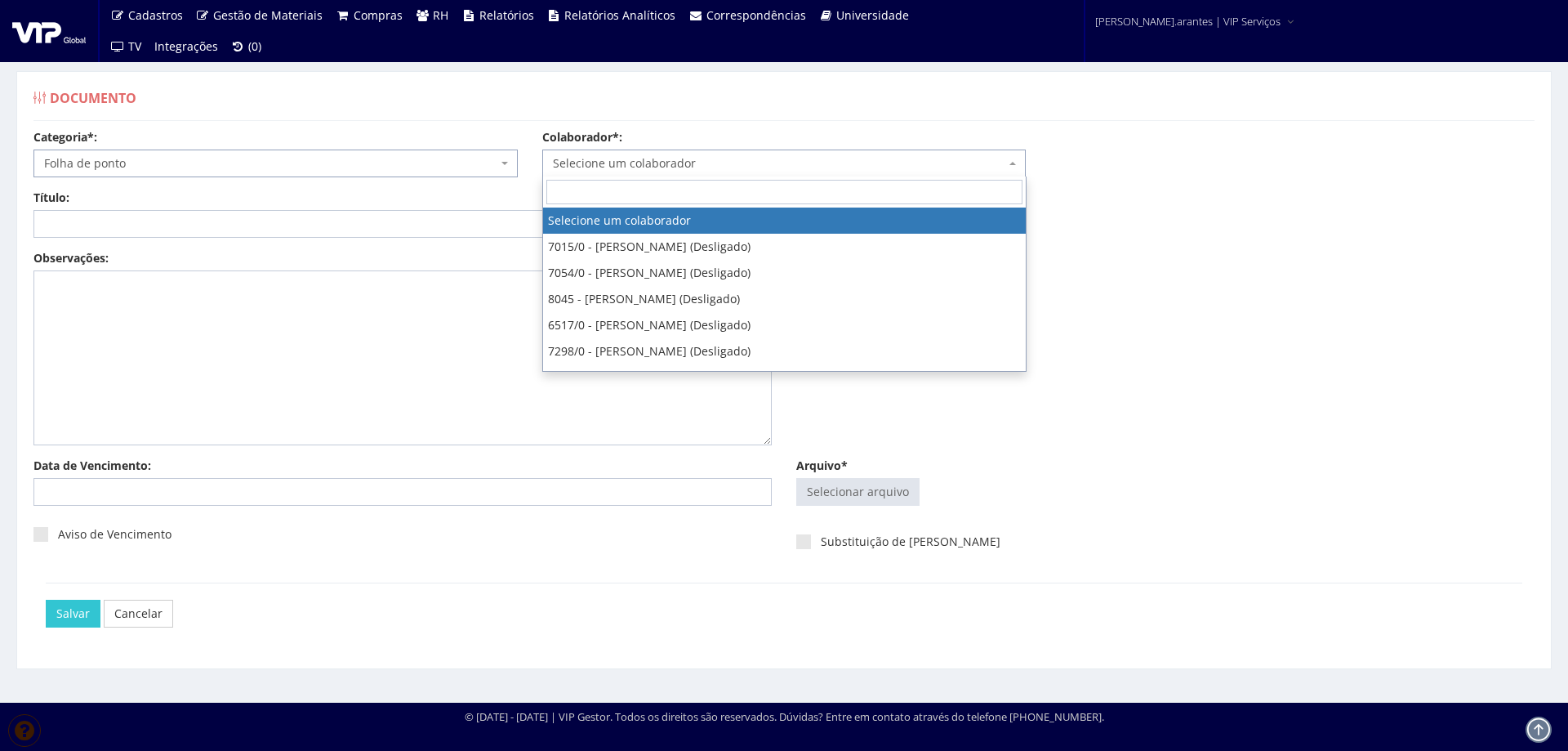
click at [579, 167] on span "Selecione um colaborador" at bounding box center [779, 163] width 454 height 17
type input "ELEU"
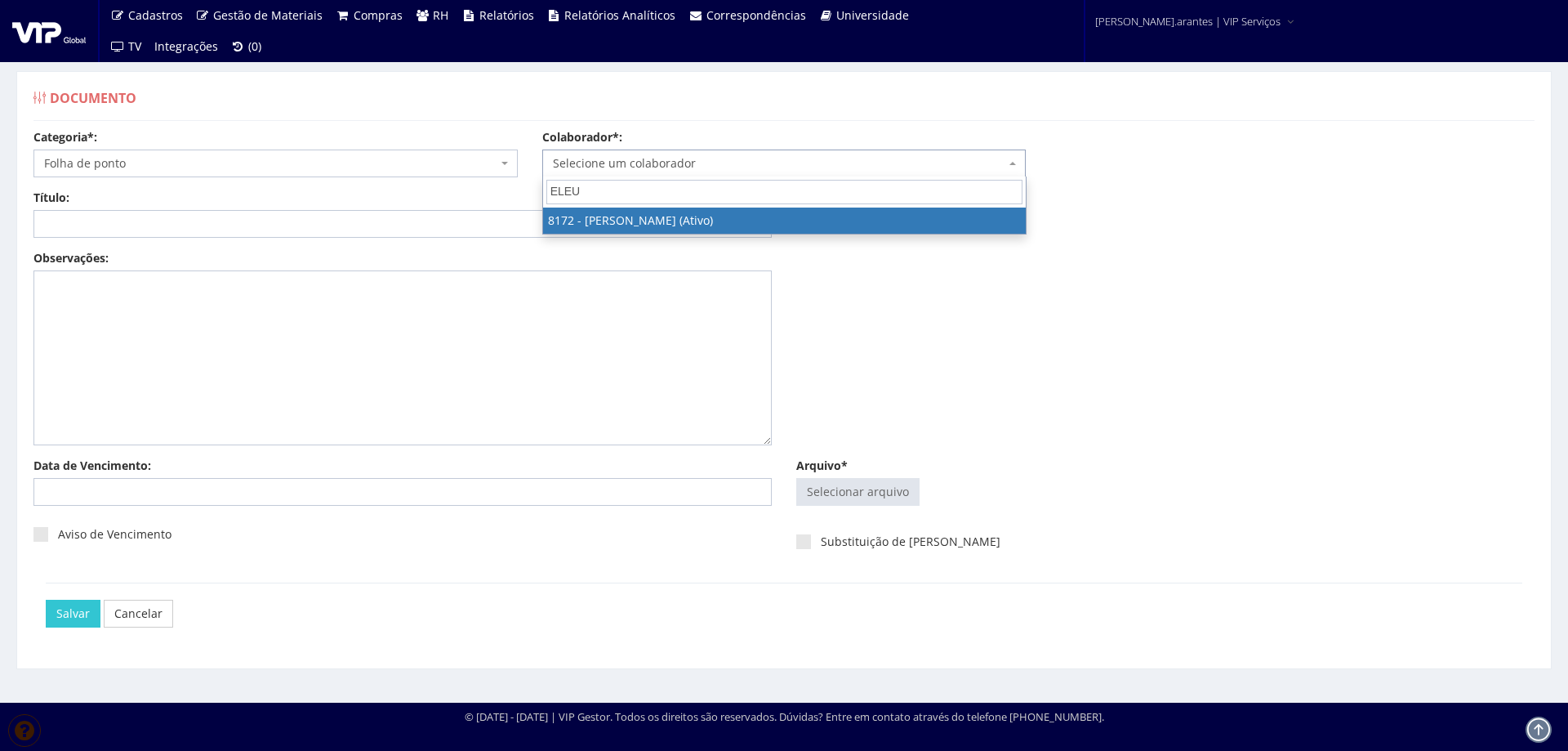
select select "3970"
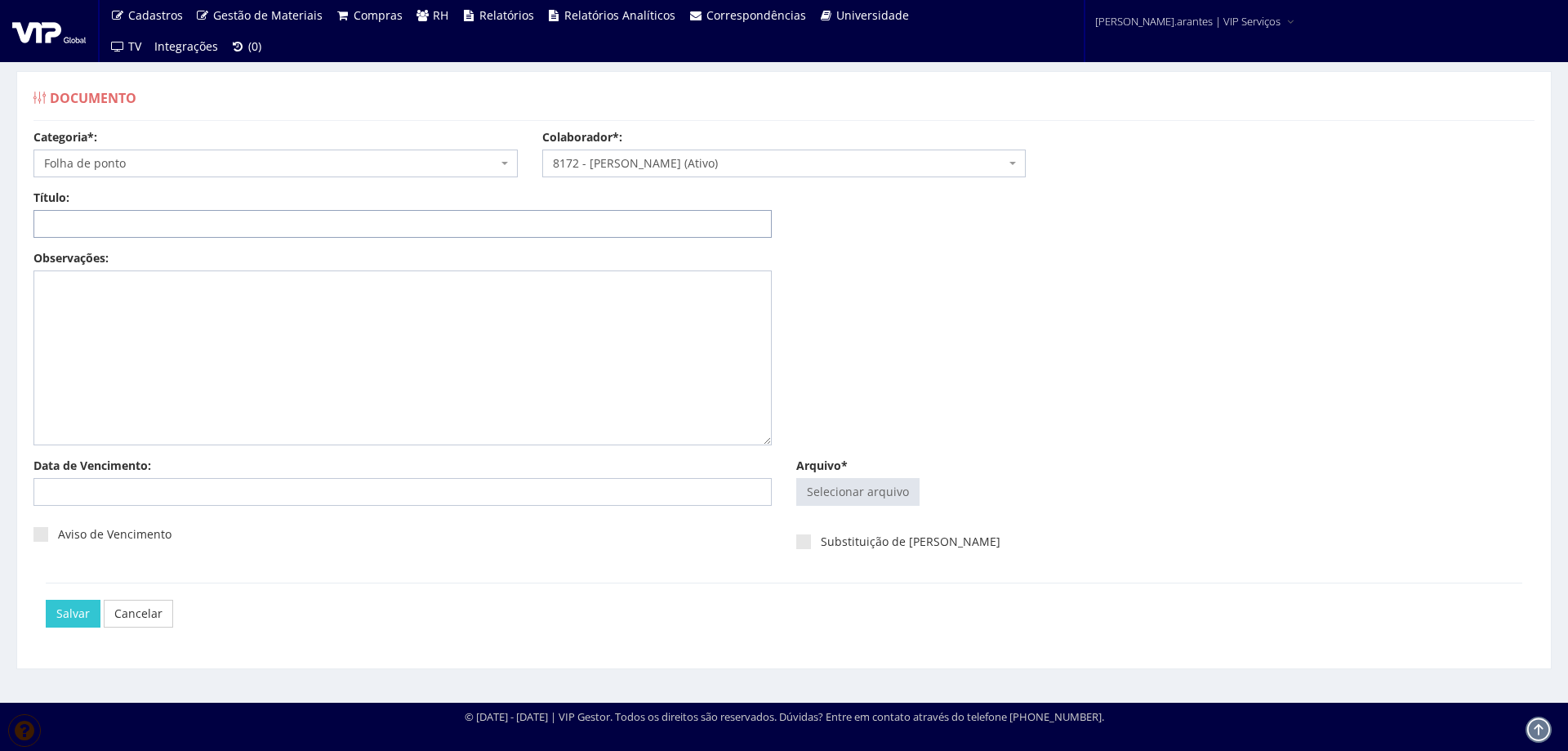
click at [420, 227] on input "Título:" at bounding box center [402, 223] width 738 height 27
paste input "FOLHA DE PONTO AGO-2025"
type input "FOLHA DE PONTO AGO-2025"
click at [894, 485] on input "Arquivo*" at bounding box center [858, 491] width 122 height 26
type input "C:\fakepath\Folha de ponto ELEUSA PEREIRA SALGADO - Julho - Agosto (1)-12.pdf"
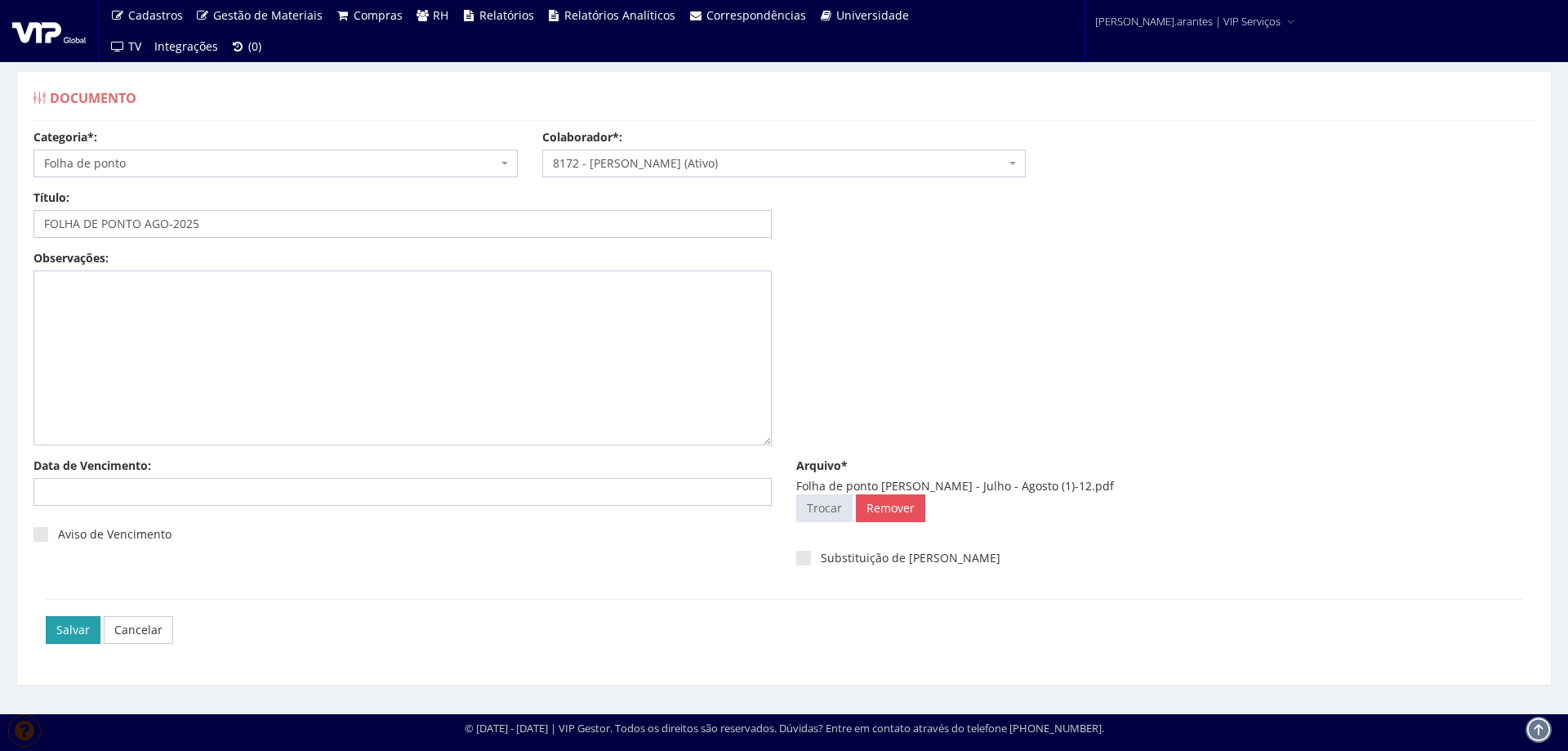
click at [65, 628] on input "Salvar" at bounding box center [73, 629] width 55 height 27
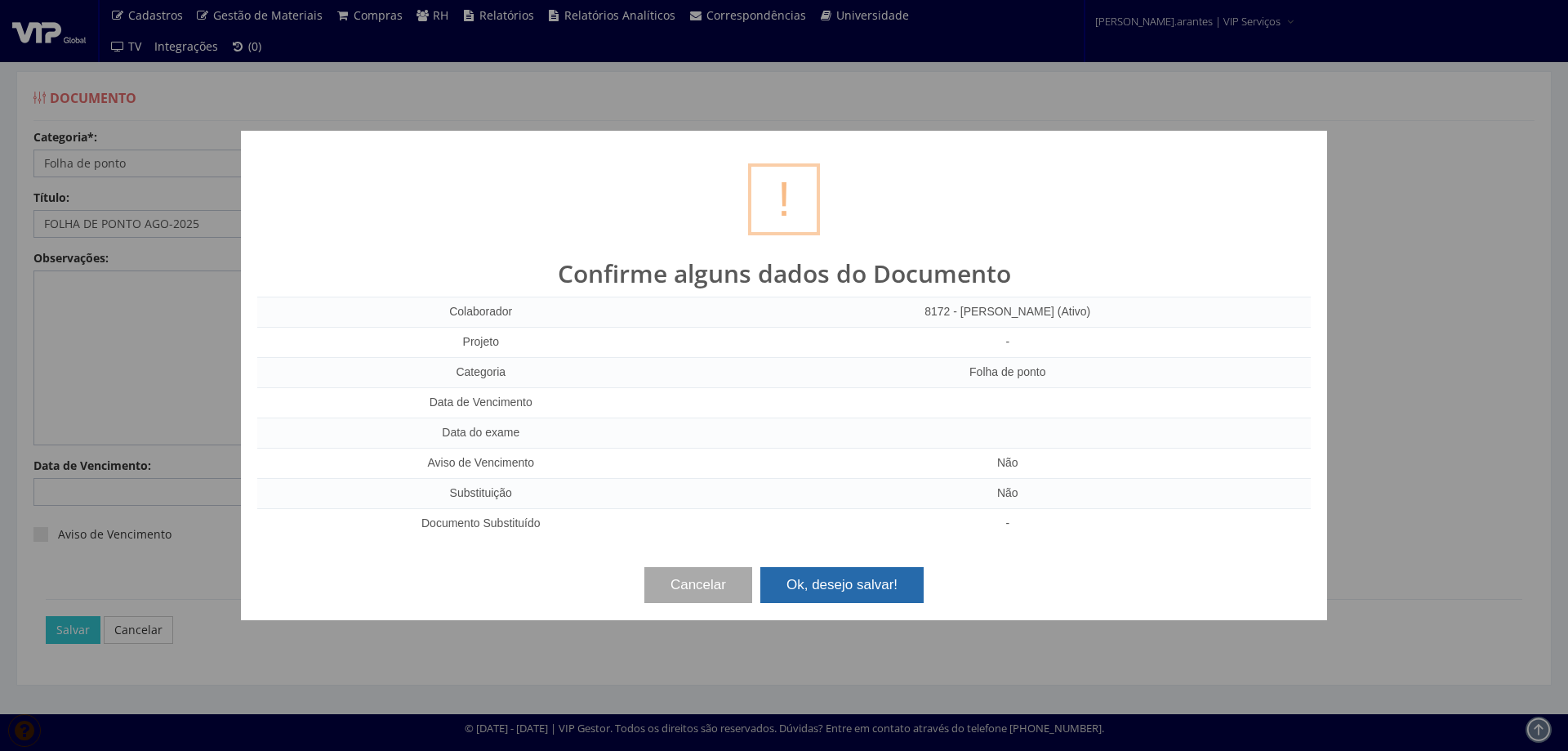
click at [865, 577] on button "Ok, desejo salvar!" at bounding box center [842, 584] width 163 height 36
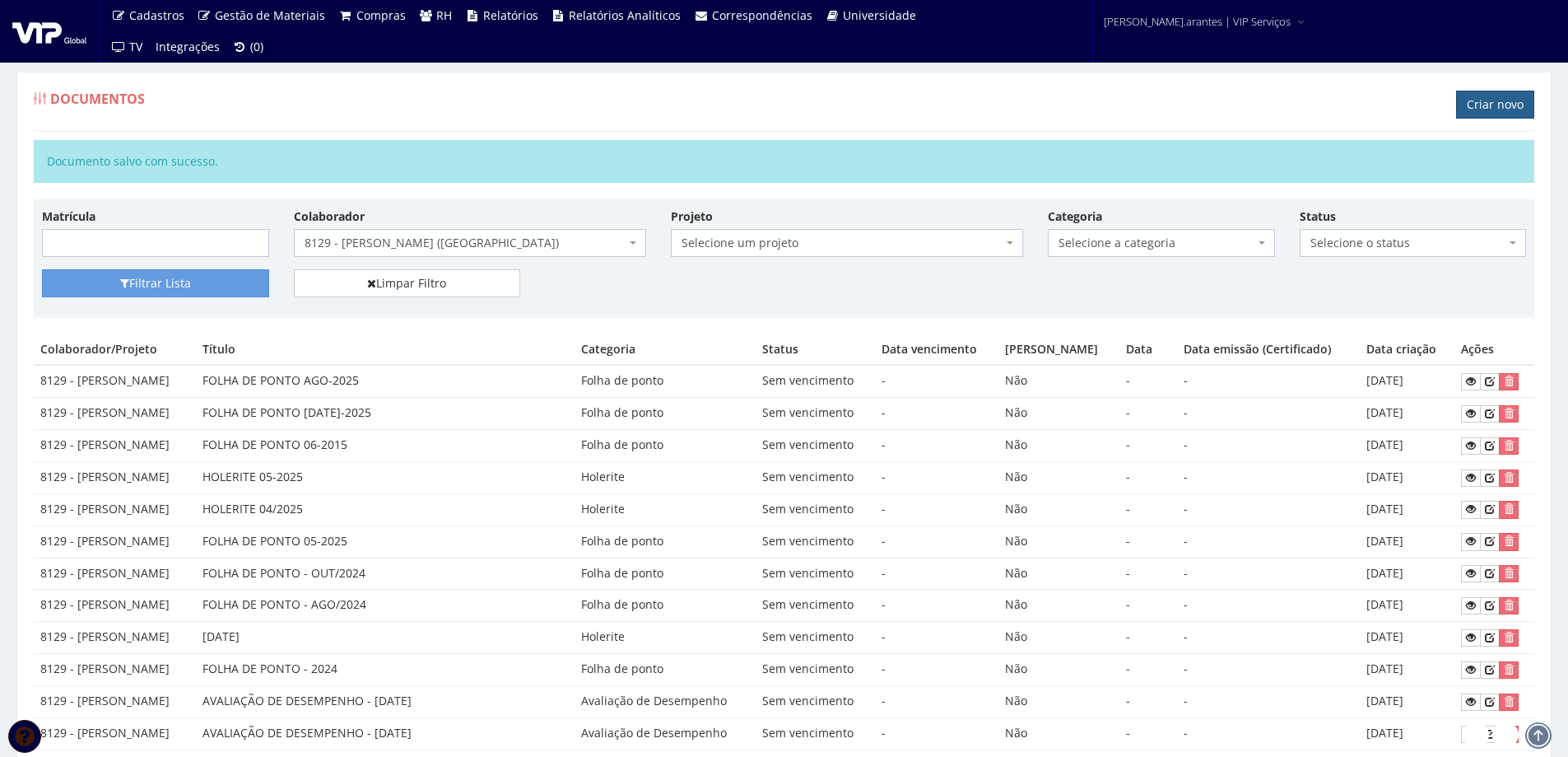
click at [1487, 110] on link "Criar novo" at bounding box center [1495, 104] width 78 height 28
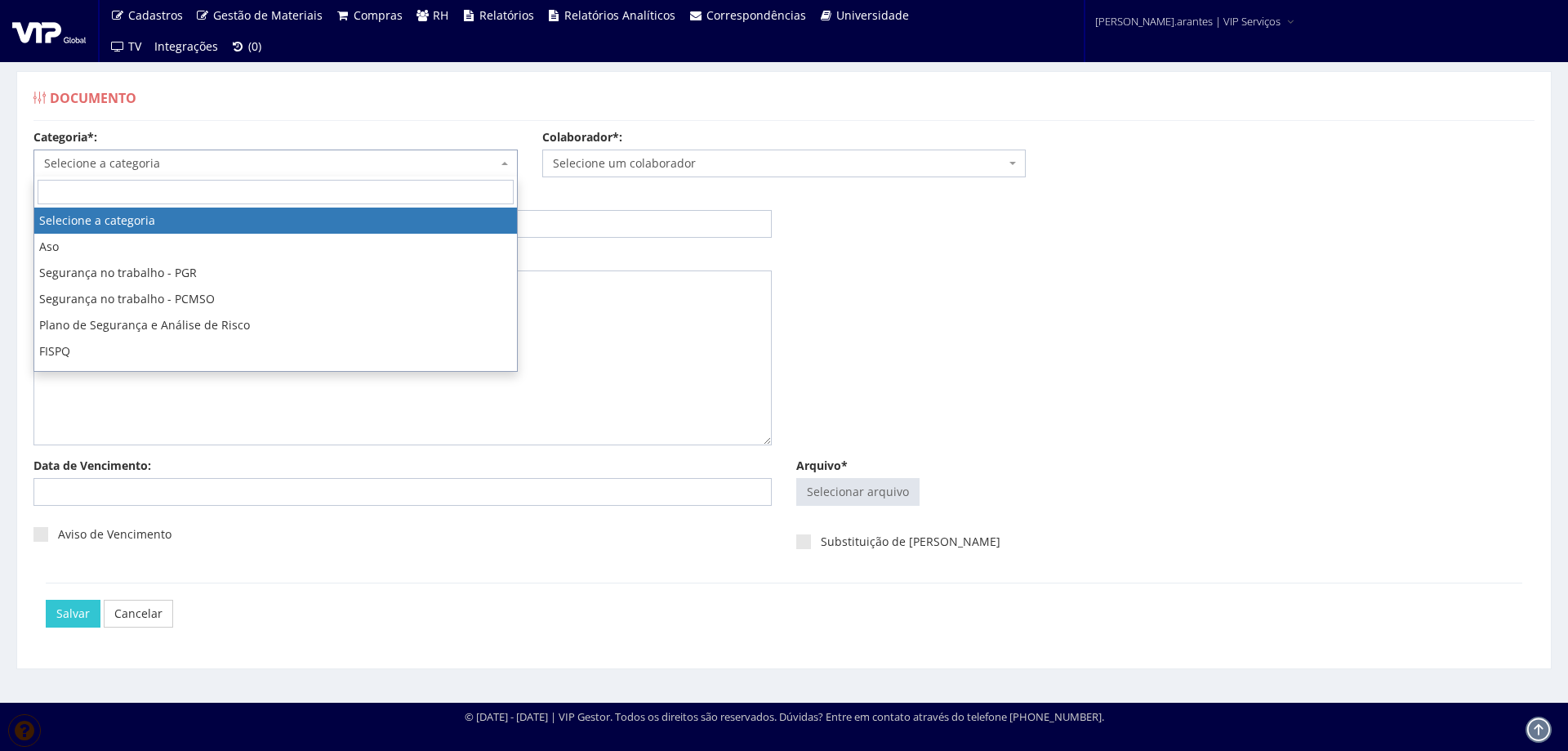
click at [169, 166] on span "Selecione a categoria" at bounding box center [270, 163] width 454 height 17
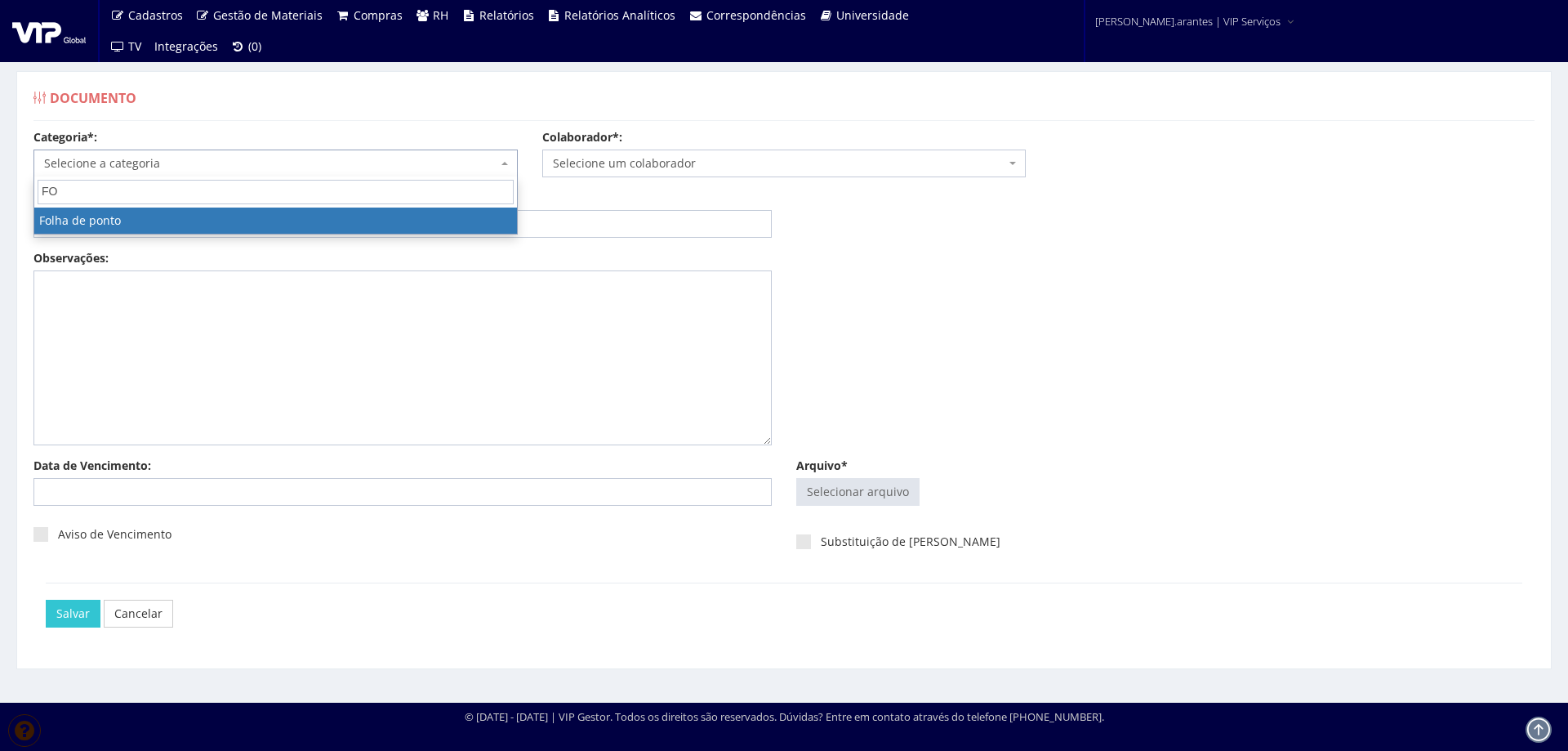
type input "FOL"
select select "folha_ponto"
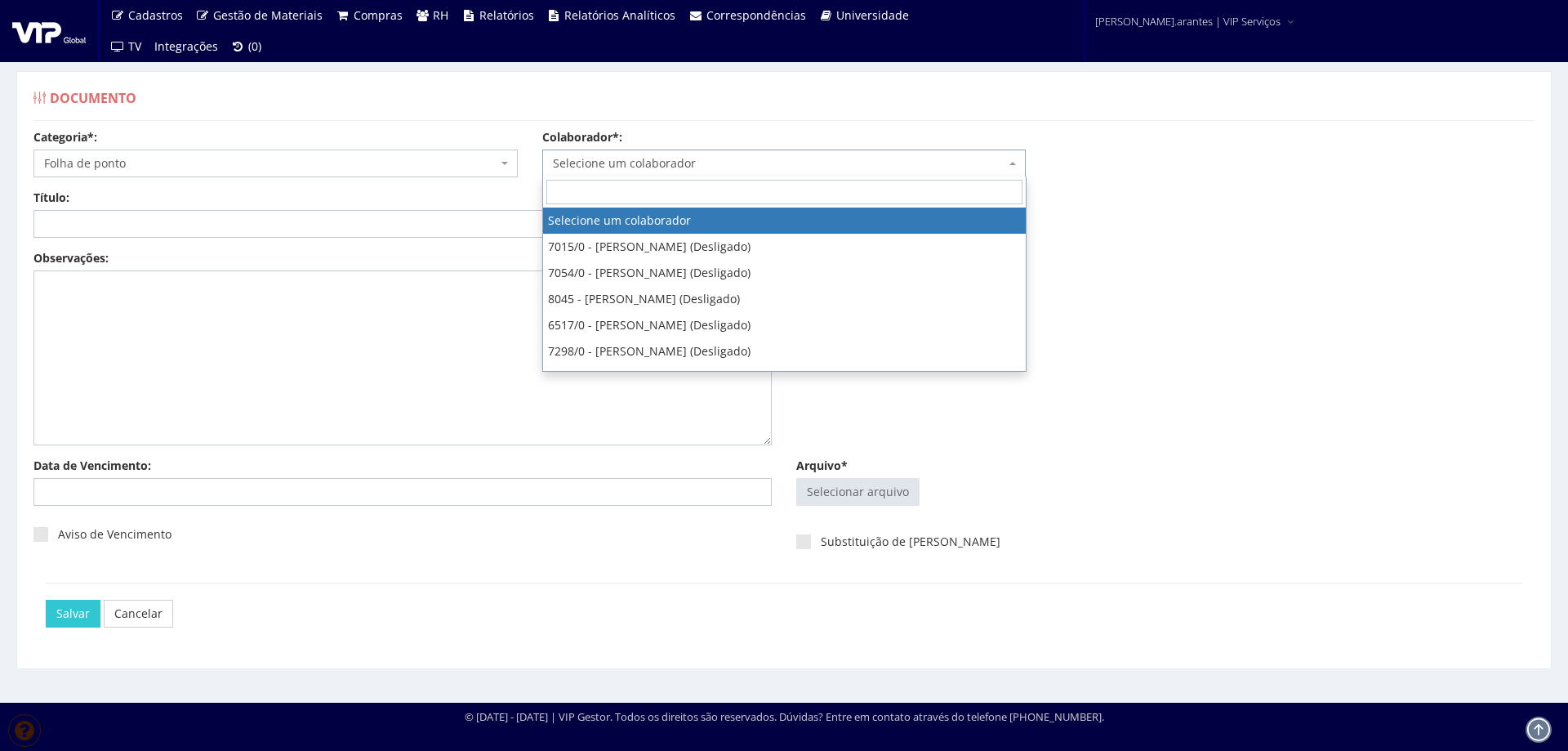
click at [702, 162] on span "Selecione um colaborador" at bounding box center [779, 163] width 454 height 17
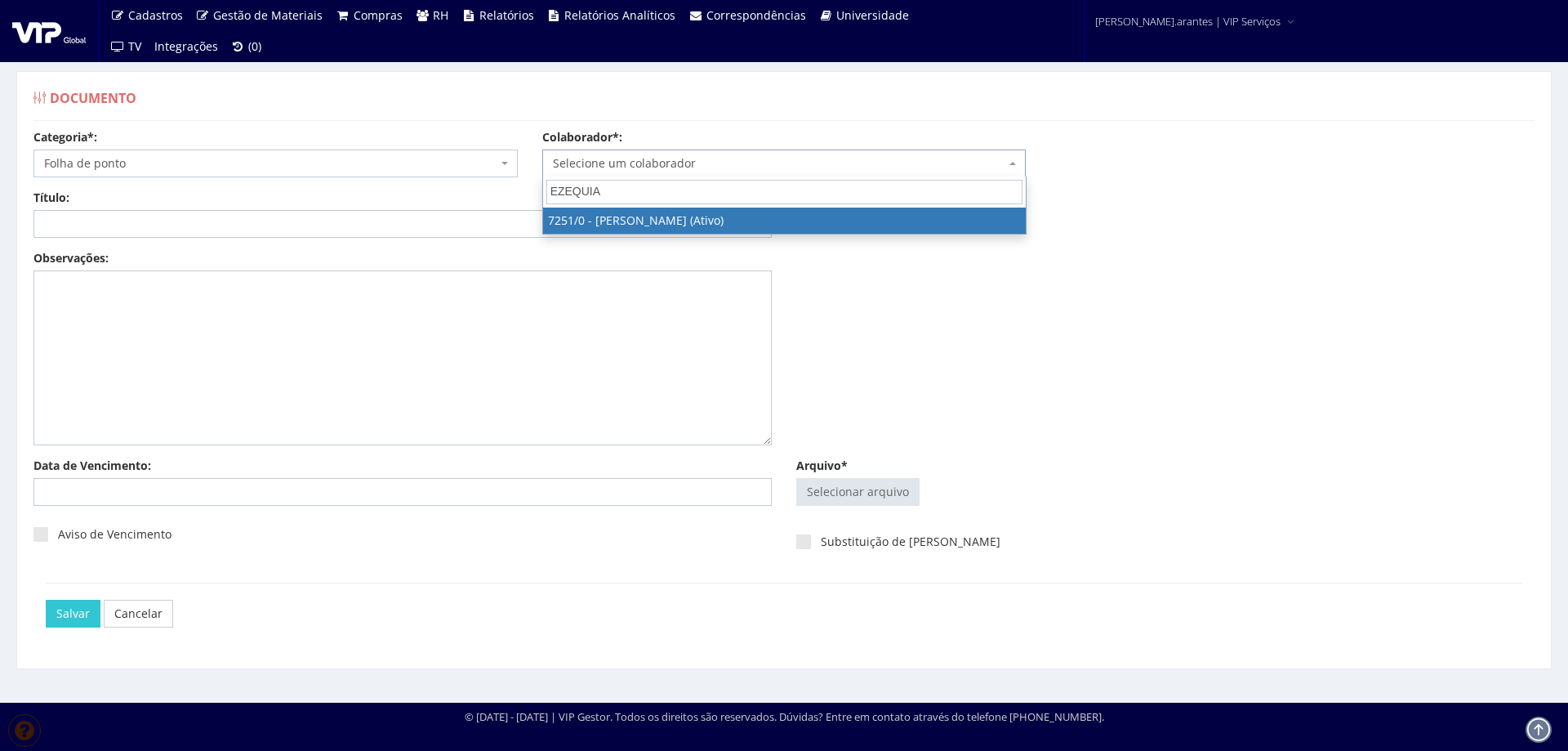
type input "EZEQUIAS"
select select "756"
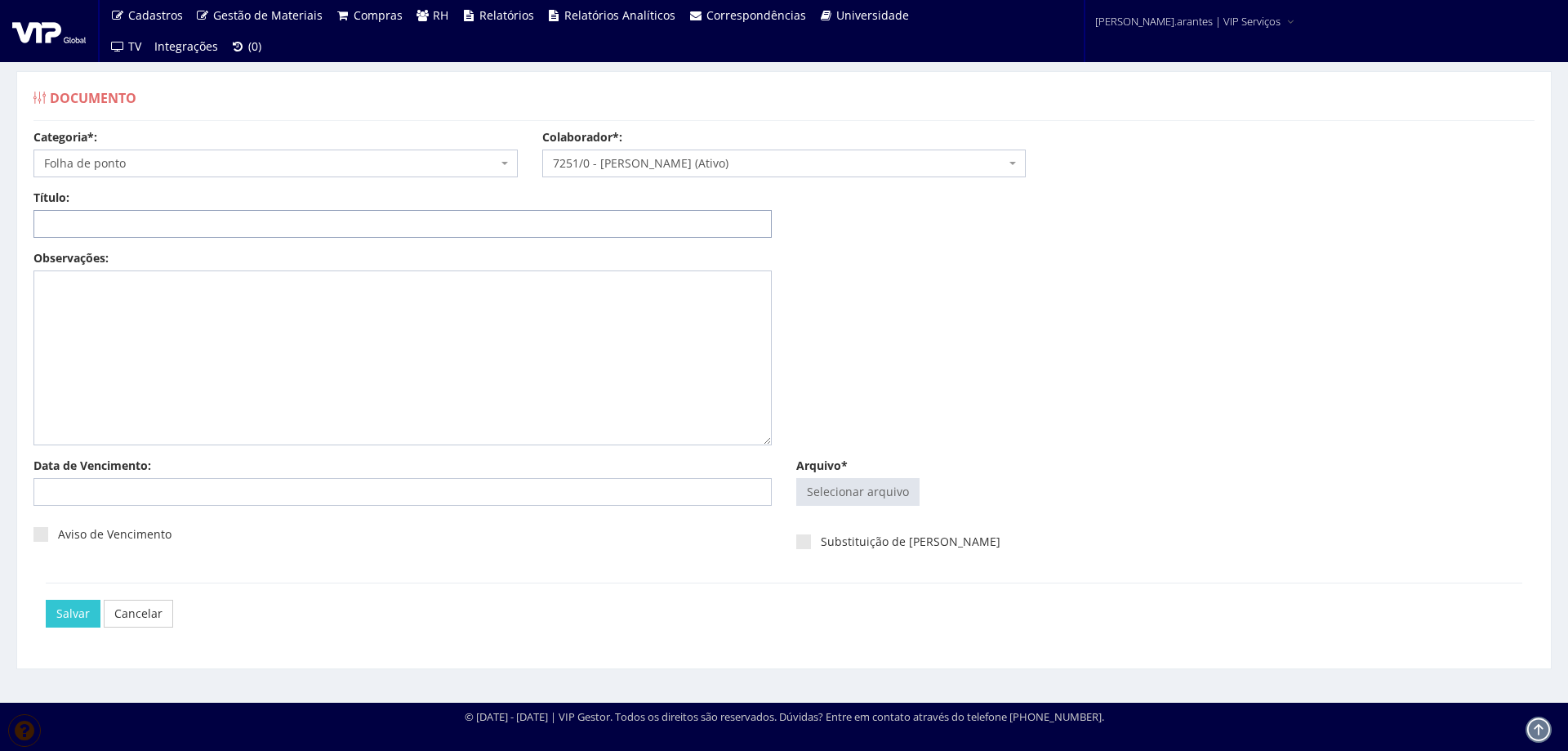
click at [542, 231] on input "Título:" at bounding box center [402, 223] width 738 height 27
paste input "FOLHA DE PONTO AGO-2025"
type input "FOLHA DE PONTO AGO-2025"
click at [893, 489] on input "Arquivo*" at bounding box center [858, 491] width 122 height 26
type input "C:\fakepath\Folha de ponto EZEQUIAS CASTRO DA SILVA- Julho - Agosto (1)-4.pdf"
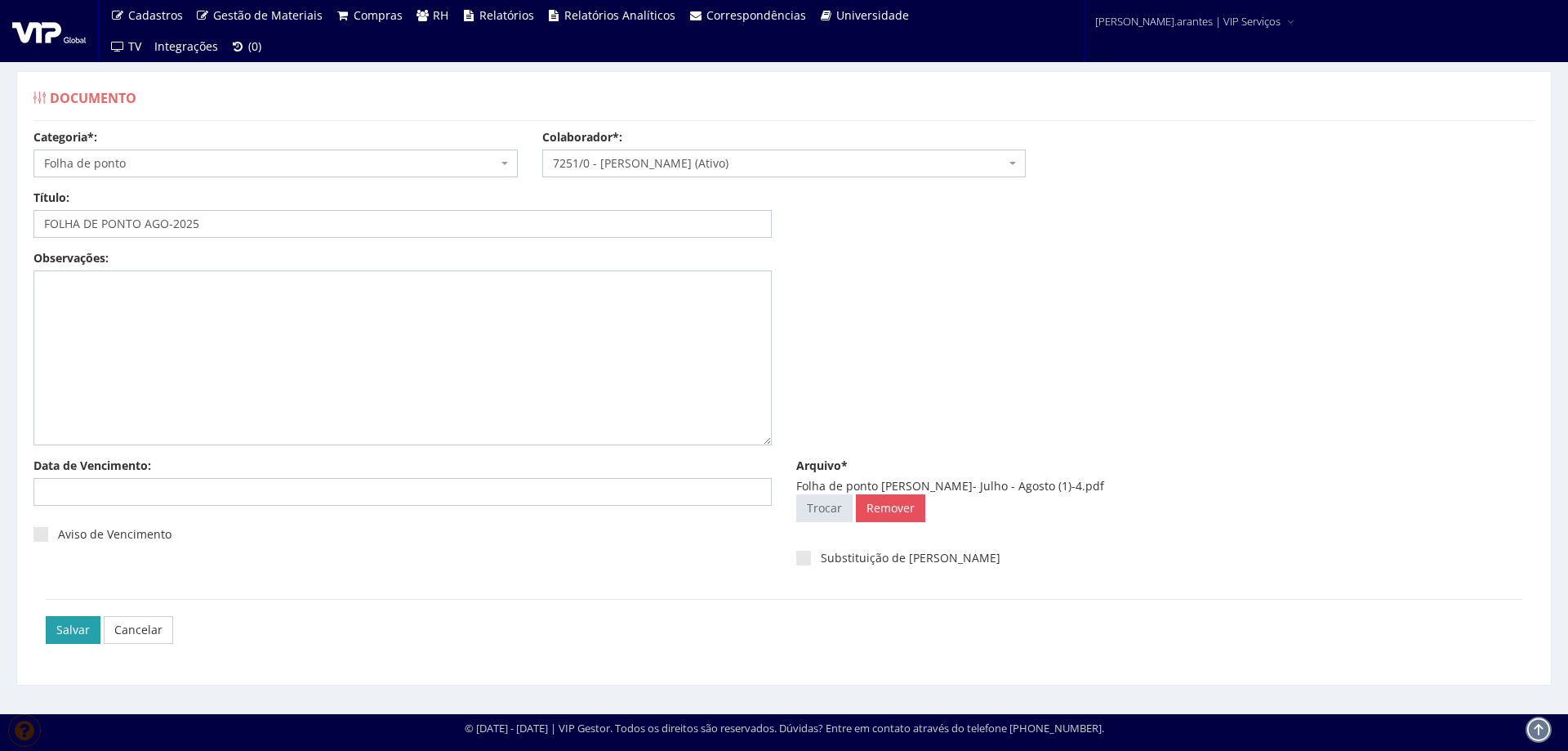
click at [78, 628] on input "Salvar" at bounding box center [73, 629] width 55 height 27
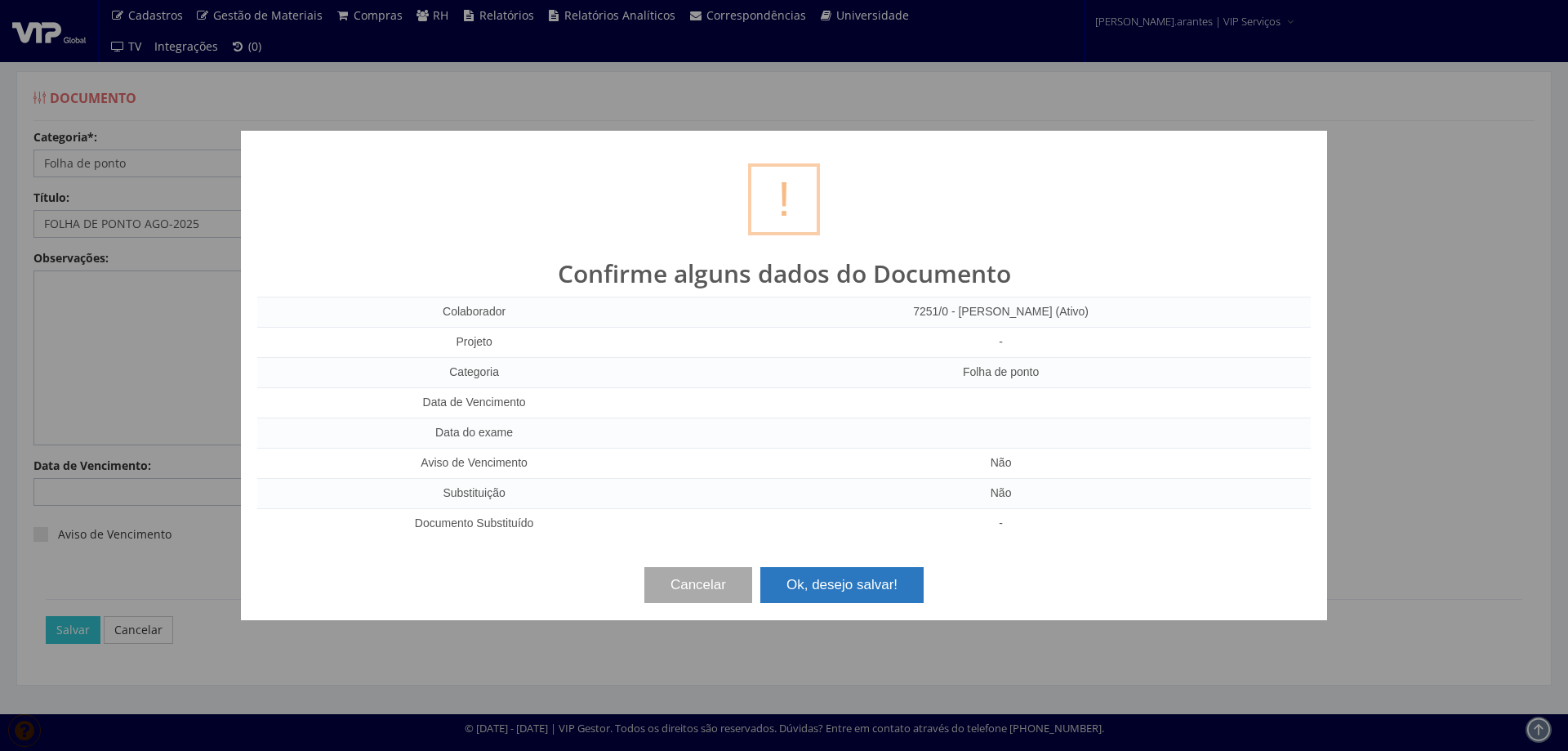
click at [877, 588] on button "Ok, desejo salvar!" at bounding box center [842, 584] width 163 height 36
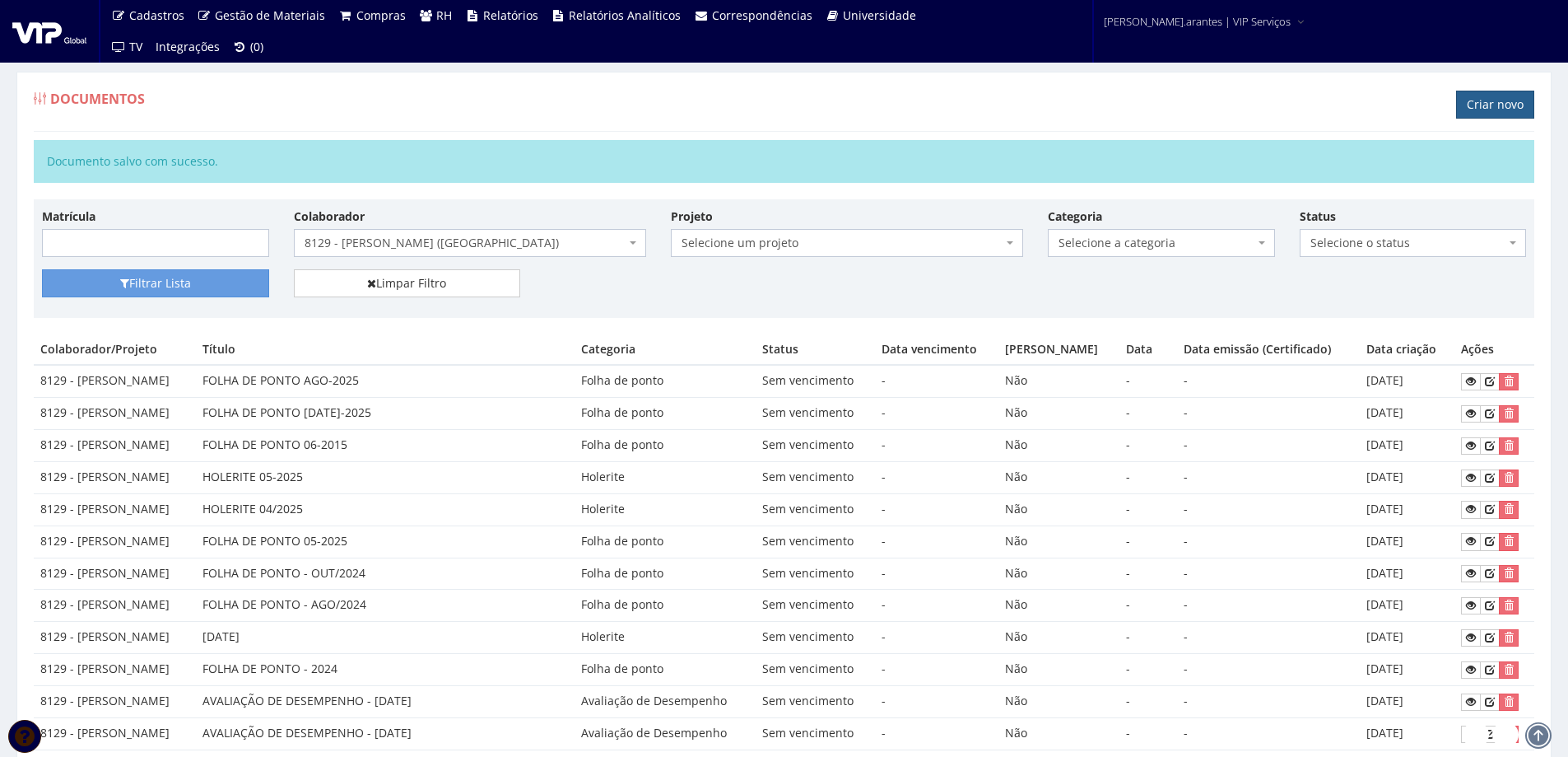
click at [1492, 102] on link "Criar novo" at bounding box center [1495, 104] width 78 height 28
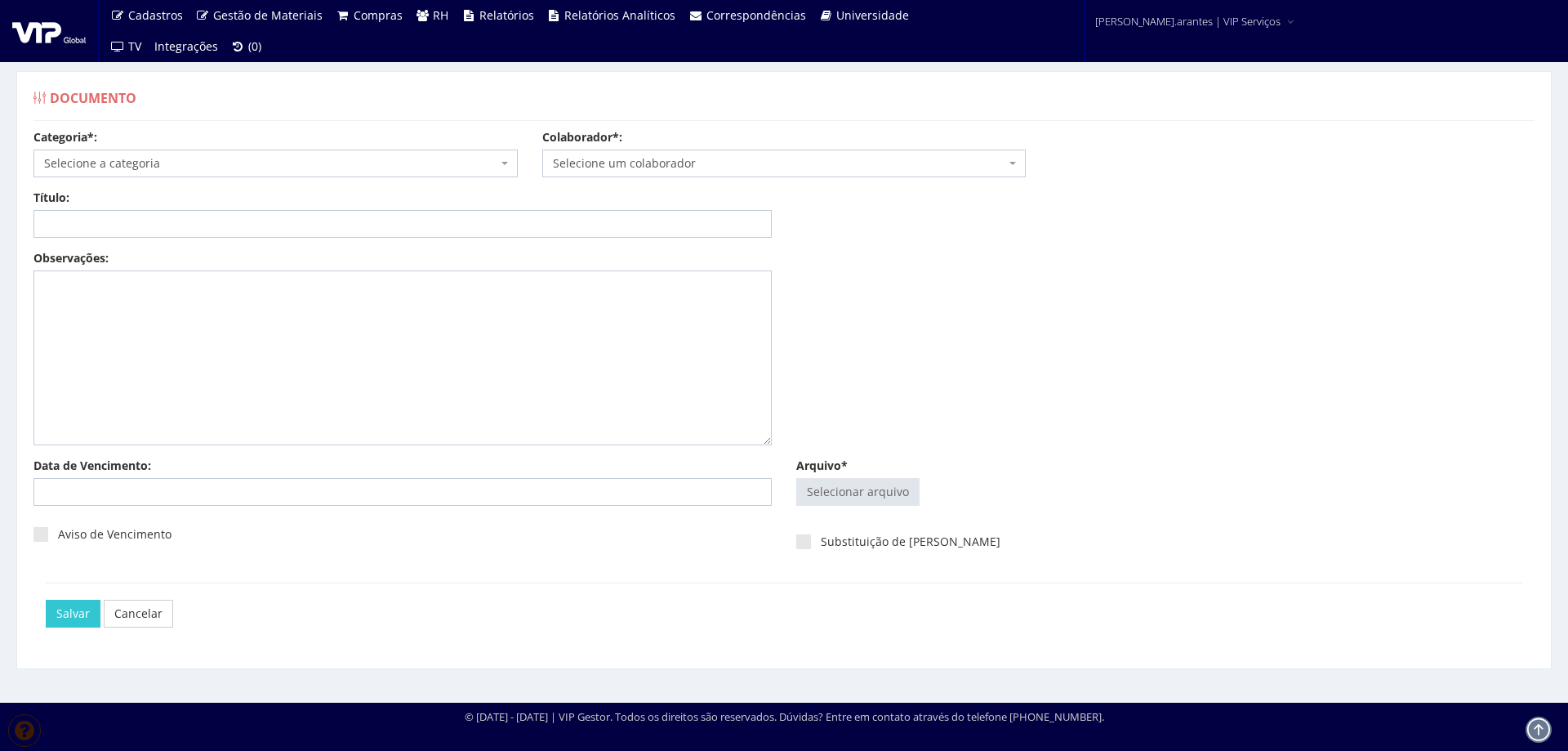
click at [183, 162] on span "Selecione a categoria" at bounding box center [270, 163] width 454 height 17
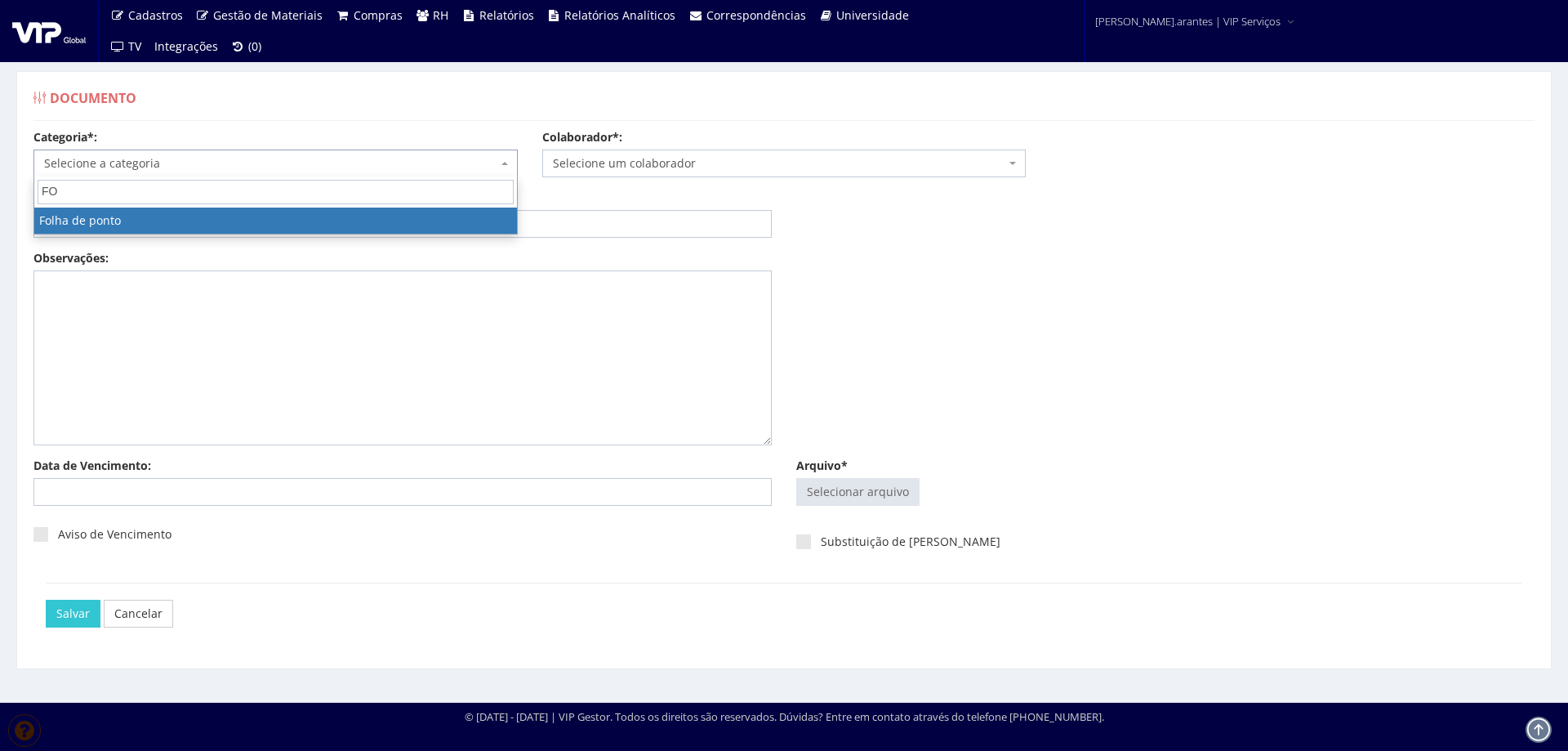
type input "FOL"
select select "folha_ponto"
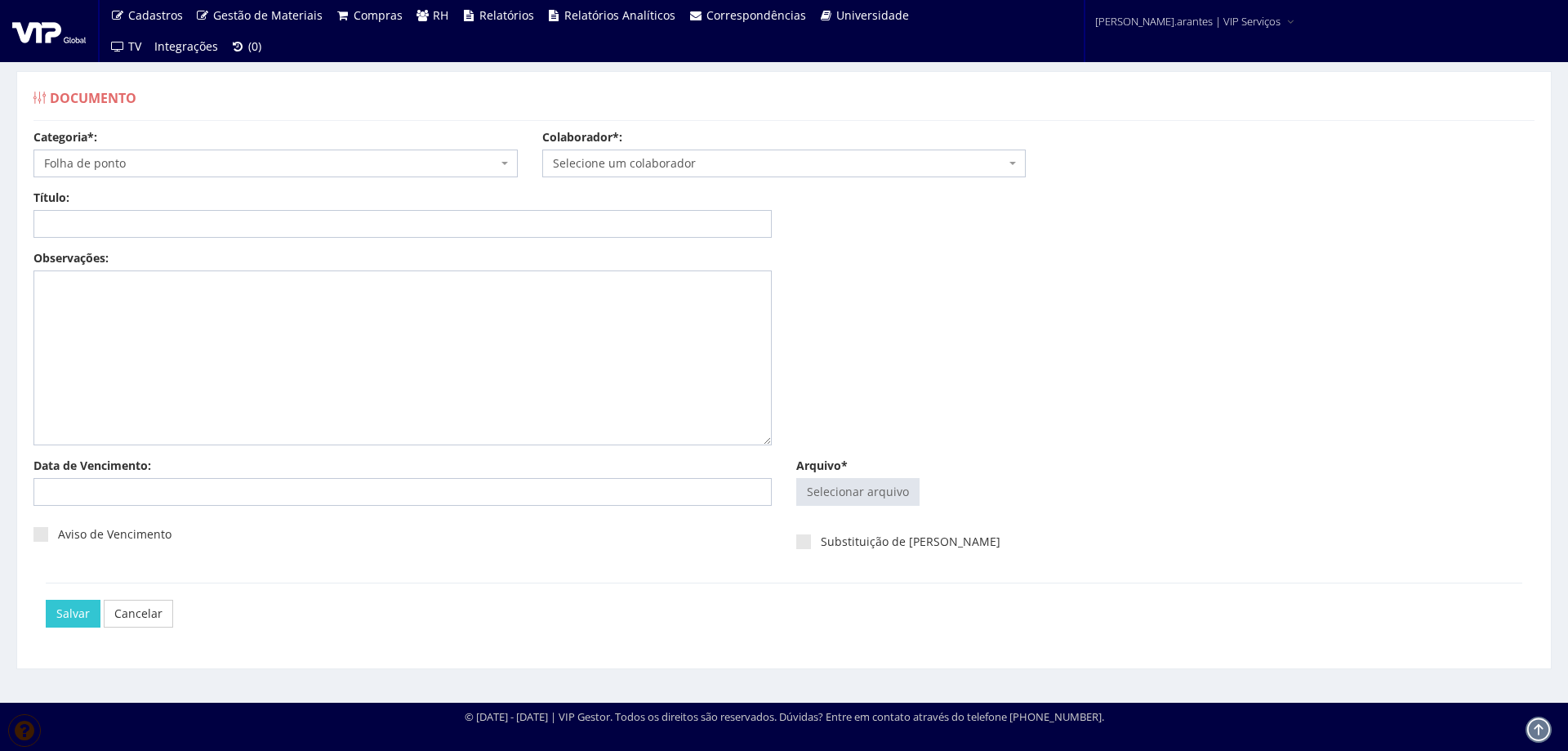
click at [700, 163] on span "Selecione um colaborador" at bounding box center [779, 163] width 454 height 17
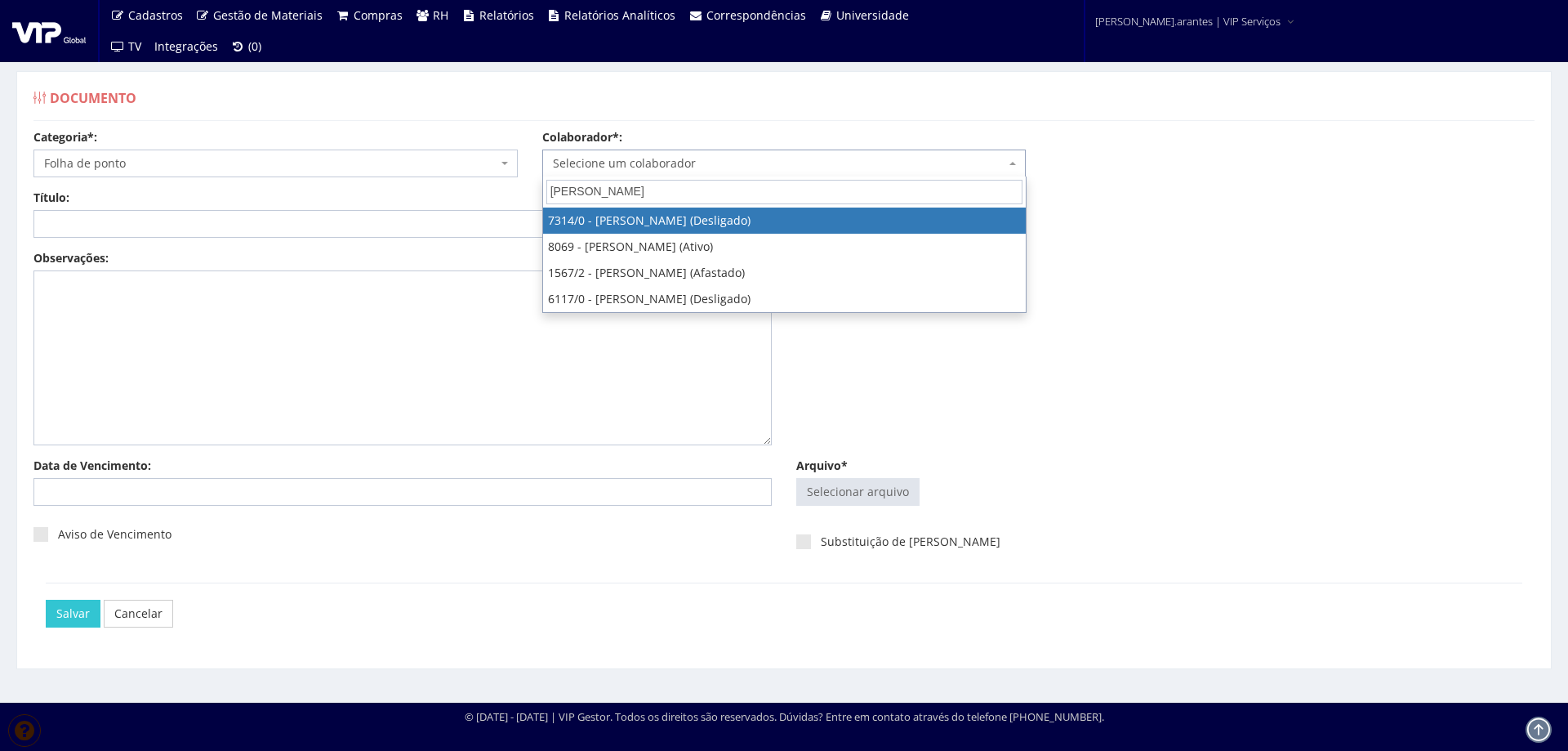
type input "JOEL G"
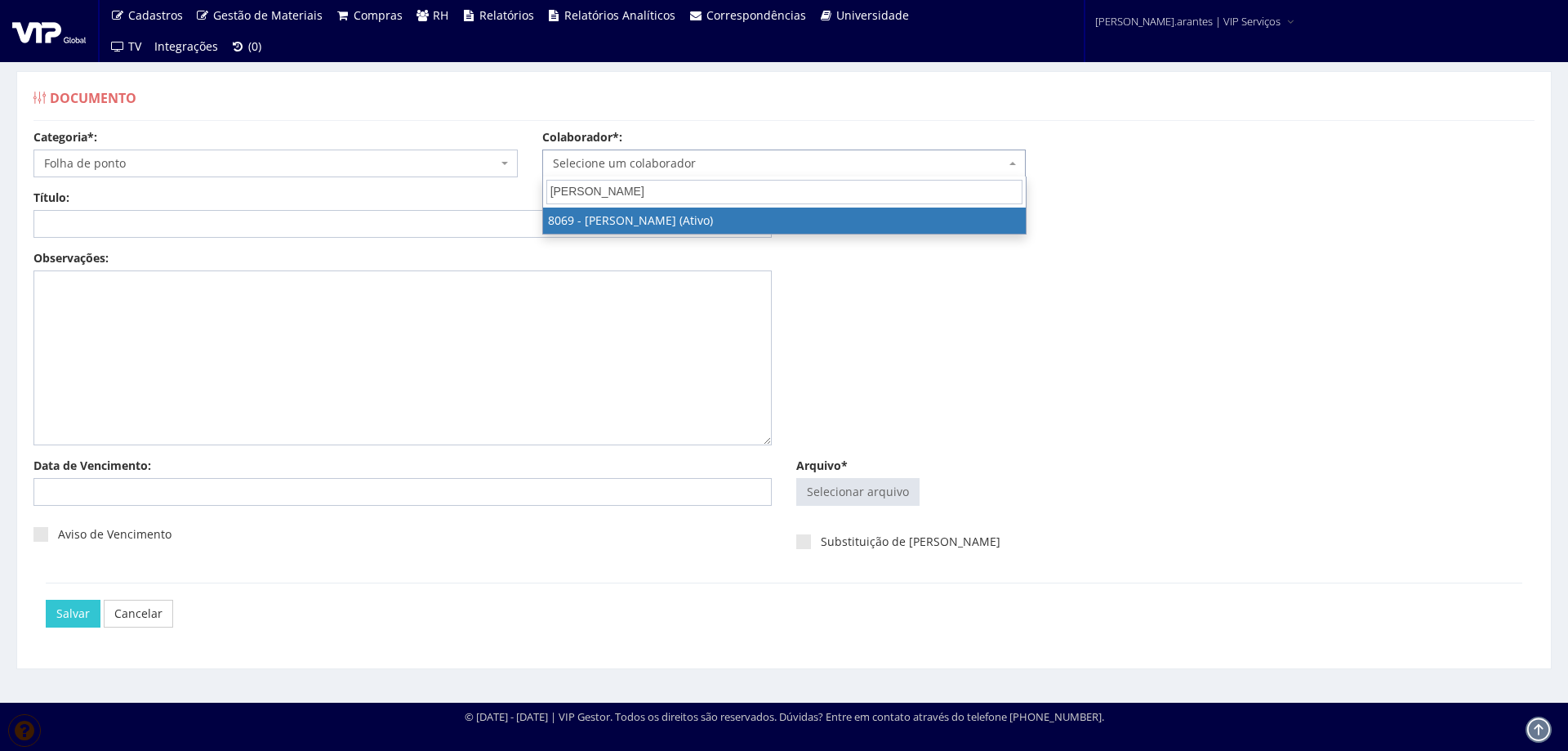
select select "3539"
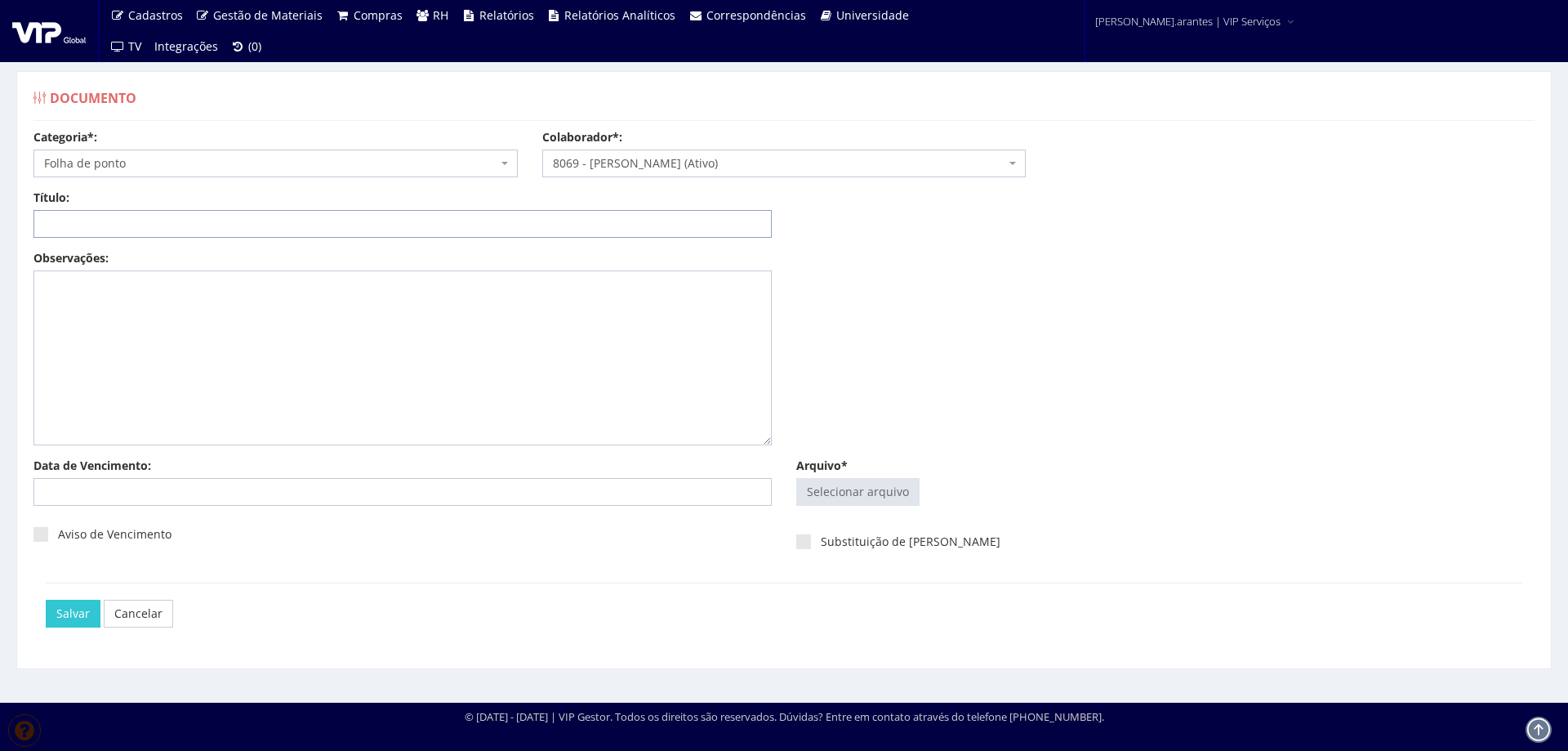
click at [607, 230] on input "Título:" at bounding box center [402, 223] width 738 height 27
paste input "FOLHA DE PONTO AGO-2025"
type input "FOLHA DE PONTO AGO-2025"
click at [850, 497] on input "Arquivo*" at bounding box center [858, 491] width 122 height 26
type input "C:\fakepath\Folha de ponto JOEL GONÇALVES SALGADO- Julho - Agosto (1)-6.pdf"
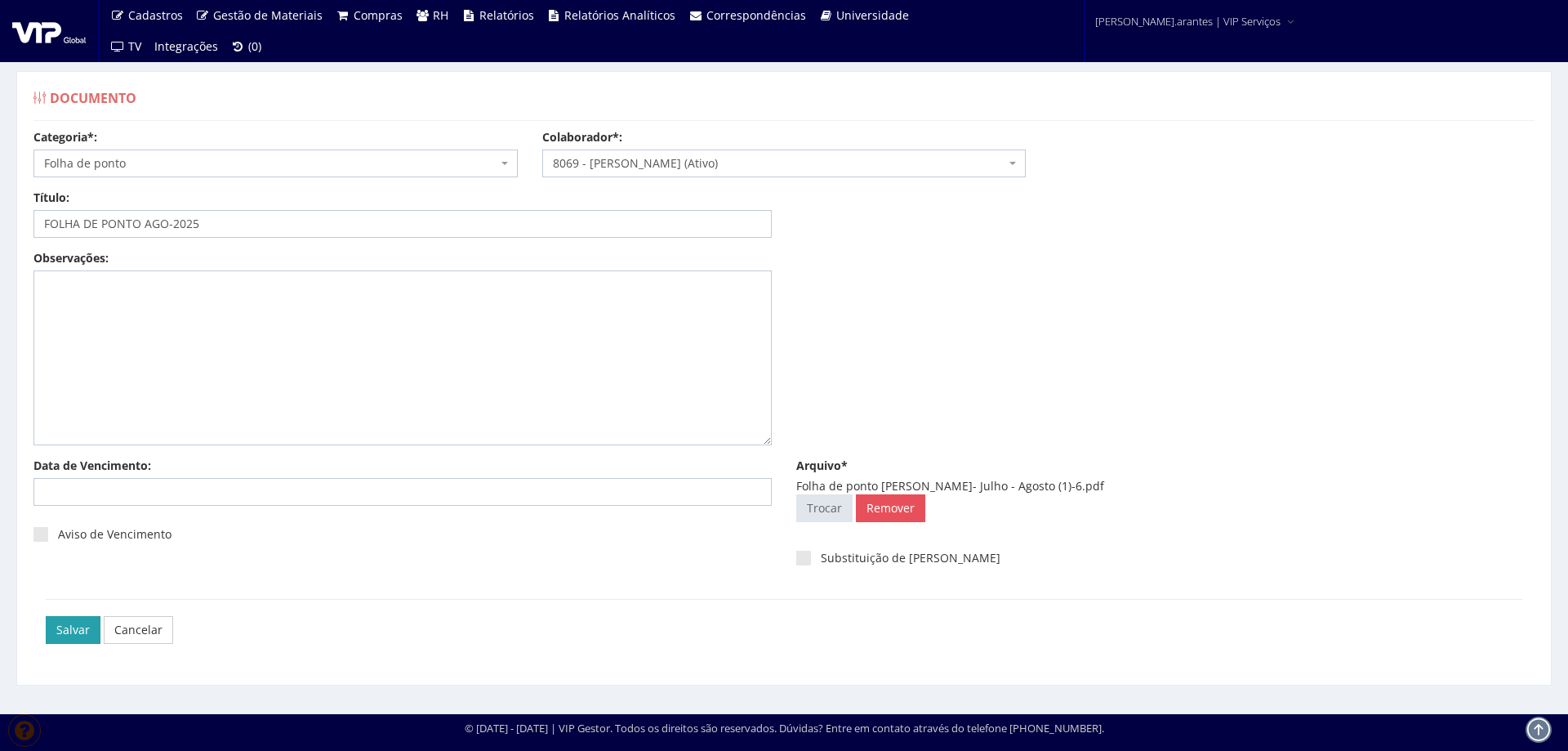
click at [73, 629] on input "Salvar" at bounding box center [73, 629] width 55 height 27
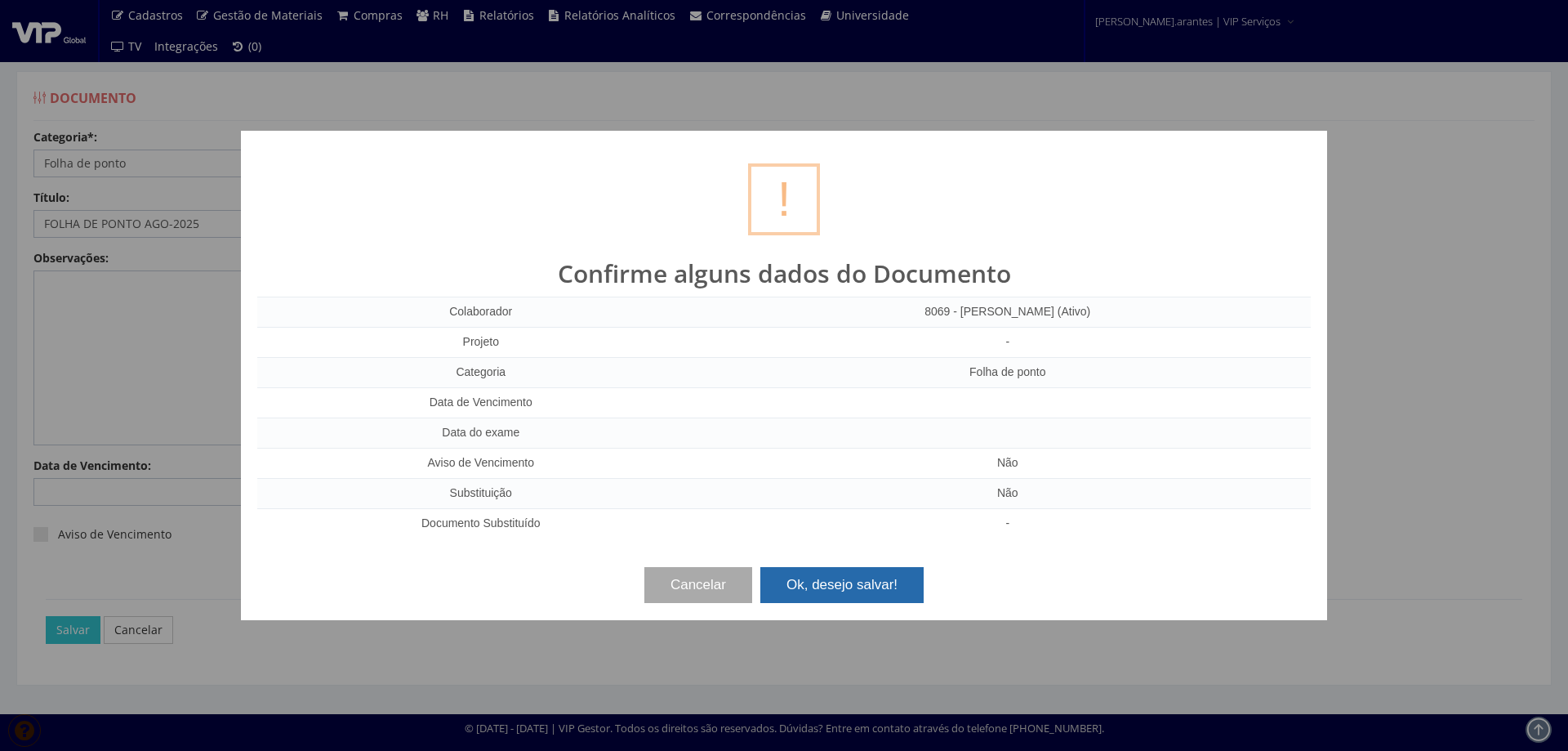
click at [858, 595] on button "Ok, desejo salvar!" at bounding box center [842, 584] width 163 height 36
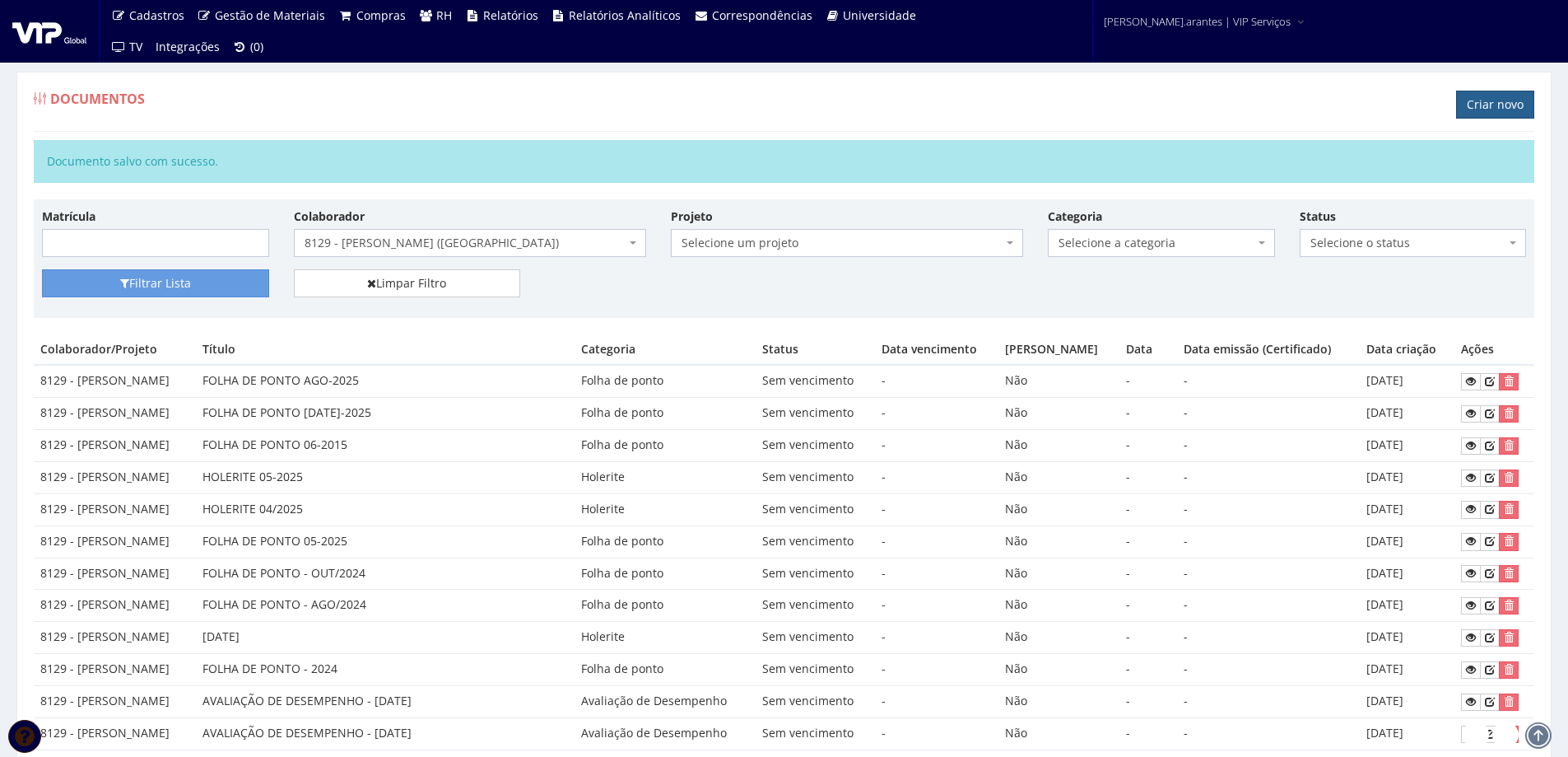
click at [1508, 101] on link "Criar novo" at bounding box center [1495, 104] width 78 height 28
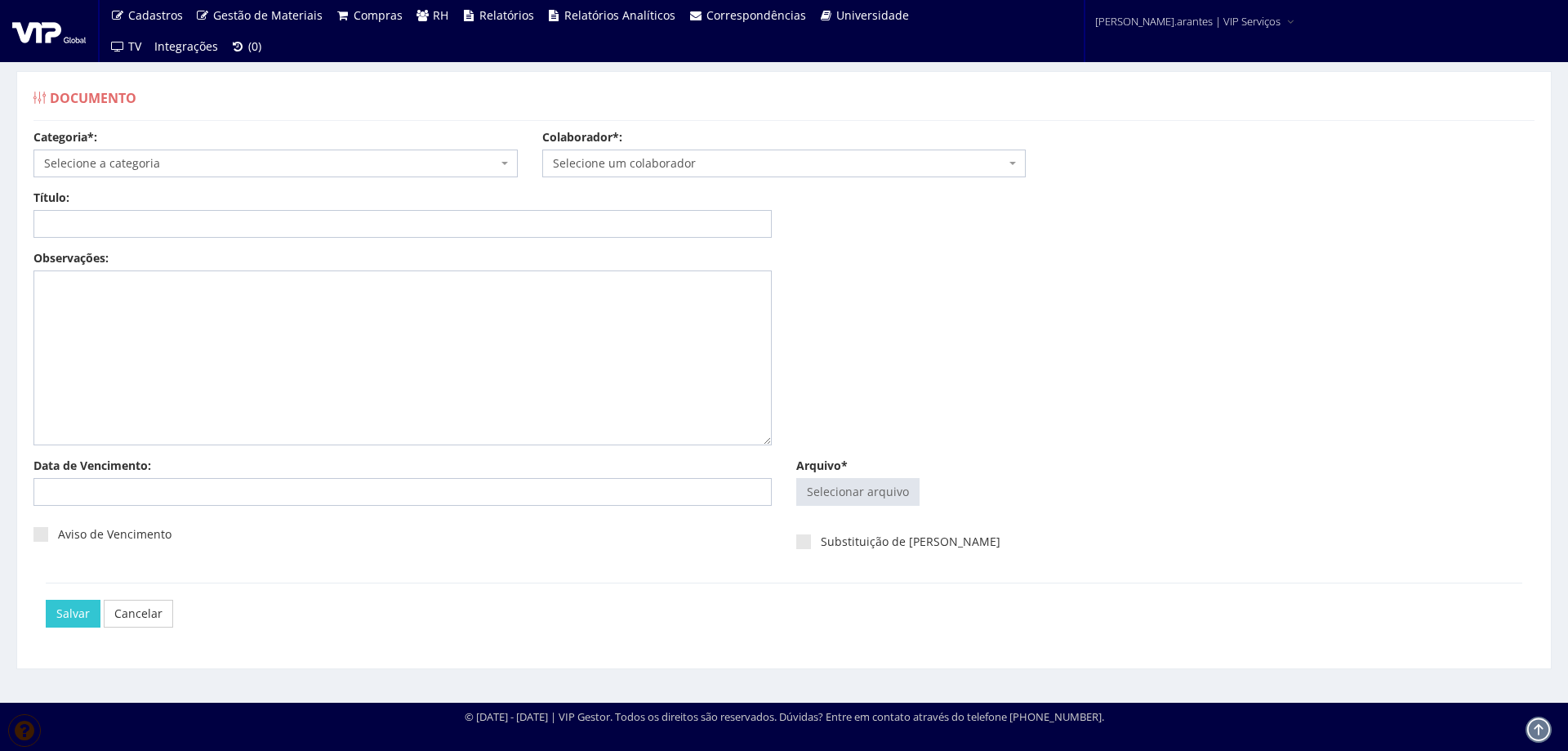
click at [286, 169] on span "Selecione a categoria" at bounding box center [270, 163] width 454 height 17
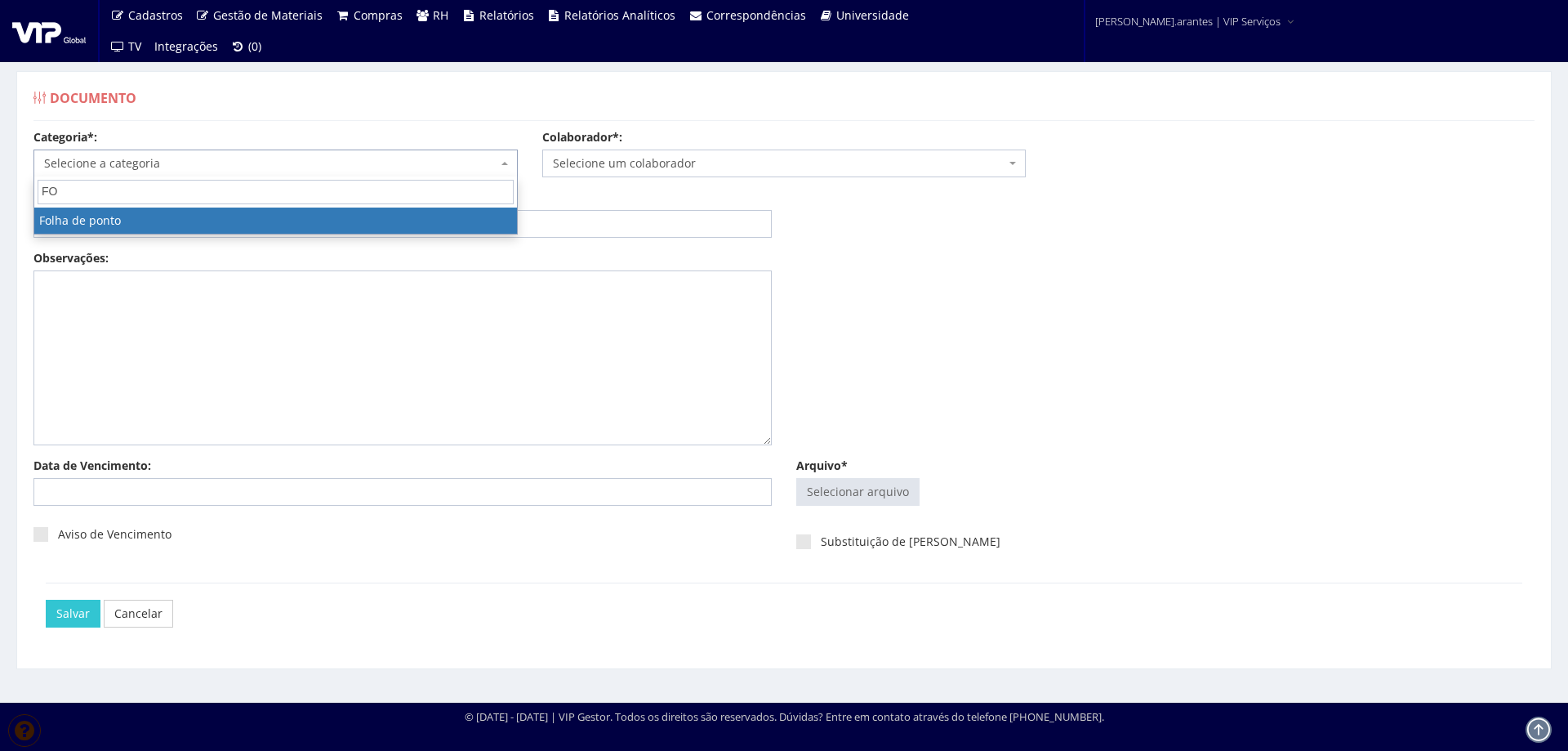
type input "FOL"
select select "folha_ponto"
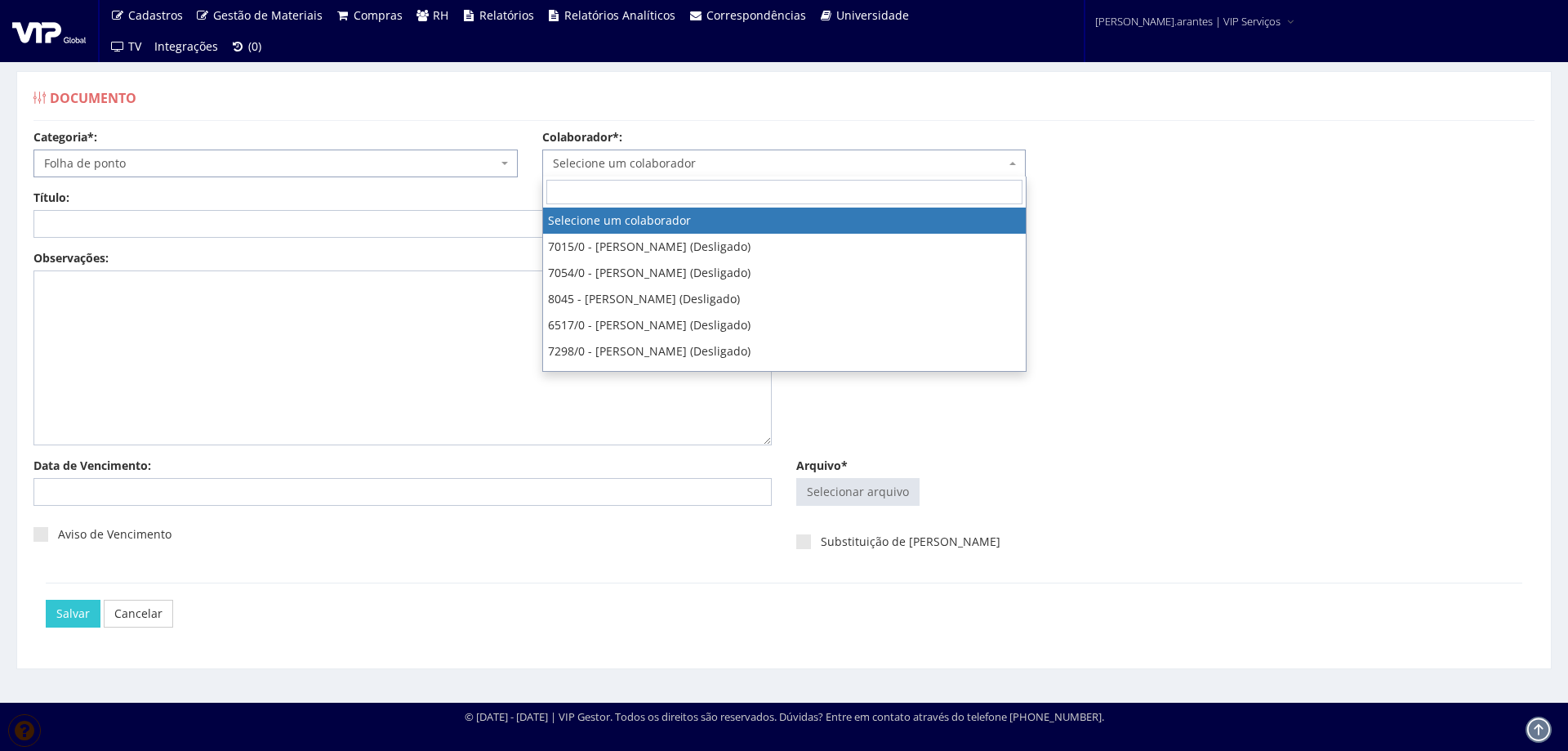
click at [672, 165] on span "Selecione um colaborador" at bounding box center [779, 163] width 454 height 17
type input "KIL"
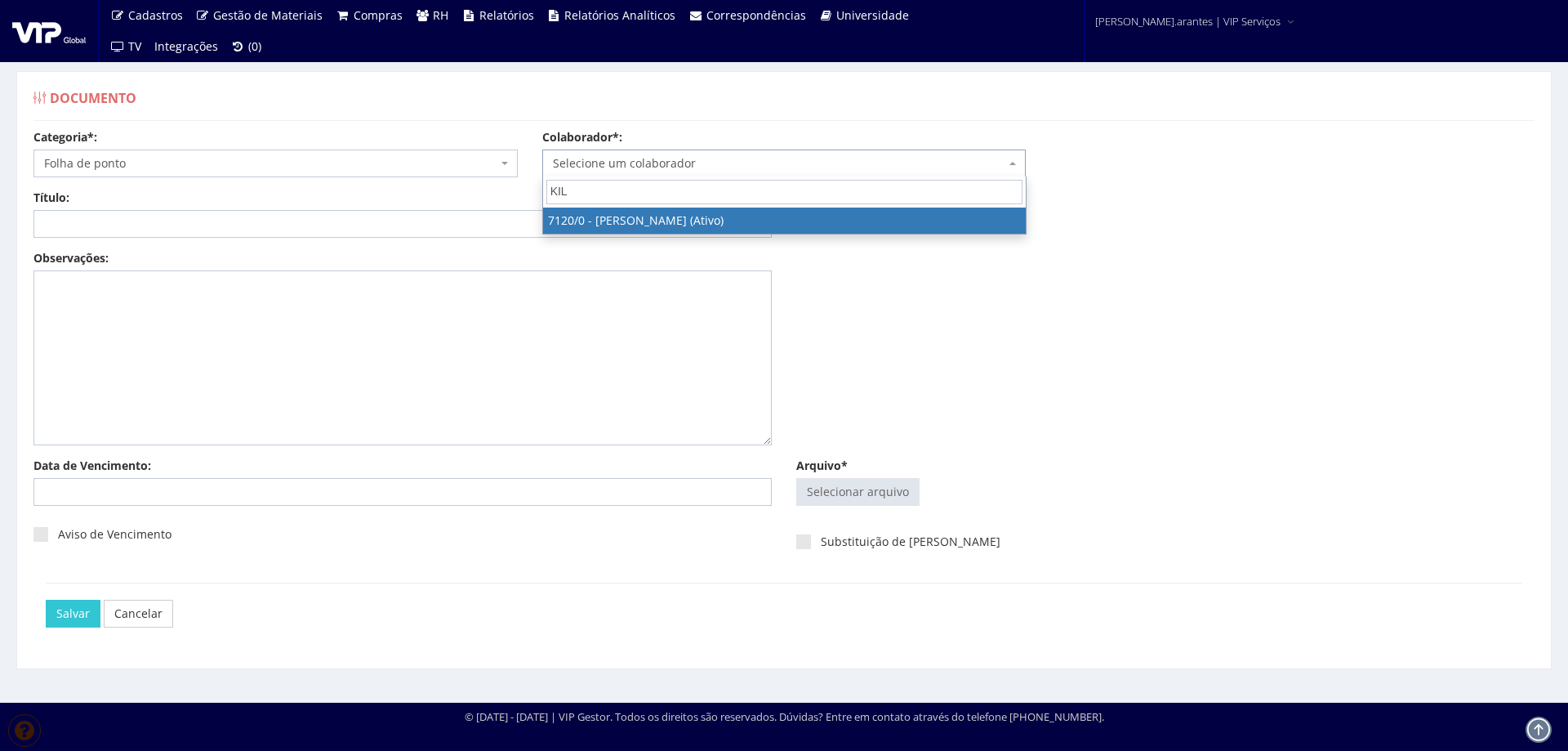
select select "525"
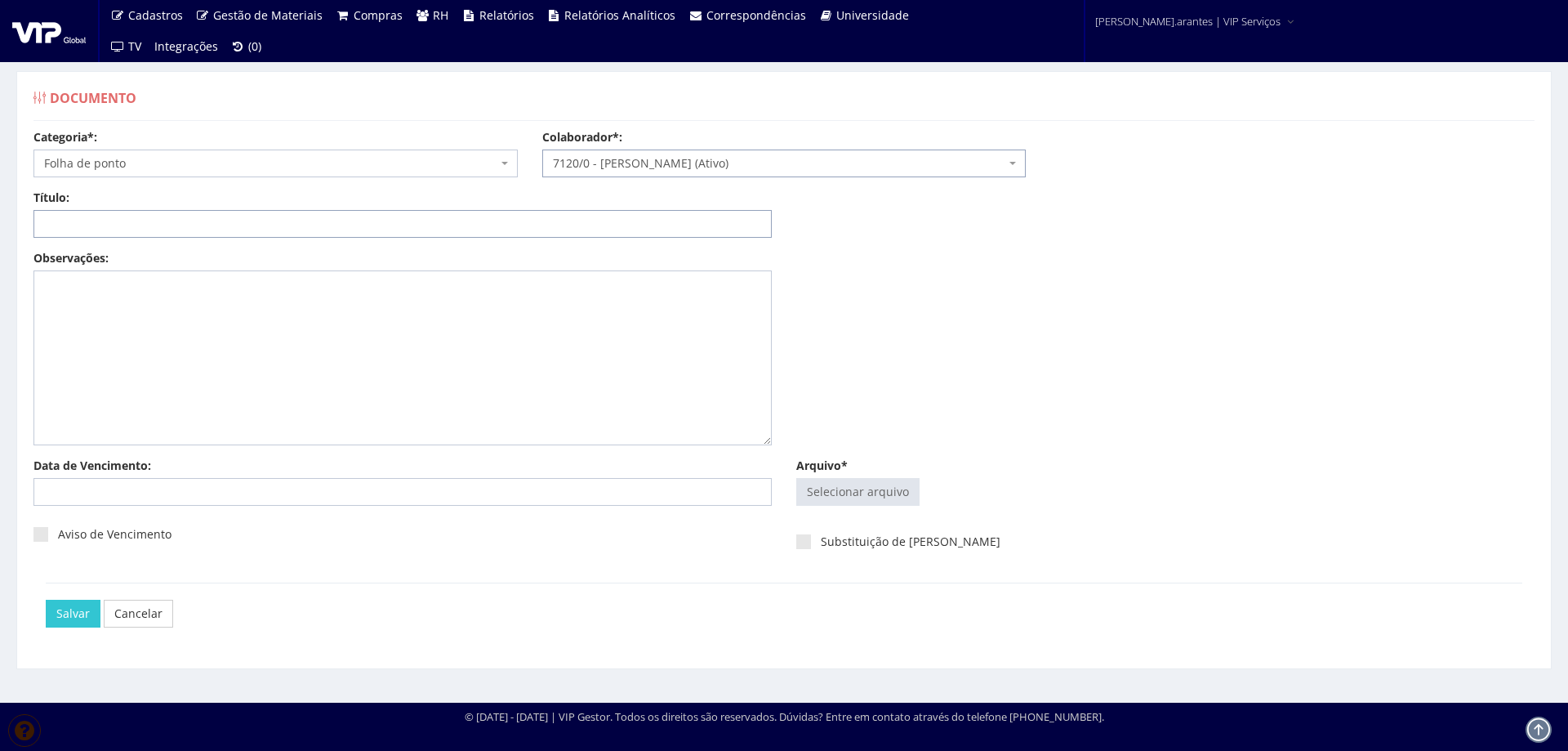
click at [628, 227] on input "Título:" at bounding box center [402, 223] width 738 height 27
paste input "FOLHA DE PONTO AGO-2025"
type input "FOLHA DE PONTO AGO-2025"
click at [846, 496] on input "Arquivo*" at bounding box center [858, 491] width 122 height 26
type input "C:\fakepath\Folha de ponto KILMER LUIZ FERREIRA MACHADO- Julho - Agosto (1)-3.p…"
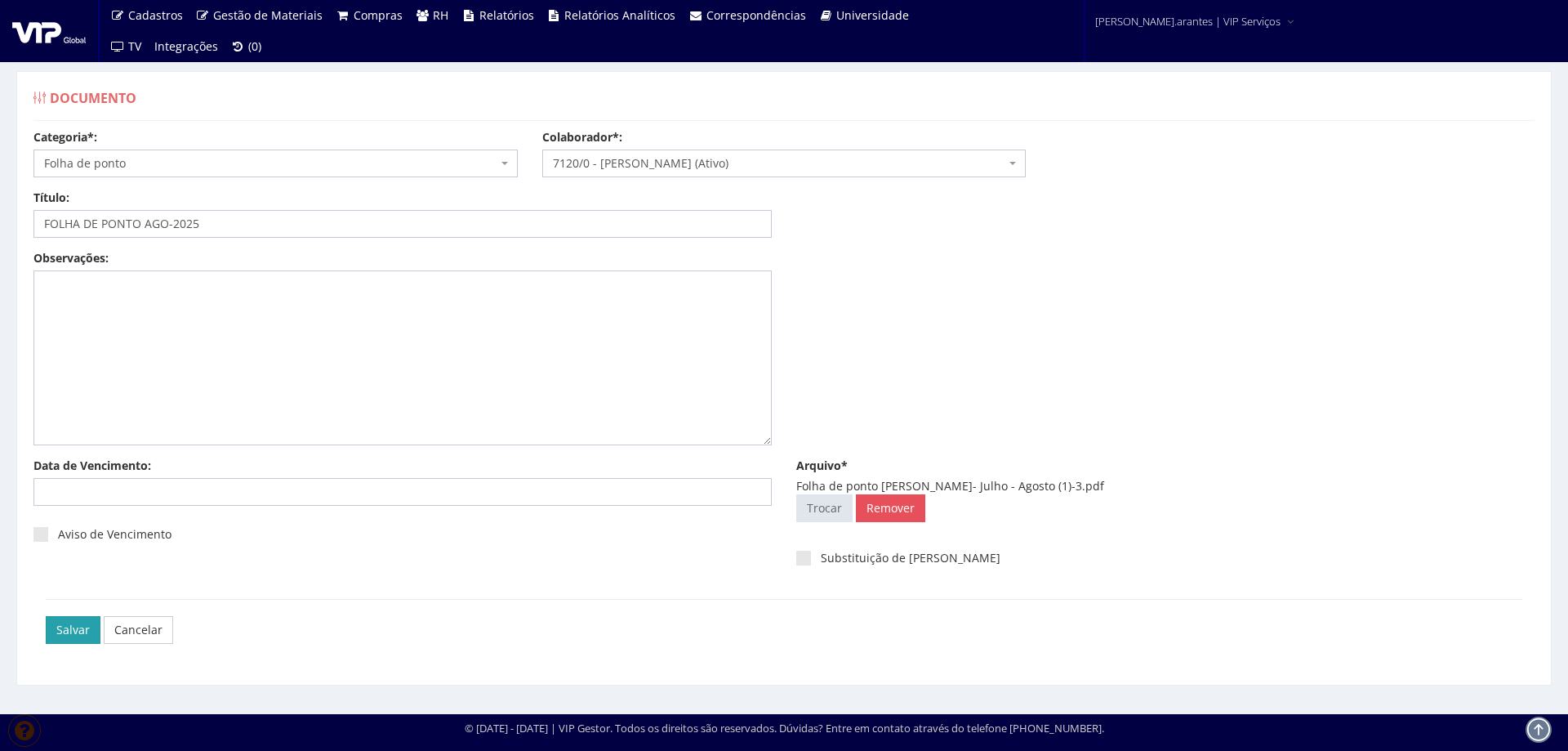
click at [75, 631] on input "Salvar" at bounding box center [73, 629] width 55 height 27
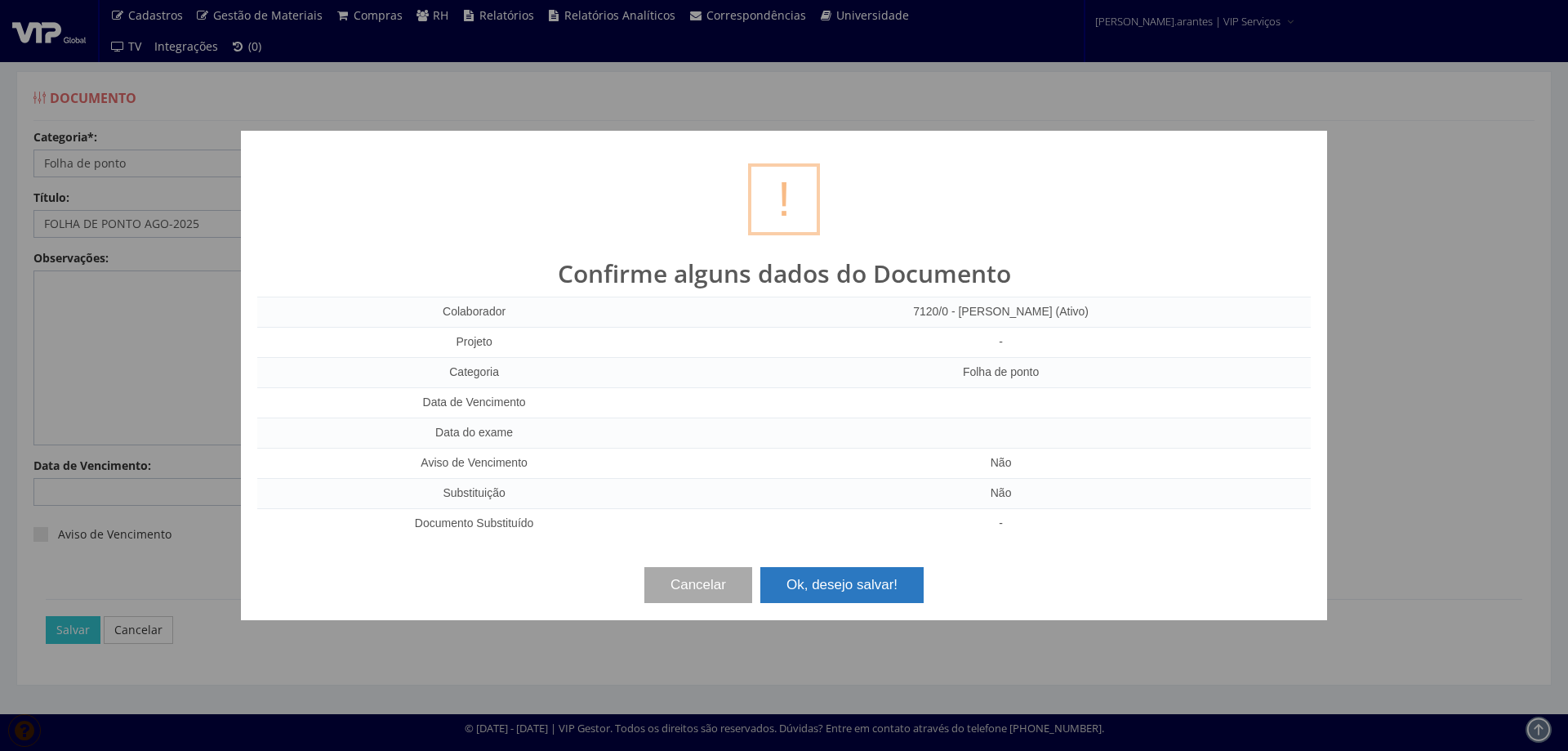
click at [835, 589] on button "Ok, desejo salvar!" at bounding box center [842, 584] width 163 height 36
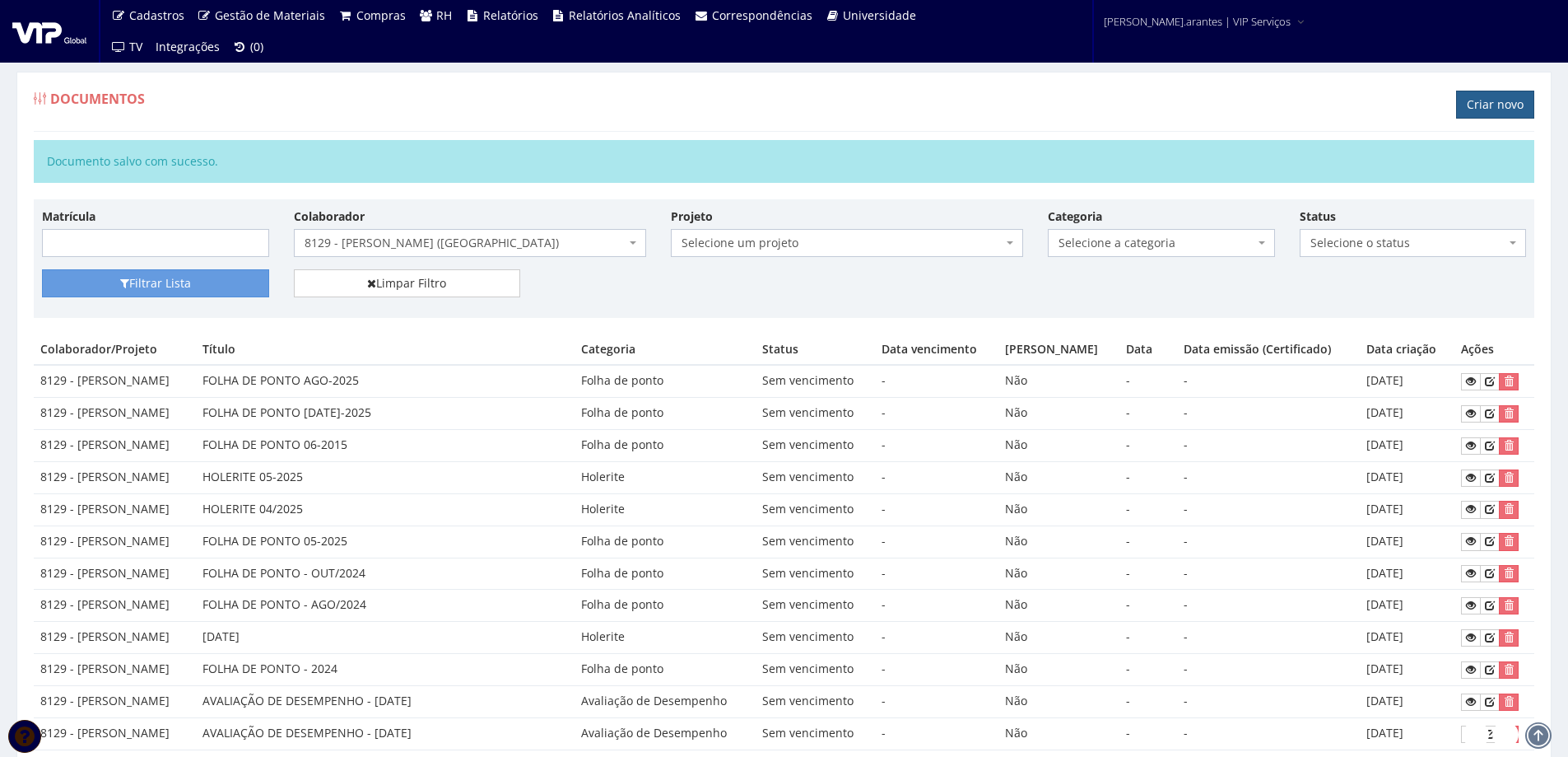
click at [1498, 102] on link "Criar novo" at bounding box center [1495, 104] width 78 height 28
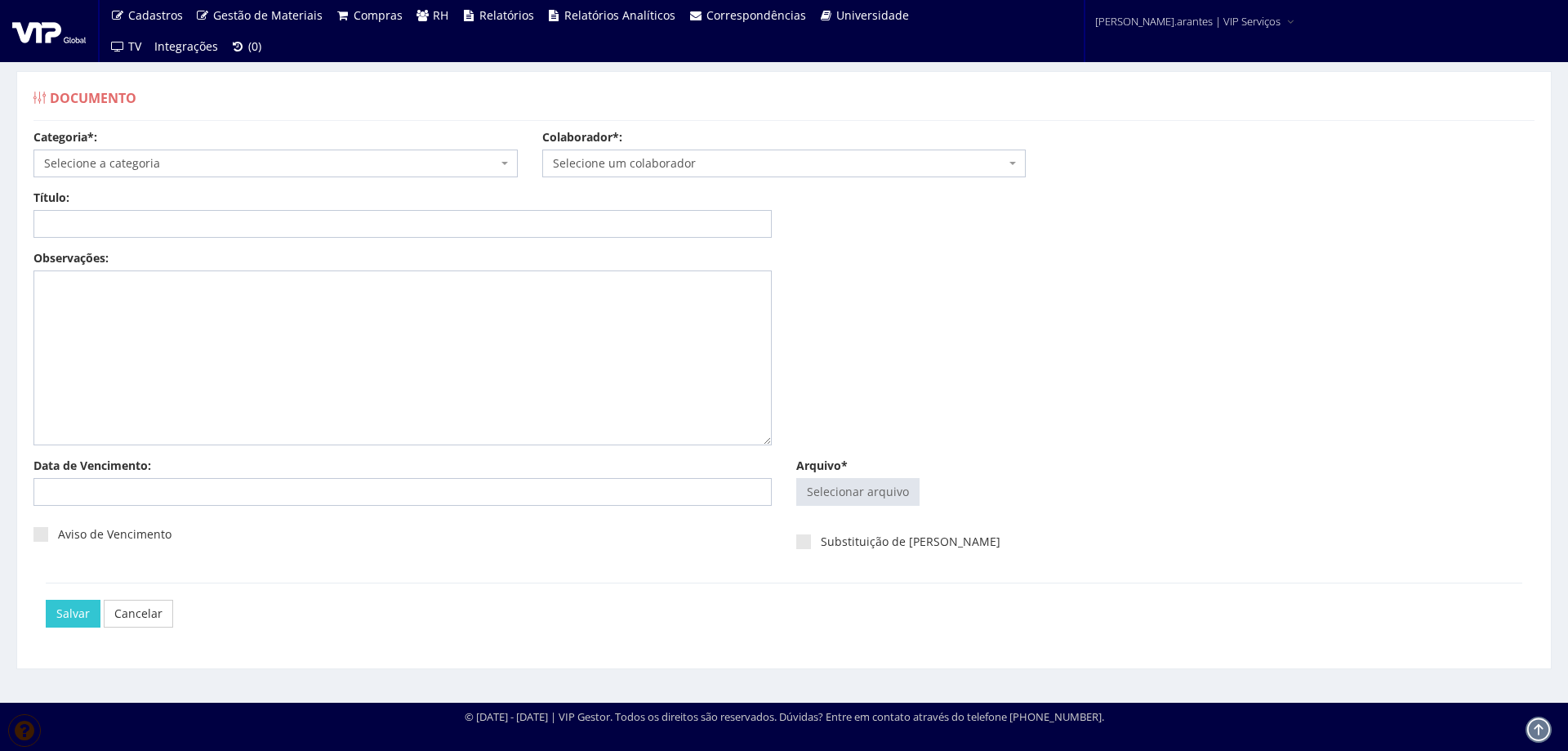
click at [161, 167] on span "Selecione a categoria" at bounding box center [270, 163] width 454 height 17
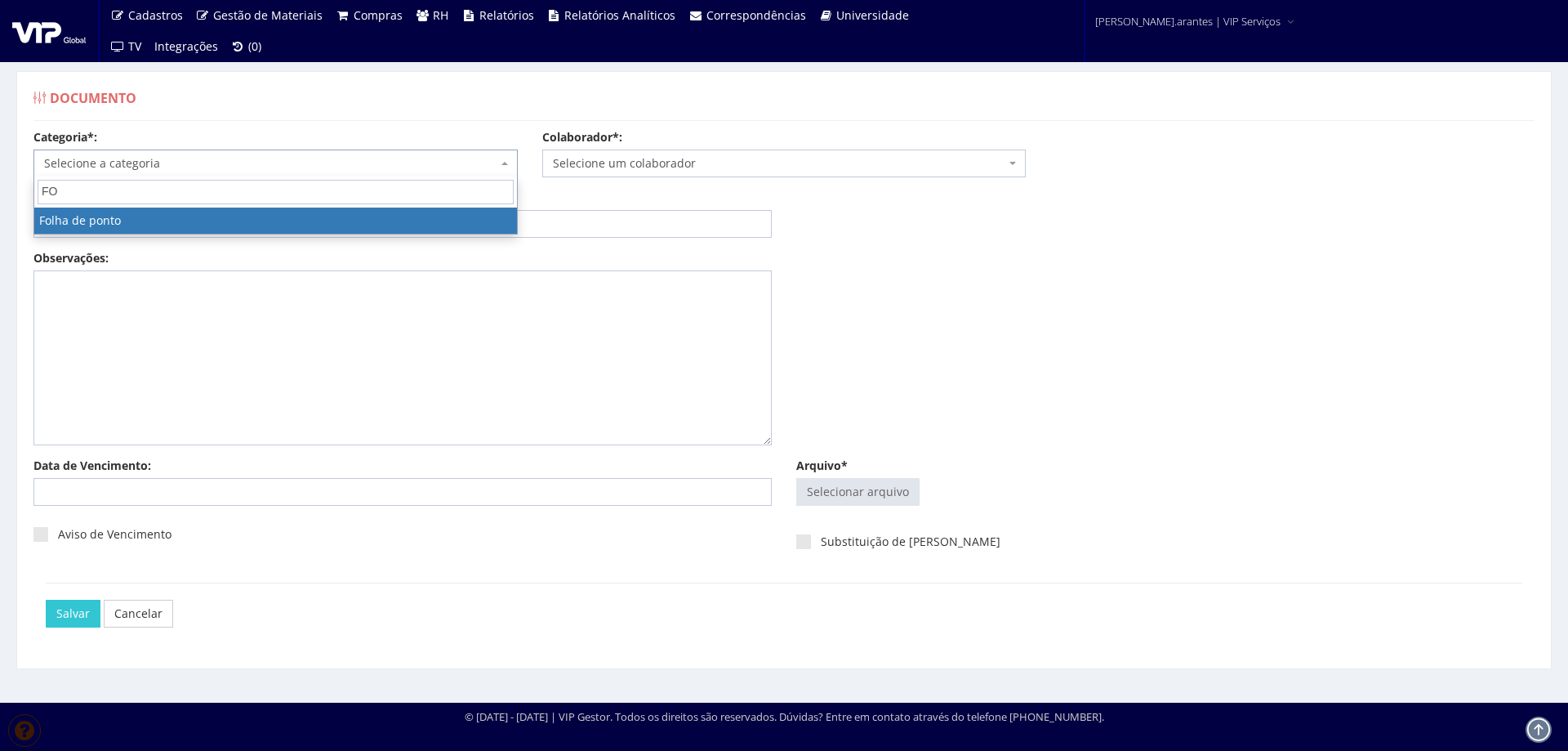
type input "FOL"
select select "folha_ponto"
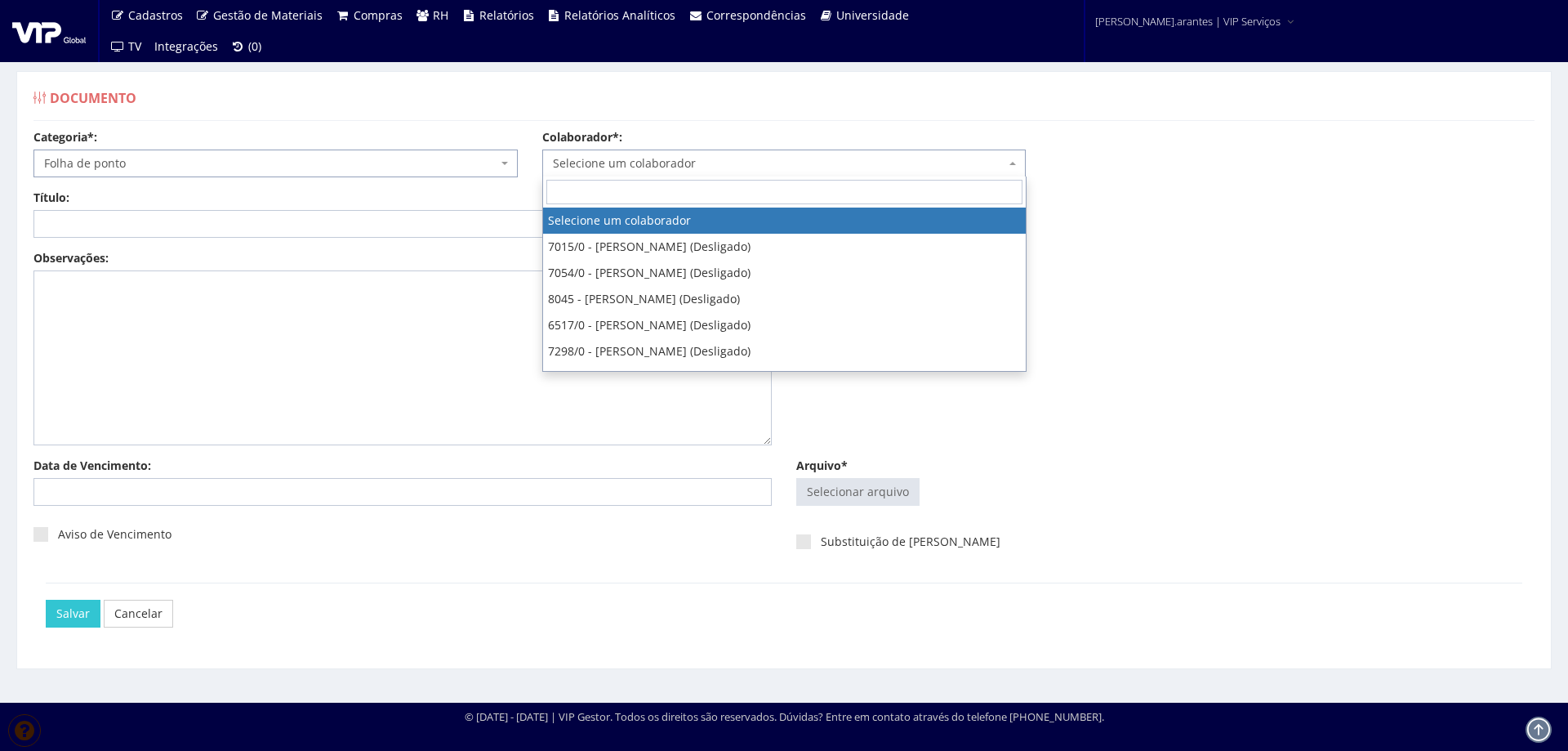
click at [617, 162] on span "Selecione um colaborador" at bounding box center [779, 163] width 454 height 17
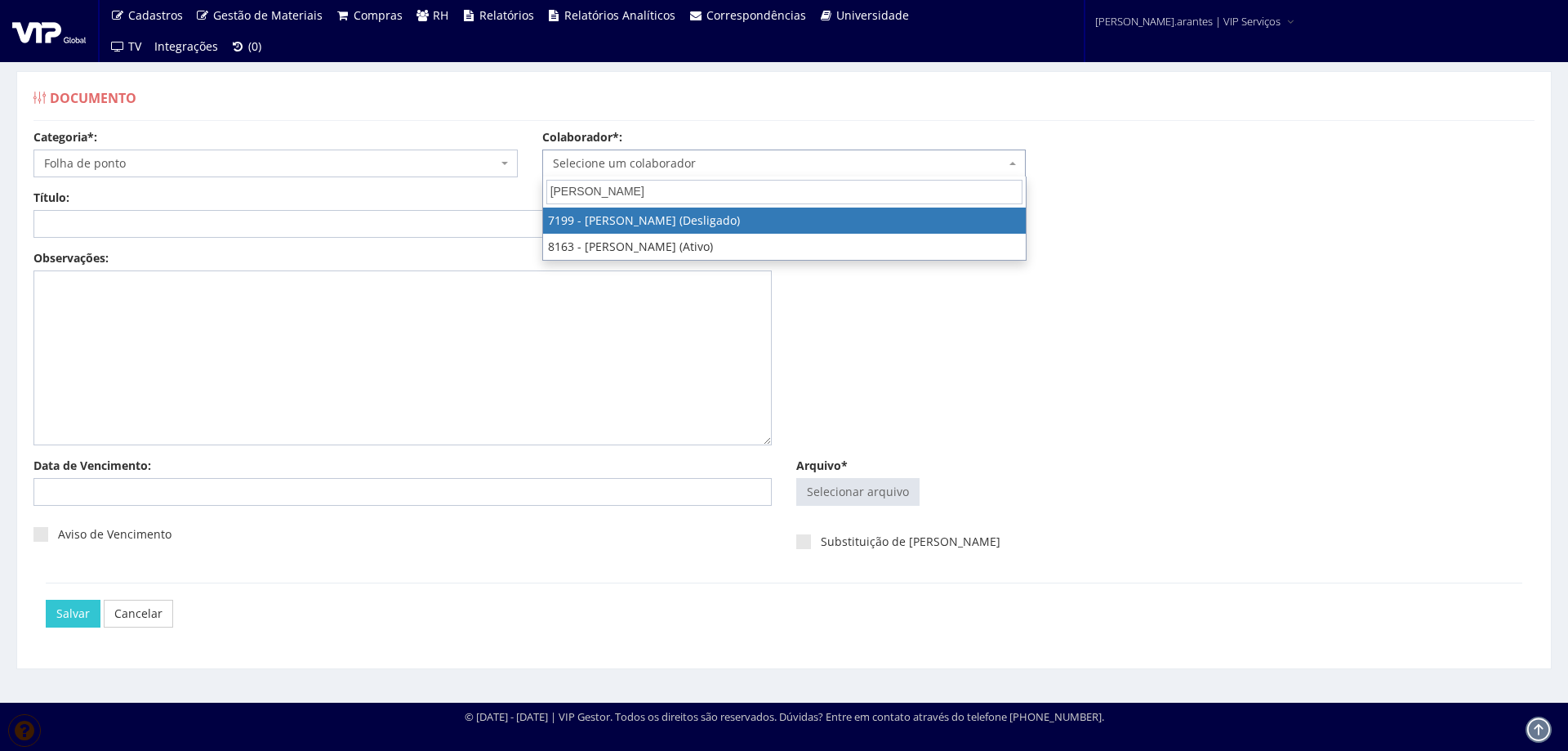
type input "RAIMUNDO NO"
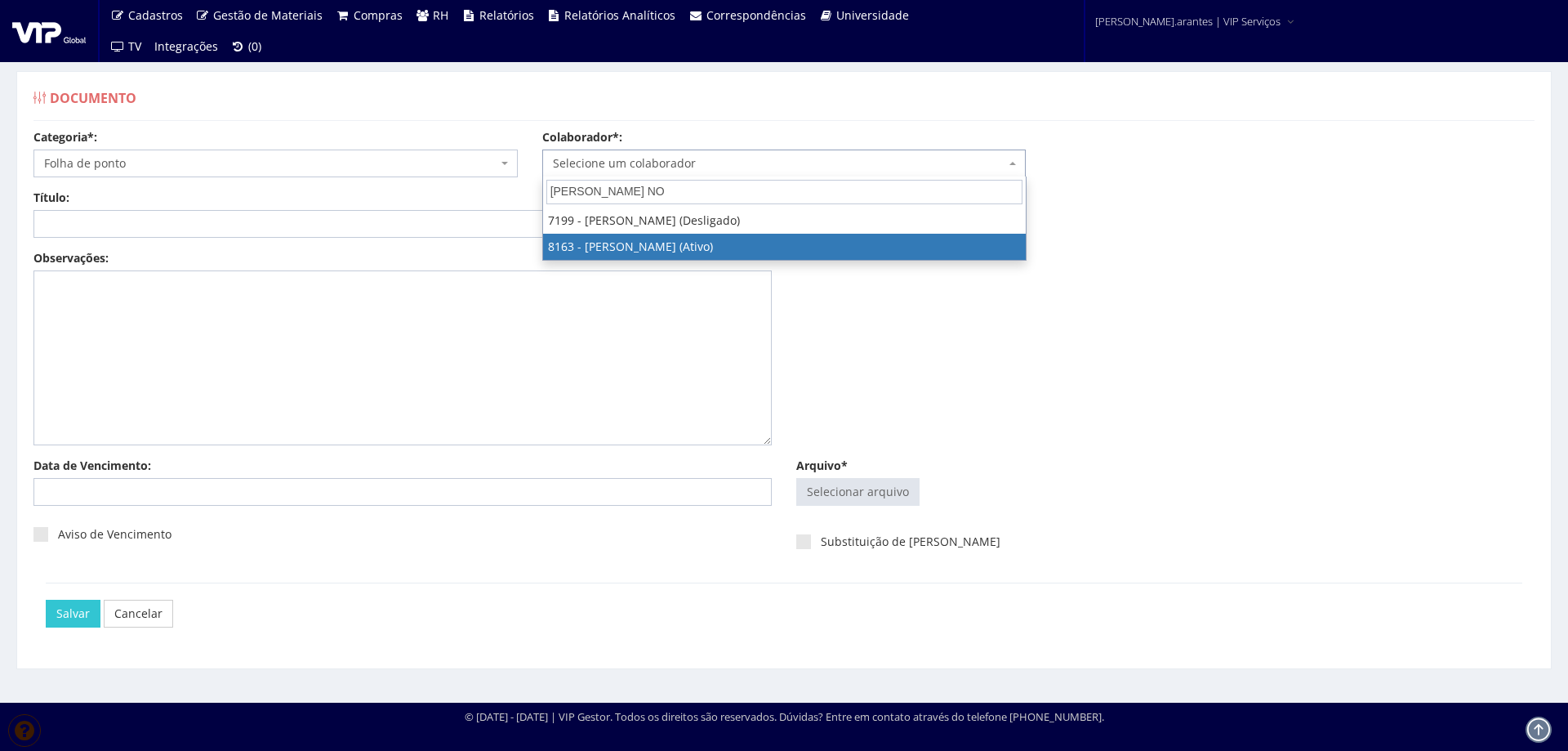
select select "3920"
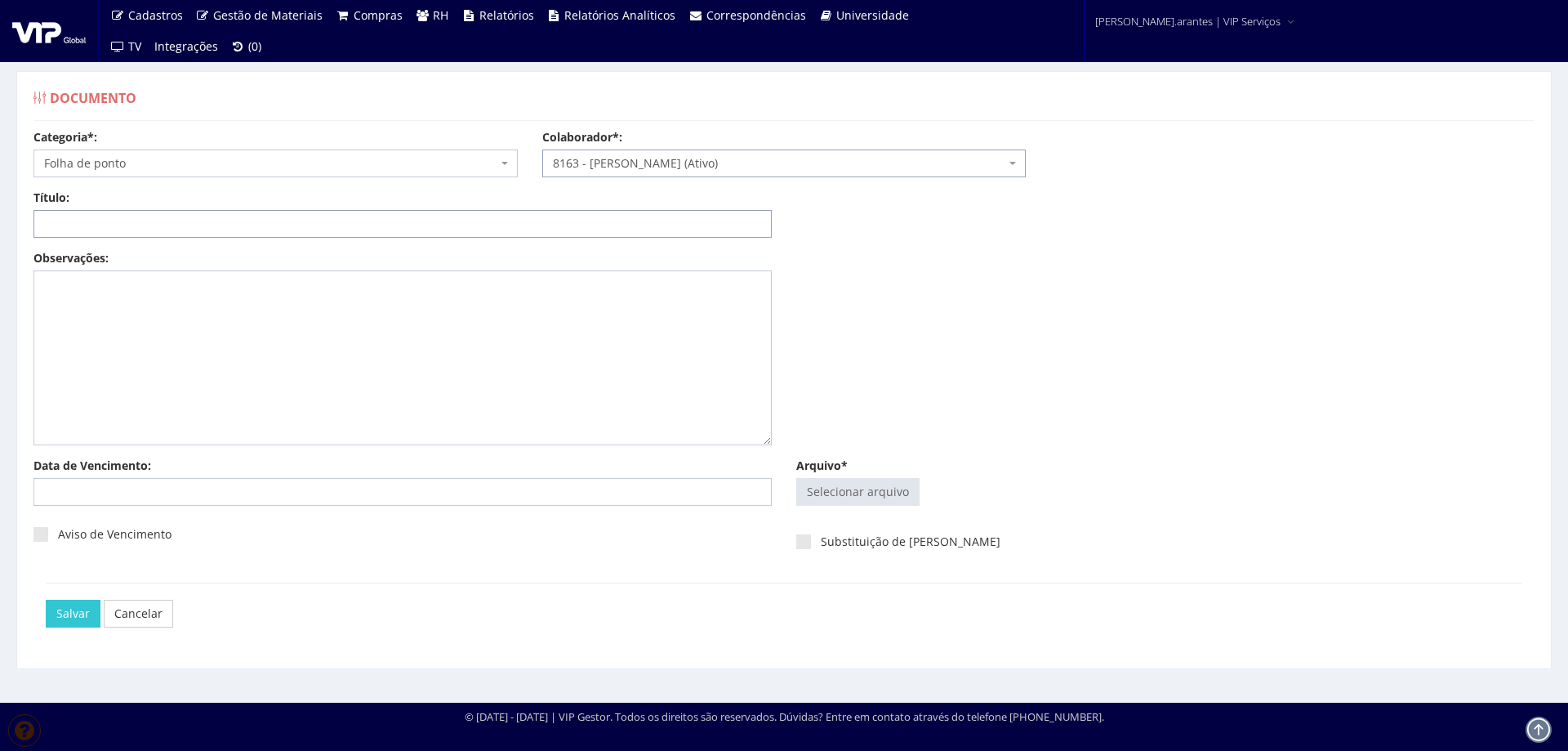
click at [581, 218] on input "Título:" at bounding box center [402, 223] width 738 height 27
paste input "FOLHA DE PONTO AGO-2025"
type input "FOLHA DE PONTO AGO-2025"
click at [886, 480] on input "Arquivo*" at bounding box center [858, 491] width 122 height 26
type input "C:\fakepath\Folha de ponto RAIMUNDO NONATO MATOS JR- Julho - Agosto (1)-2.pdf"
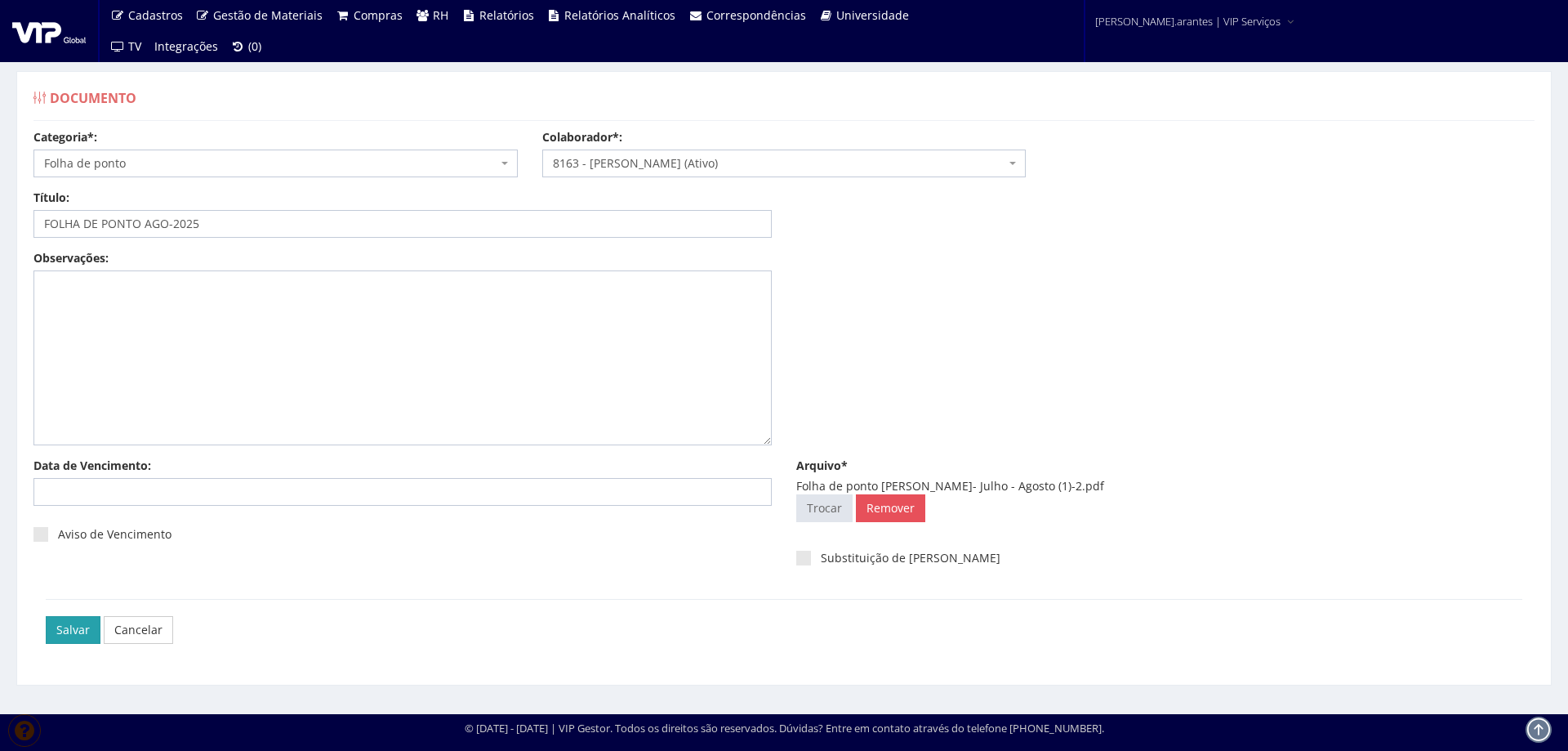
click at [83, 630] on input "Salvar" at bounding box center [73, 629] width 55 height 27
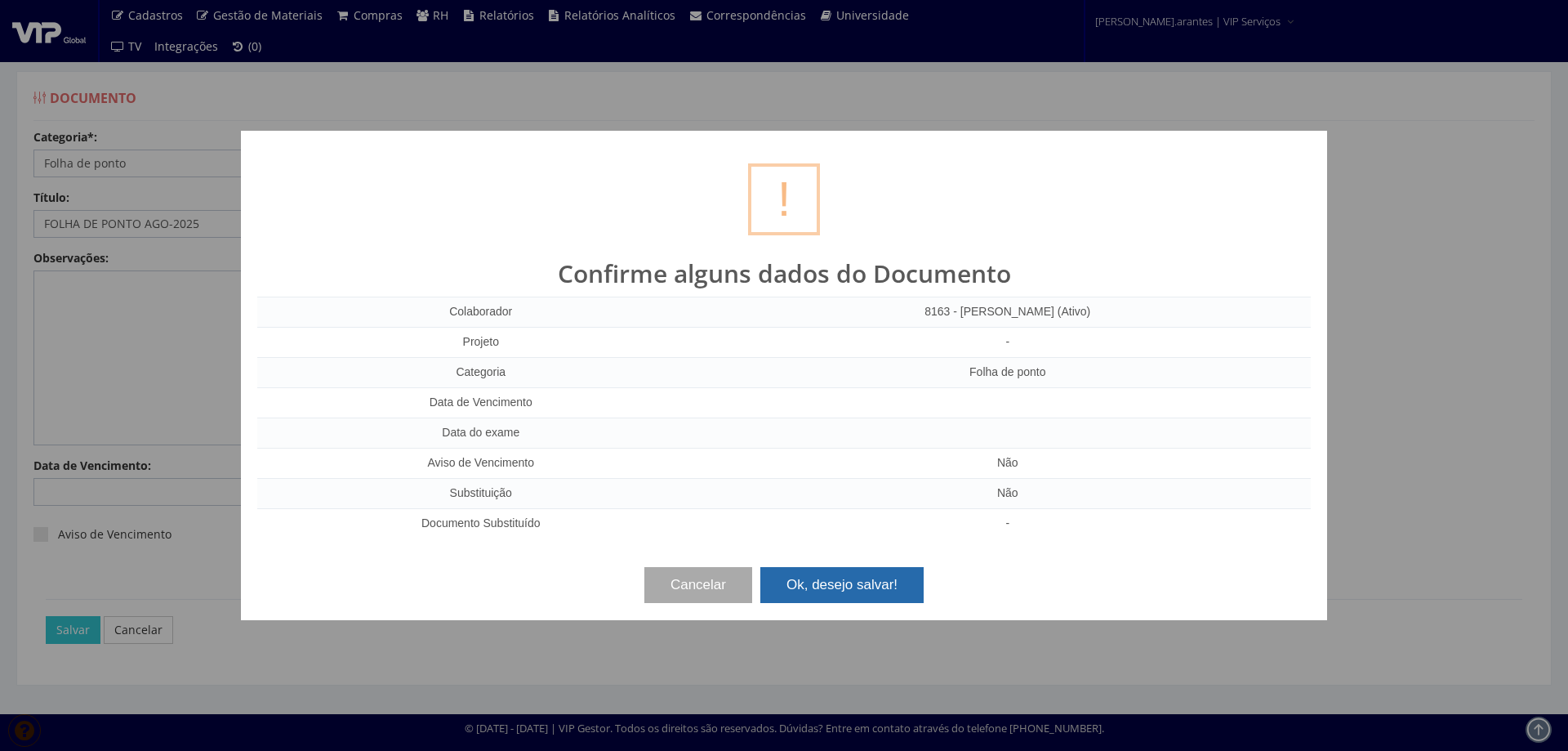
click at [881, 599] on button "Ok, desejo salvar!" at bounding box center [842, 584] width 163 height 36
